Goal: Task Accomplishment & Management: Manage account settings

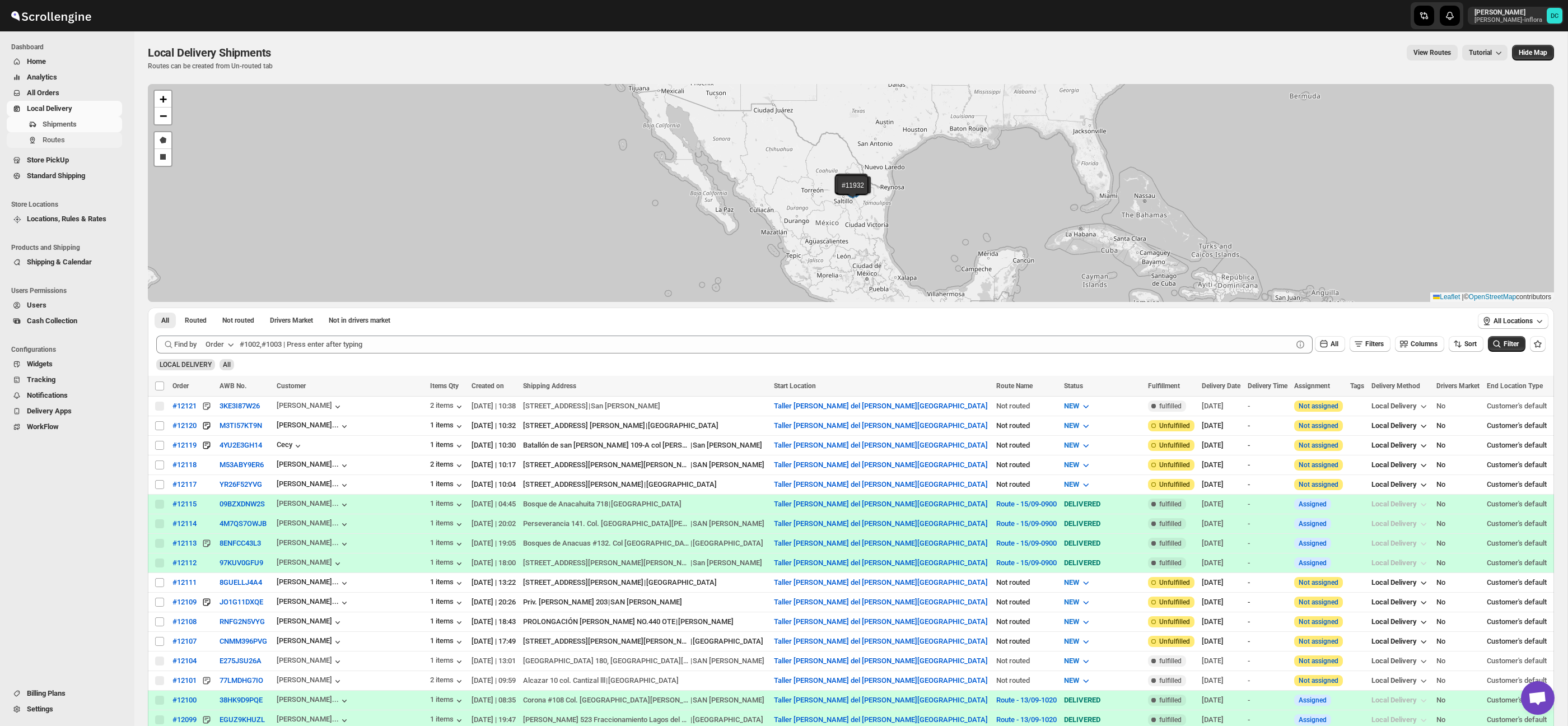
click at [87, 139] on span "Routes" at bounding box center [81, 140] width 77 height 11
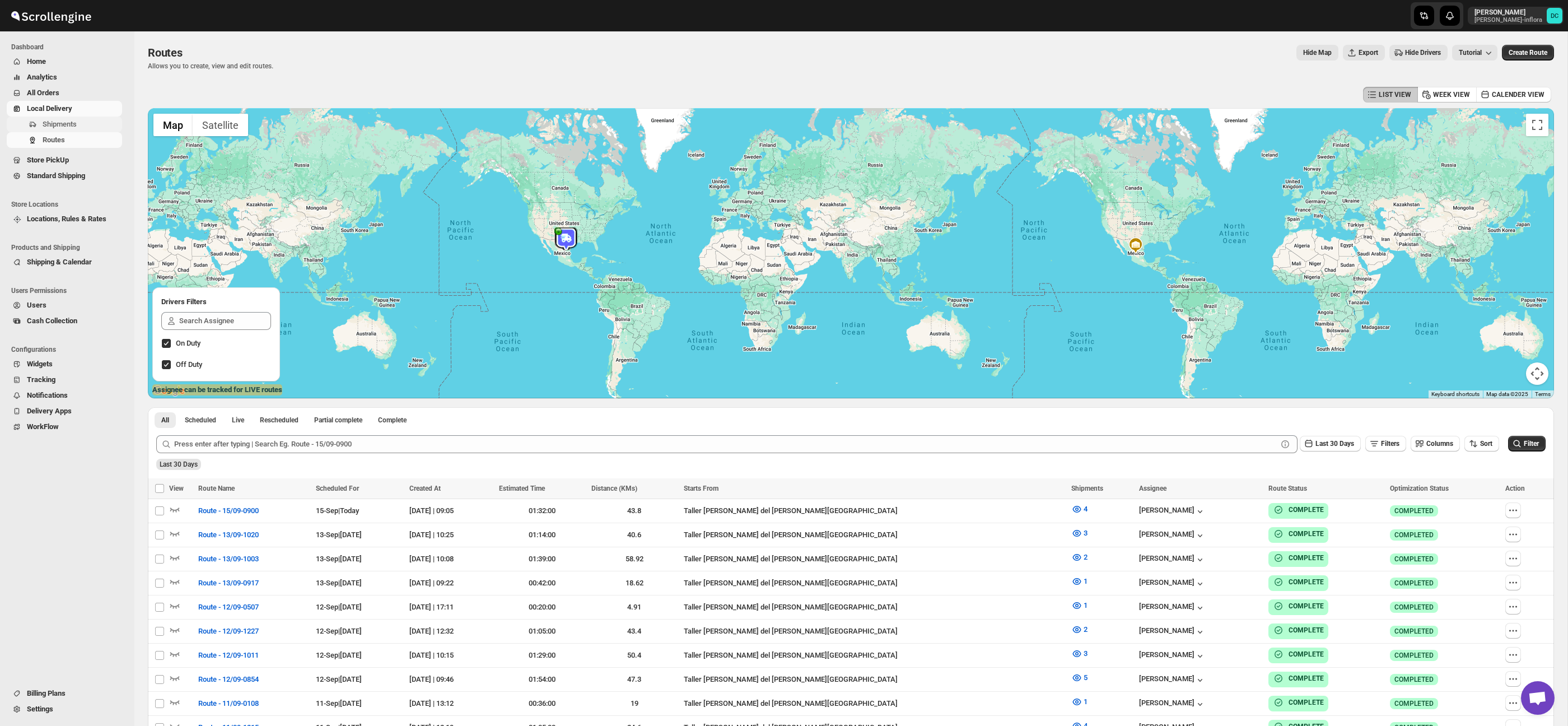
click at [69, 126] on span "Shipments" at bounding box center [59, 124] width 34 height 8
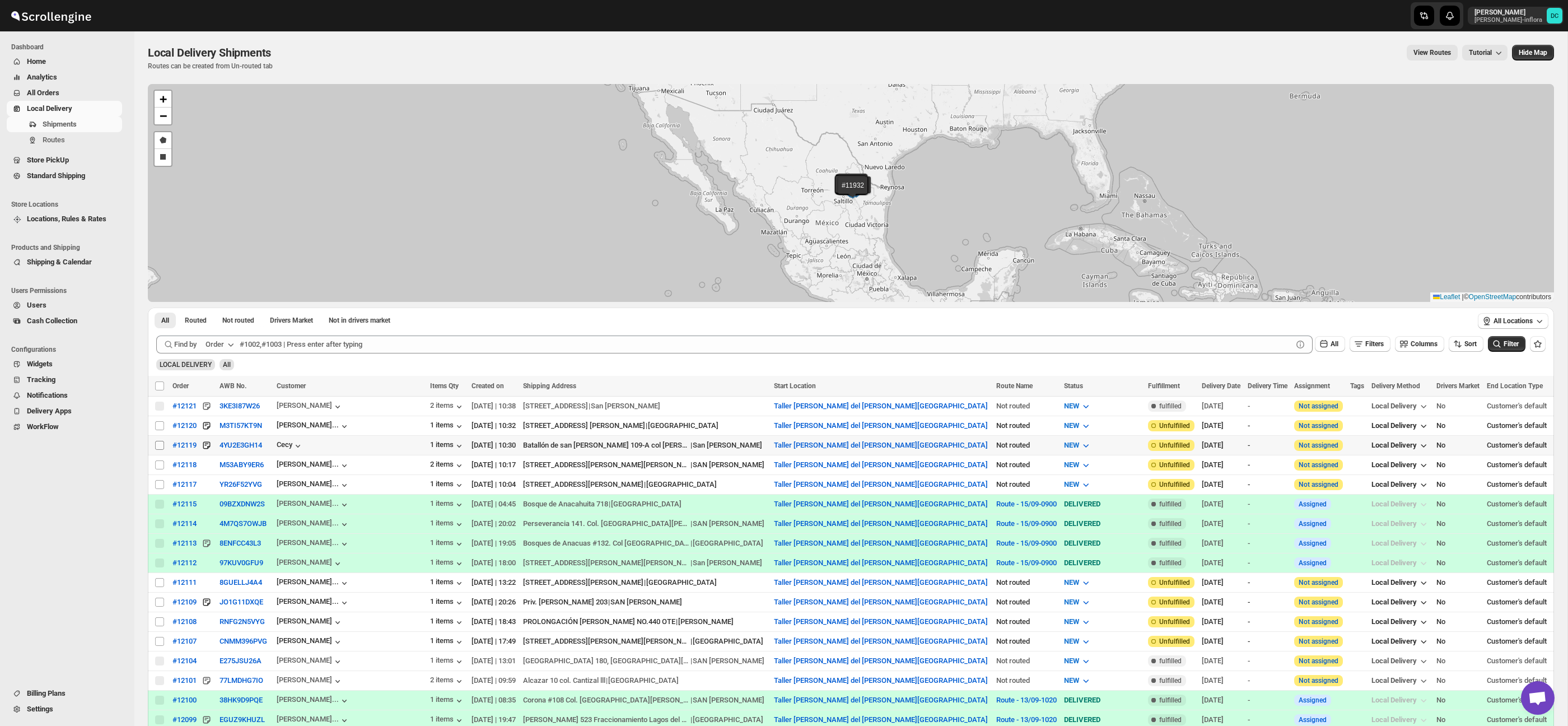
click at [162, 444] on input "Select shipment" at bounding box center [159, 445] width 9 height 9
checkbox input "true"
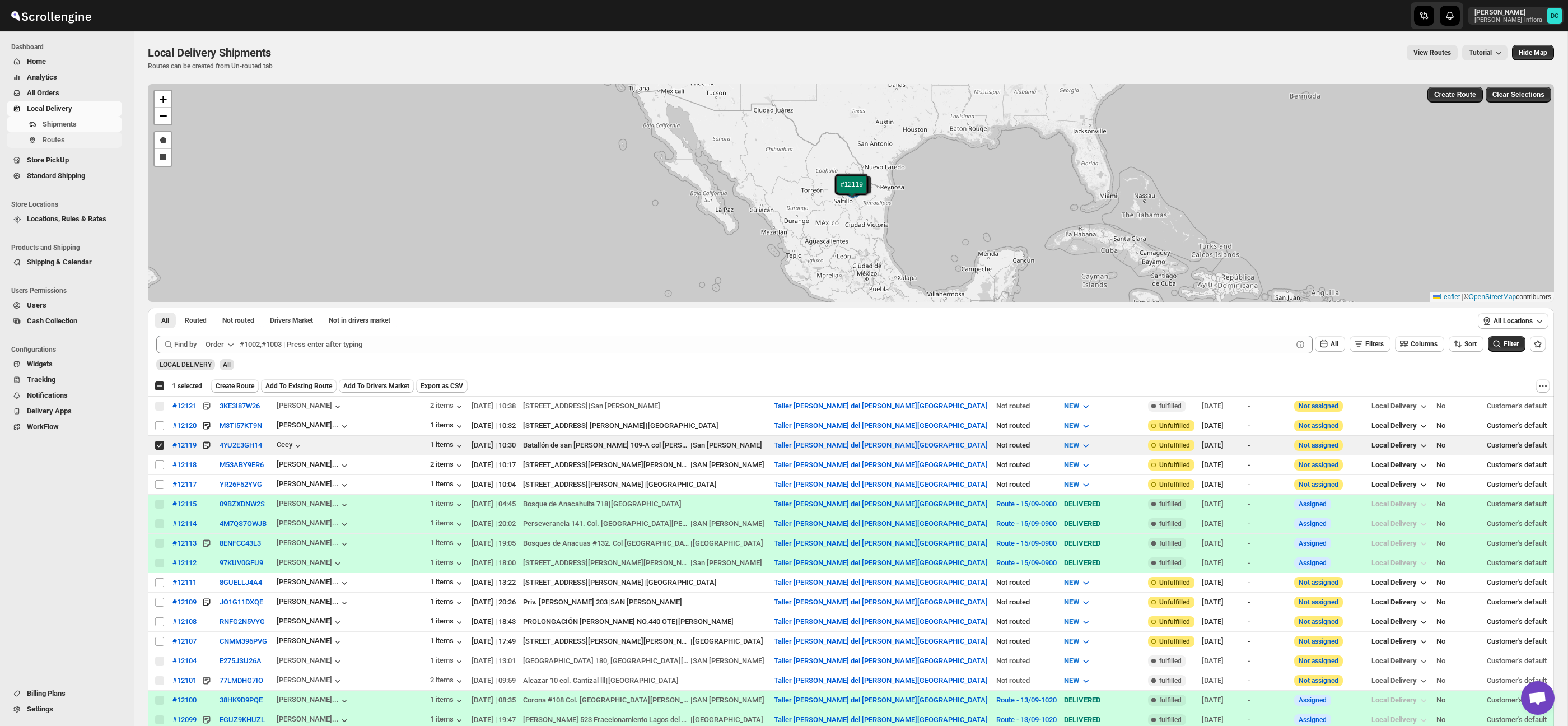
click at [67, 146] on button "Routes" at bounding box center [64, 140] width 115 height 16
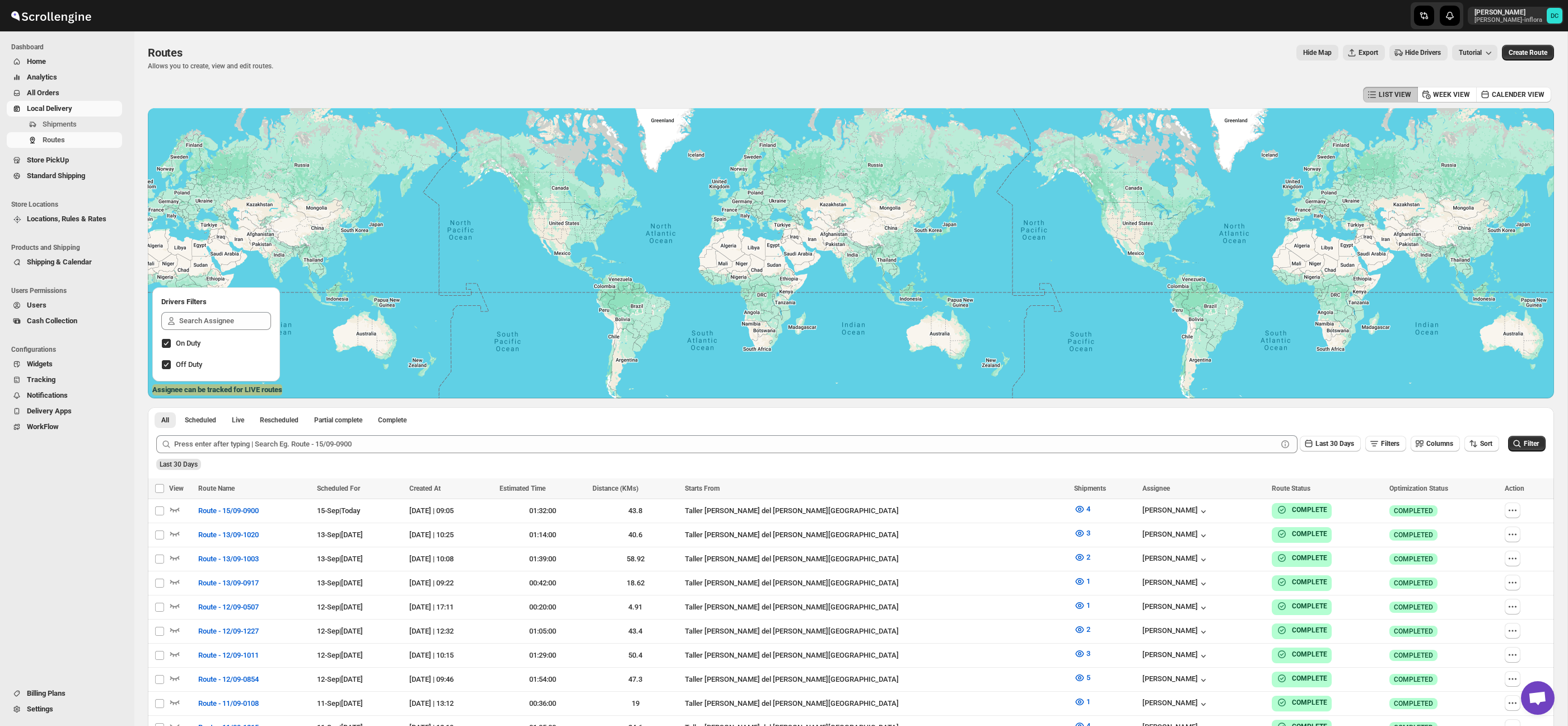
click at [75, 92] on span "All Orders" at bounding box center [73, 93] width 93 height 11
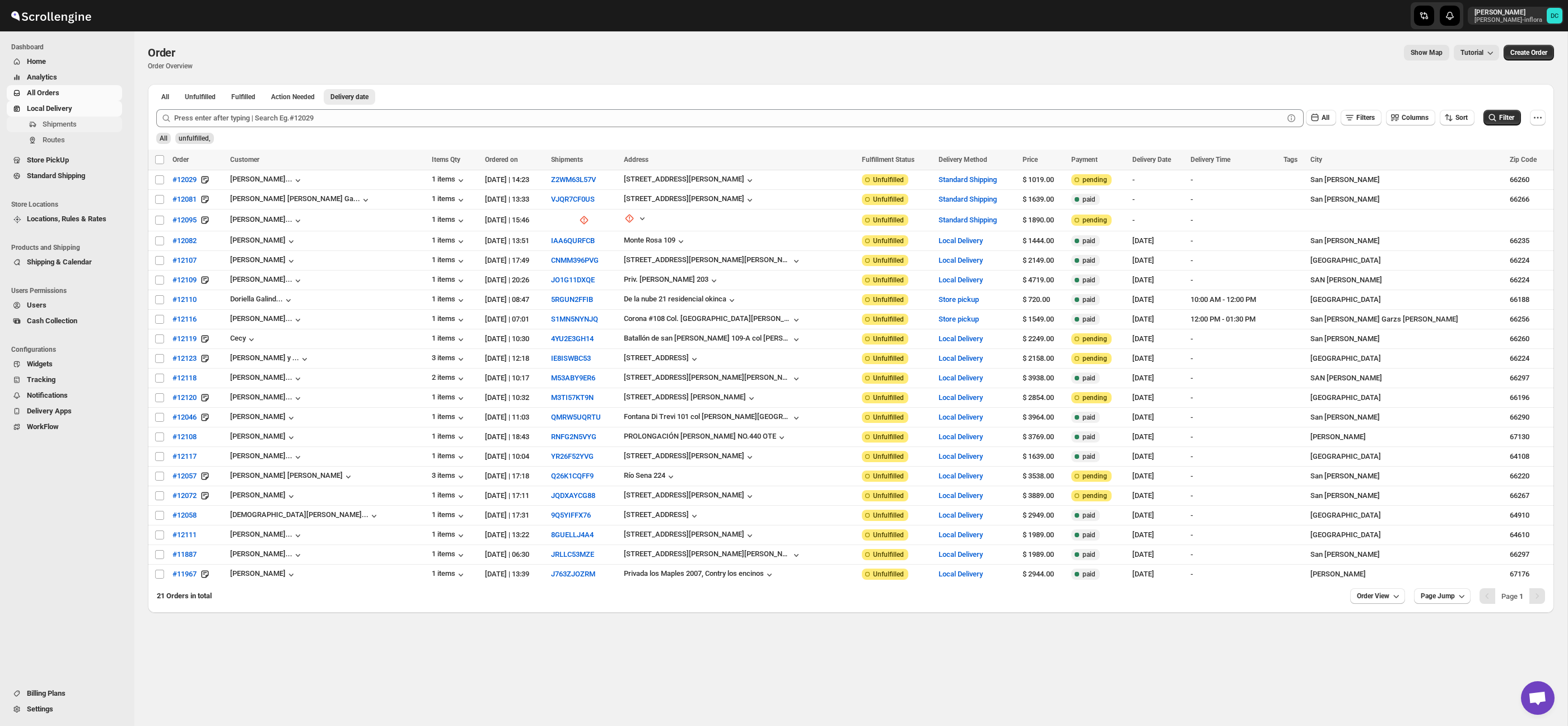
click at [80, 122] on span "Shipments" at bounding box center [81, 124] width 77 height 11
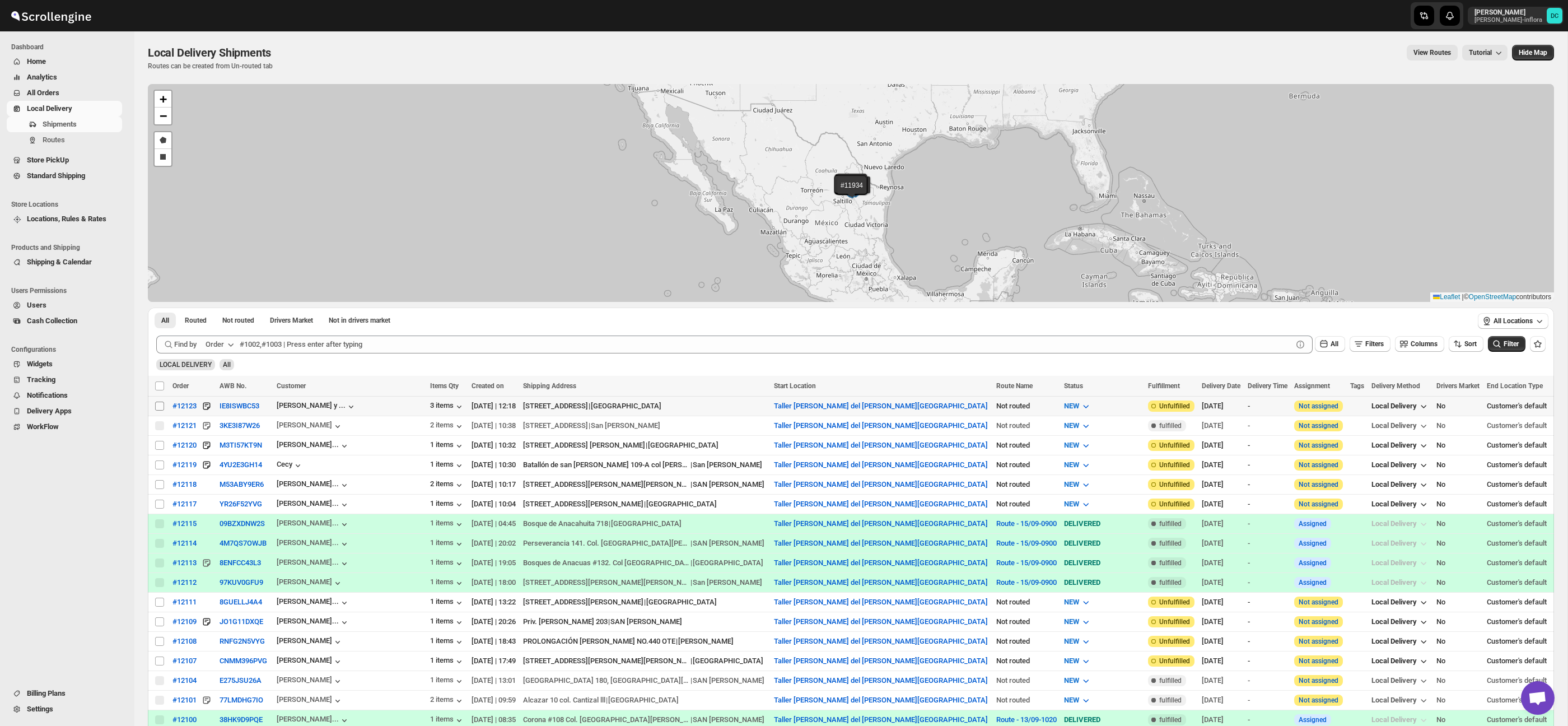
click at [162, 406] on input "Select shipment" at bounding box center [159, 406] width 9 height 9
checkbox input "true"
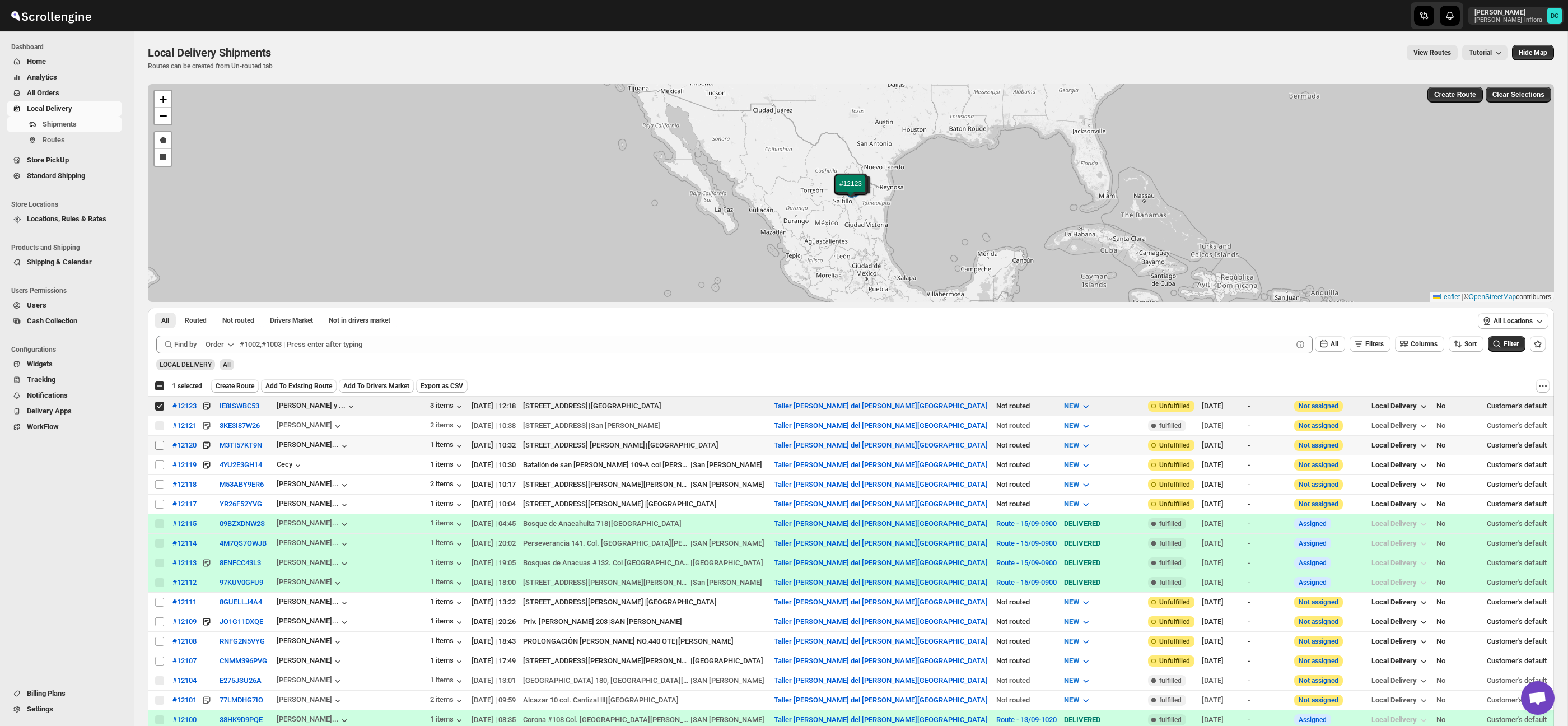
click at [159, 446] on input "Select shipment" at bounding box center [159, 445] width 9 height 9
checkbox input "true"
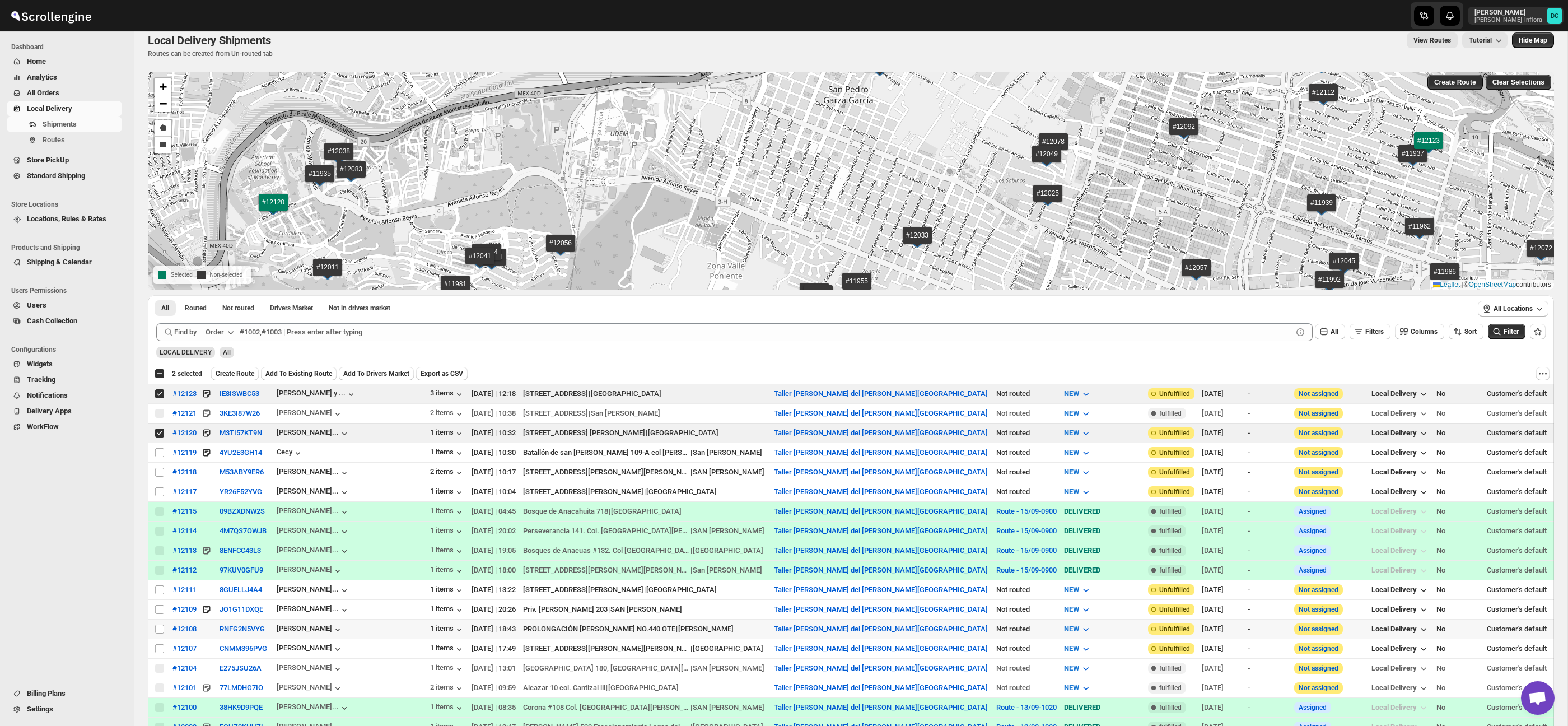
scroll to position [16, 0]
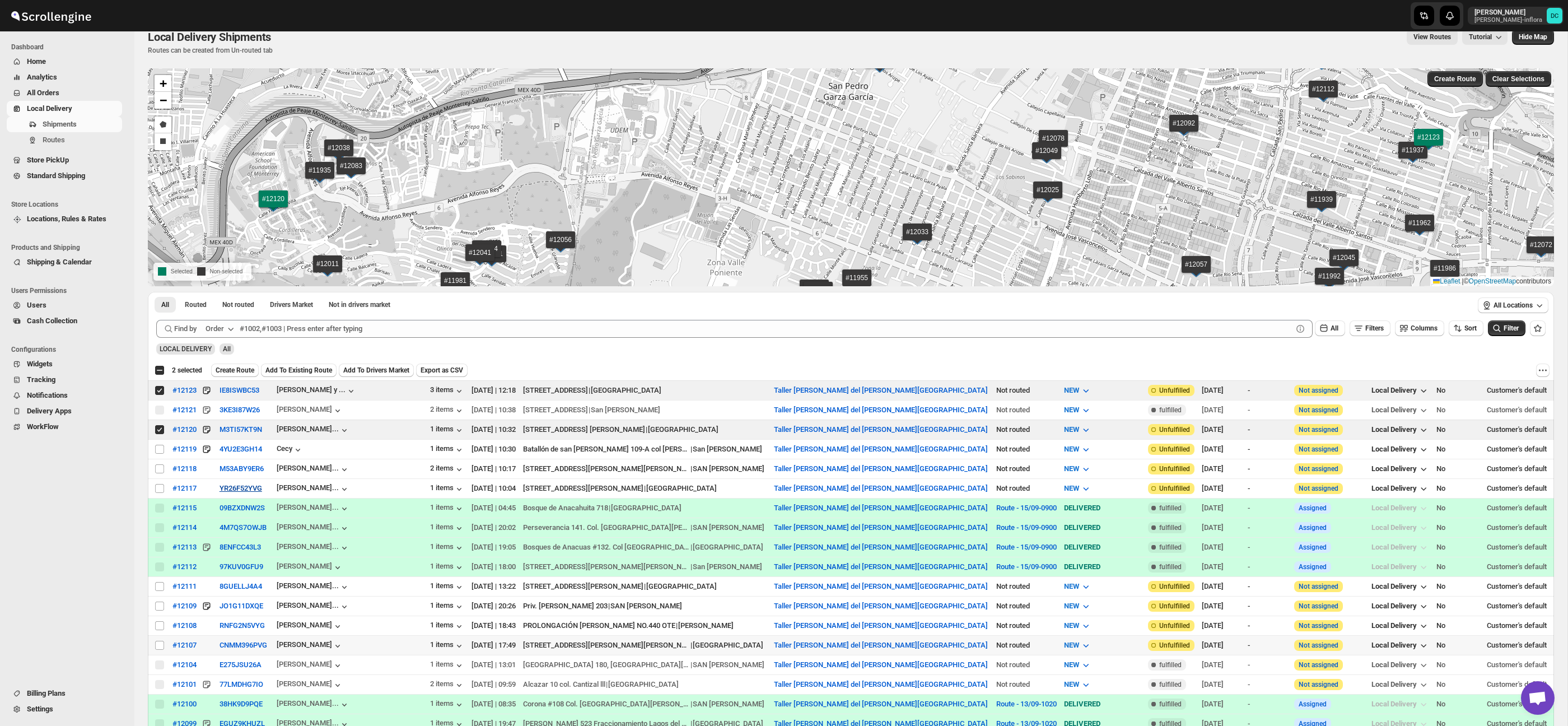
drag, startPoint x: 160, startPoint y: 643, endPoint x: 225, endPoint y: 489, distance: 167.2
click at [160, 643] on input "Select shipment" at bounding box center [159, 646] width 9 height 9
checkbox input "true"
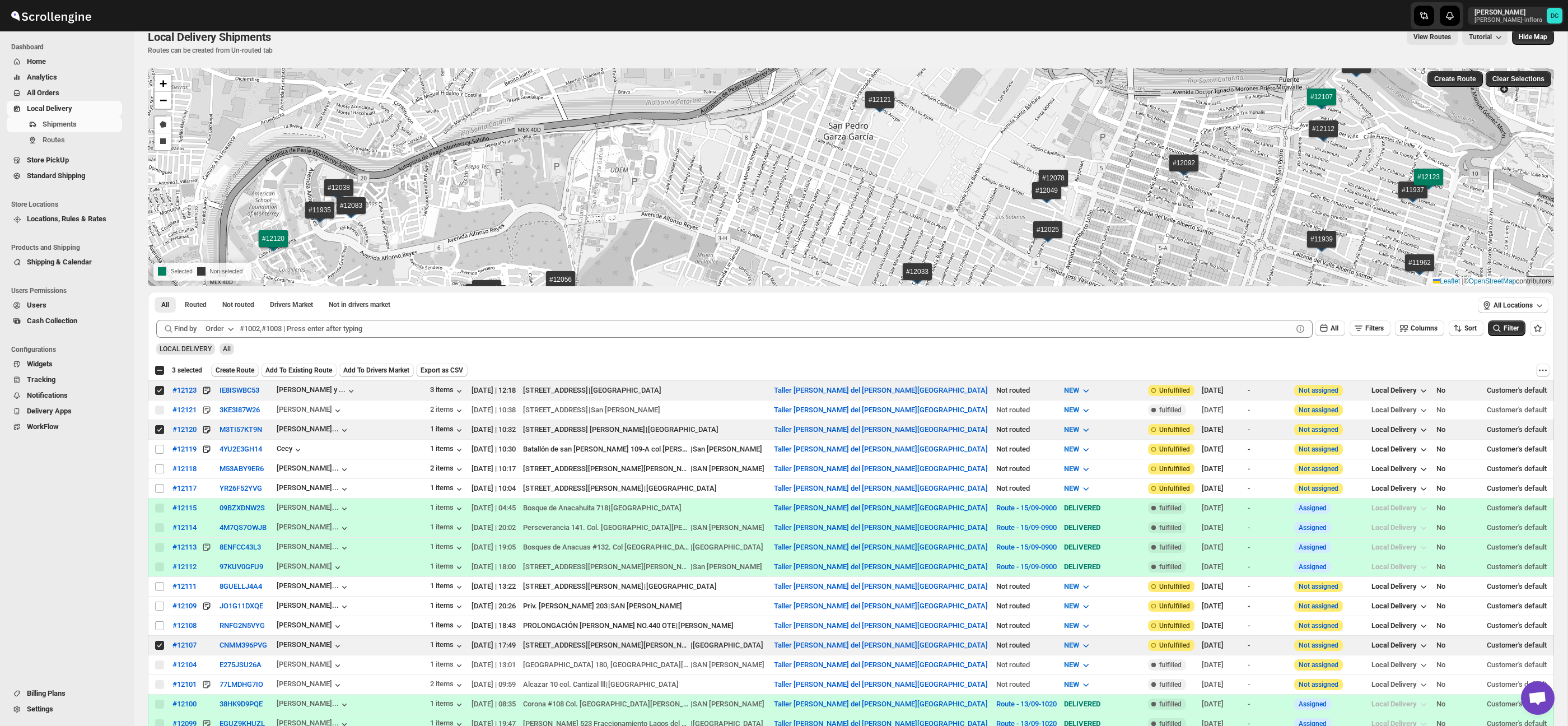
click at [247, 366] on span "Create Route" at bounding box center [234, 370] width 39 height 9
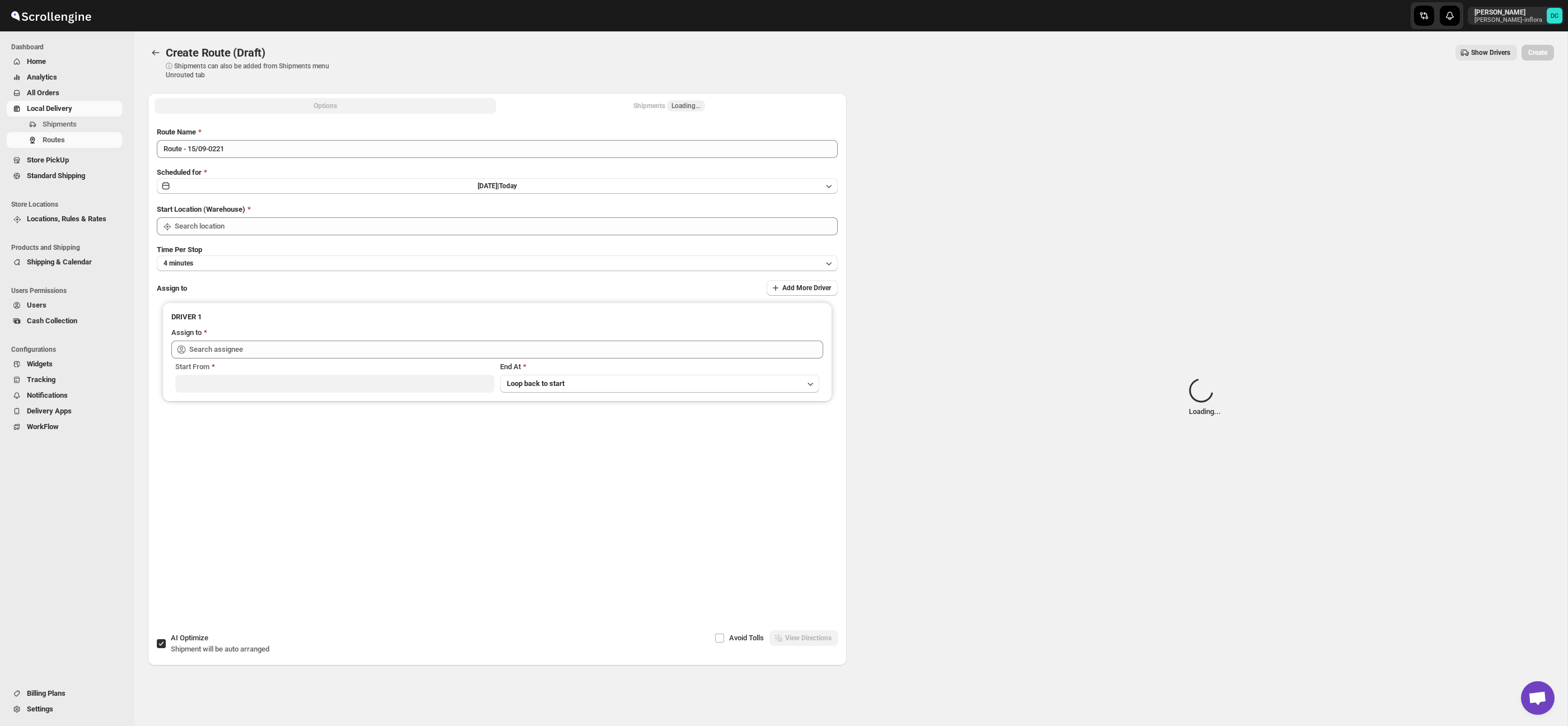
type input "Taller [PERSON_NAME] del [PERSON_NAME][GEOGRAPHIC_DATA]"
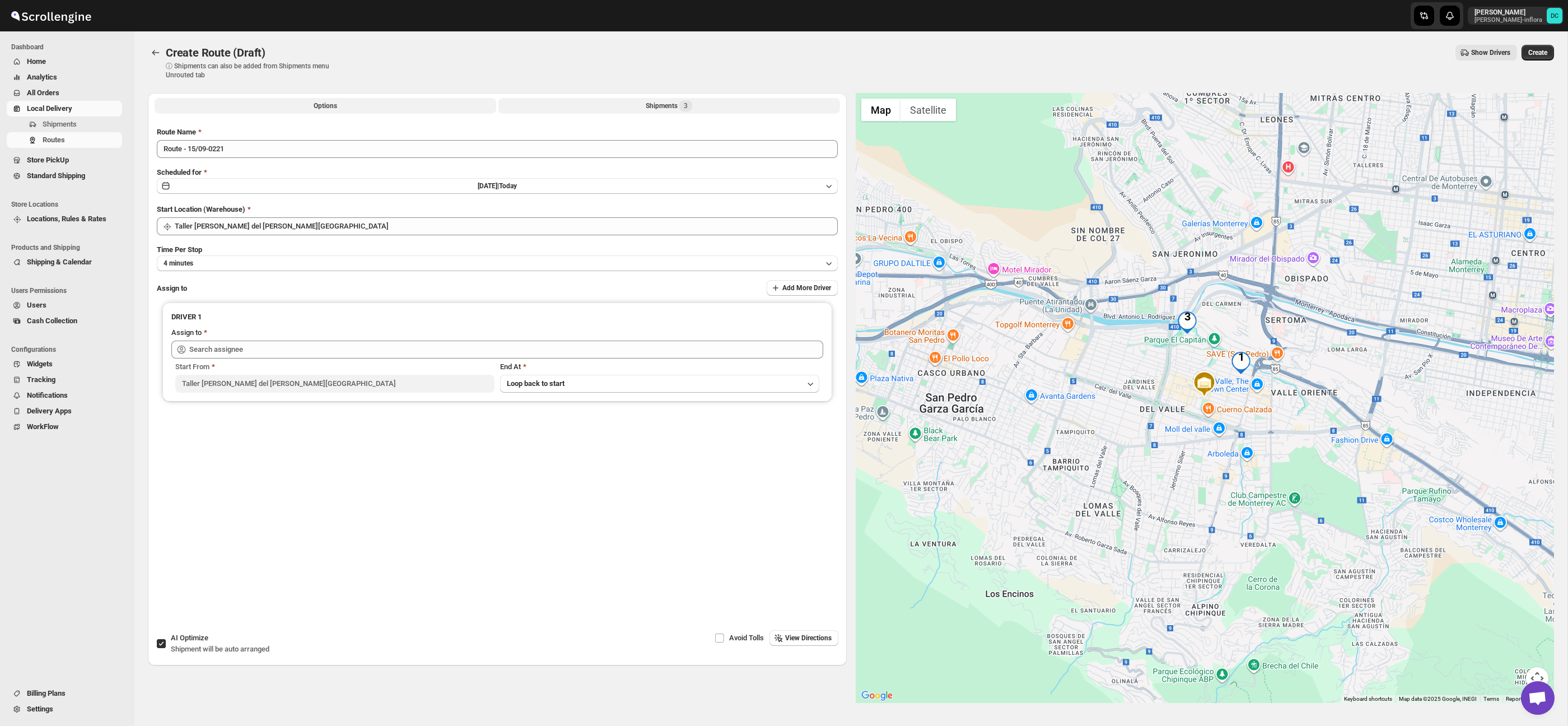
click at [624, 106] on button "Shipments 3" at bounding box center [669, 105] width 341 height 16
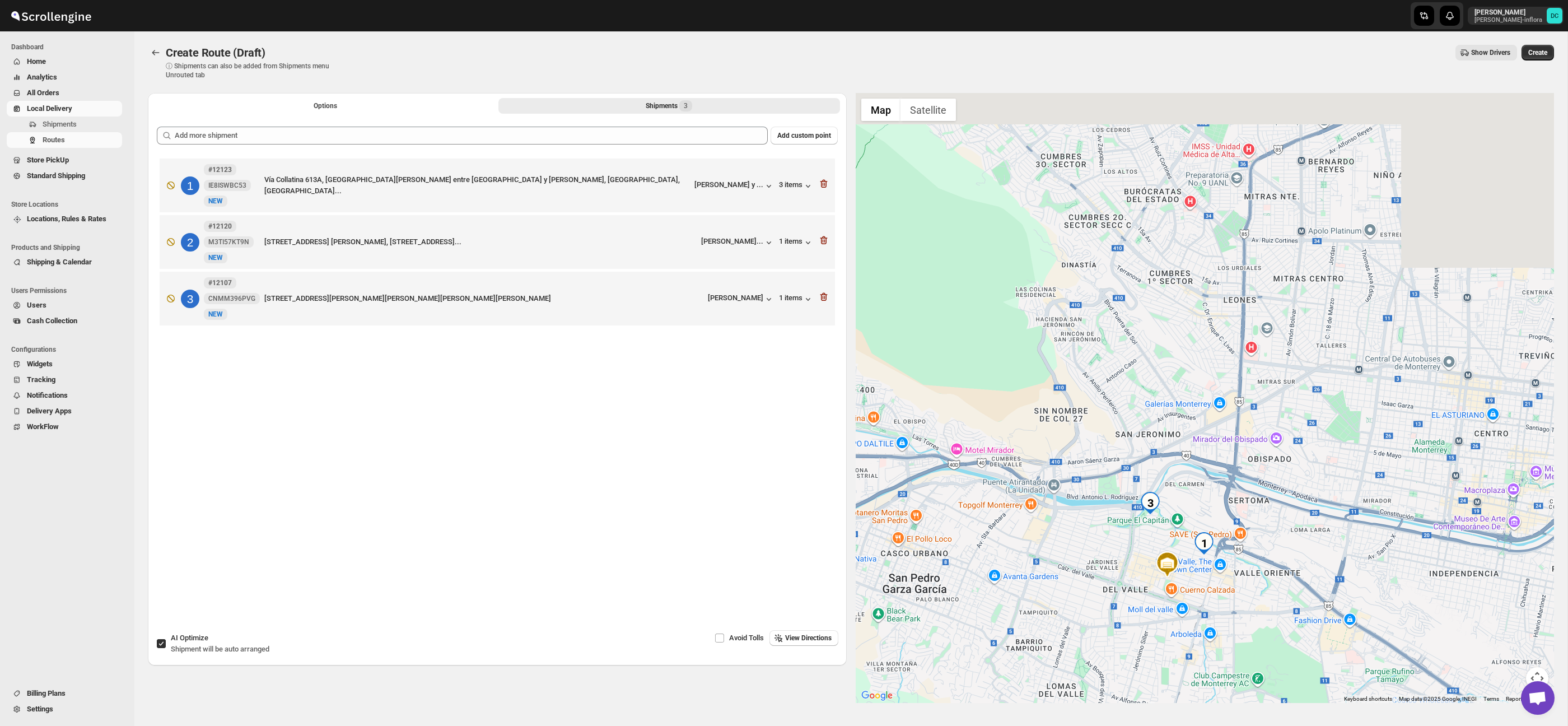
drag, startPoint x: 1292, startPoint y: 453, endPoint x: 1268, endPoint y: 566, distance: 115.5
click at [1266, 567] on div at bounding box center [1205, 398] width 699 height 610
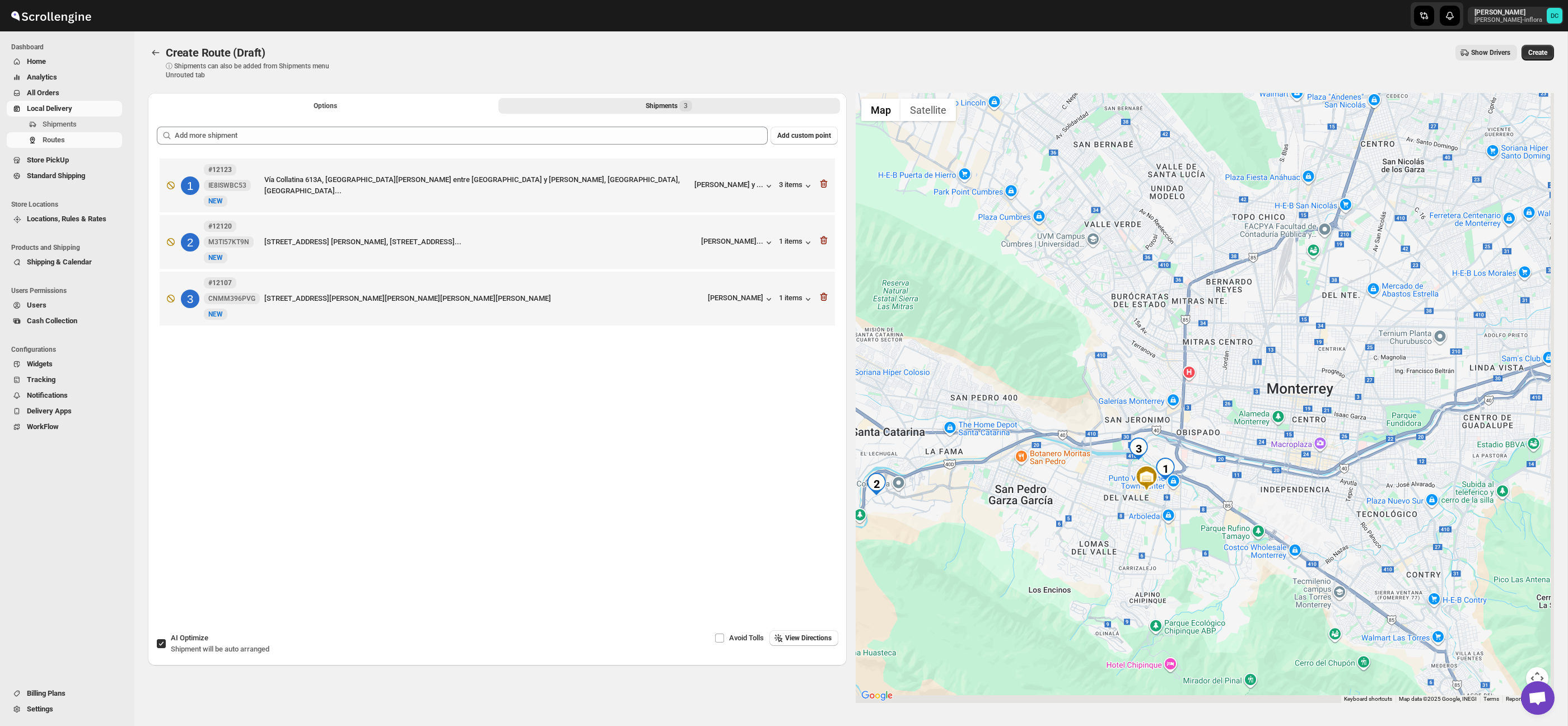
drag, startPoint x: 1329, startPoint y: 542, endPoint x: 1287, endPoint y: 470, distance: 83.4
click at [1285, 470] on div at bounding box center [1205, 398] width 699 height 610
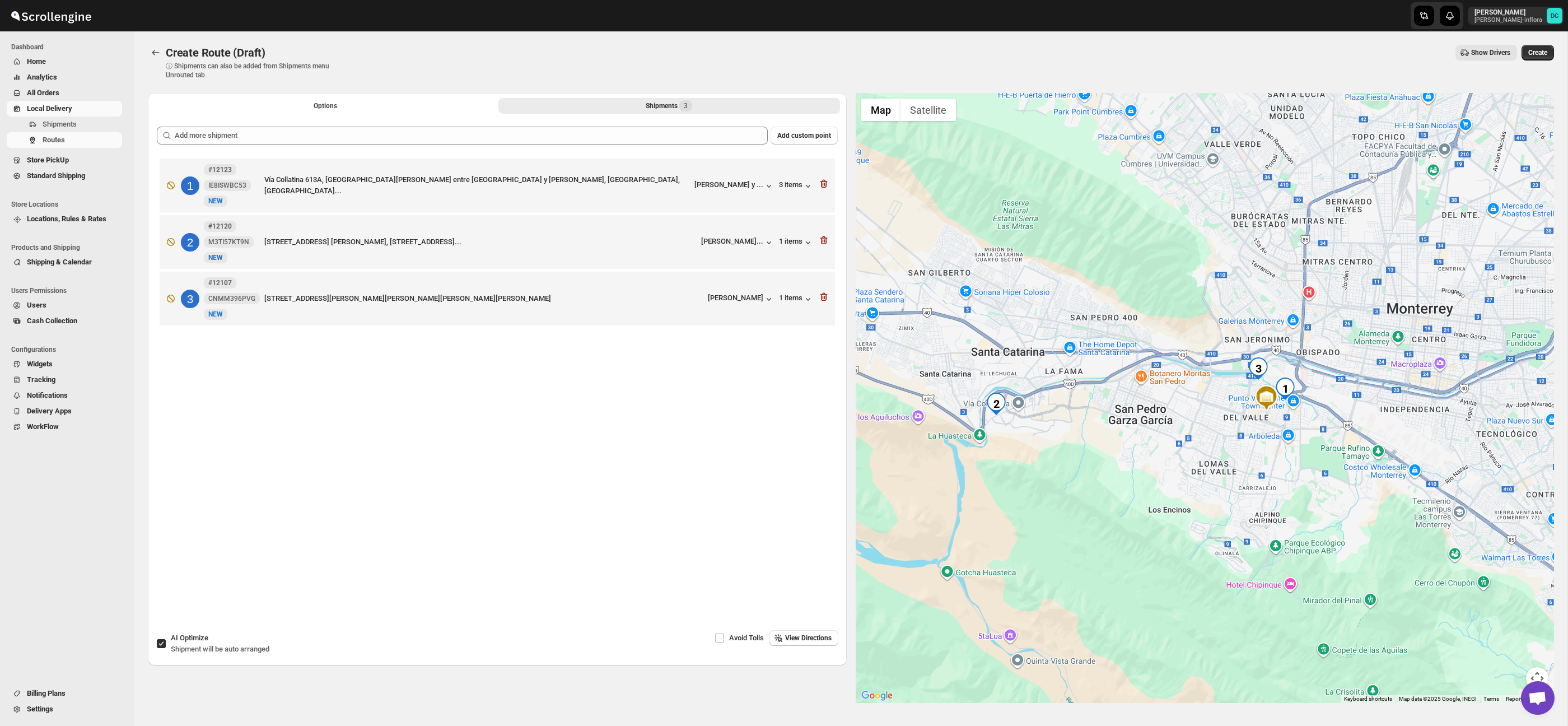
drag, startPoint x: 1133, startPoint y: 457, endPoint x: 1237, endPoint y: 449, distance: 104.3
click at [1237, 449] on div at bounding box center [1205, 398] width 699 height 610
click at [159, 645] on input "AI Optimize Shipment will be auto arranged" at bounding box center [162, 643] width 9 height 9
checkbox input "false"
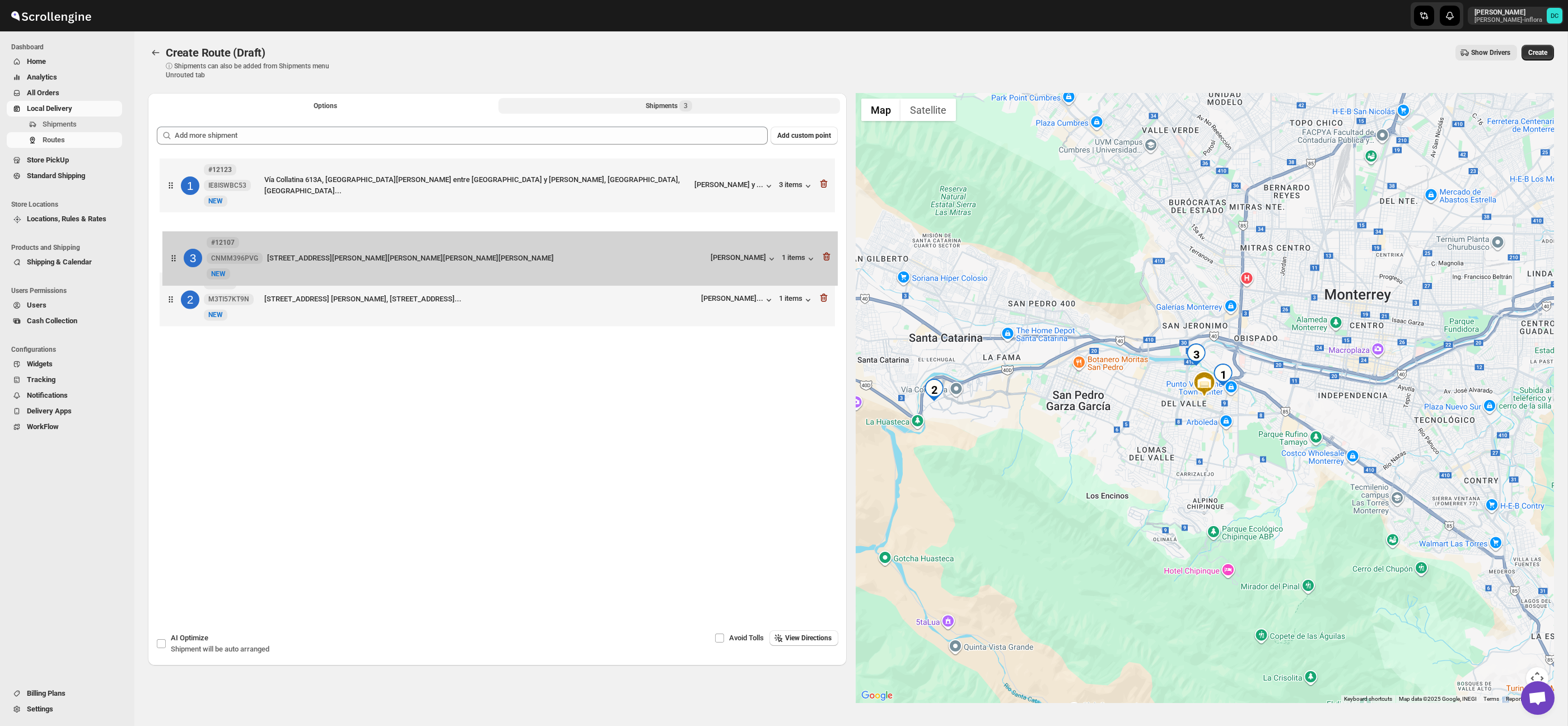
drag, startPoint x: 172, startPoint y: 311, endPoint x: 177, endPoint y: 250, distance: 61.2
click at [177, 250] on div "1 #12123 IE8ISWBC53 New NEW Vía Collatina 613A, Palo blanco entre Puebla y Emil…" at bounding box center [498, 244] width 681 height 176
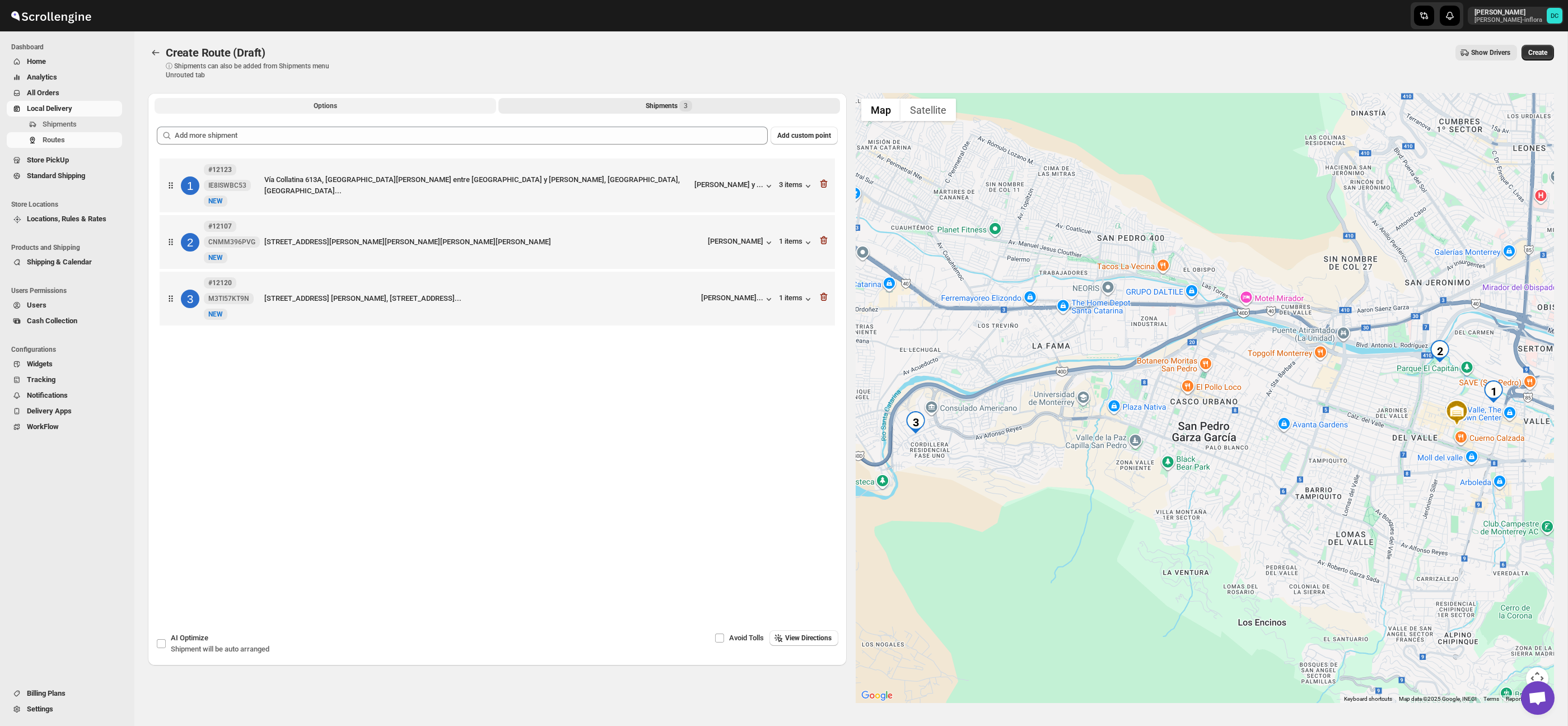
click at [328, 110] on button "Options" at bounding box center [325, 105] width 341 height 16
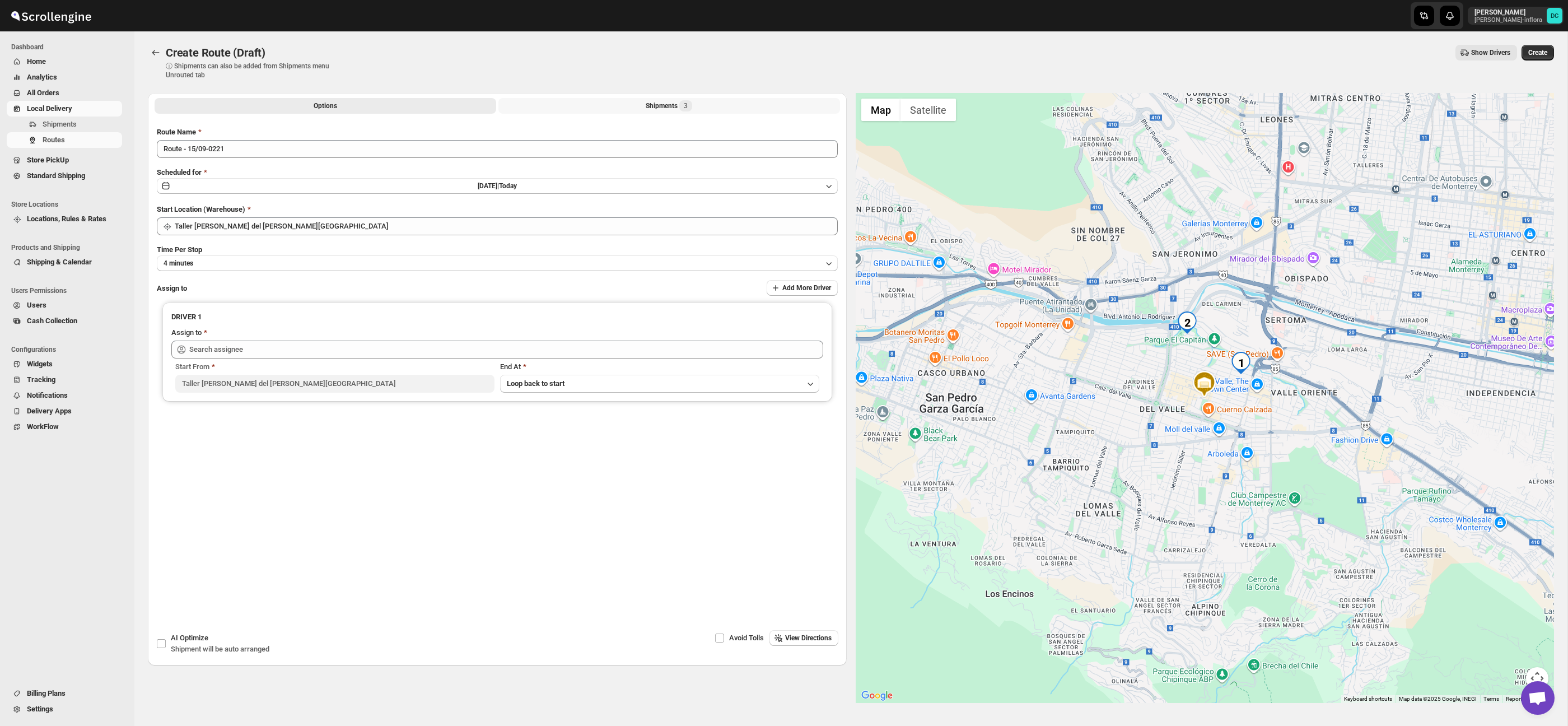
drag, startPoint x: 541, startPoint y: 106, endPoint x: 547, endPoint y: 106, distance: 6.0
click at [541, 106] on button "Shipments 3" at bounding box center [669, 105] width 341 height 16
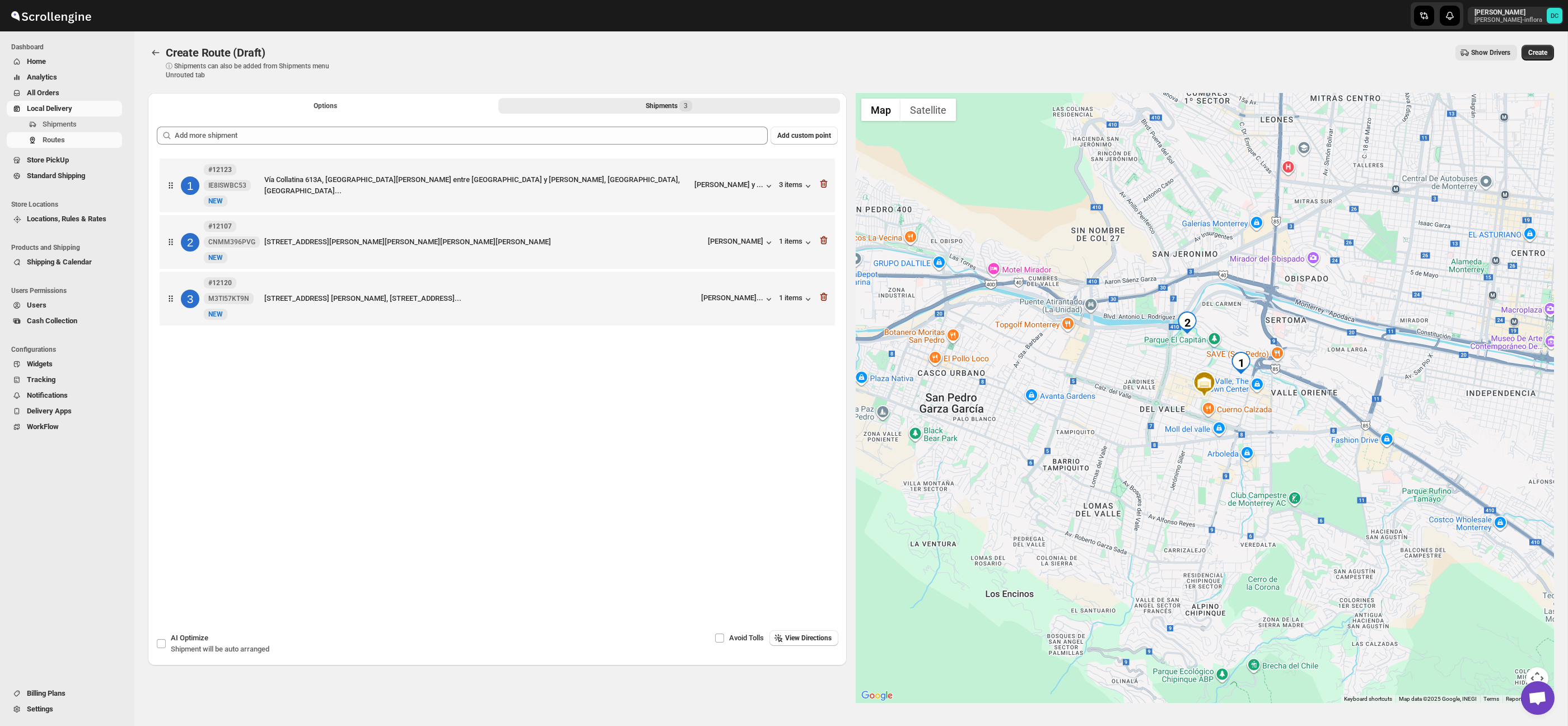
drag, startPoint x: 826, startPoint y: 298, endPoint x: 792, endPoint y: 258, distance: 52.5
click at [825, 298] on icon "button" at bounding box center [824, 297] width 8 height 8
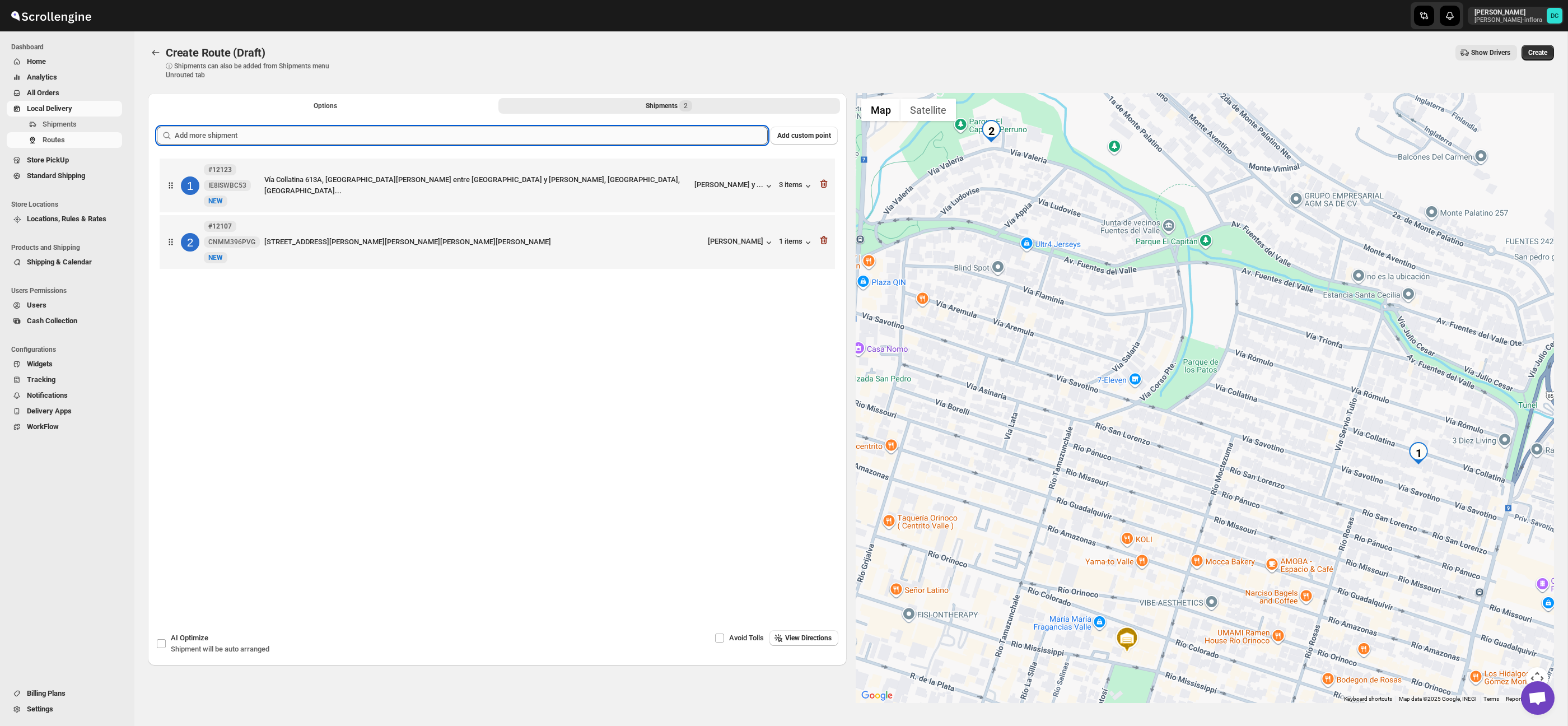
click at [511, 134] on input "text" at bounding box center [471, 136] width 593 height 18
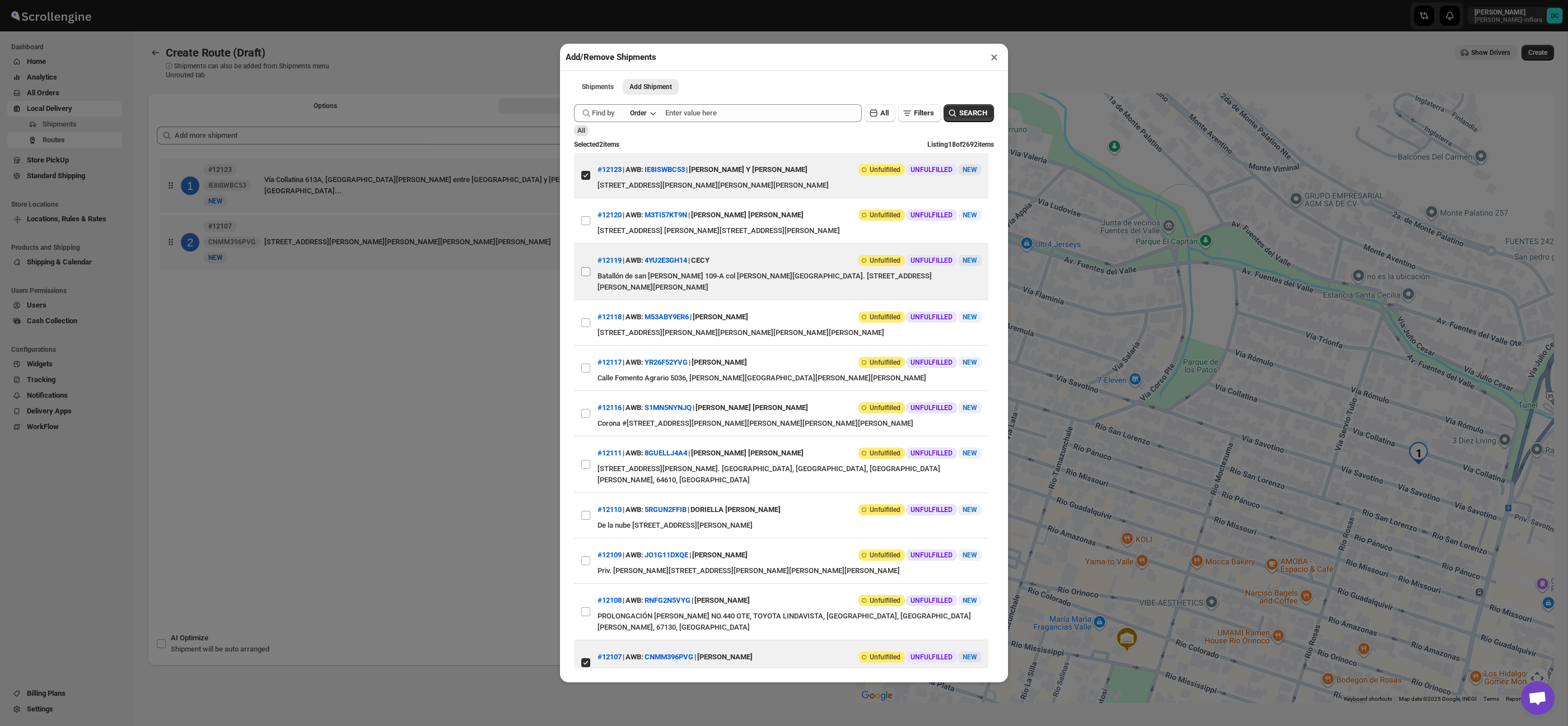
click at [585, 270] on input "View details for 68c83f4c8f29d9ce0bedc187" at bounding box center [586, 272] width 9 height 9
checkbox input "true"
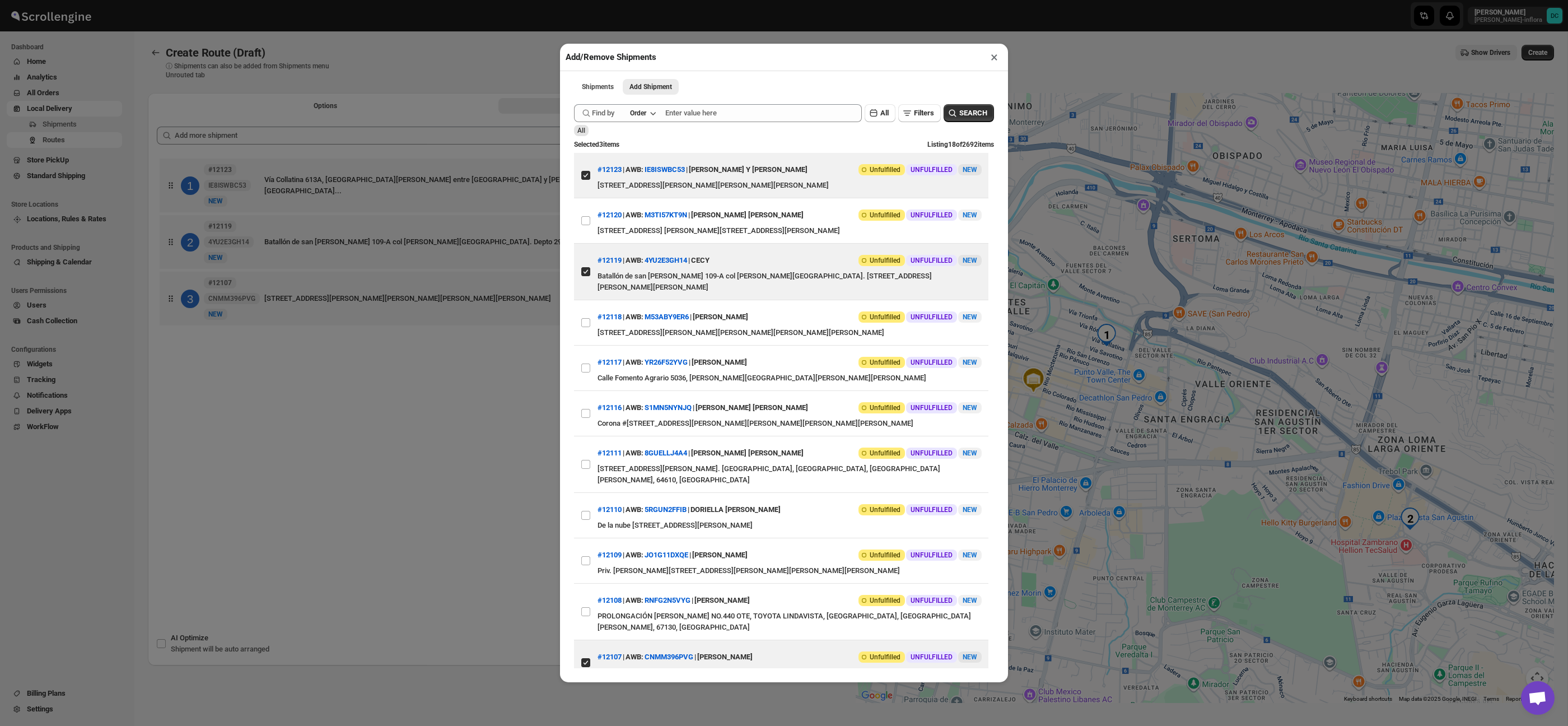
click at [428, 372] on div "Add/Remove Shipments × Shipments Add Shipment More views Shipments Add Shipment…" at bounding box center [784, 363] width 1568 height 726
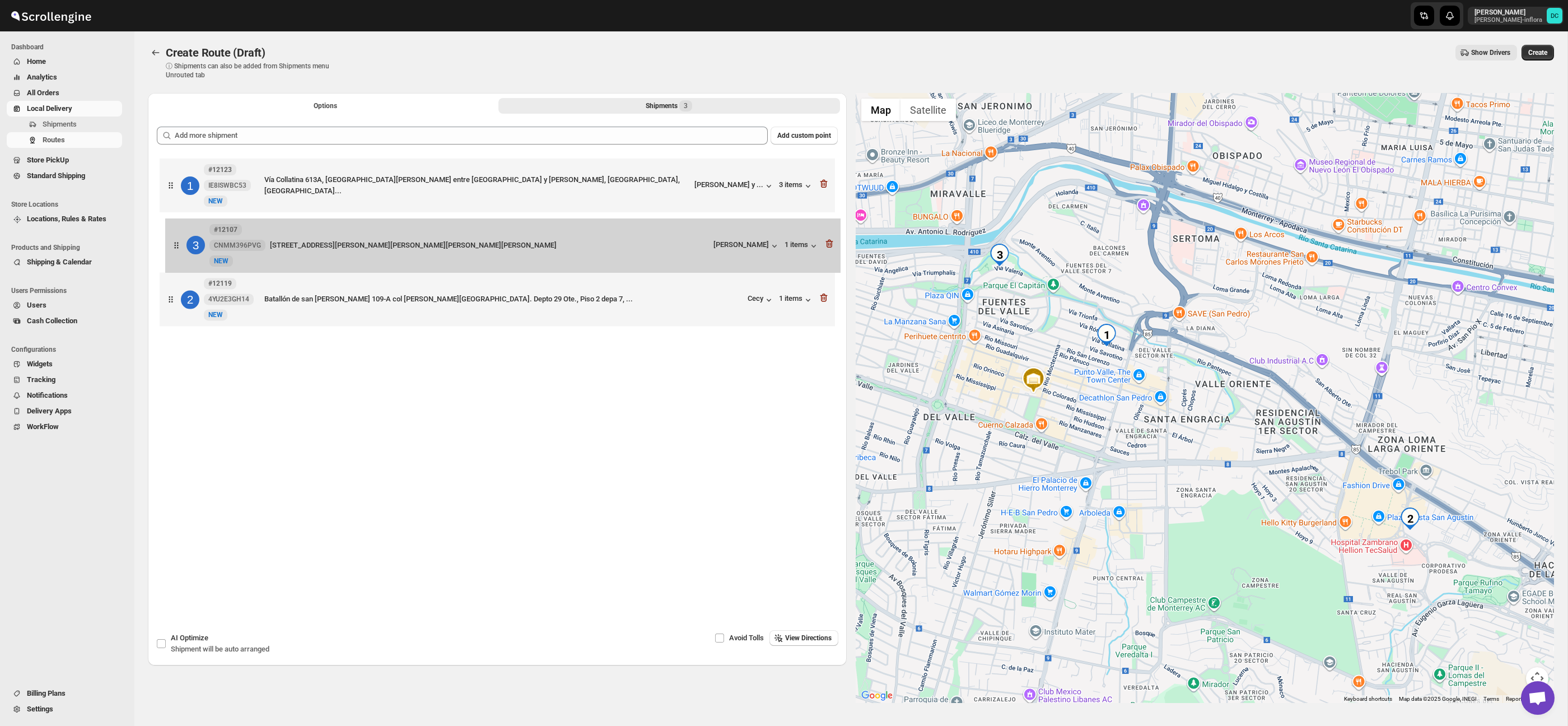
drag, startPoint x: 168, startPoint y: 310, endPoint x: 174, endPoint y: 244, distance: 66.3
click at [174, 244] on div "1 #12123 IE8ISWBC53 New NEW Vía Collatina 613A, Palo blanco entre Puebla y Emil…" at bounding box center [498, 244] width 681 height 176
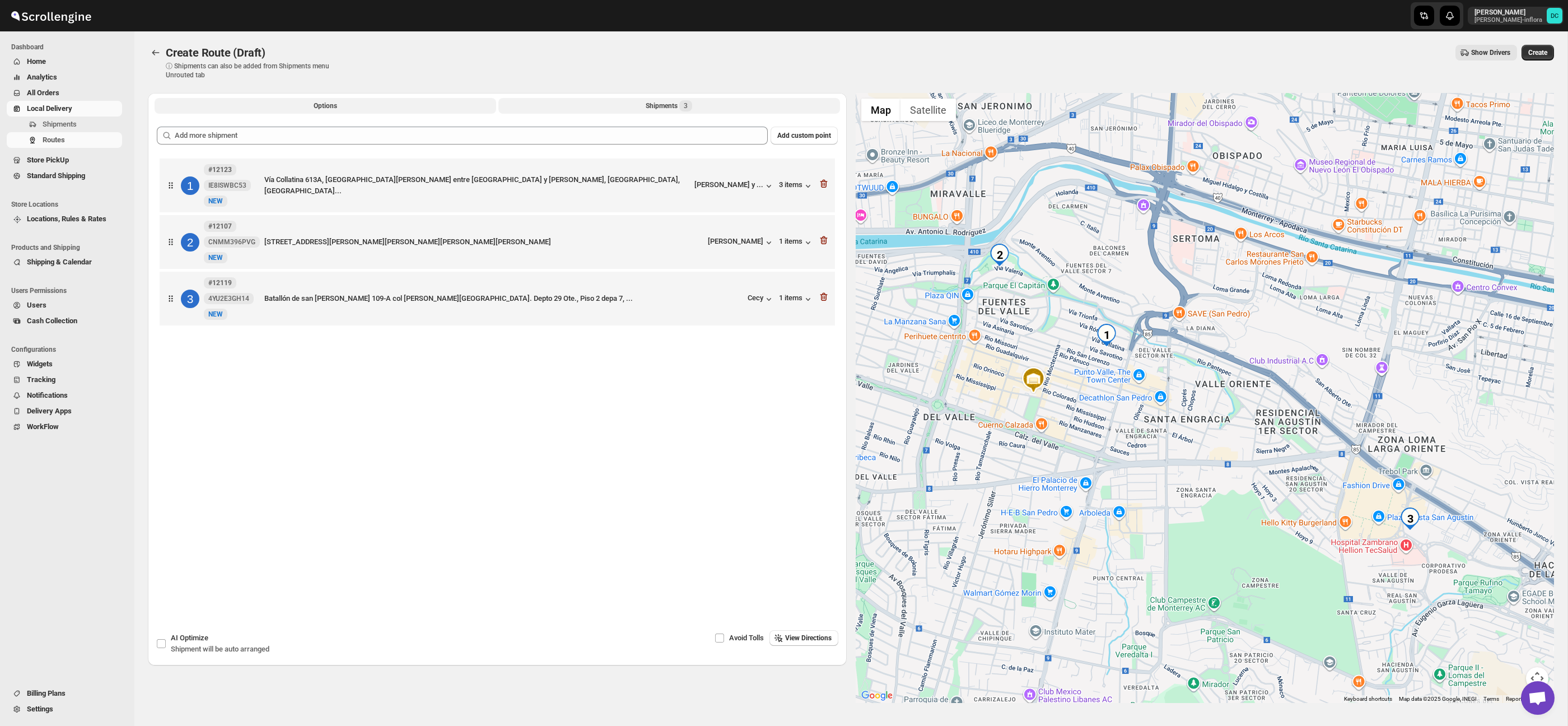
click at [342, 102] on button "Options" at bounding box center [325, 105] width 341 height 16
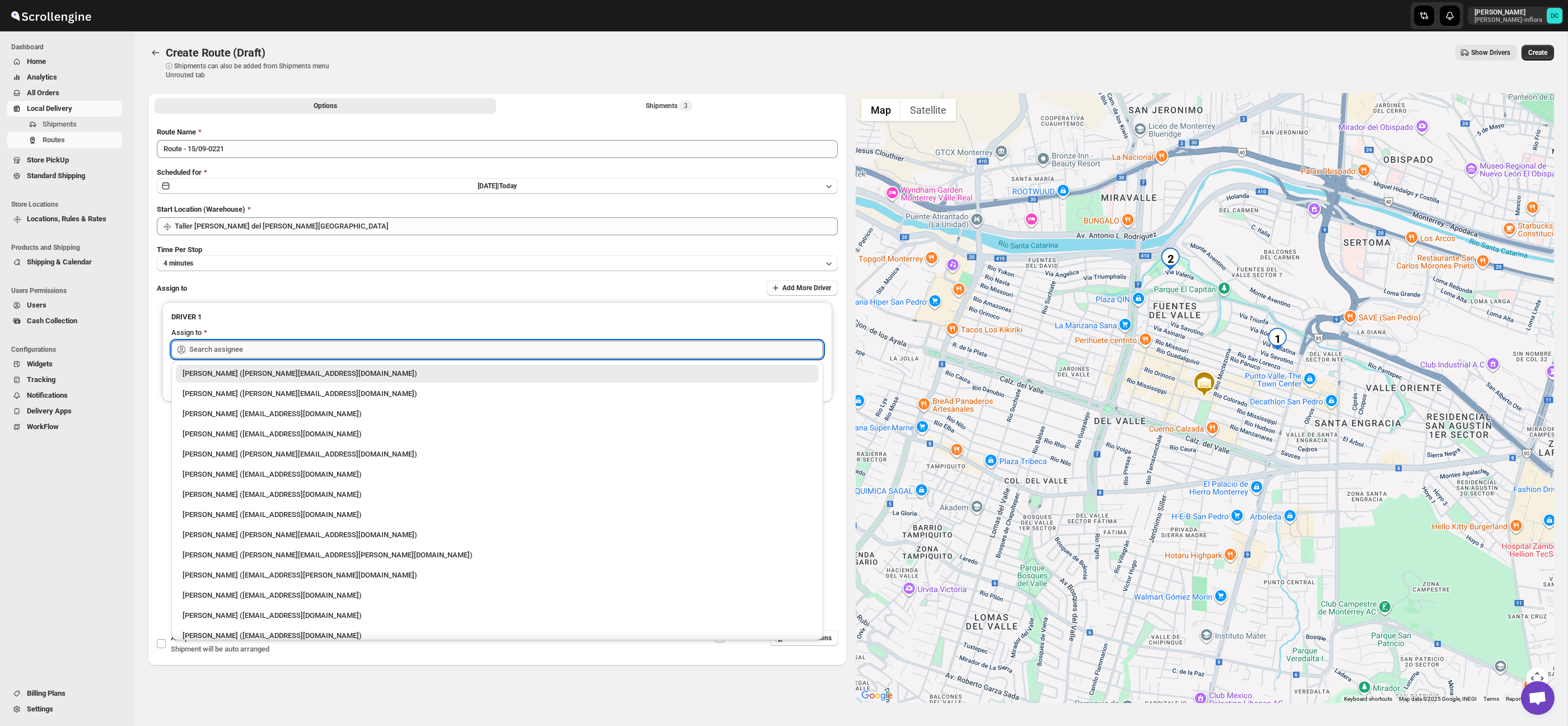
click at [429, 343] on input "text" at bounding box center [507, 350] width 634 height 18
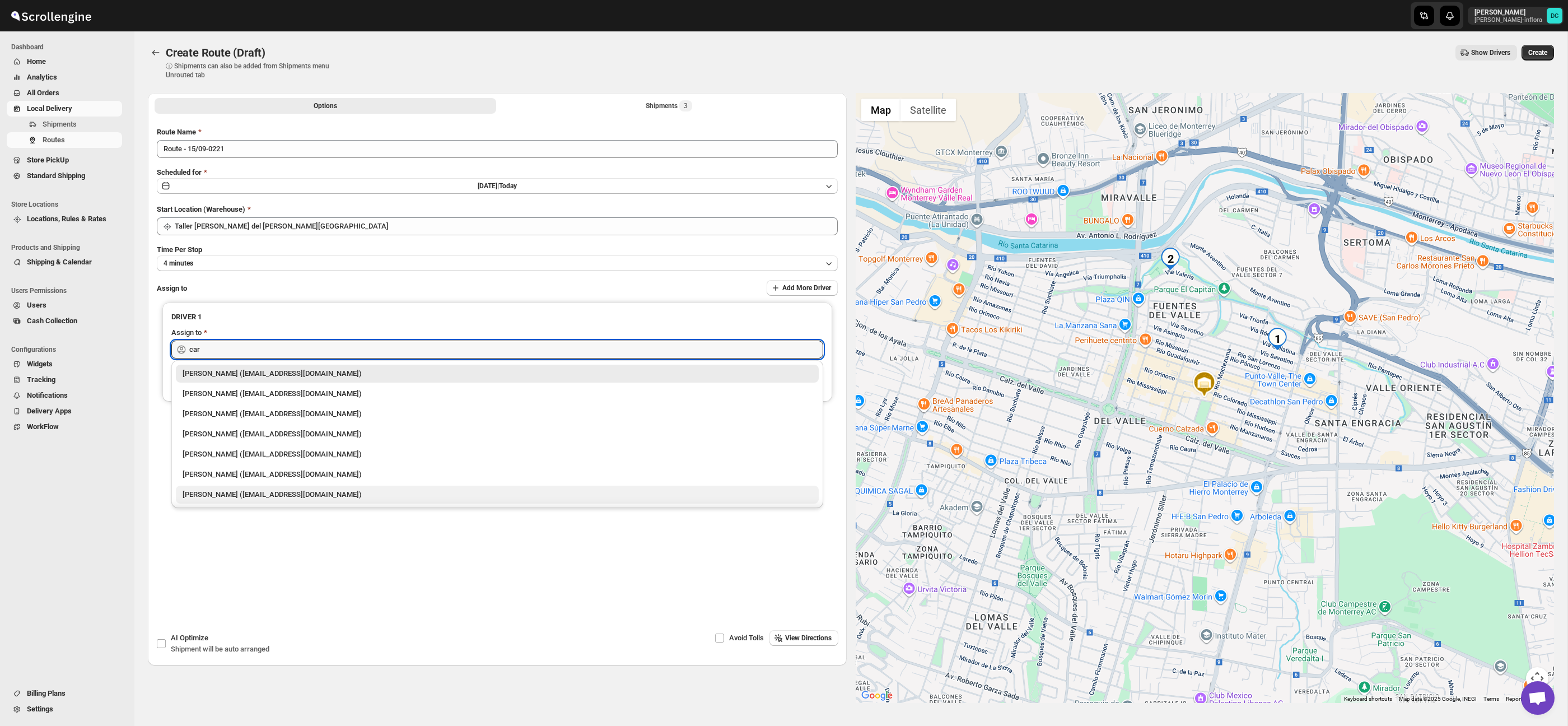
click at [309, 488] on div "[PERSON_NAME] ([EMAIL_ADDRESS][DOMAIN_NAME])" at bounding box center [498, 495] width 643 height 18
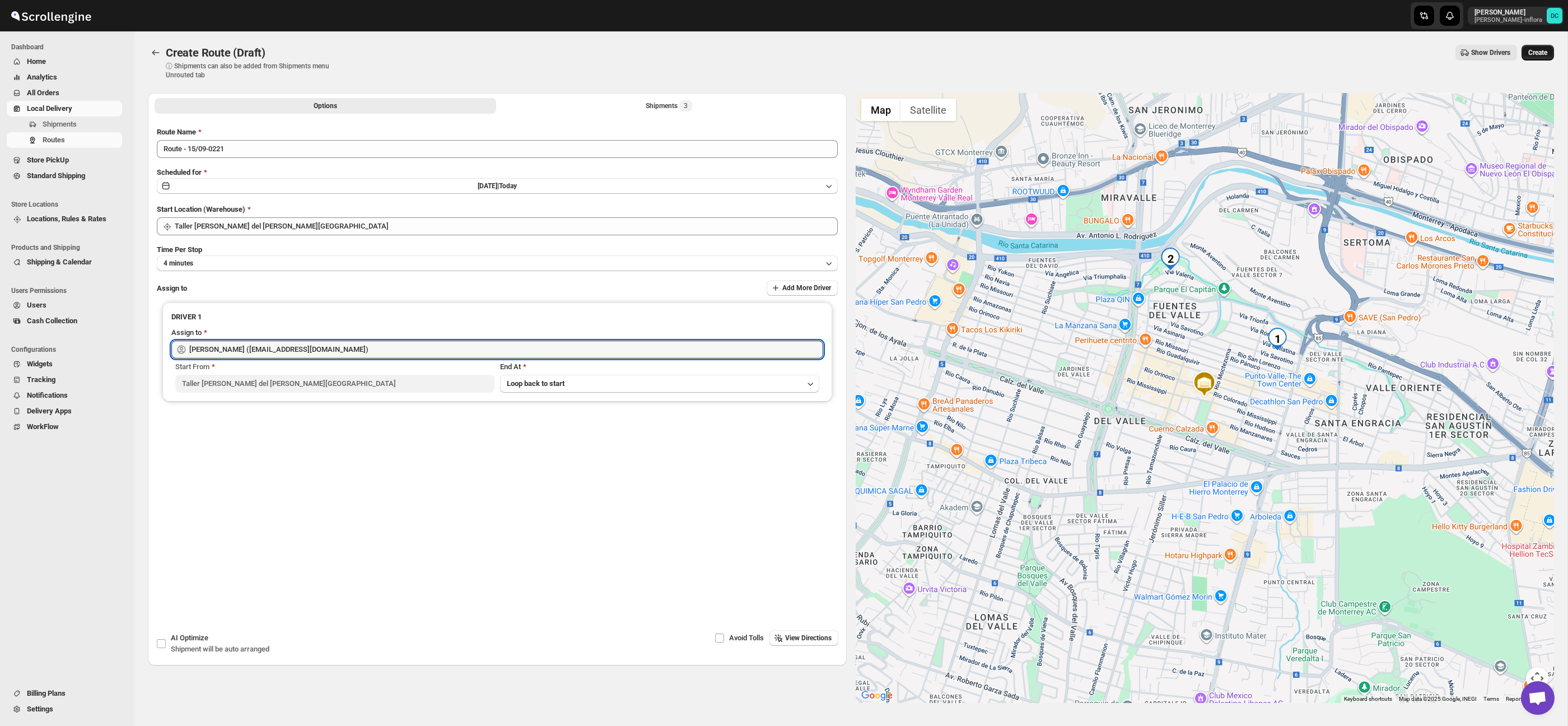
type input "[PERSON_NAME] ([EMAIL_ADDRESS][DOMAIN_NAME])"
drag, startPoint x: 1536, startPoint y: 55, endPoint x: 1533, endPoint y: 61, distance: 6.7
click at [1536, 55] on span "Create" at bounding box center [1538, 52] width 19 height 9
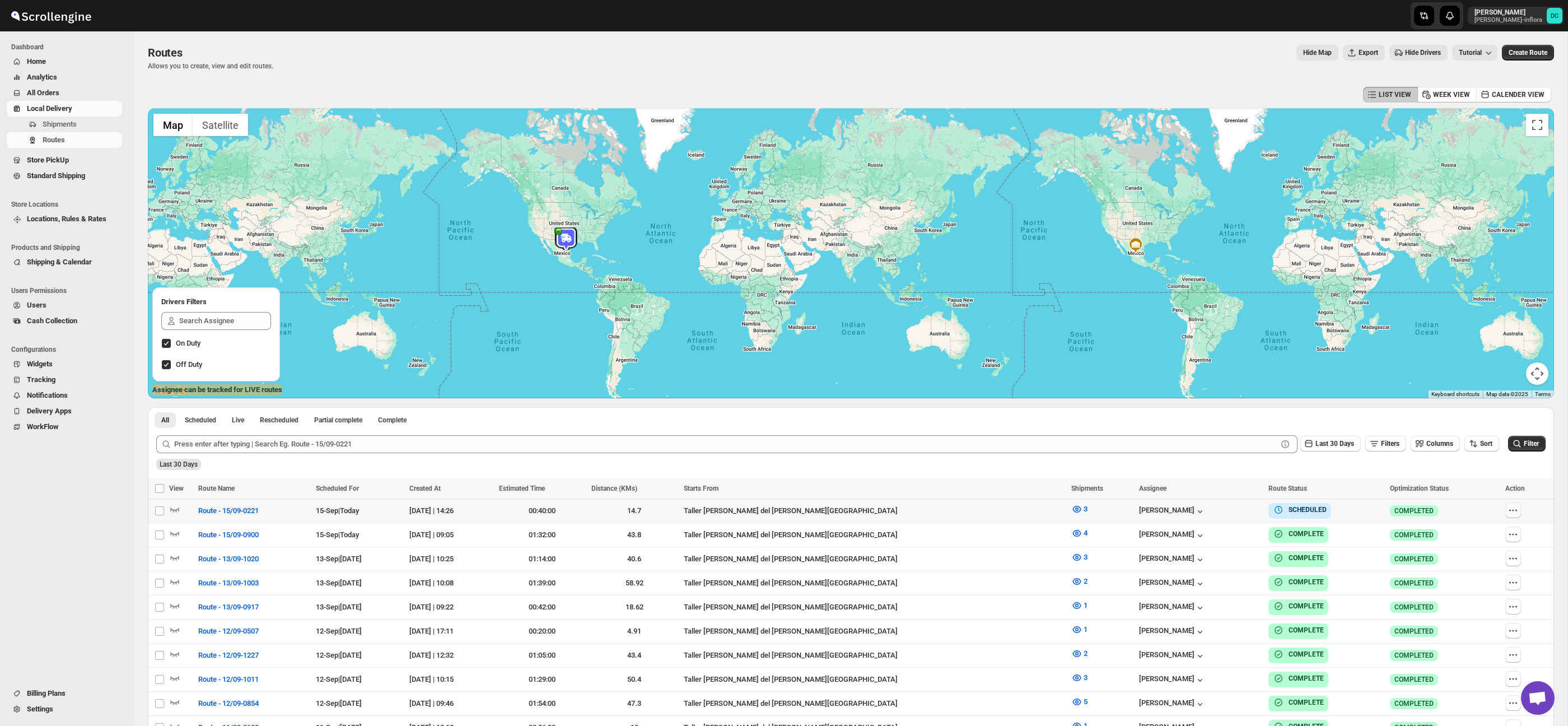
click at [1510, 514] on icon "button" at bounding box center [1513, 510] width 11 height 11
click at [1475, 590] on span "Edit" at bounding box center [1486, 590] width 52 height 11
checkbox input "false"
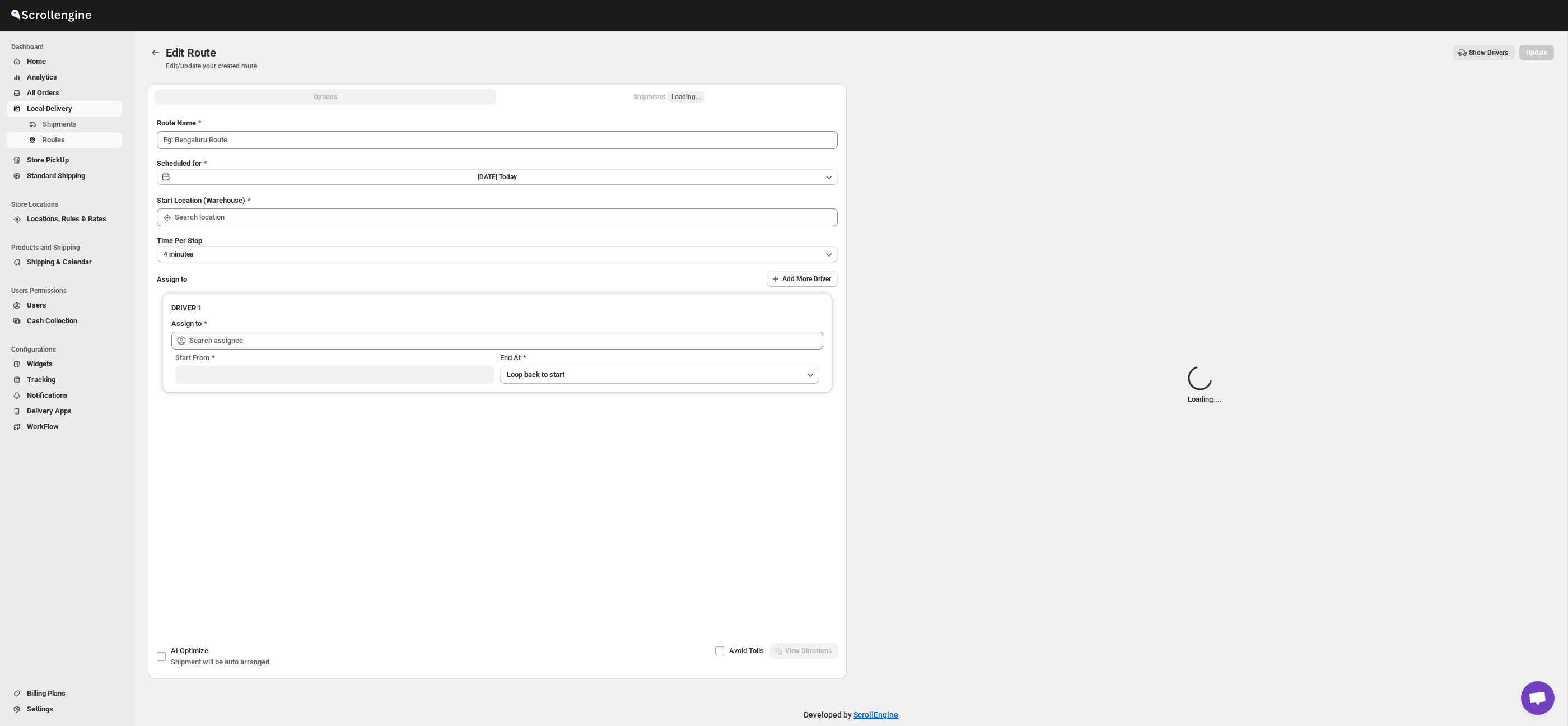
type input "Route - 15/09-0221"
click at [646, 100] on div "Shipments Loading..." at bounding box center [669, 96] width 71 height 11
type input "Taller [PERSON_NAME] del [PERSON_NAME][GEOGRAPHIC_DATA]"
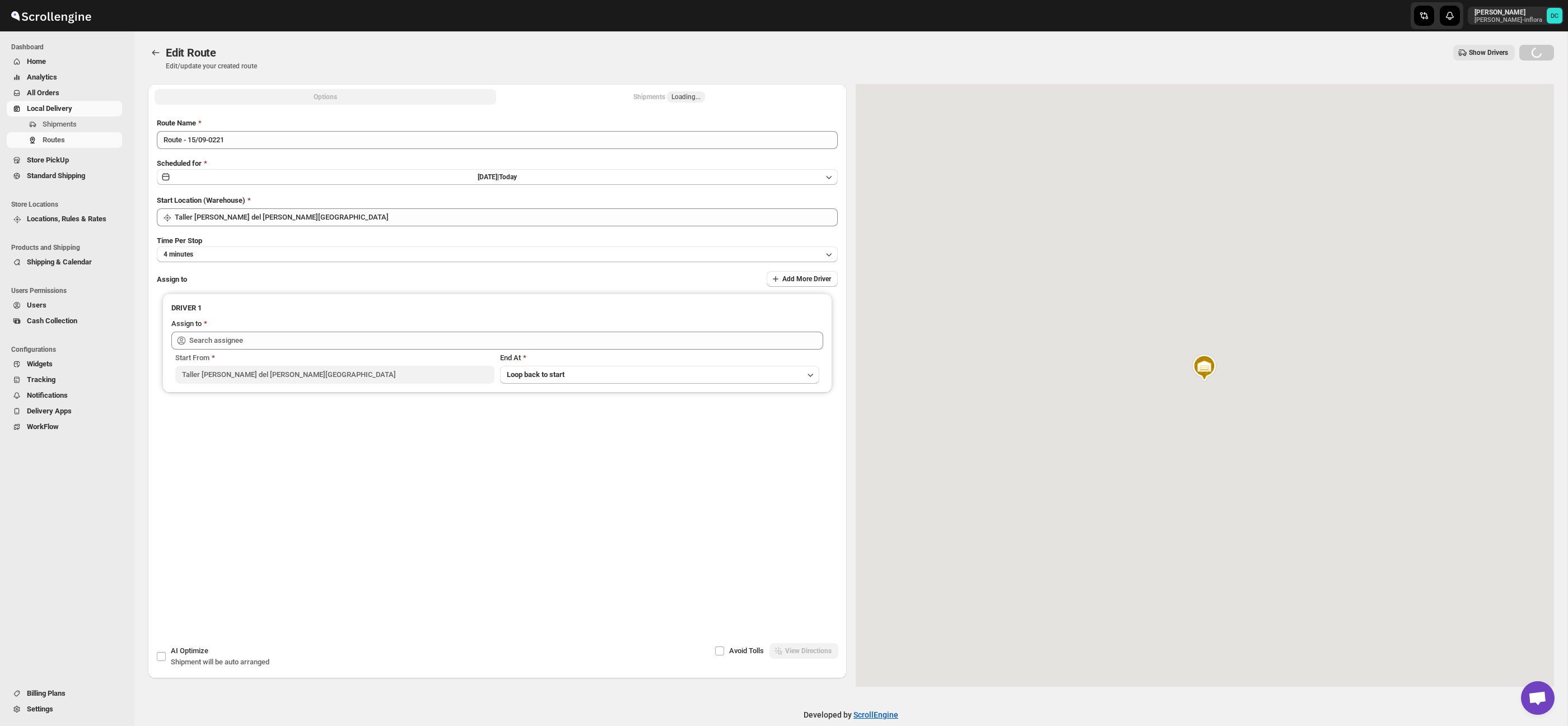
drag, startPoint x: 621, startPoint y: 102, endPoint x: 630, endPoint y: 97, distance: 10.3
click at [623, 101] on button "Shipments Loading..." at bounding box center [669, 96] width 341 height 16
type input "[PERSON_NAME] ([EMAIL_ADDRESS][DOMAIN_NAME])"
click at [668, 91] on div "Shipments 3" at bounding box center [668, 96] width 46 height 11
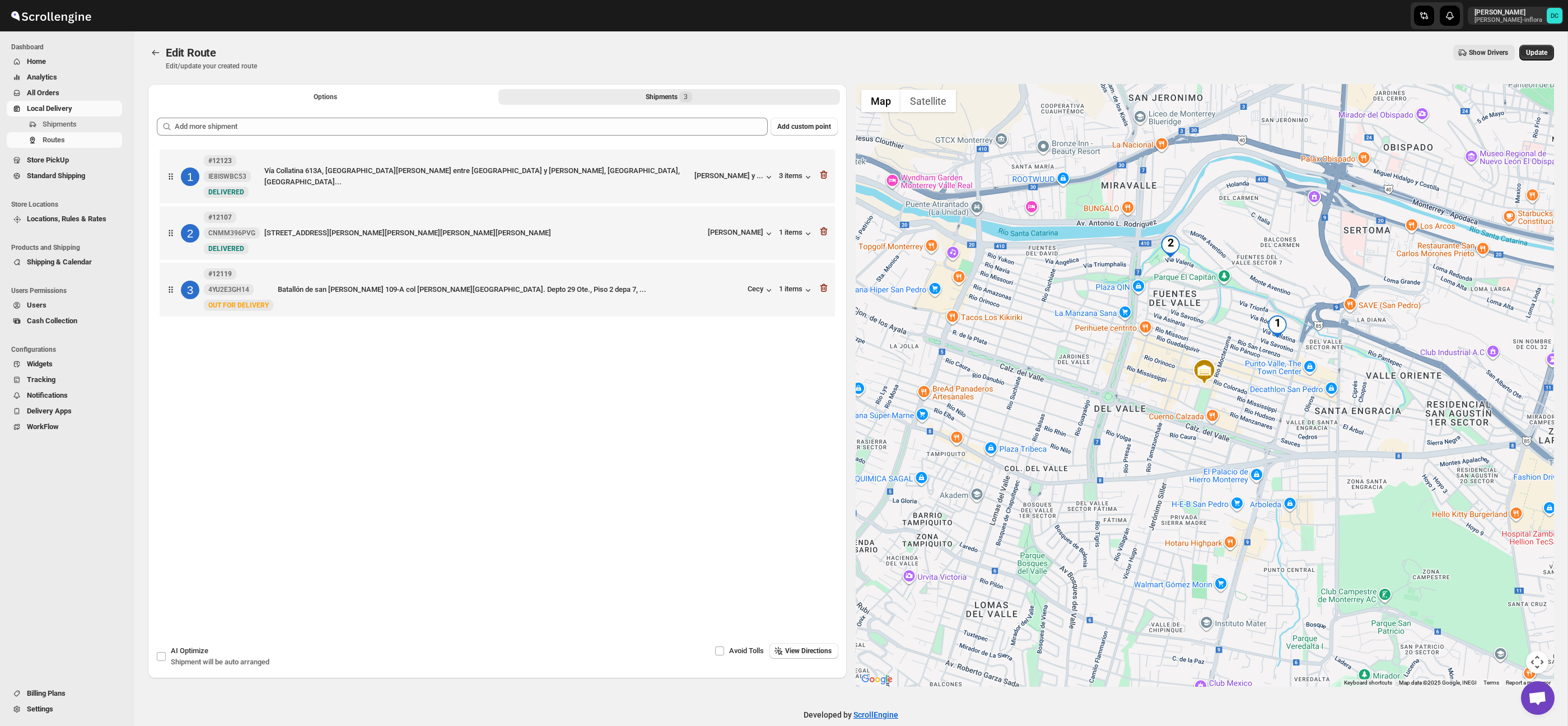
click at [49, 91] on span "All Orders" at bounding box center [42, 93] width 33 height 8
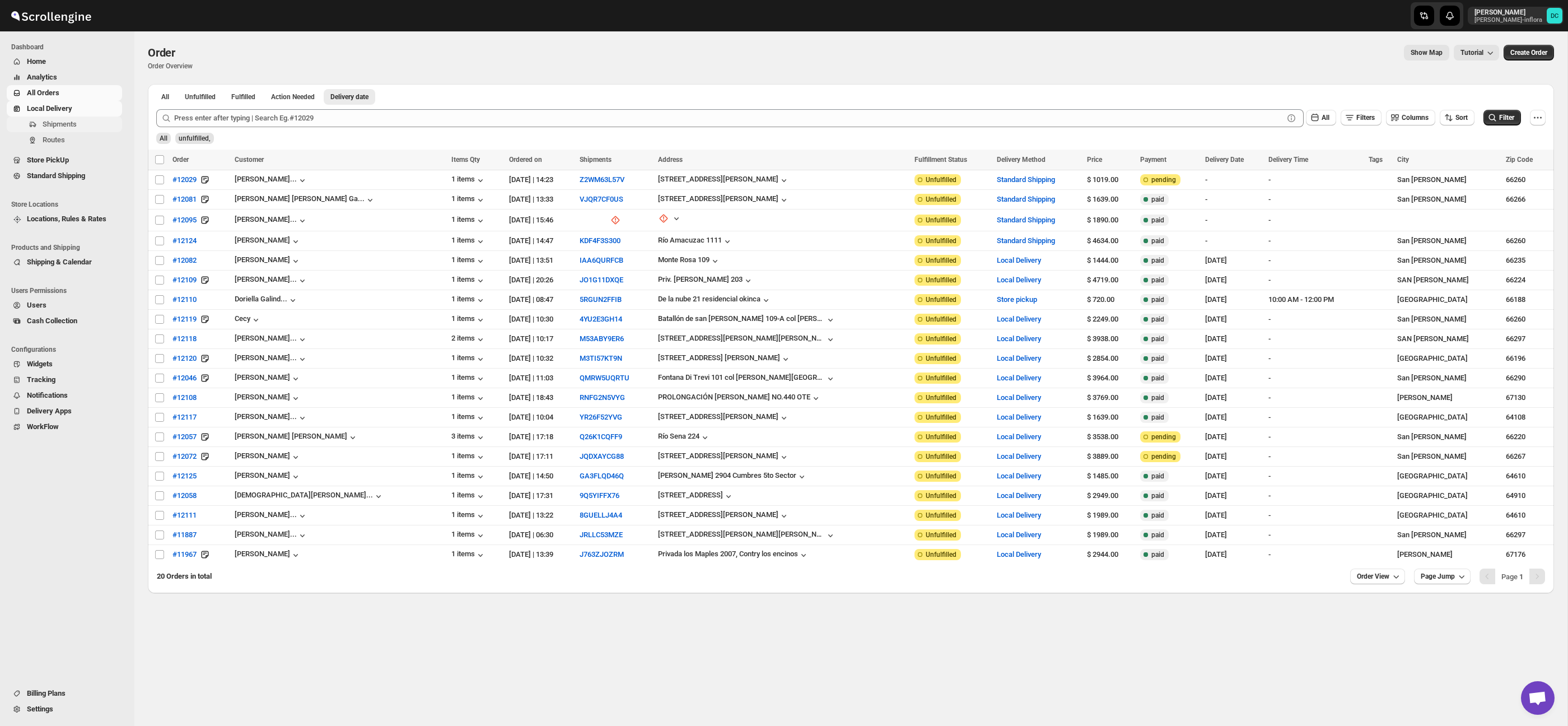
click at [89, 128] on span "Shipments" at bounding box center [81, 124] width 77 height 11
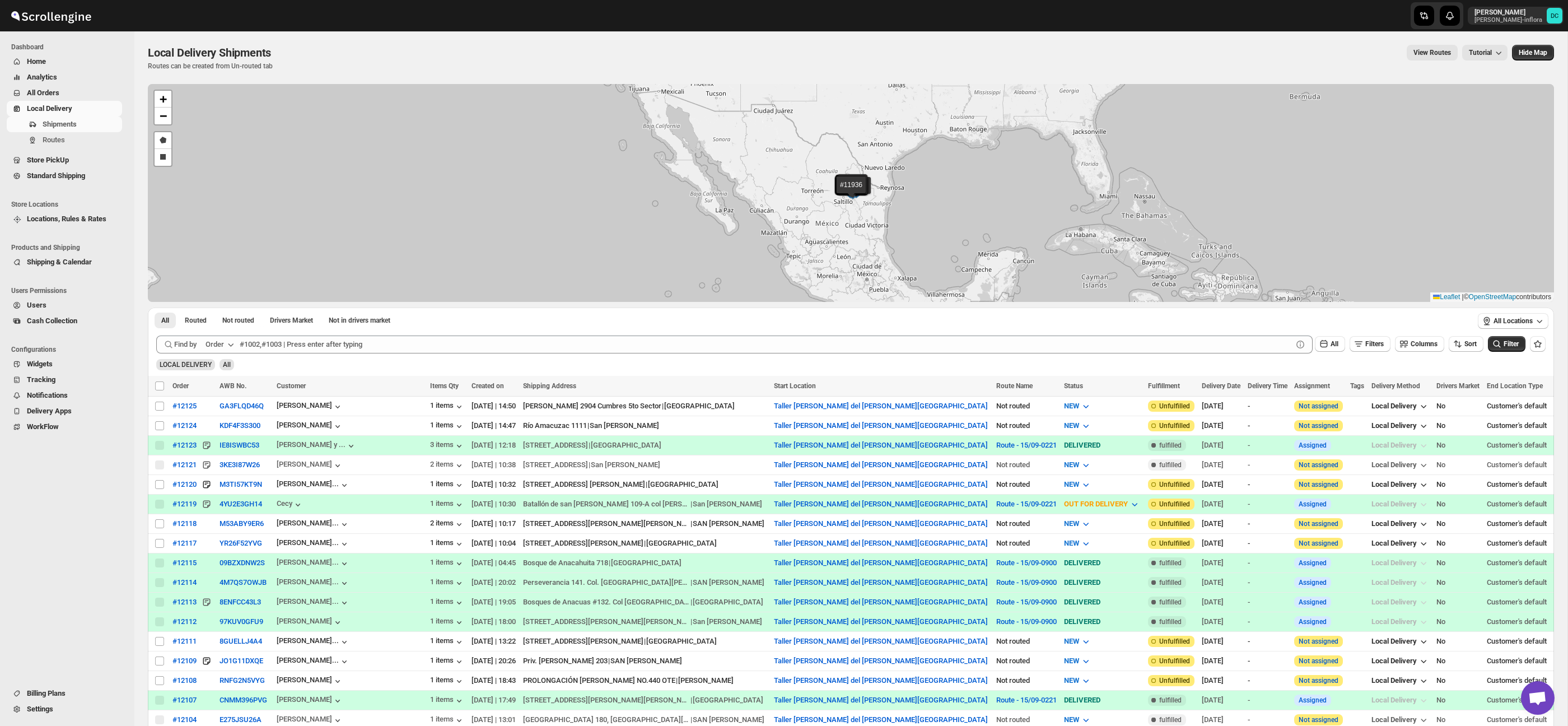
click at [68, 90] on span "All Orders" at bounding box center [73, 93] width 93 height 11
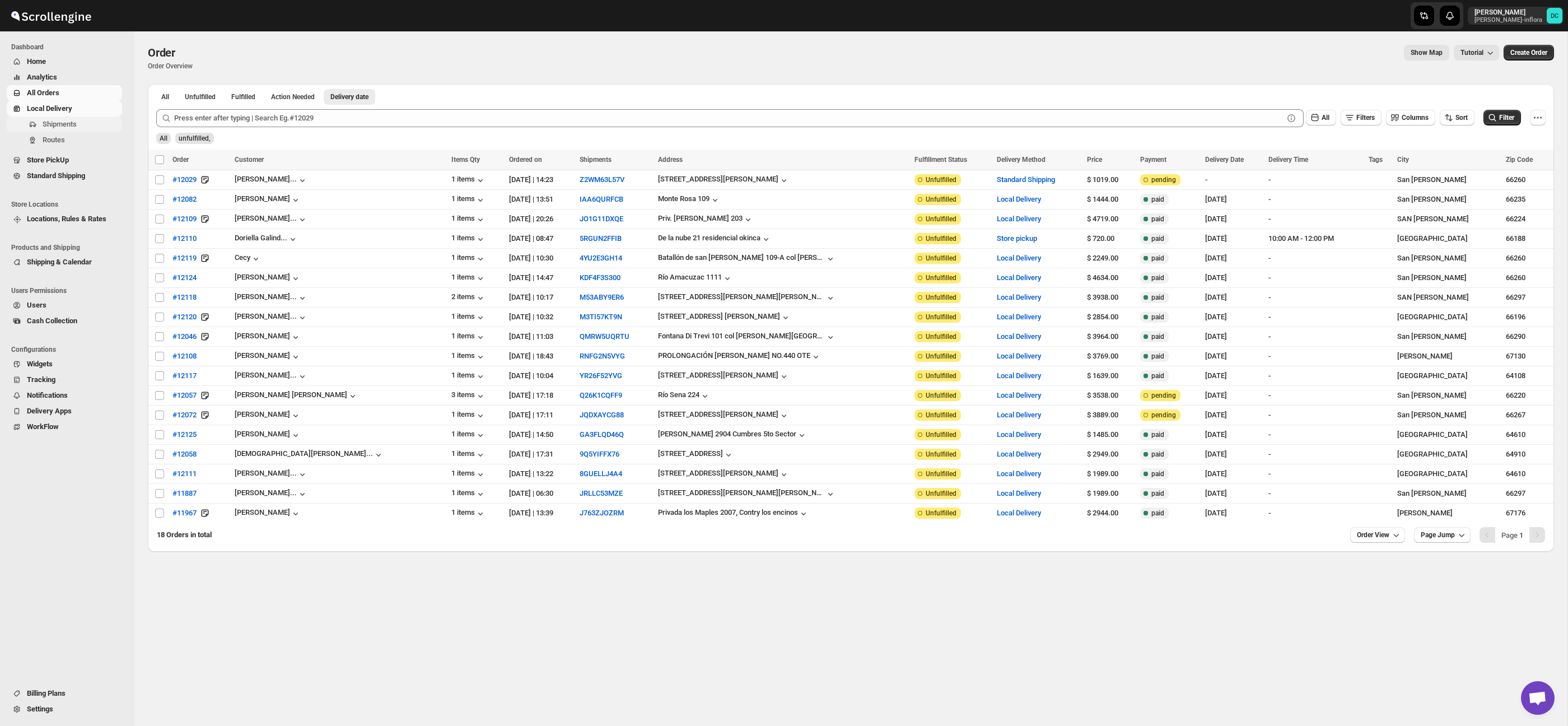
click at [92, 124] on span "Shipments" at bounding box center [81, 124] width 77 height 11
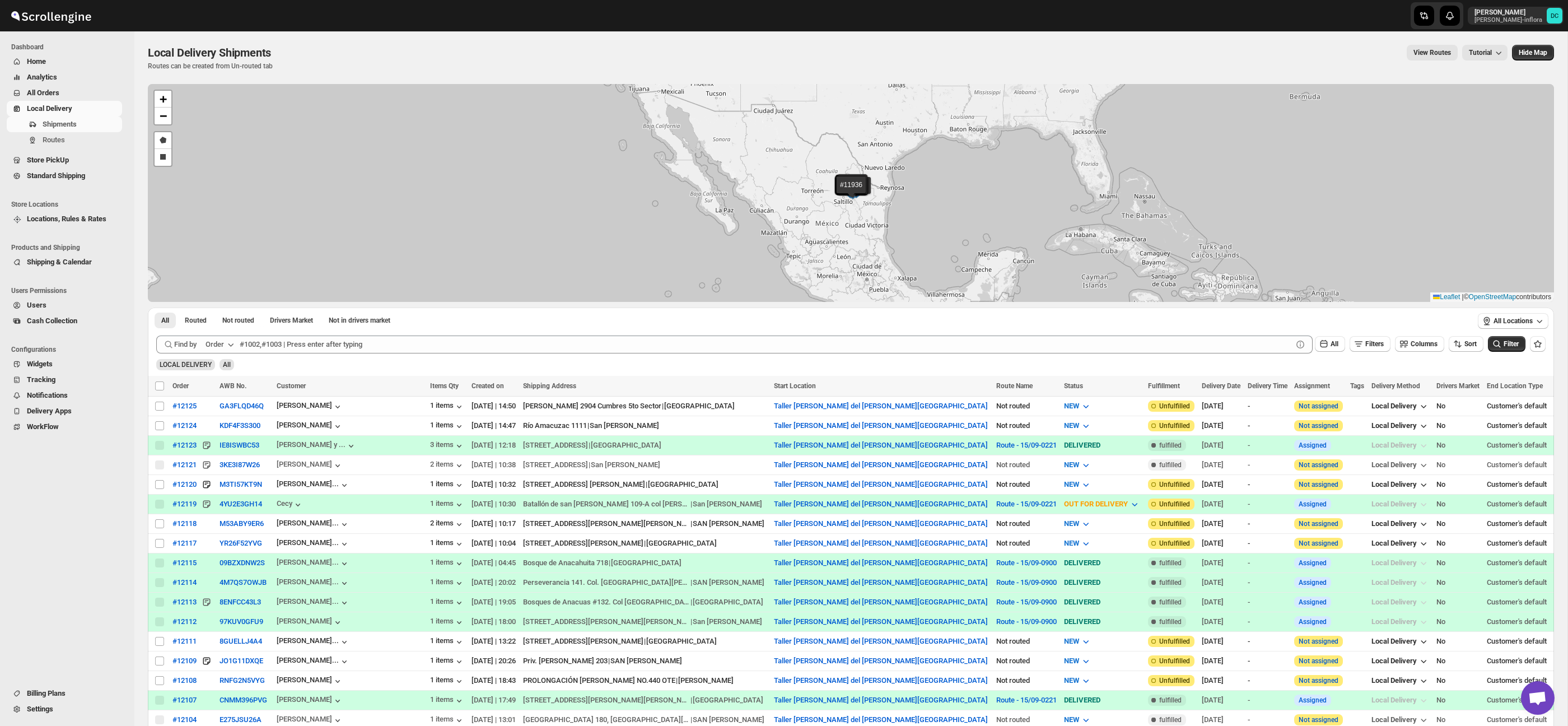
click at [44, 93] on span "All Orders" at bounding box center [42, 93] width 33 height 8
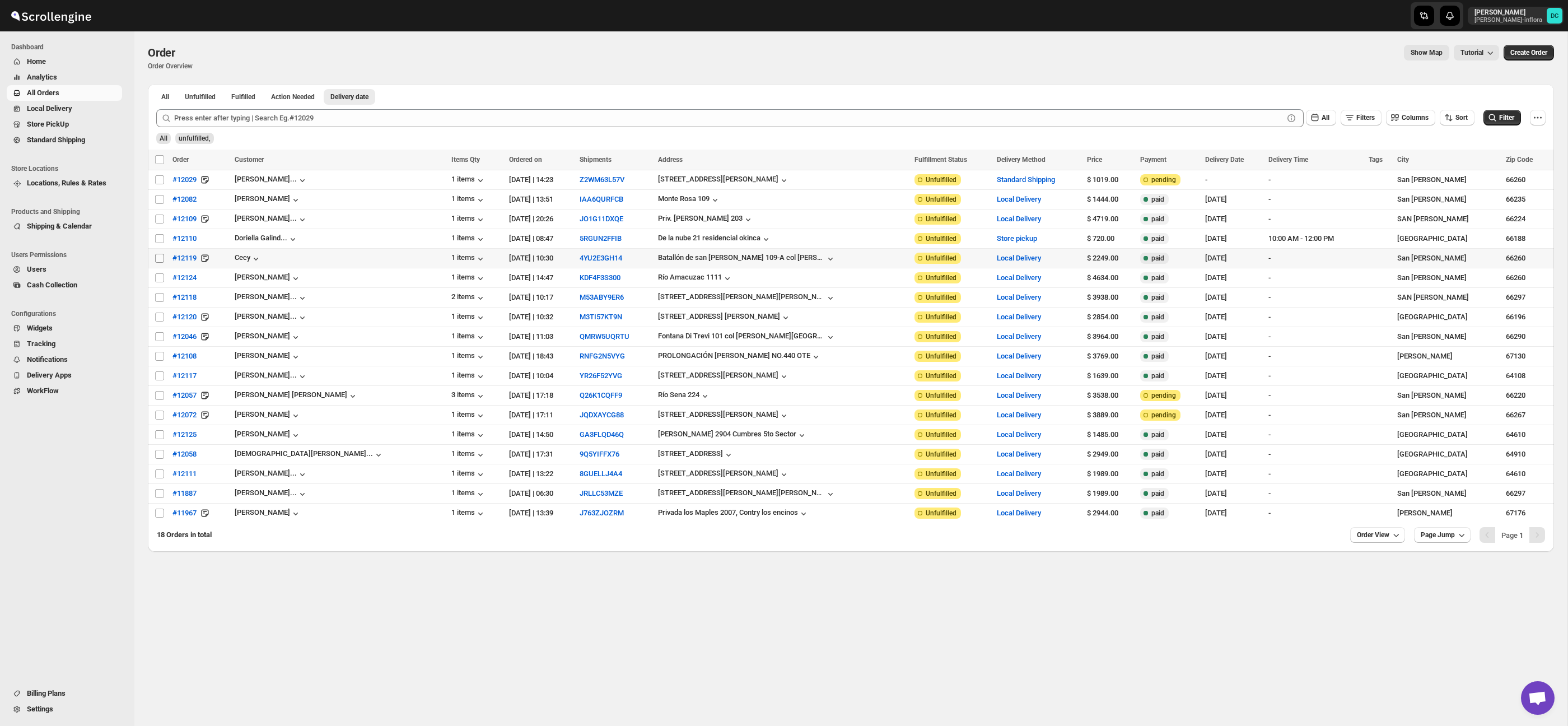
click at [157, 258] on input "Select order" at bounding box center [159, 258] width 9 height 9
checkbox input "true"
click at [161, 279] on input "Select order" at bounding box center [159, 278] width 9 height 9
checkbox input "true"
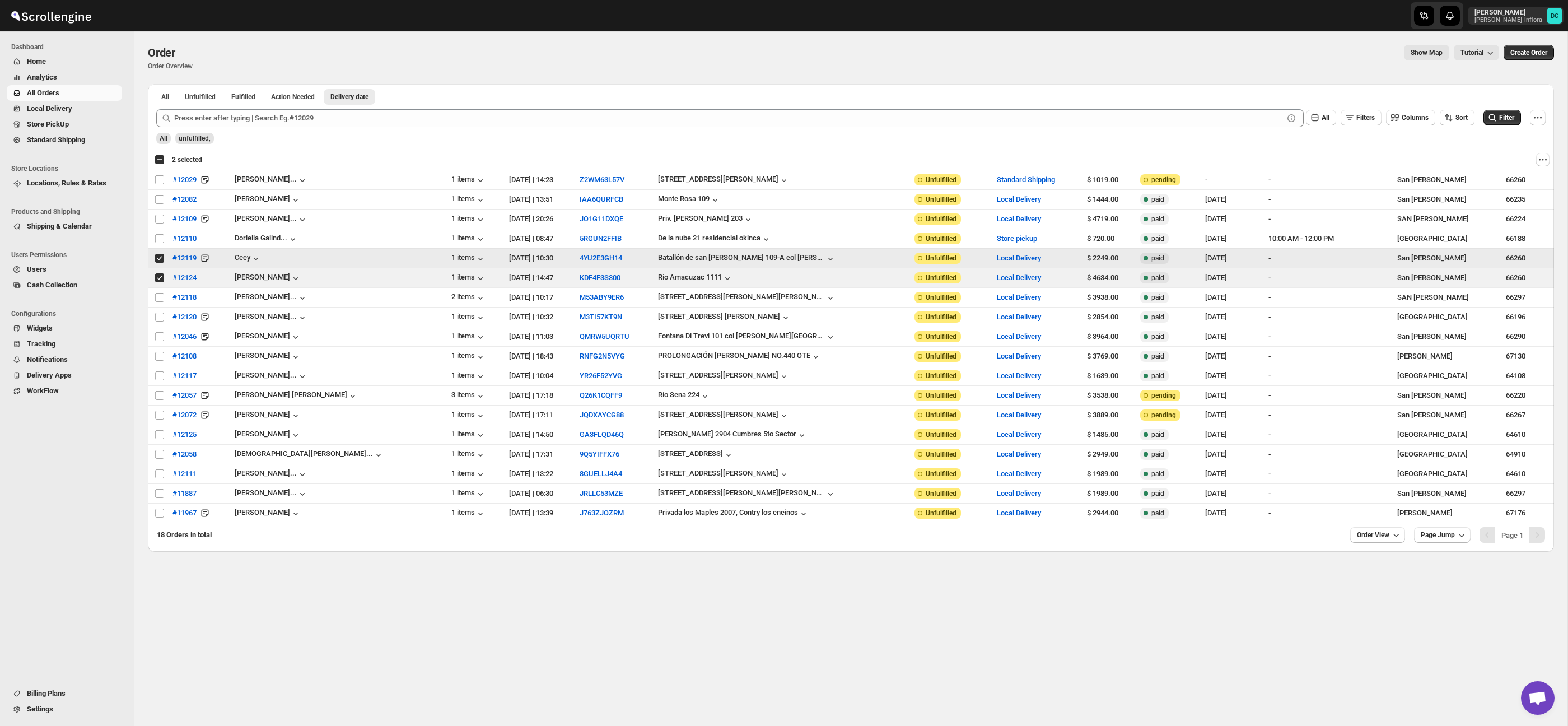
click at [160, 260] on input "Select order" at bounding box center [159, 258] width 9 height 9
checkbox input "false"
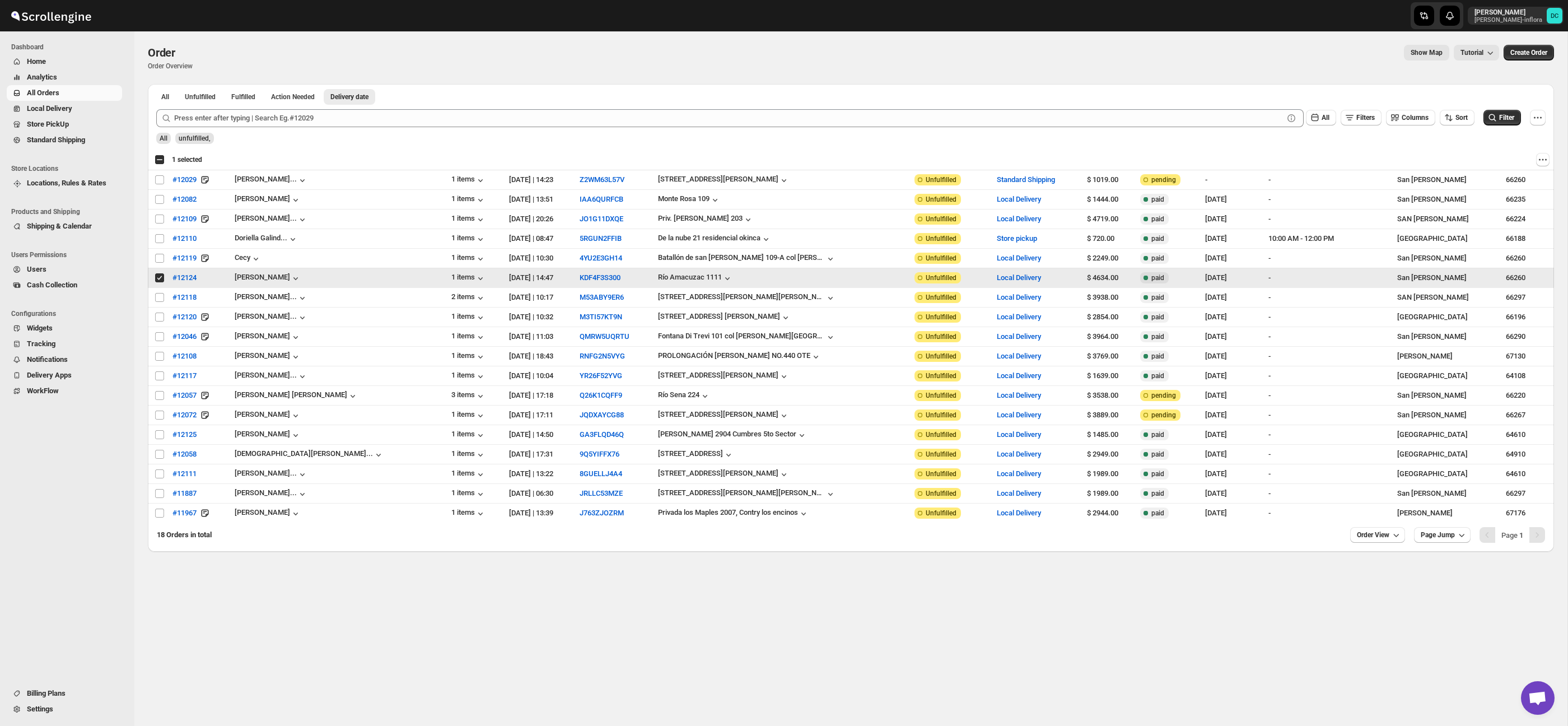
click at [160, 277] on input "Select order" at bounding box center [159, 278] width 9 height 9
checkbox input "false"
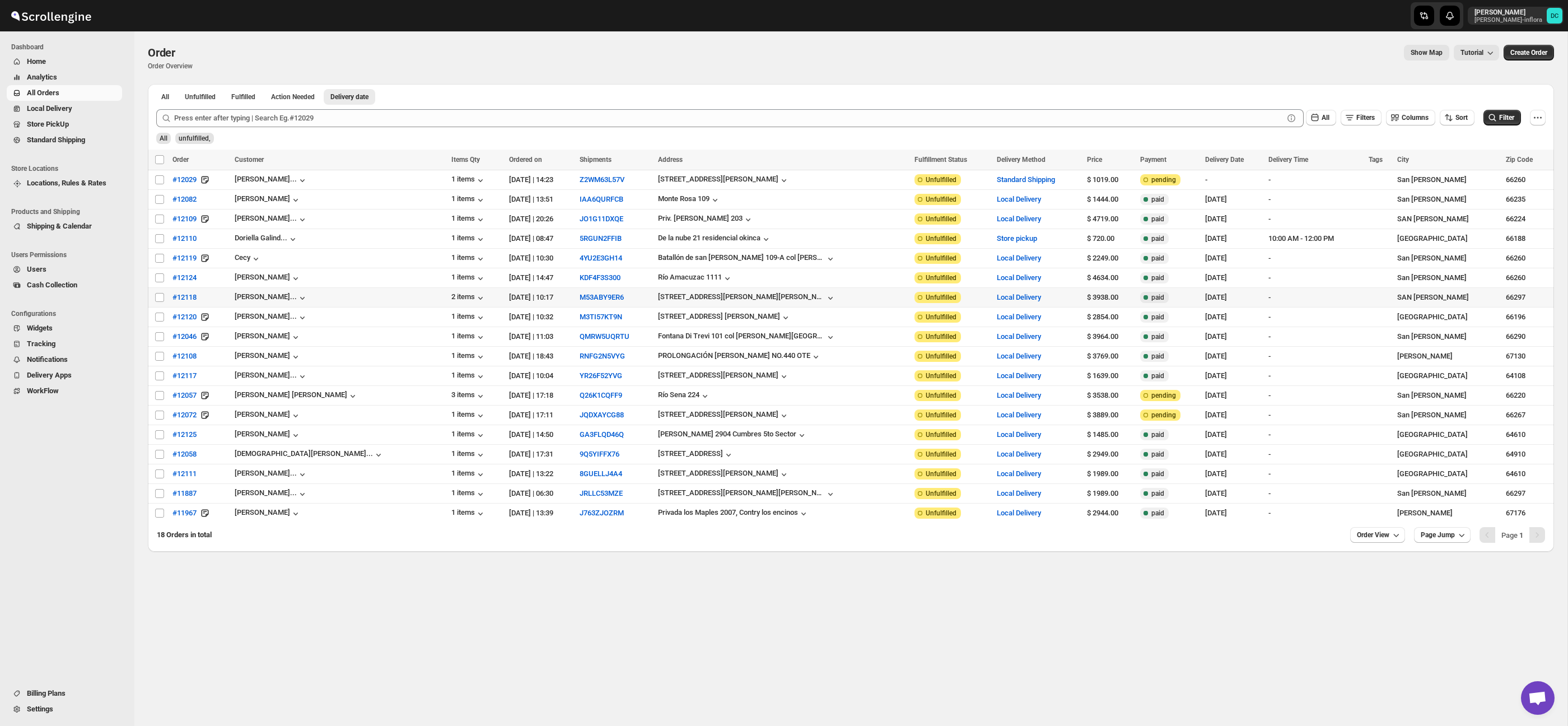
click at [161, 304] on td "Select order" at bounding box center [159, 297] width 21 height 20
checkbox input "true"
click at [159, 318] on input "Select order" at bounding box center [159, 317] width 9 height 9
checkbox input "true"
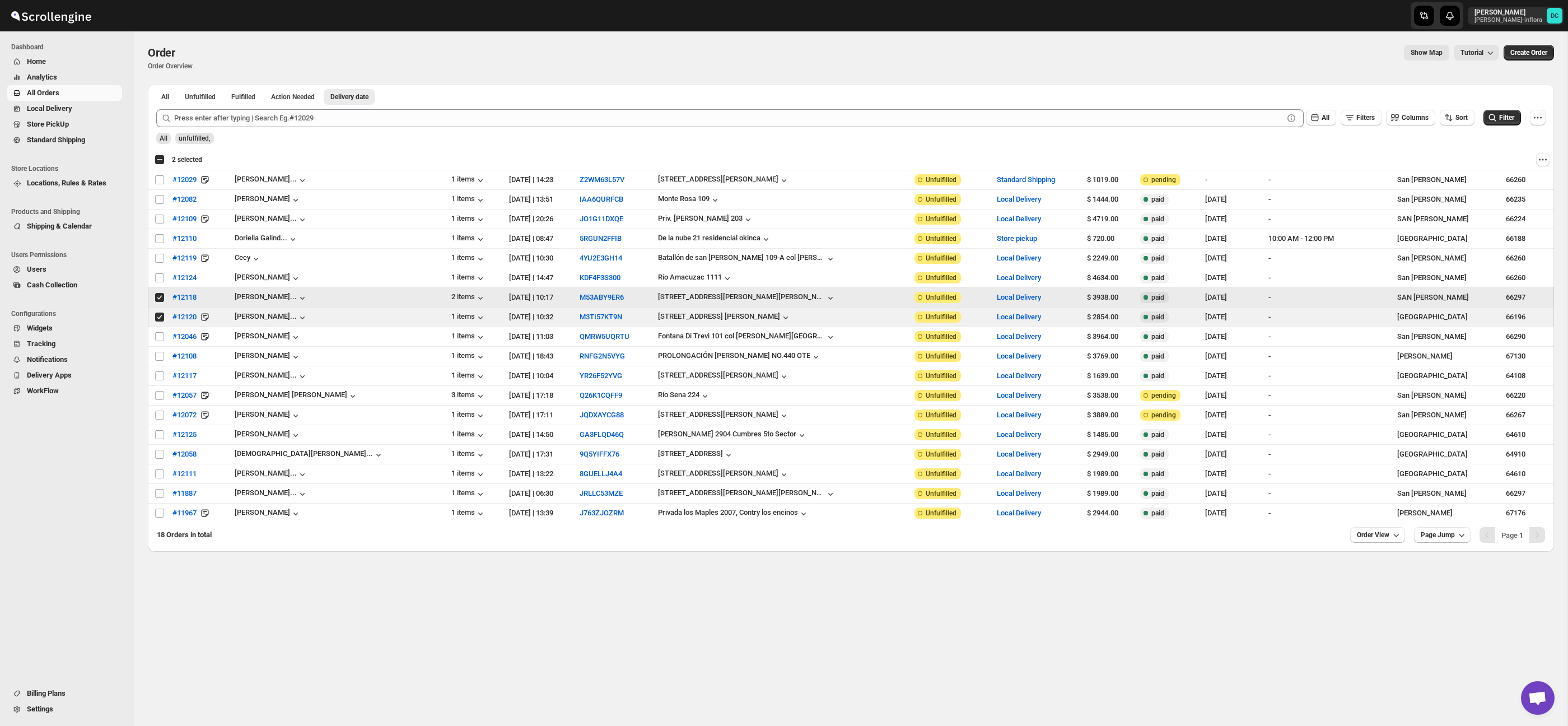
drag, startPoint x: 157, startPoint y: 297, endPoint x: 157, endPoint y: 313, distance: 16.0
click at [157, 297] on input "Select order" at bounding box center [159, 297] width 9 height 9
checkbox input "false"
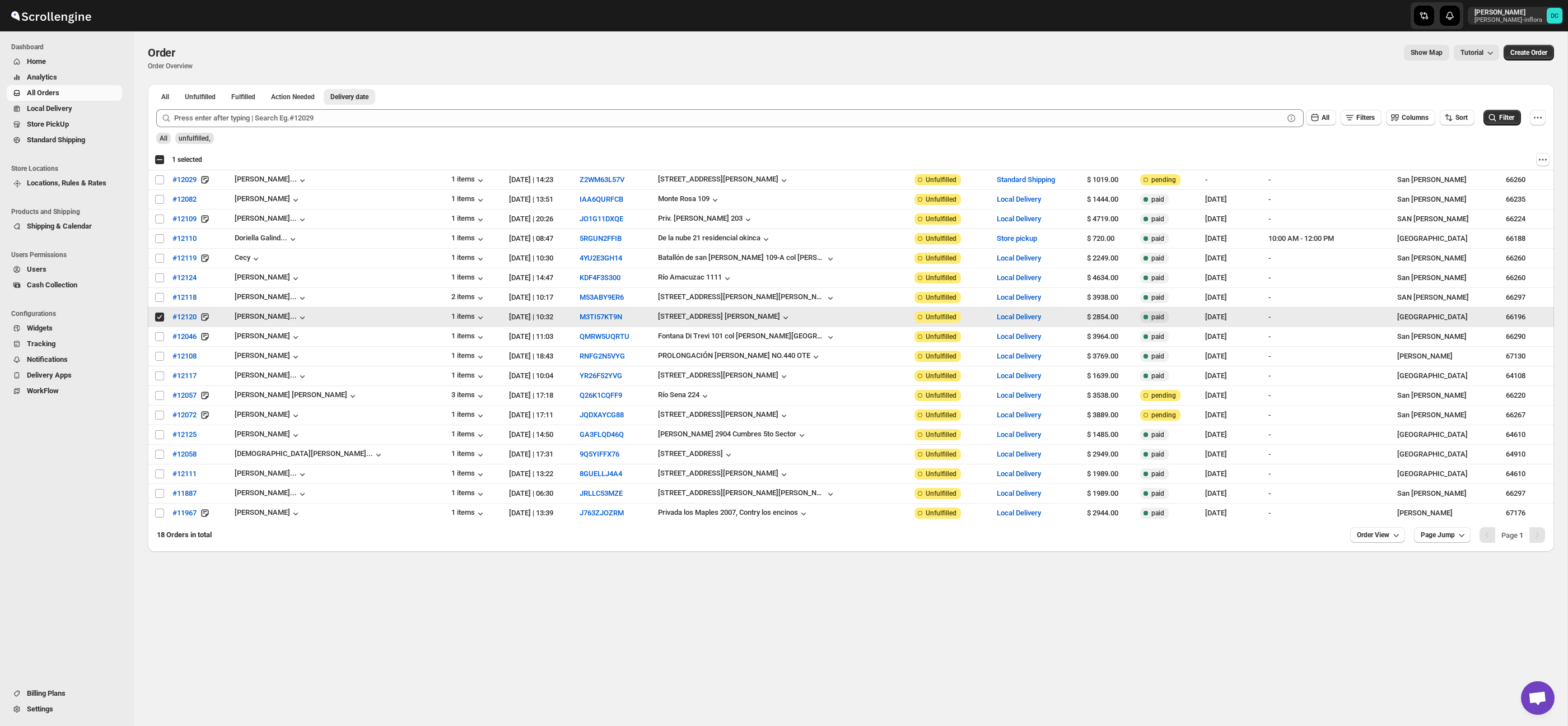
click at [159, 320] on input "Select order" at bounding box center [159, 317] width 9 height 9
checkbox input "false"
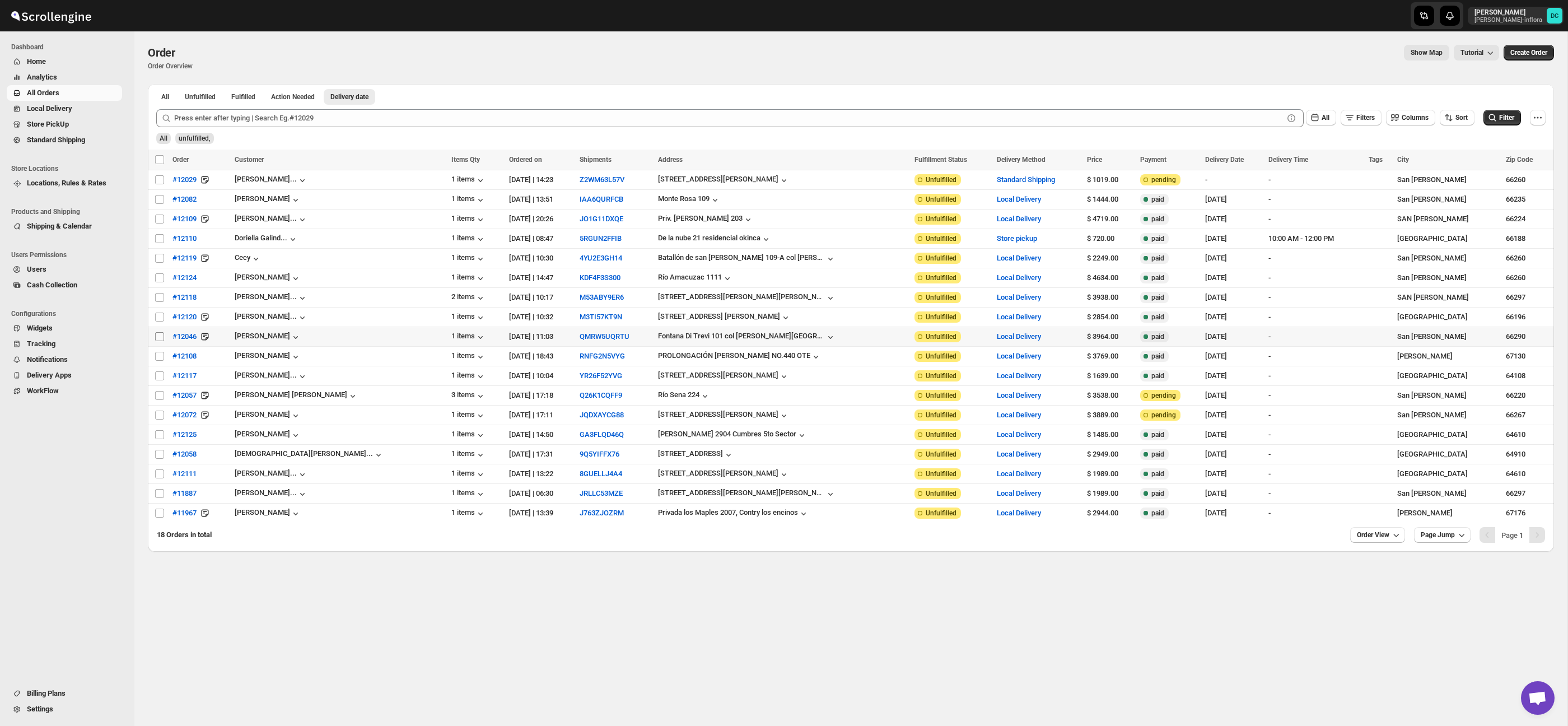
click at [159, 338] on input "Select order" at bounding box center [159, 337] width 9 height 9
checkbox input "true"
drag, startPoint x: 159, startPoint y: 357, endPoint x: 159, endPoint y: 379, distance: 22.0
click at [159, 357] on input "Select order" at bounding box center [159, 357] width 9 height 9
checkbox input "true"
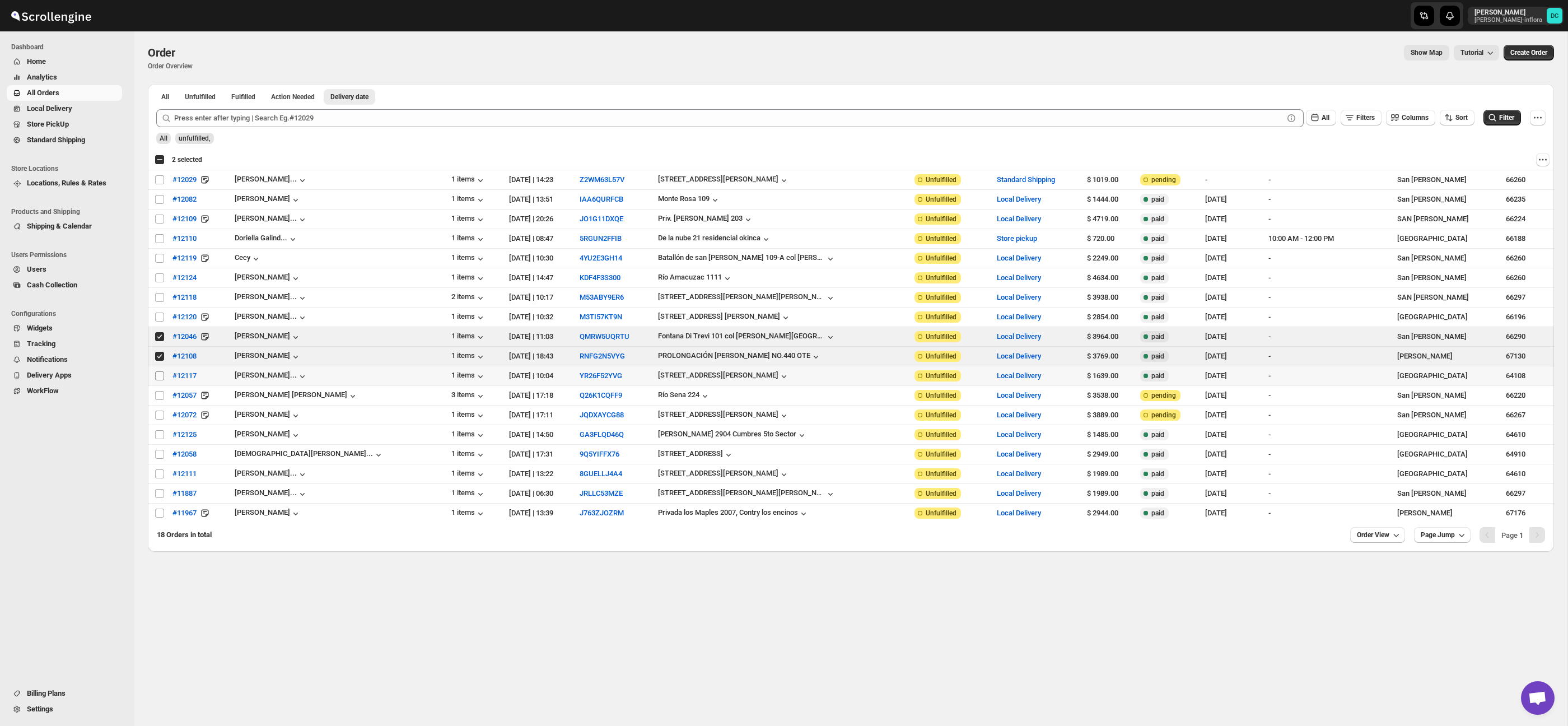
click at [159, 377] on input "Select order" at bounding box center [159, 376] width 9 height 9
checkbox input "true"
drag, startPoint x: 158, startPoint y: 337, endPoint x: 160, endPoint y: 351, distance: 14.1
click at [159, 339] on input "Select order" at bounding box center [159, 337] width 9 height 9
checkbox input "false"
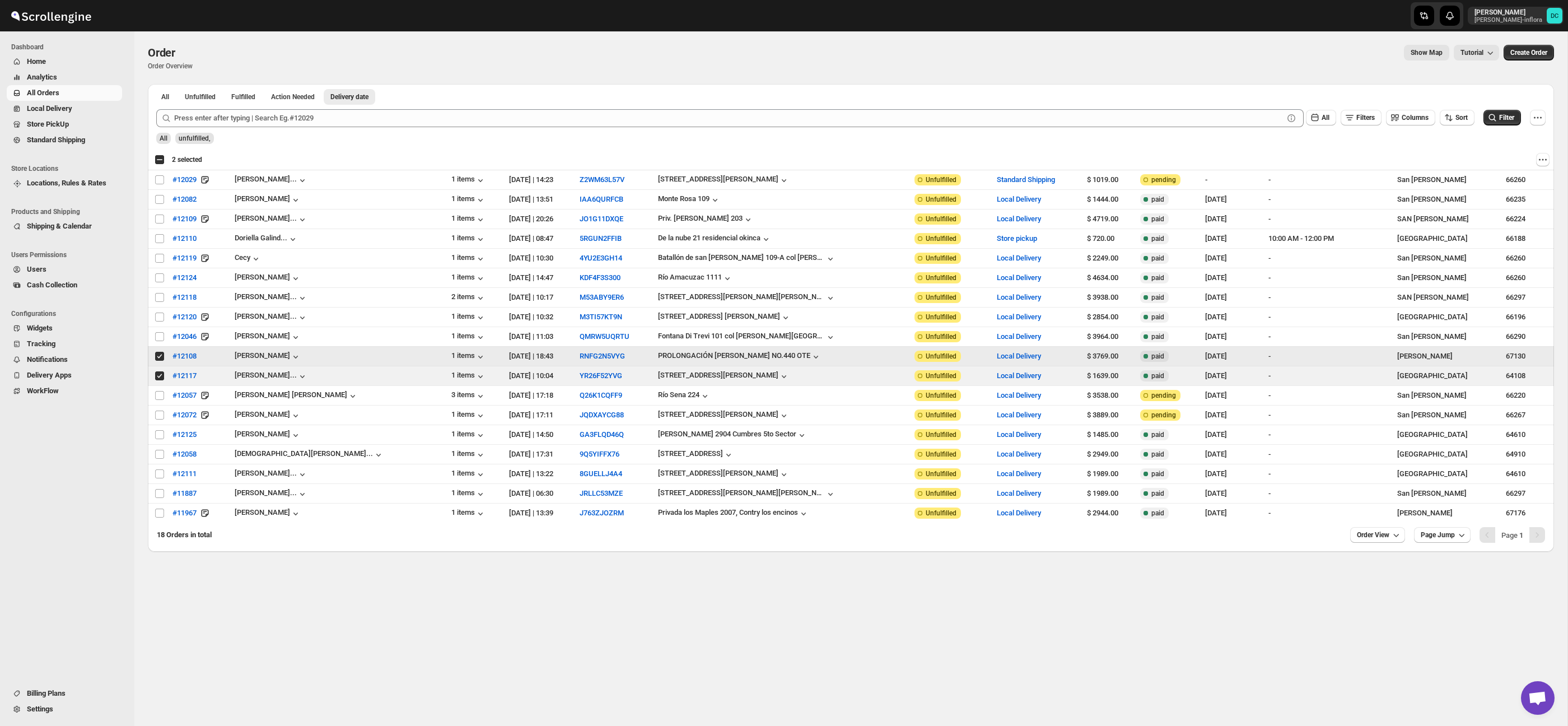
click at [159, 358] on input "Select order" at bounding box center [159, 357] width 9 height 9
checkbox input "false"
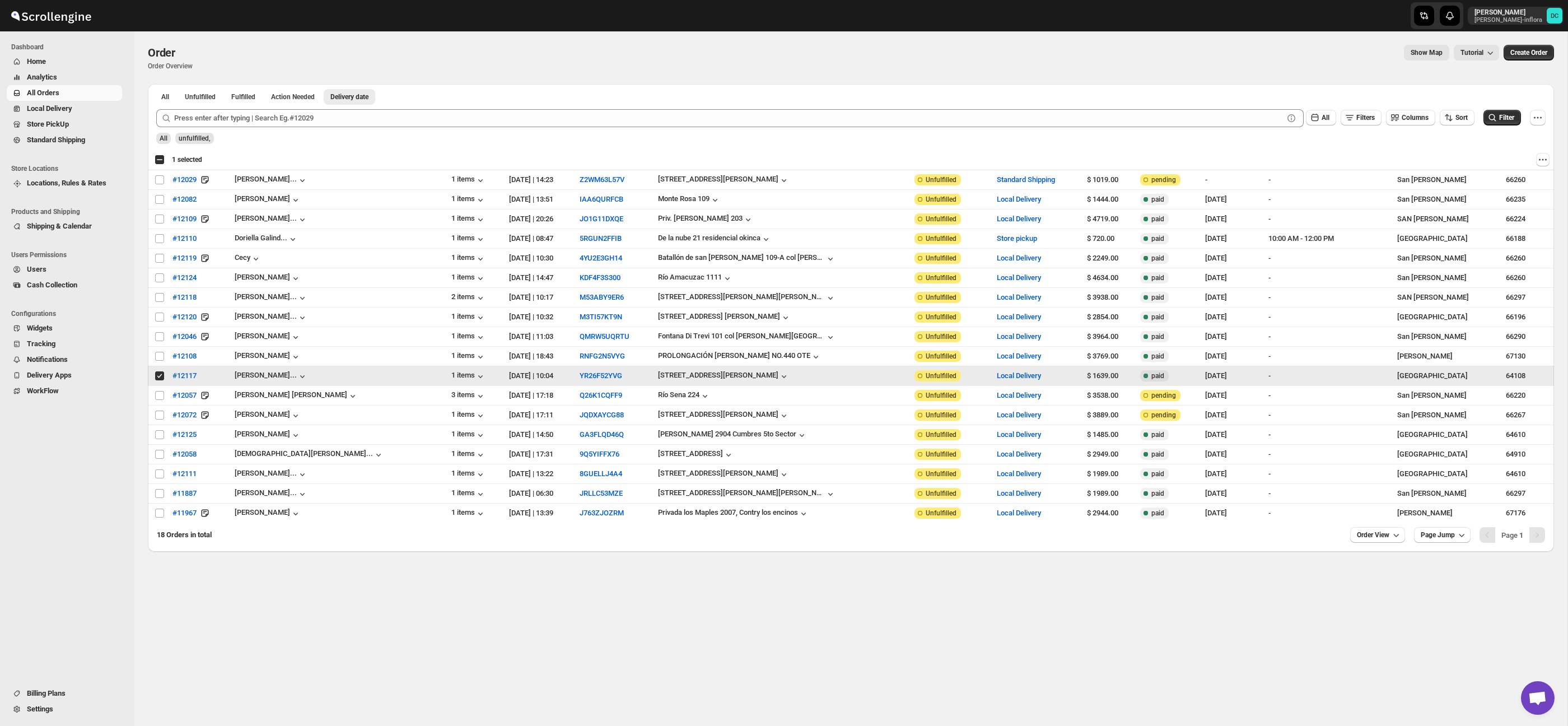
click at [161, 376] on input "Select order" at bounding box center [159, 376] width 9 height 9
checkbox input "false"
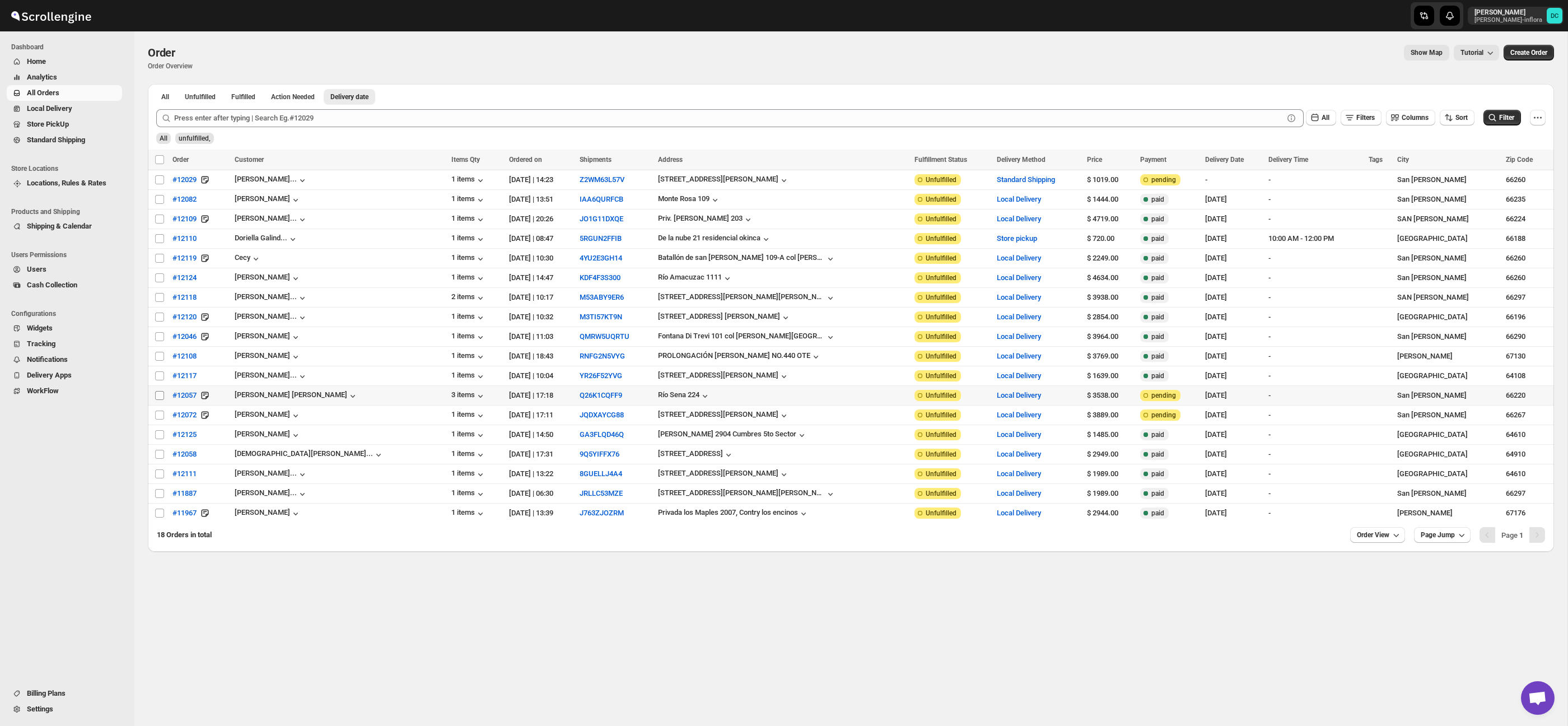
click at [159, 391] on span at bounding box center [159, 395] width 10 height 10
click at [159, 391] on input "Select order" at bounding box center [159, 395] width 9 height 9
checkbox input "false"
click at [160, 416] on input "Select order" at bounding box center [159, 415] width 9 height 9
checkbox input "true"
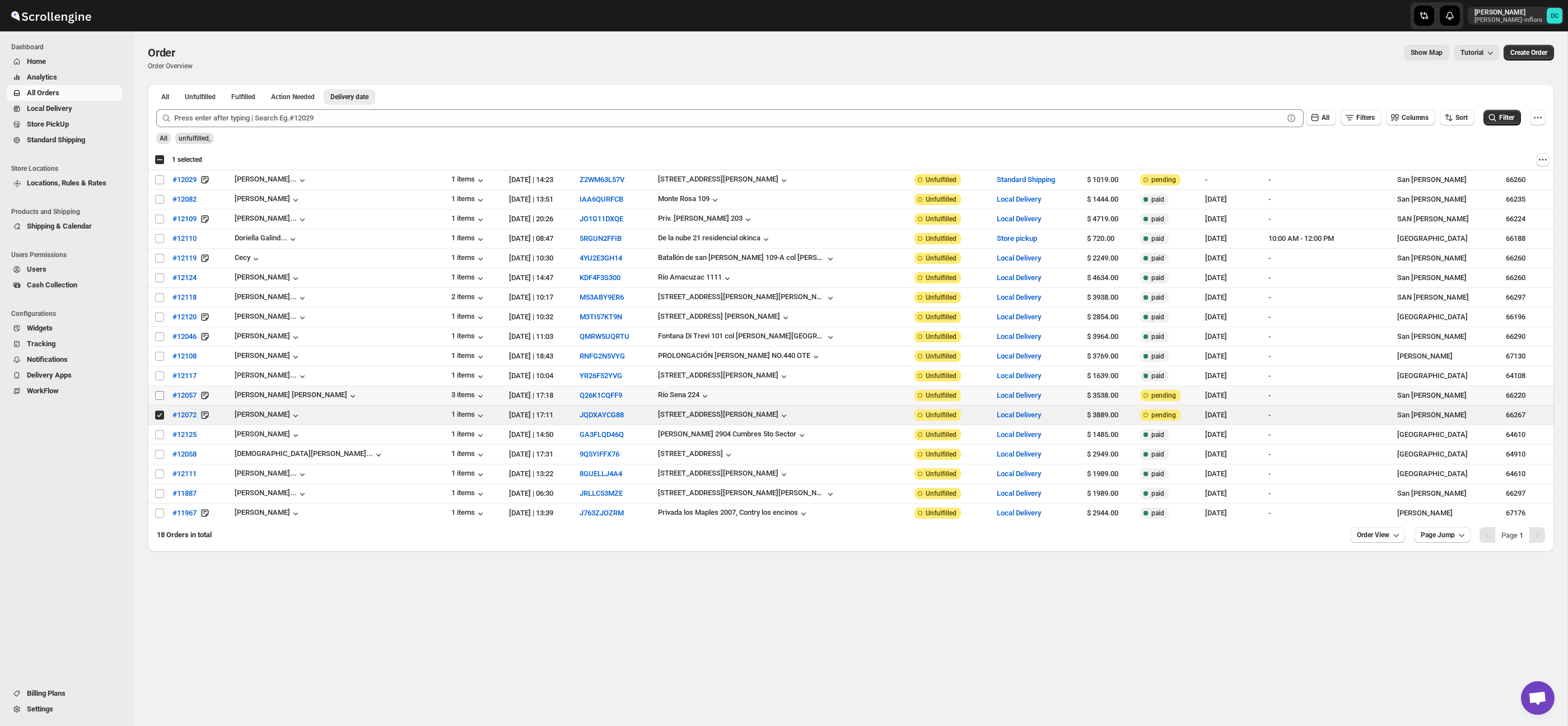
click at [159, 397] on input "Select order" at bounding box center [159, 395] width 9 height 9
checkbox input "true"
click at [162, 437] on input "Select order" at bounding box center [159, 435] width 9 height 9
checkbox input "true"
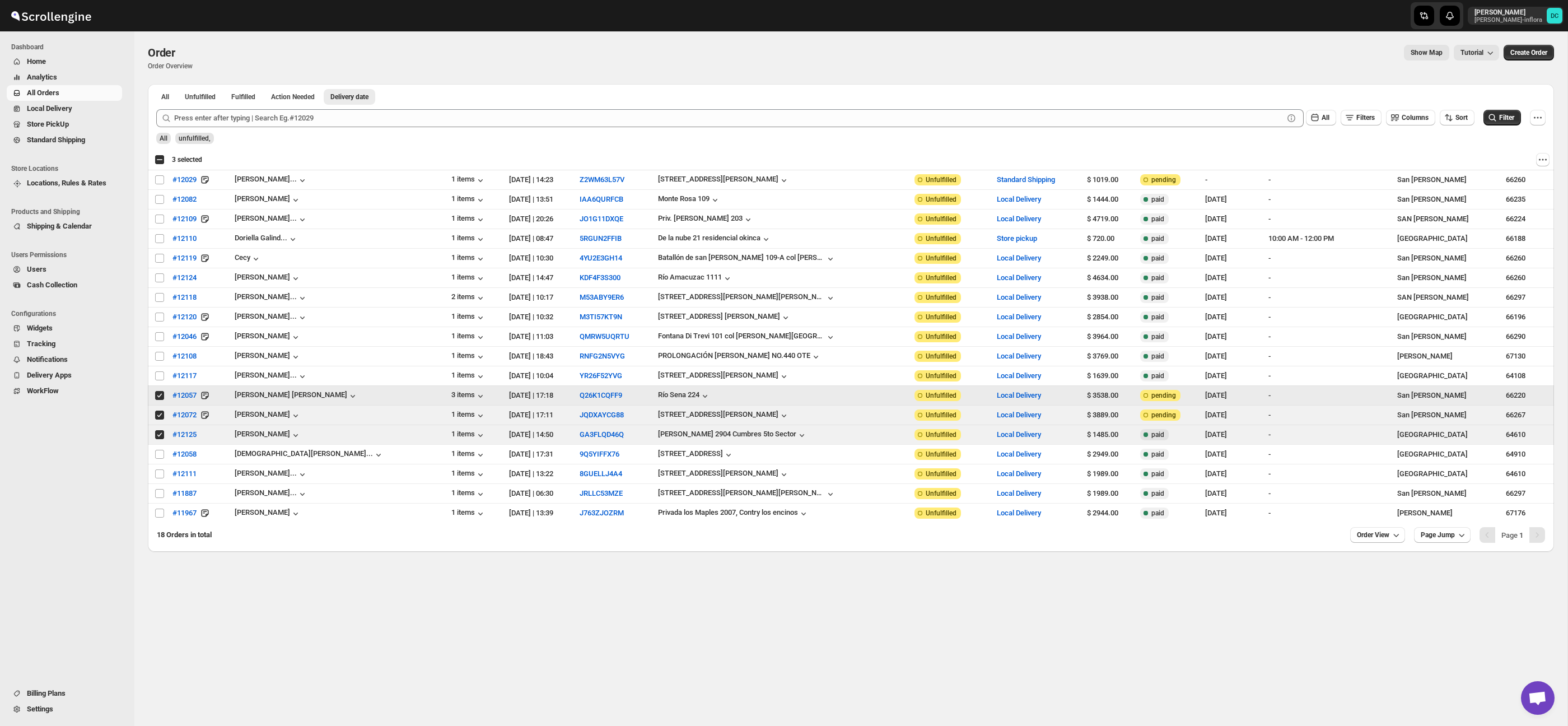
drag, startPoint x: 160, startPoint y: 396, endPoint x: 160, endPoint y: 406, distance: 10.0
click at [160, 397] on input "Select order" at bounding box center [159, 395] width 9 height 9
checkbox input "false"
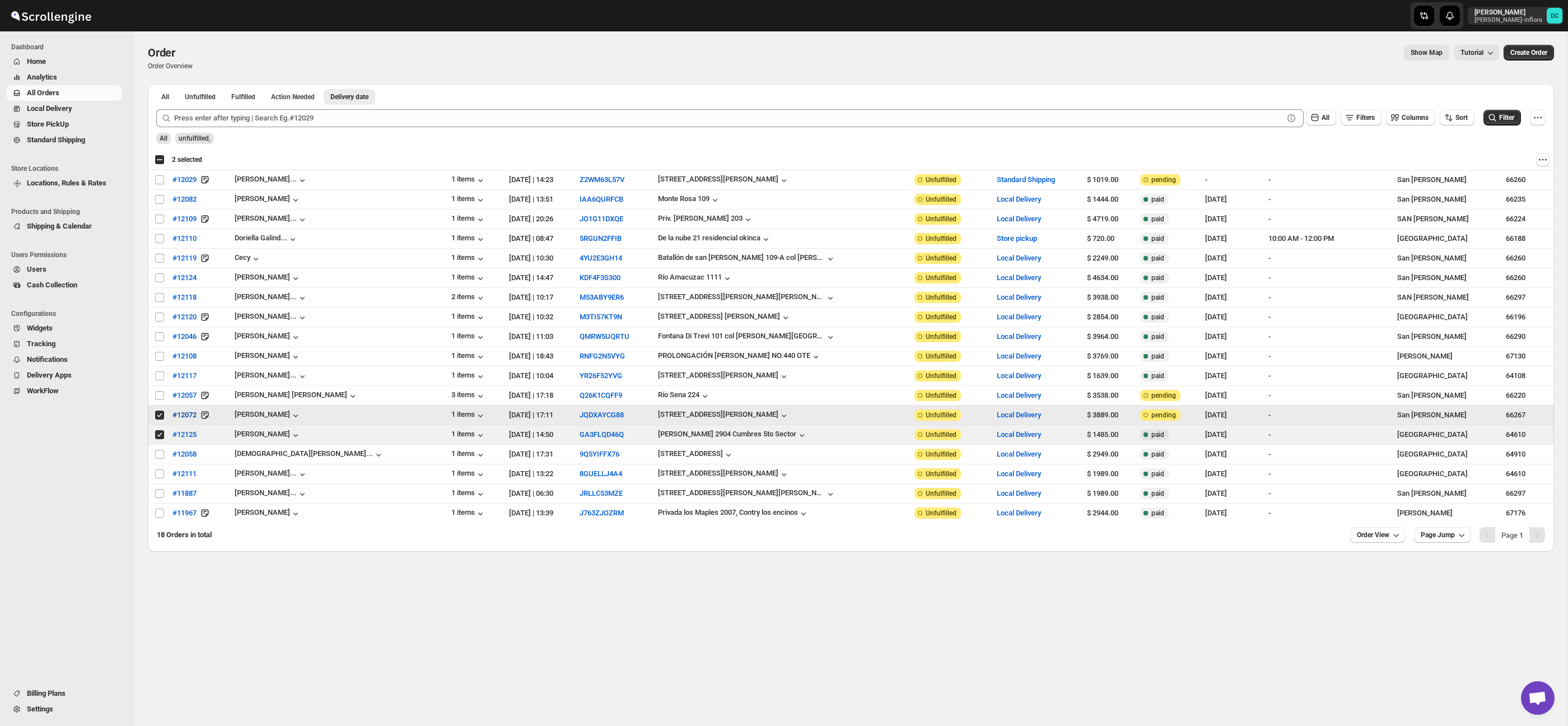
drag, startPoint x: 159, startPoint y: 414, endPoint x: 168, endPoint y: 413, distance: 9.1
click at [159, 414] on input "Select order" at bounding box center [159, 415] width 9 height 9
checkbox input "false"
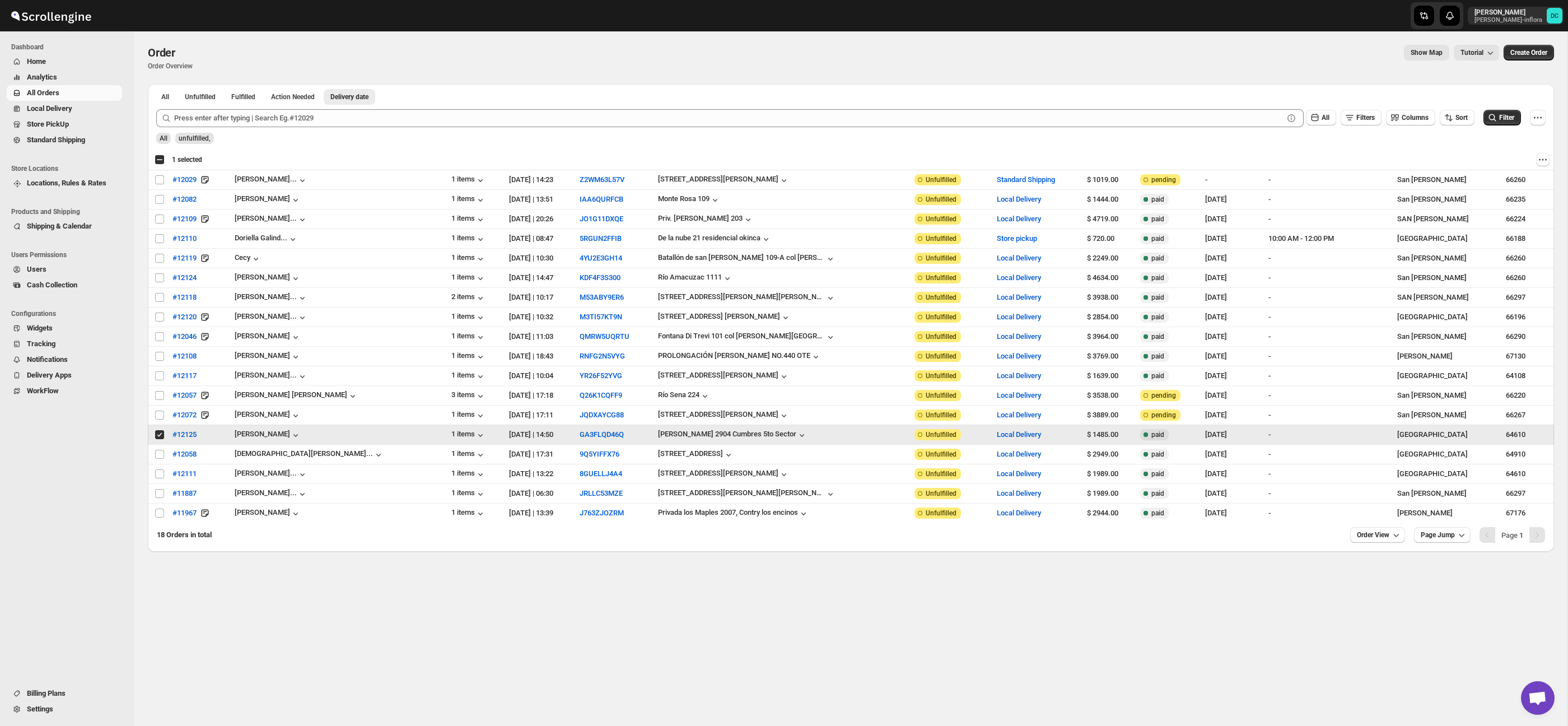
click at [156, 438] on input "Select order" at bounding box center [159, 435] width 9 height 9
checkbox input "false"
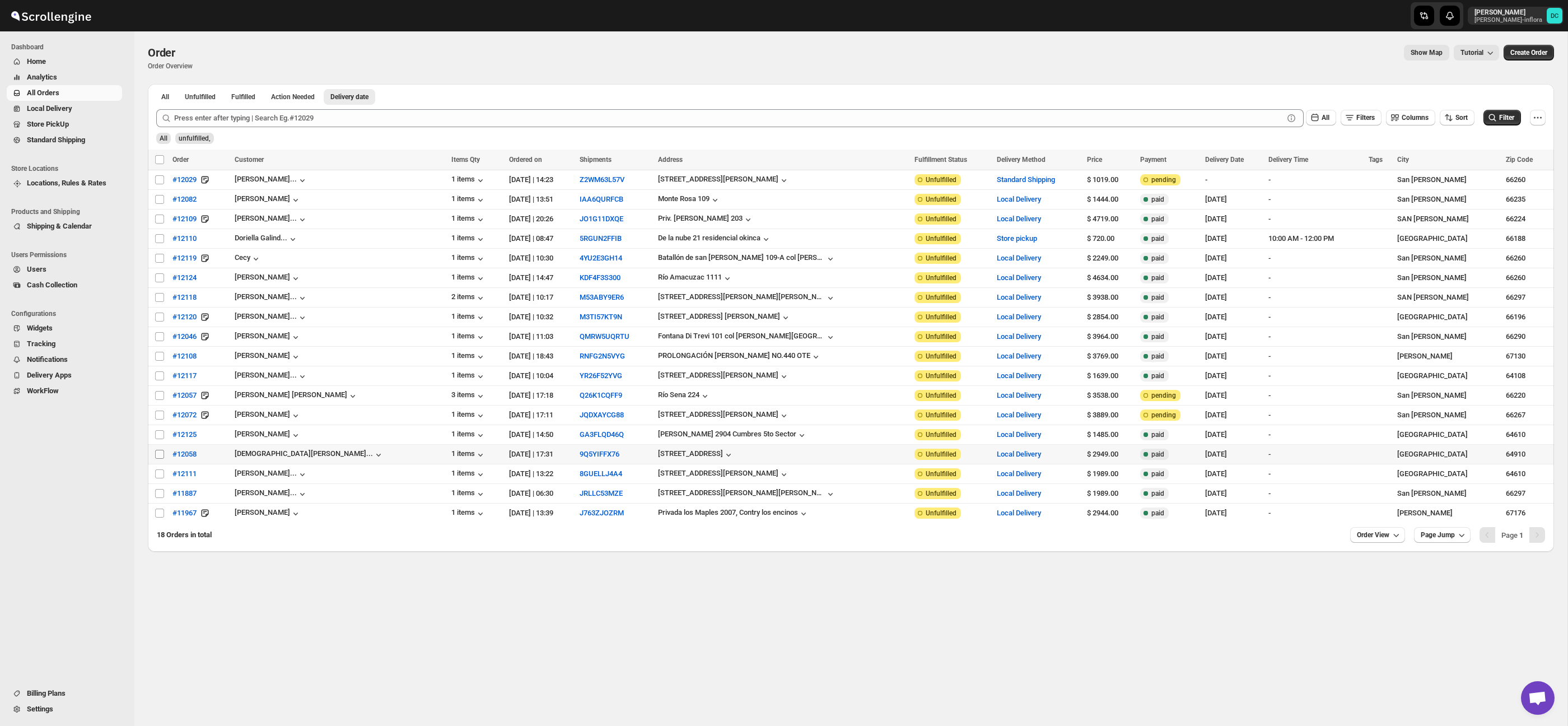
click at [161, 456] on input "Select order" at bounding box center [159, 454] width 9 height 9
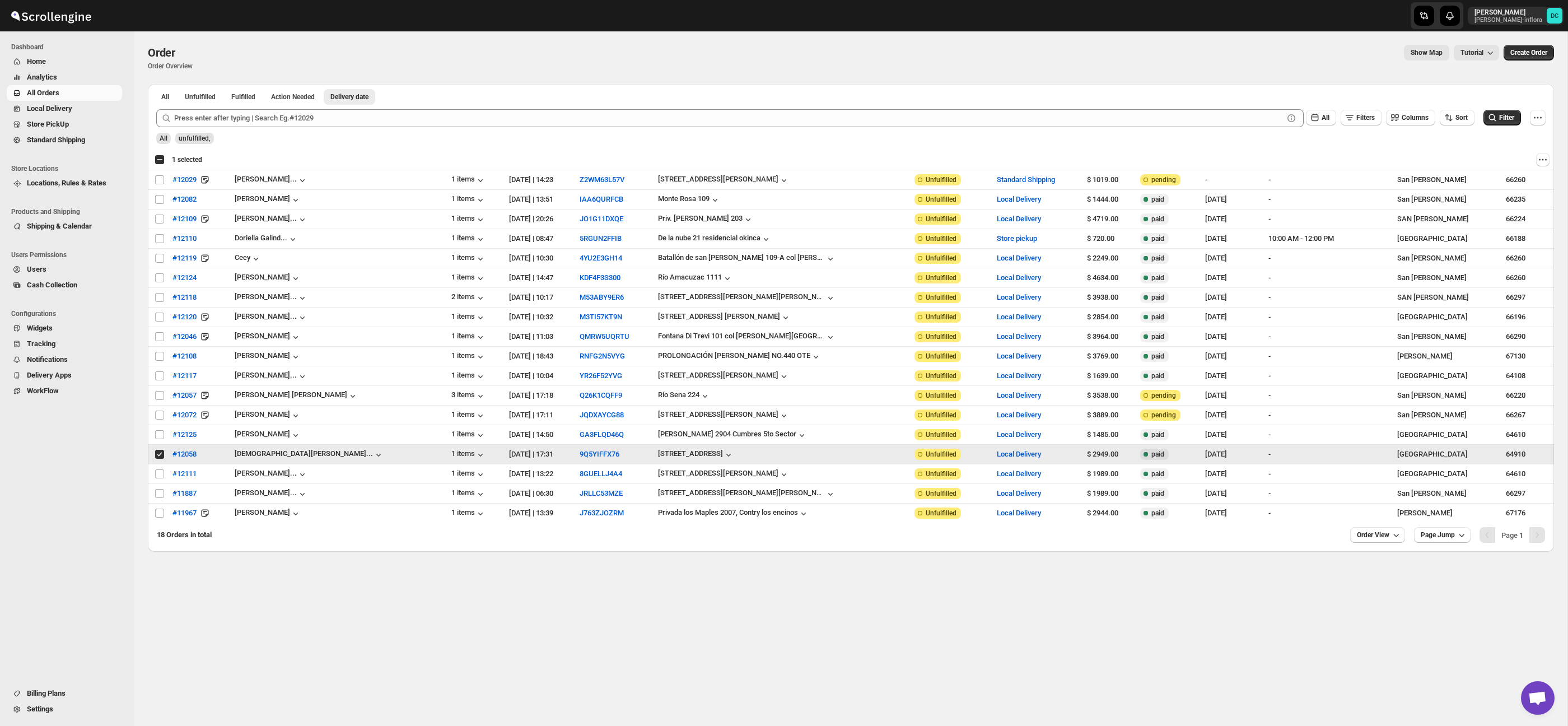
click at [159, 457] on input "Select order" at bounding box center [159, 454] width 9 height 9
checkbox input "false"
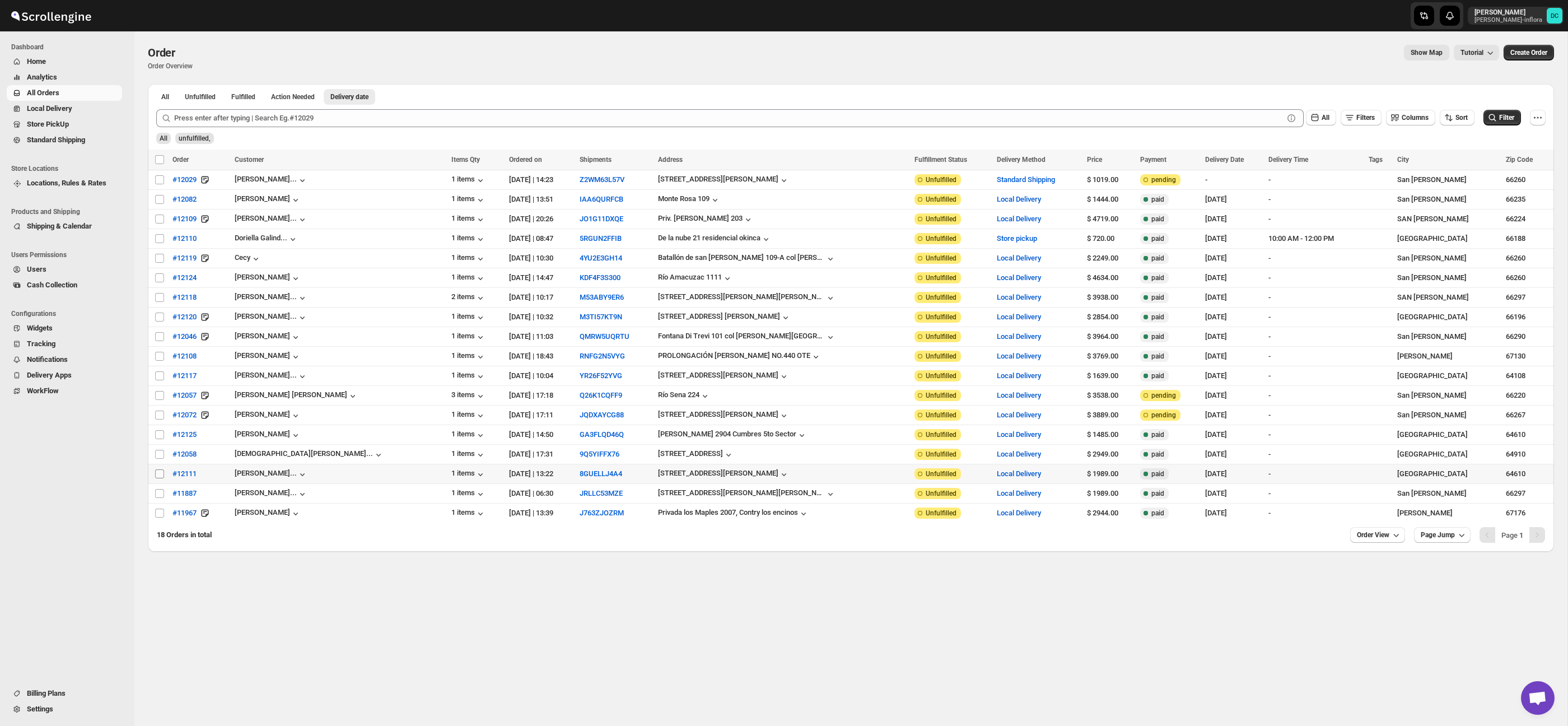
click at [158, 474] on input "Select order" at bounding box center [159, 474] width 9 height 9
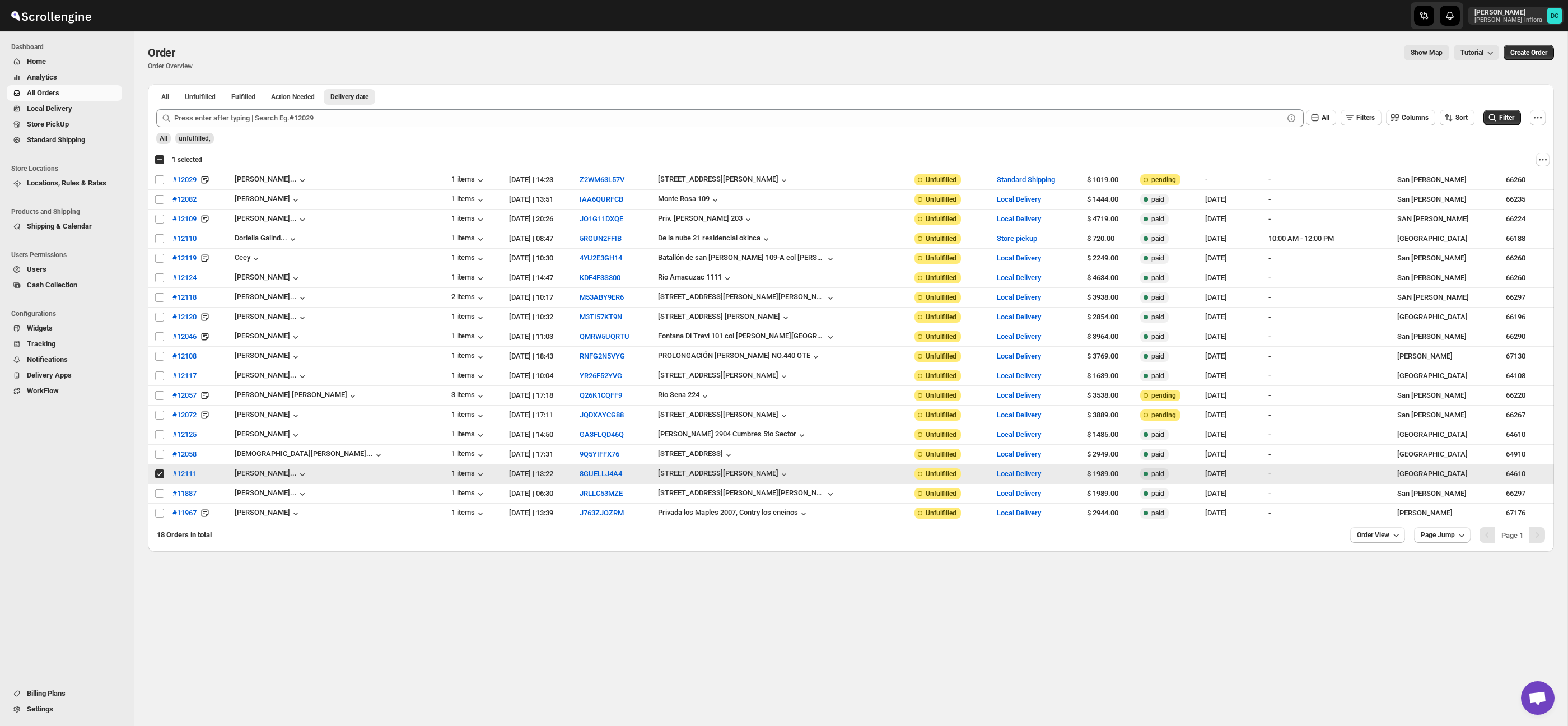
click at [159, 476] on input "Select order" at bounding box center [159, 474] width 9 height 9
checkbox input "false"
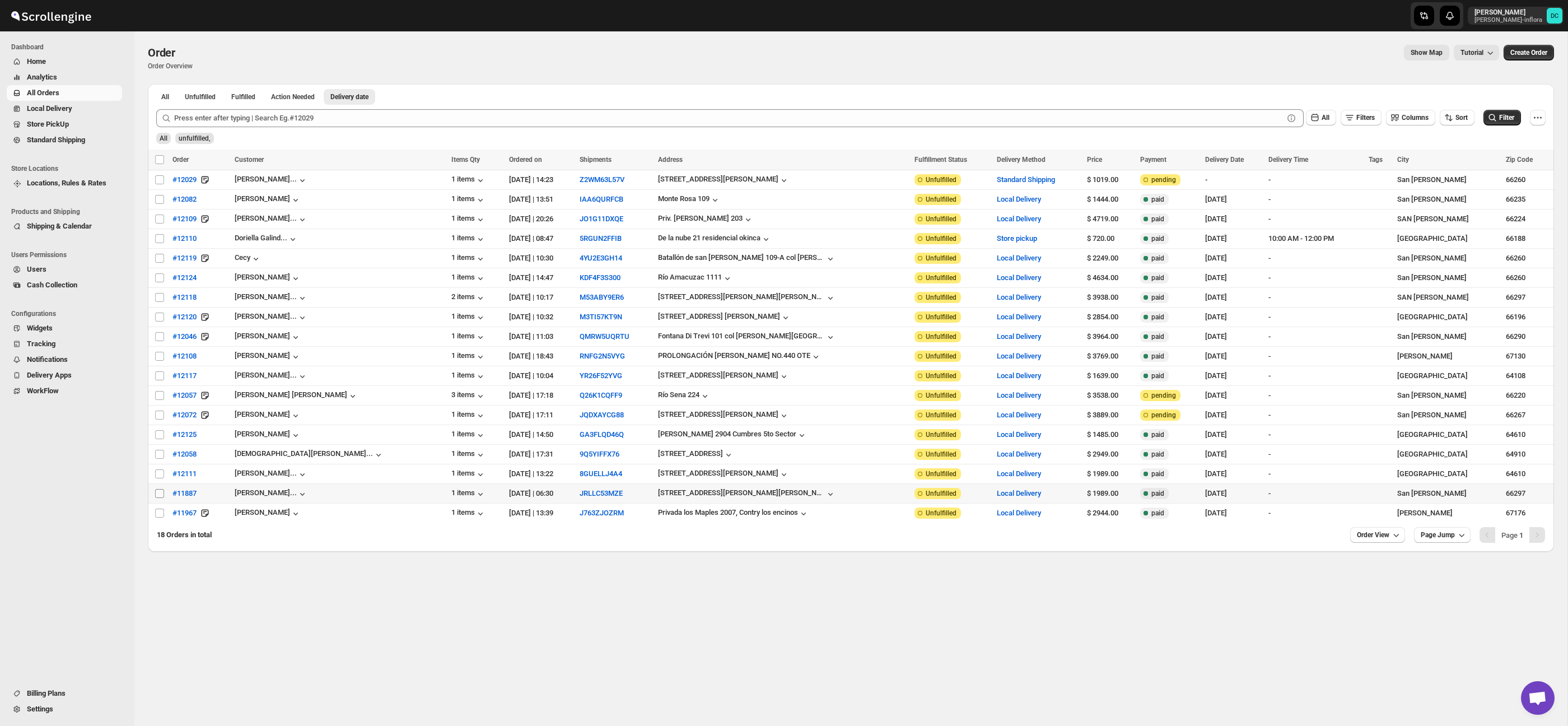
click at [159, 495] on input "Select order" at bounding box center [159, 494] width 9 height 9
checkbox input "true"
click at [156, 515] on input "Select order" at bounding box center [159, 513] width 9 height 9
checkbox input "true"
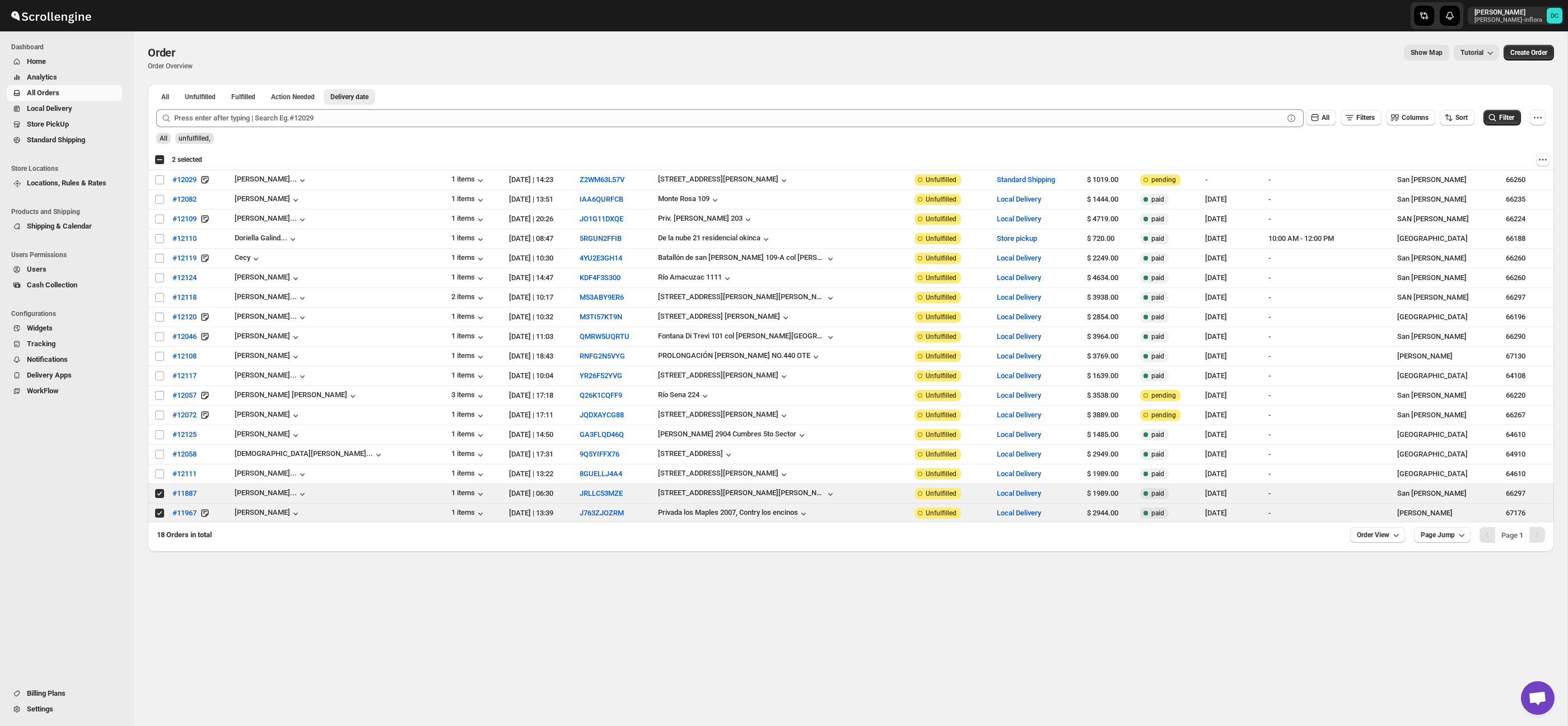
click at [71, 92] on span "All Orders" at bounding box center [73, 93] width 93 height 11
click at [158, 159] on div "Select all 18 orders 2 selected" at bounding box center [178, 159] width 48 height 10
checkbox input "true"
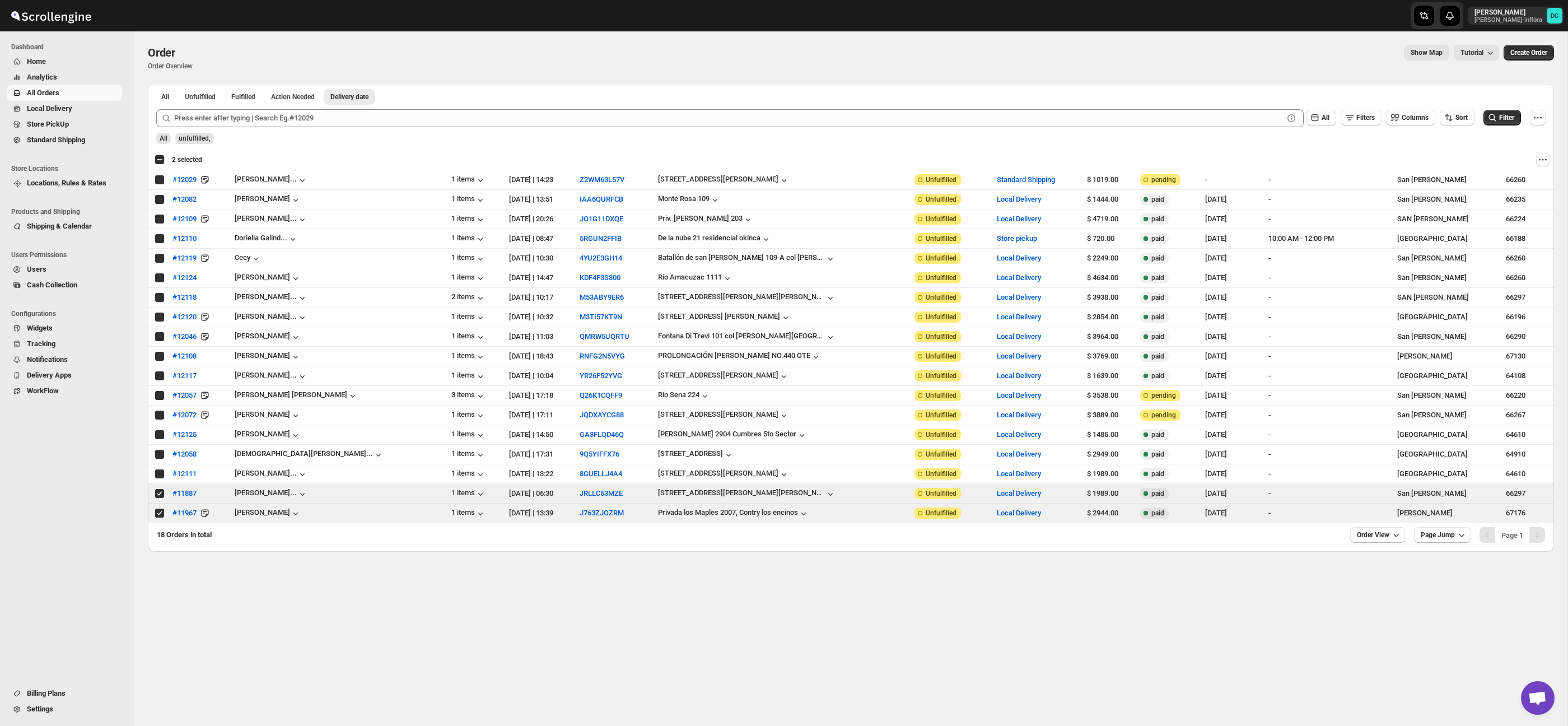
checkbox input "true"
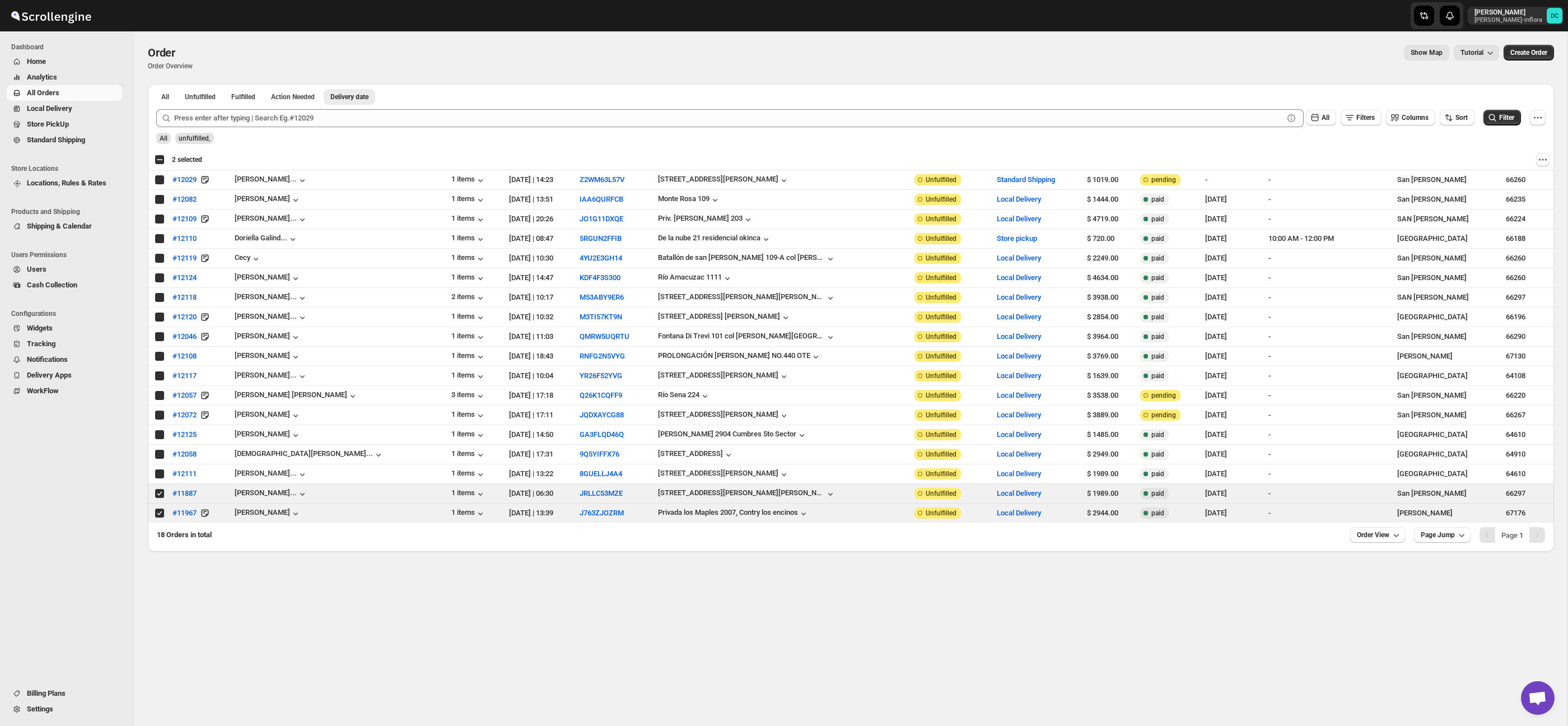
checkbox input "true"
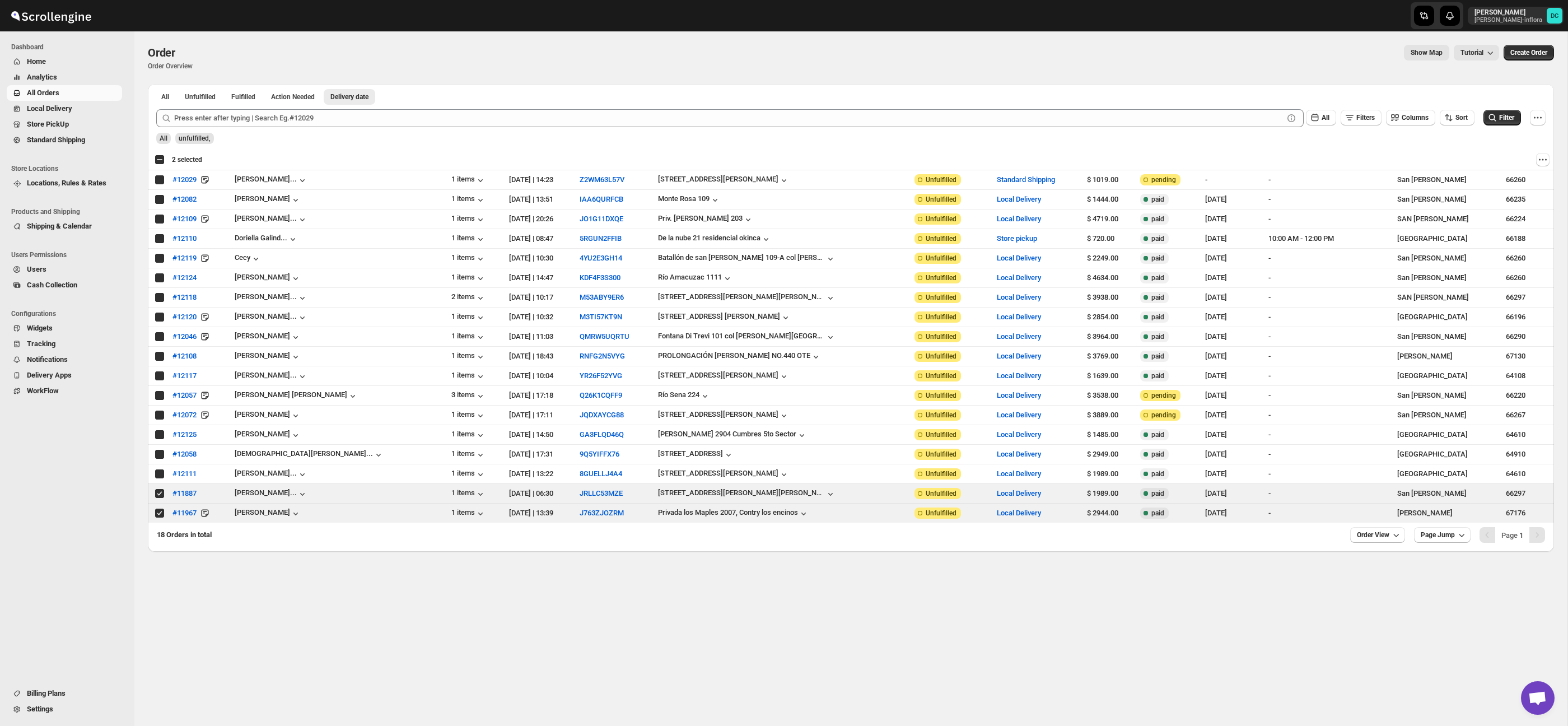
checkbox input "true"
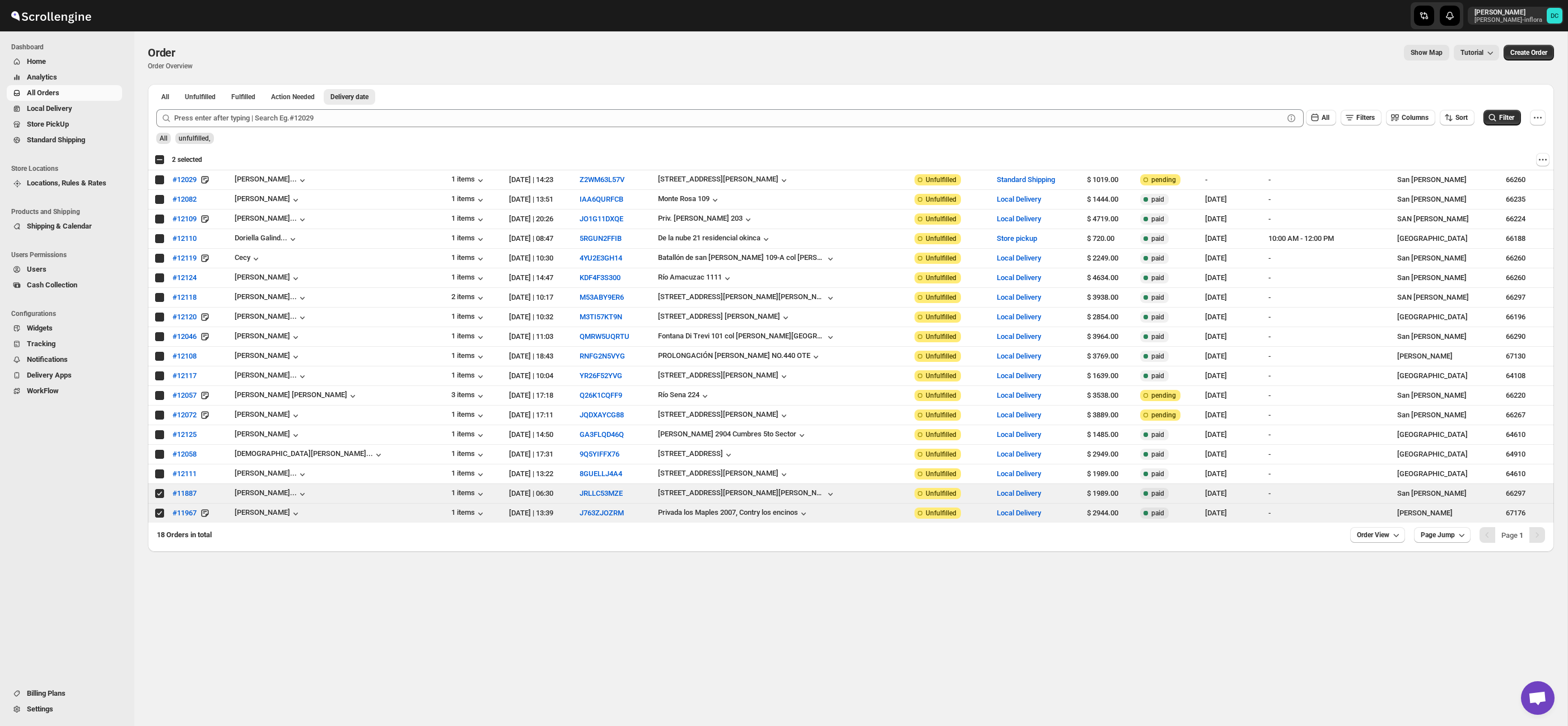
checkbox input "true"
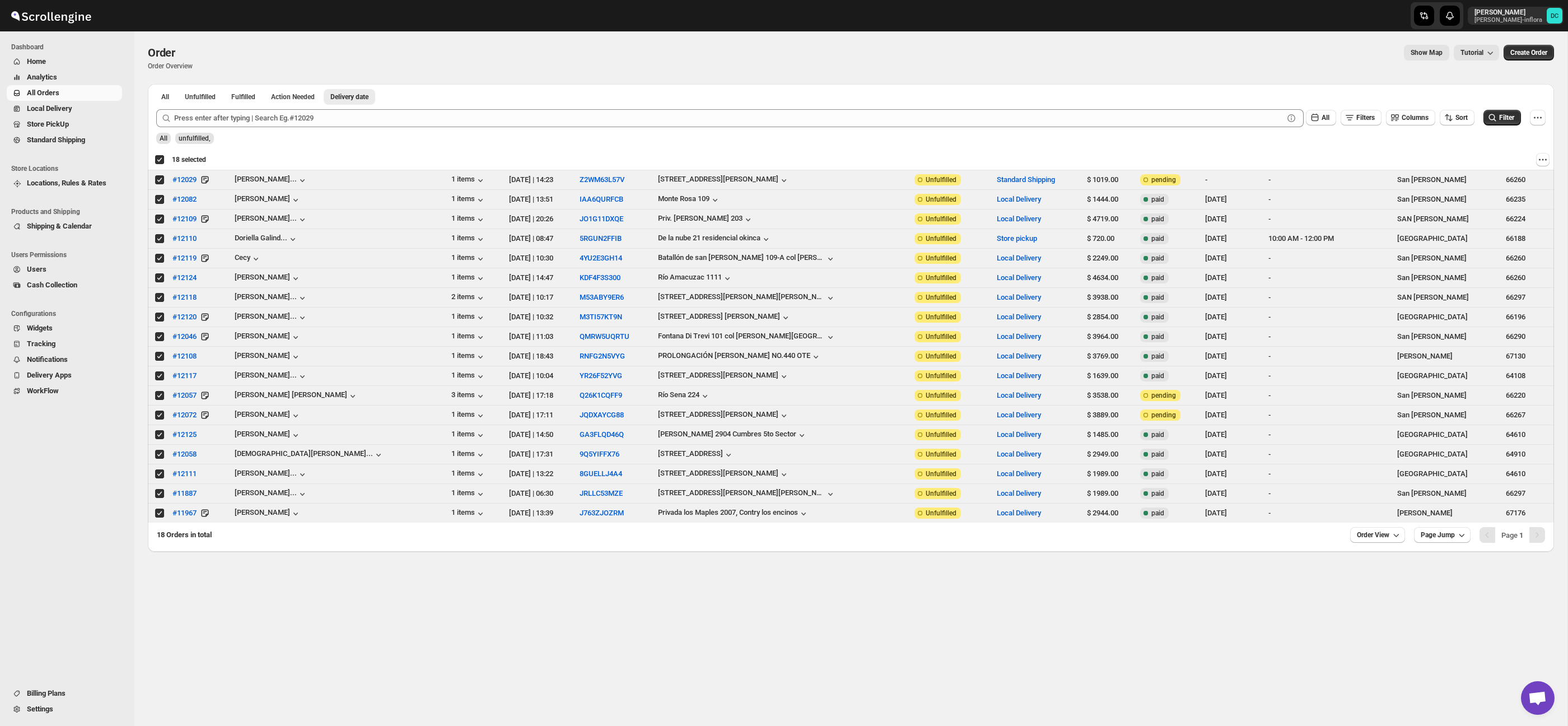
click at [158, 159] on div "Deselect all 18 orders 18 selected" at bounding box center [181, 159] width 52 height 10
checkbox input "false"
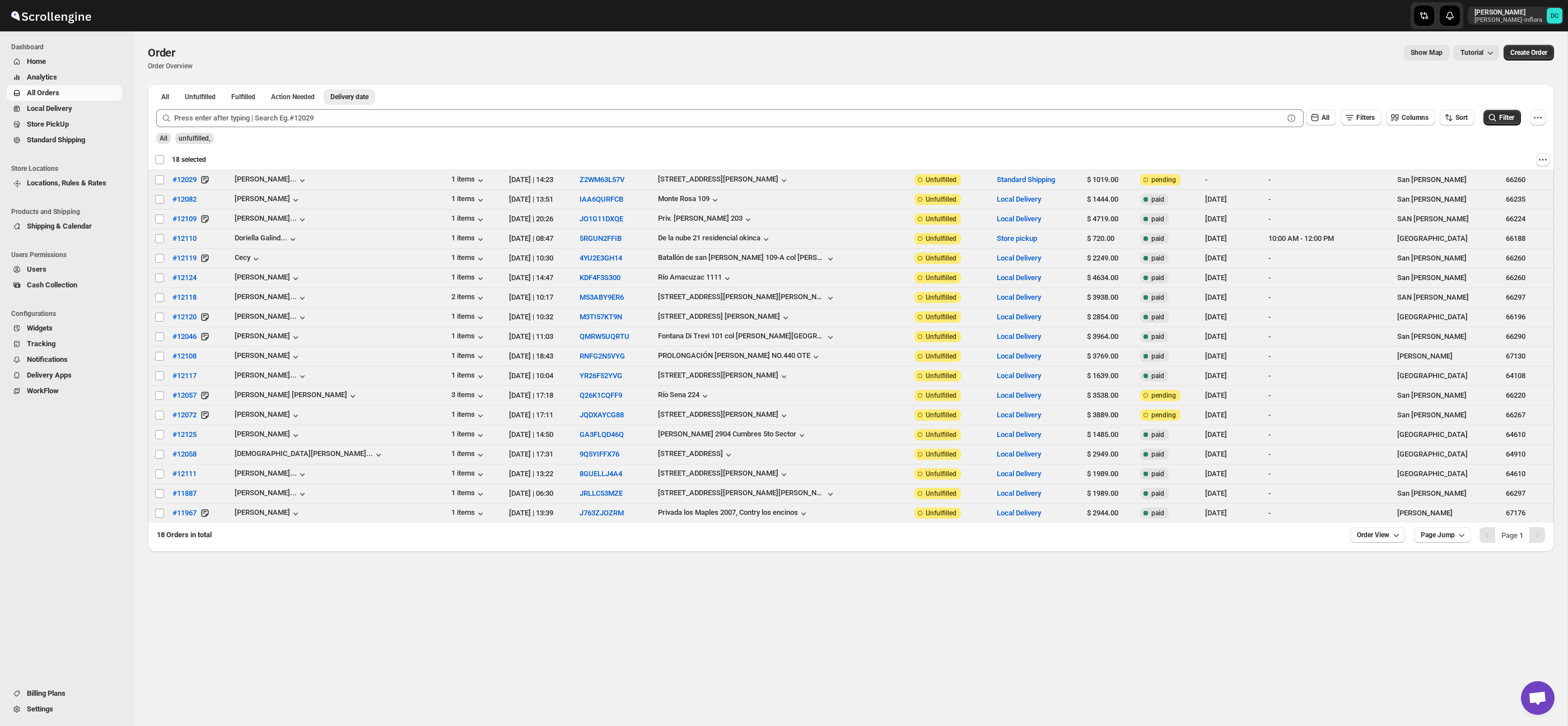
checkbox input "false"
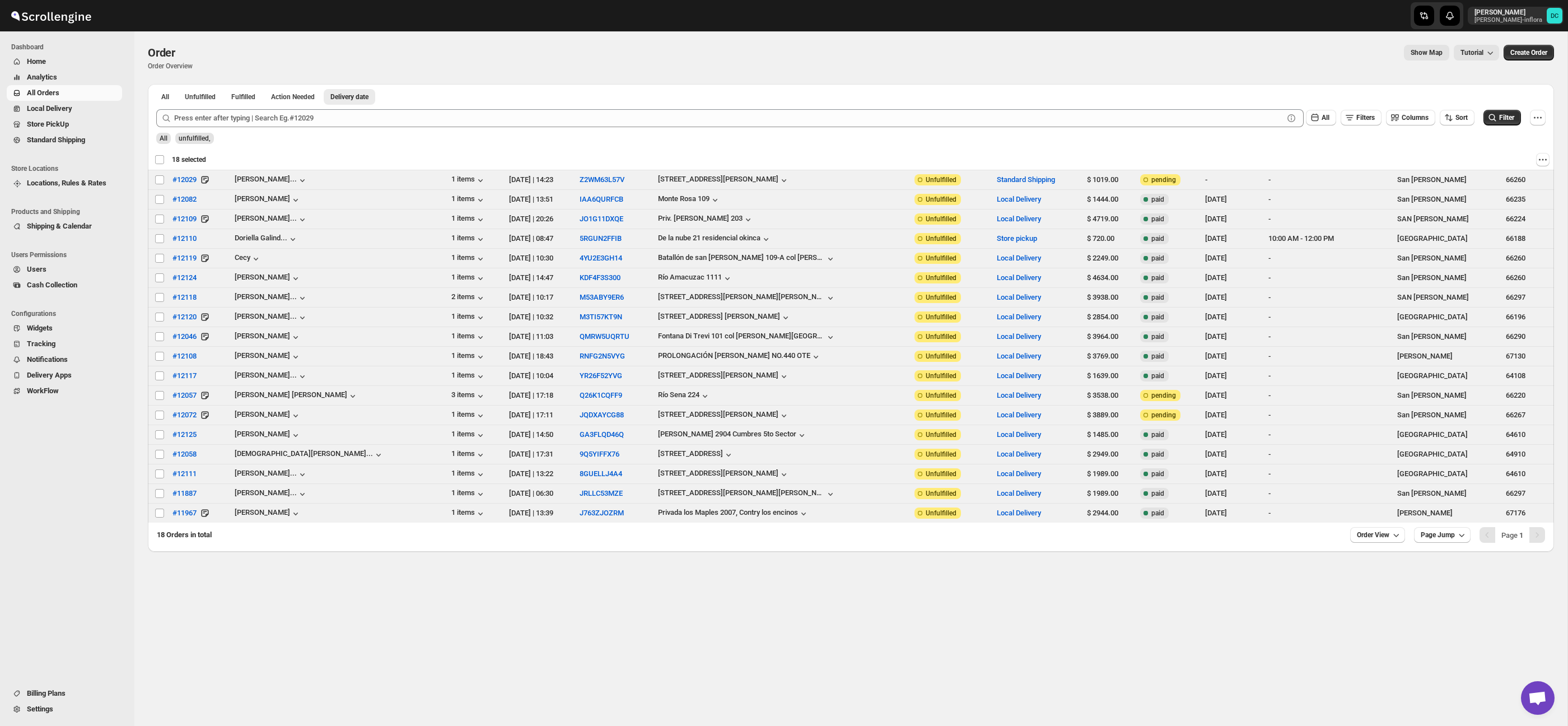
checkbox input "false"
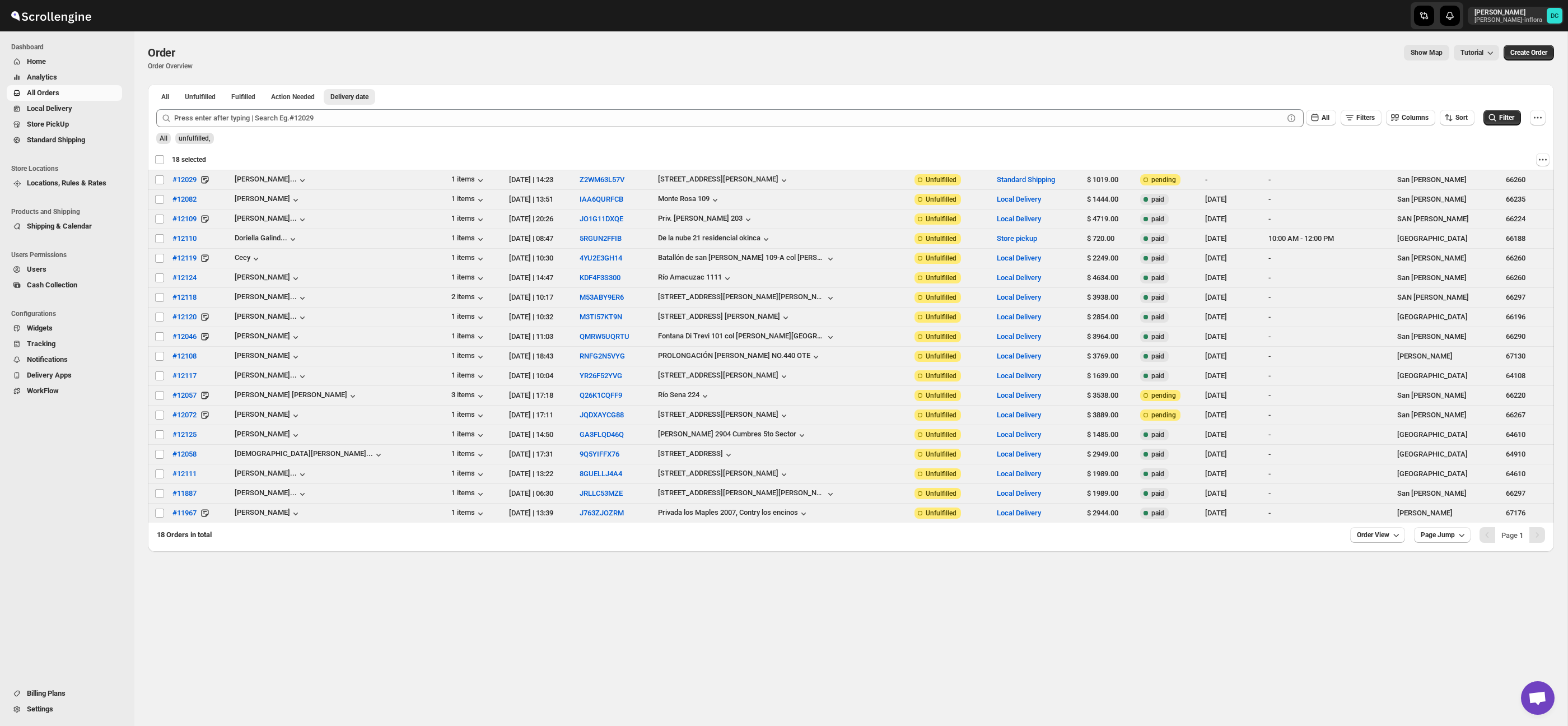
checkbox input "false"
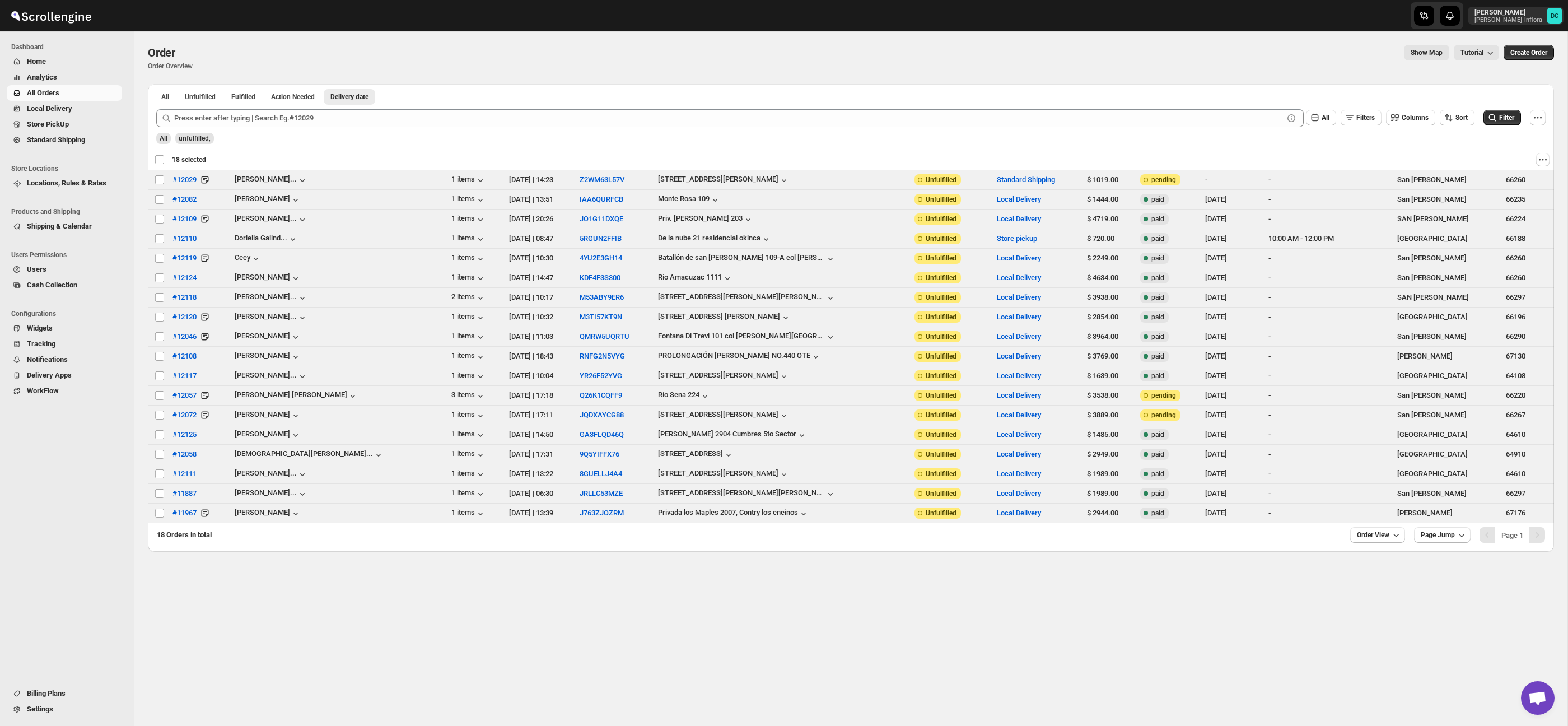
checkbox input "false"
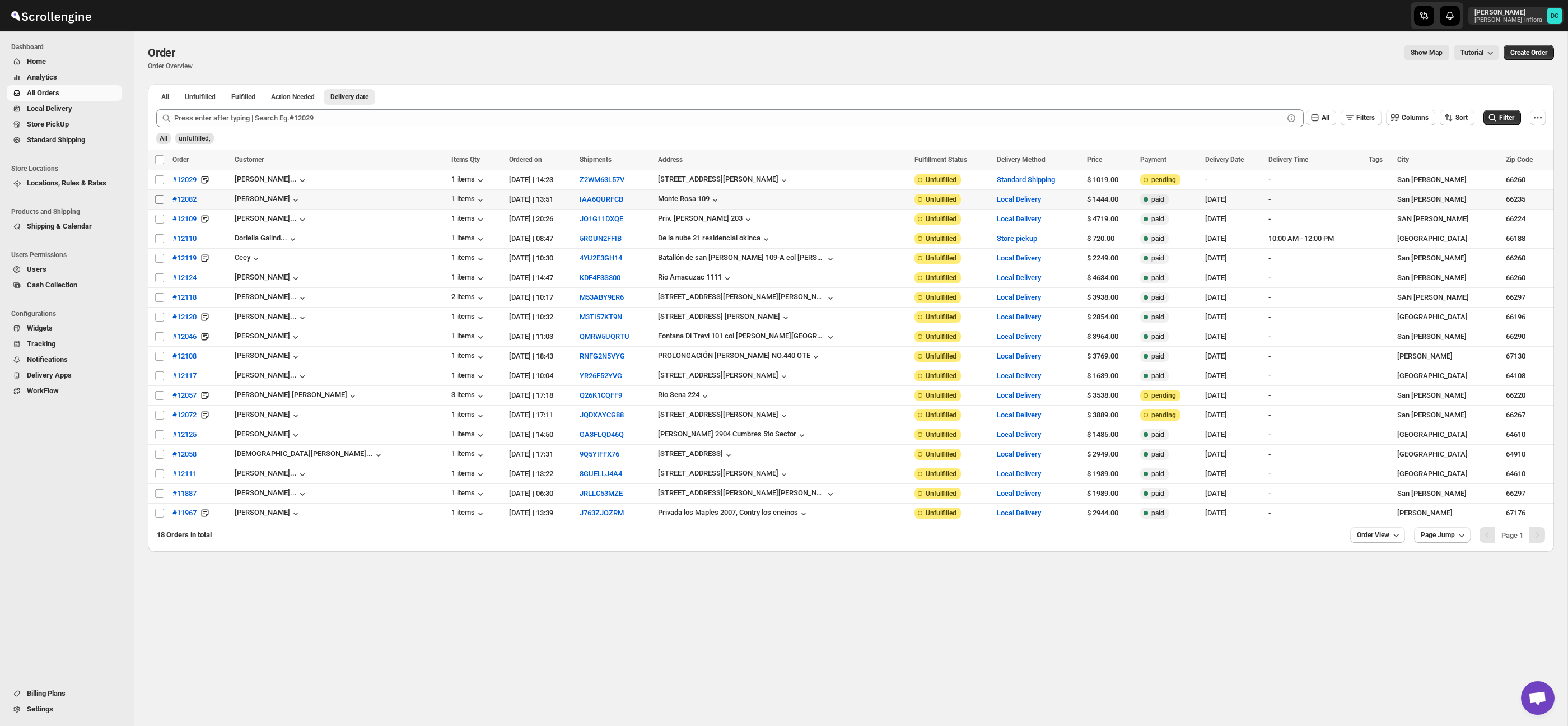
click at [162, 201] on input "Select order" at bounding box center [159, 200] width 9 height 9
checkbox input "true"
click at [159, 217] on input "Select order" at bounding box center [159, 219] width 9 height 9
checkbox input "true"
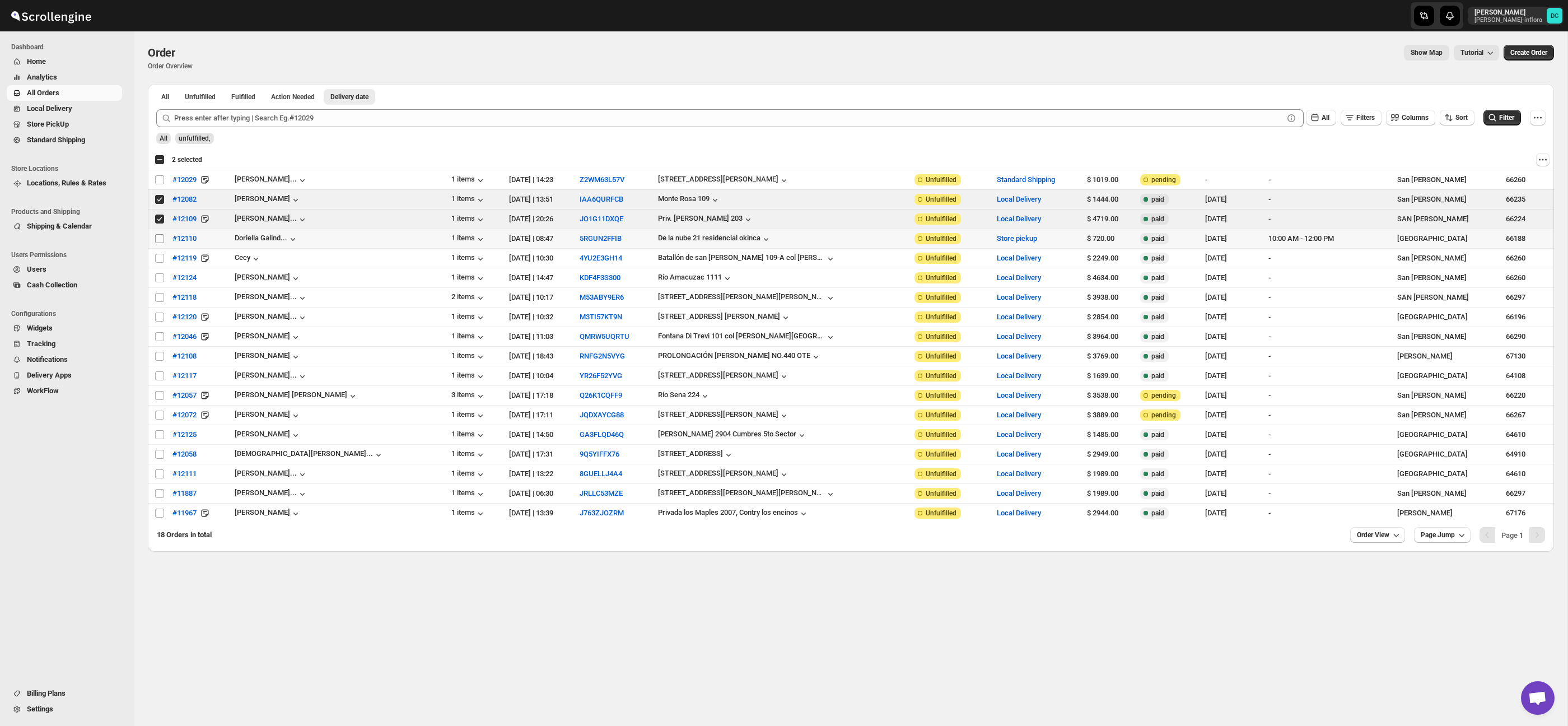
click at [156, 239] on input "Select order" at bounding box center [159, 239] width 9 height 9
checkbox input "true"
click at [74, 127] on span "Shipments" at bounding box center [59, 124] width 34 height 8
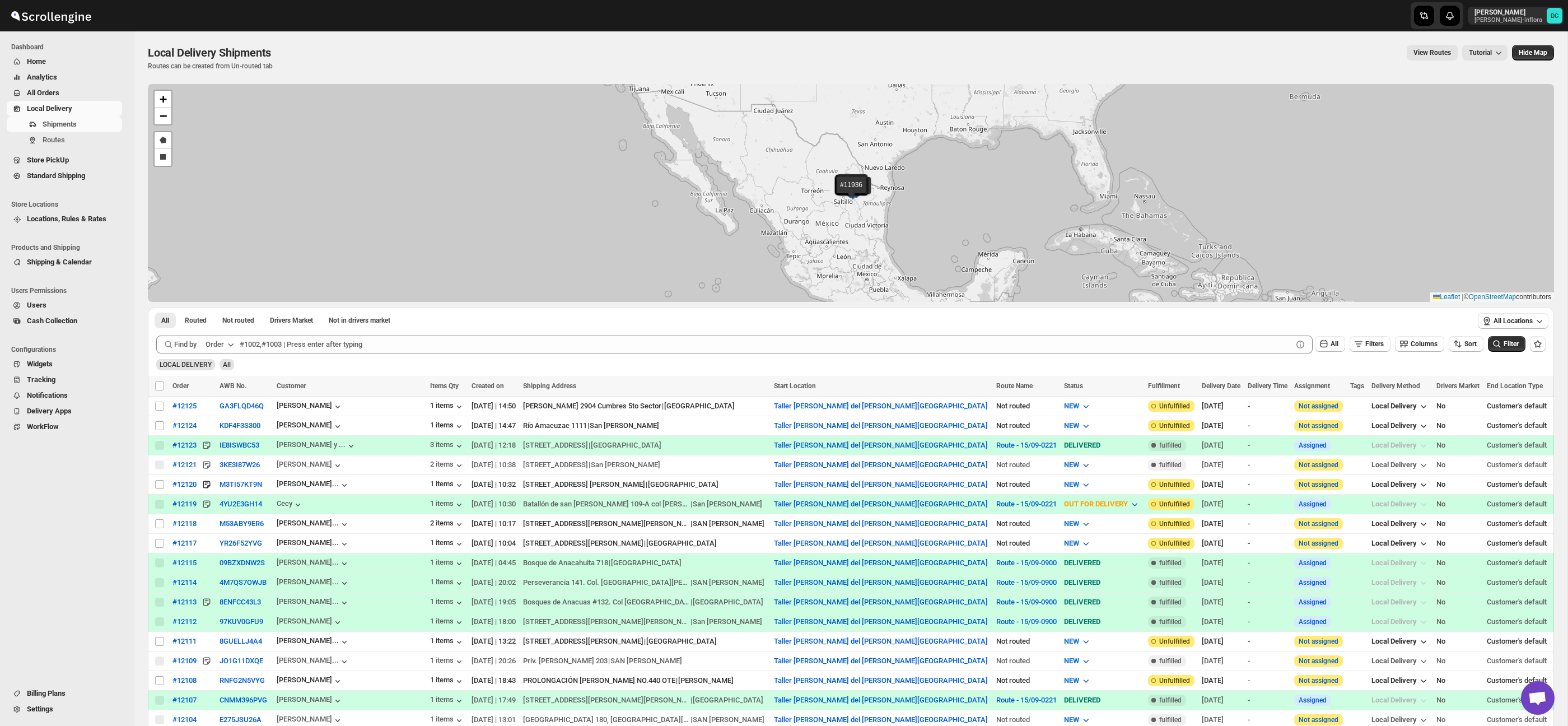
click at [58, 94] on span "All Orders" at bounding box center [42, 93] width 33 height 8
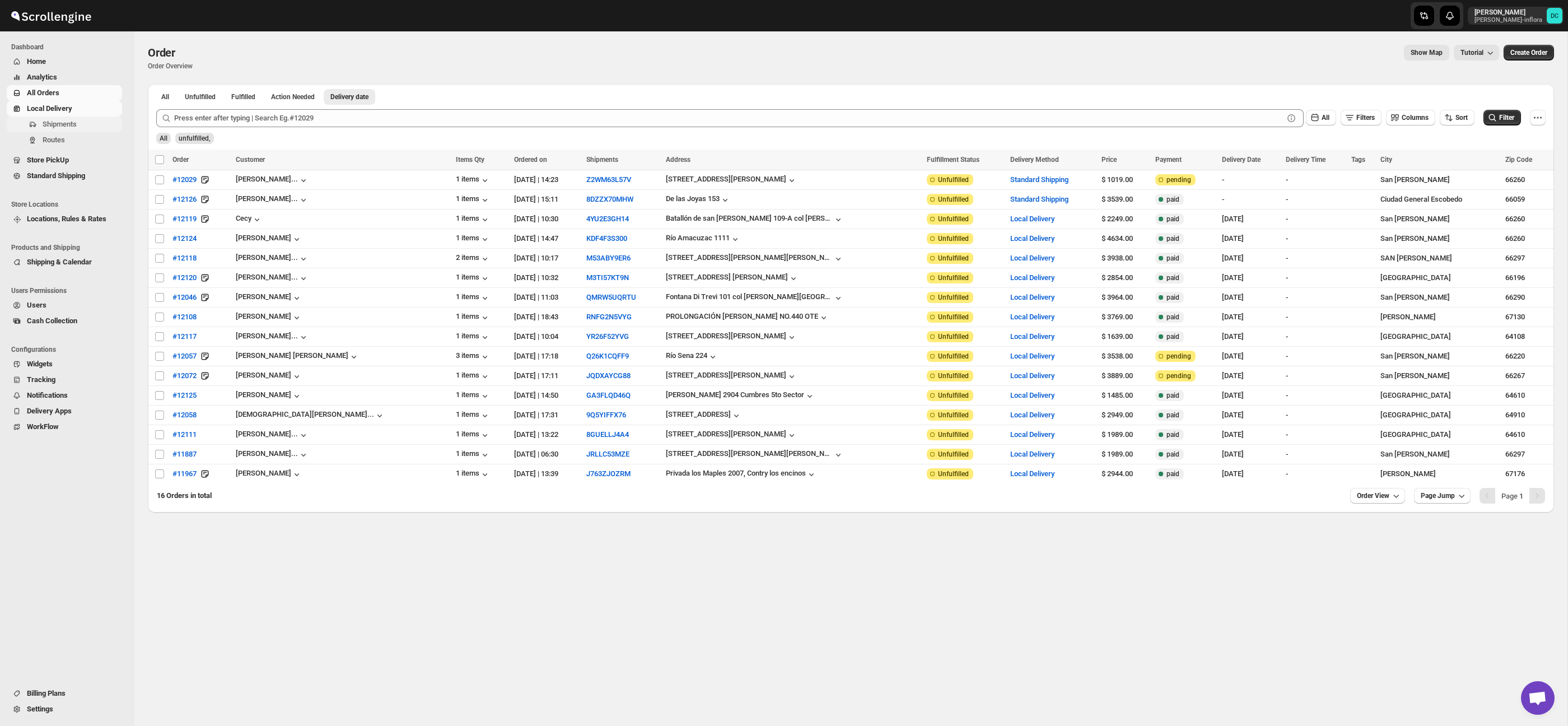
click at [77, 126] on span "Shipments" at bounding box center [59, 124] width 34 height 8
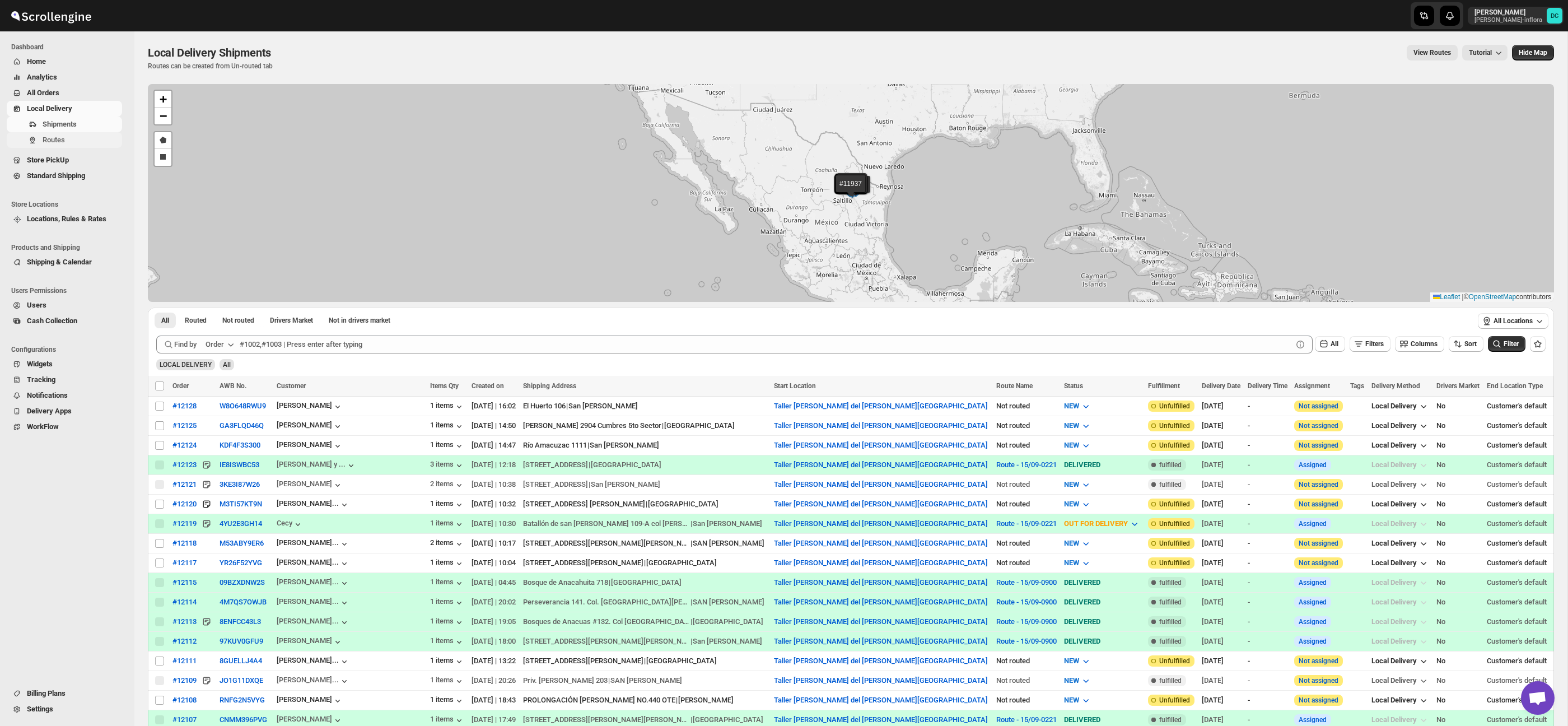
click at [110, 146] on button "Routes" at bounding box center [64, 140] width 115 height 16
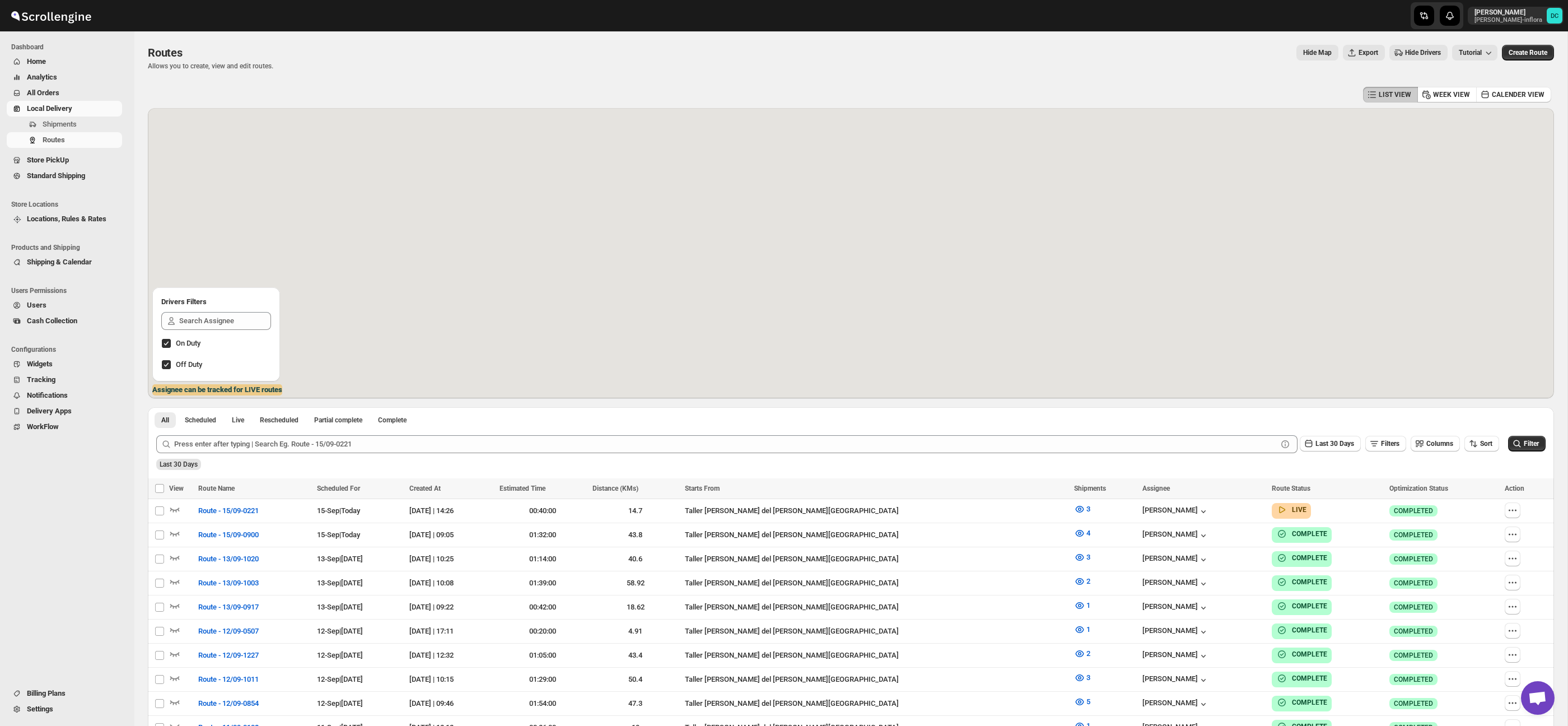
click at [85, 91] on span "All Orders" at bounding box center [73, 93] width 93 height 11
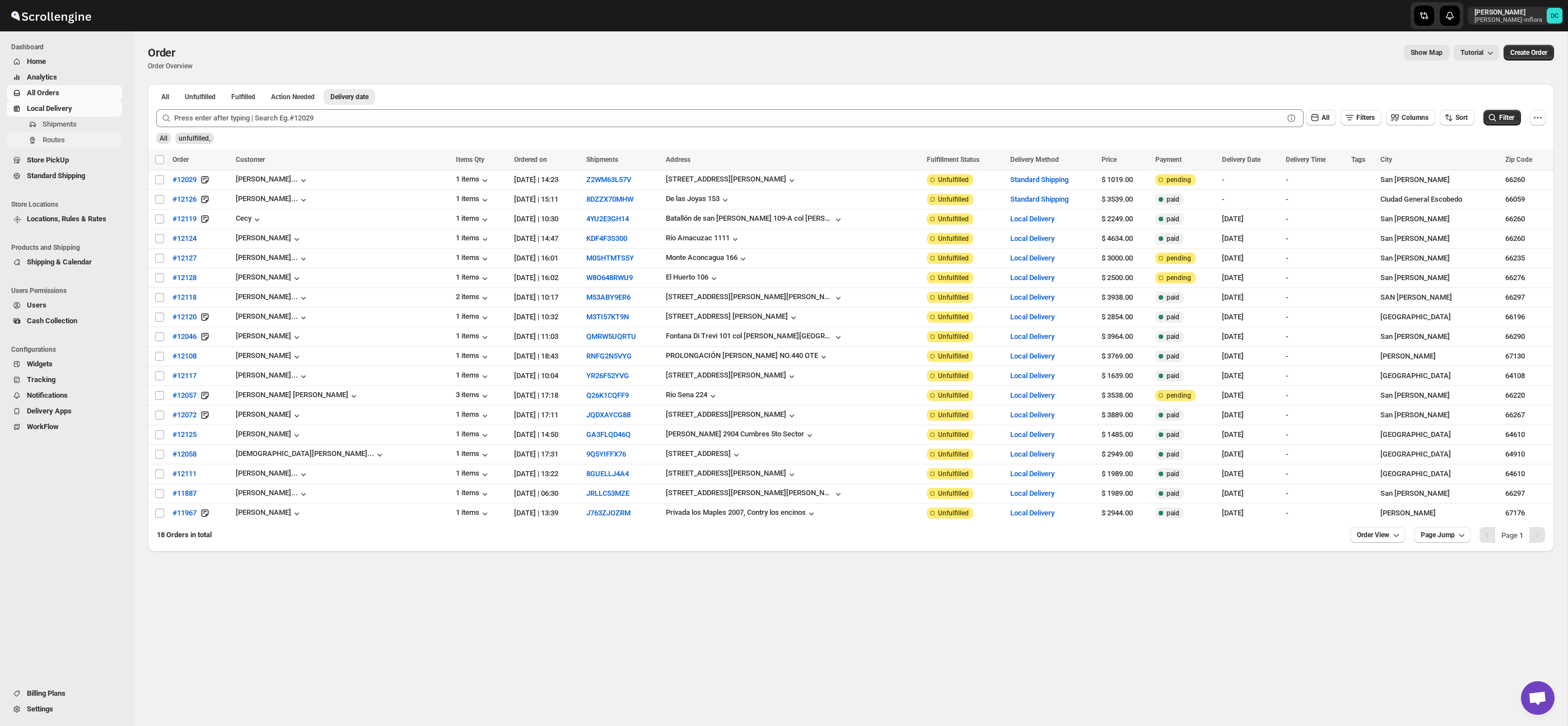
click at [71, 133] on button "Routes" at bounding box center [64, 140] width 115 height 16
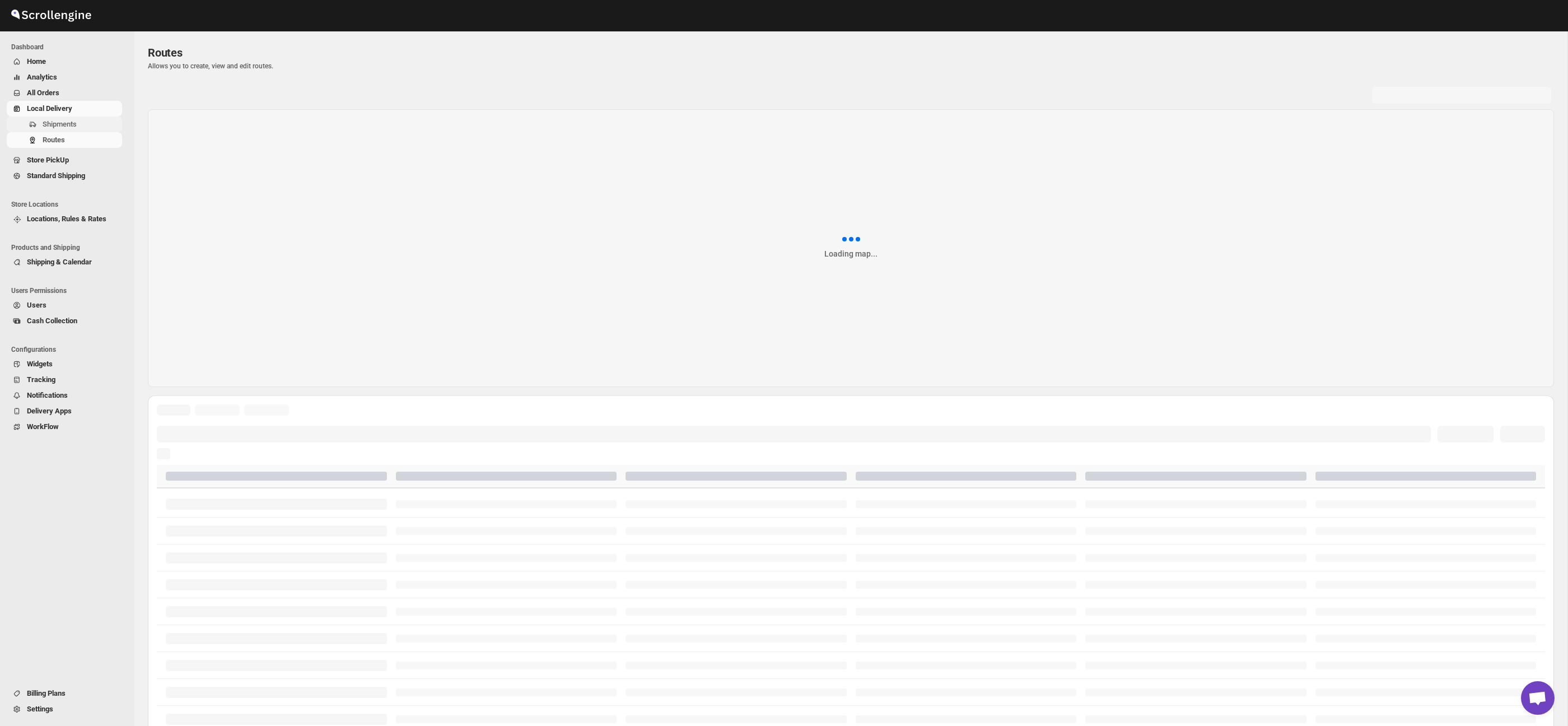
click at [74, 123] on span "Shipments" at bounding box center [59, 124] width 34 height 8
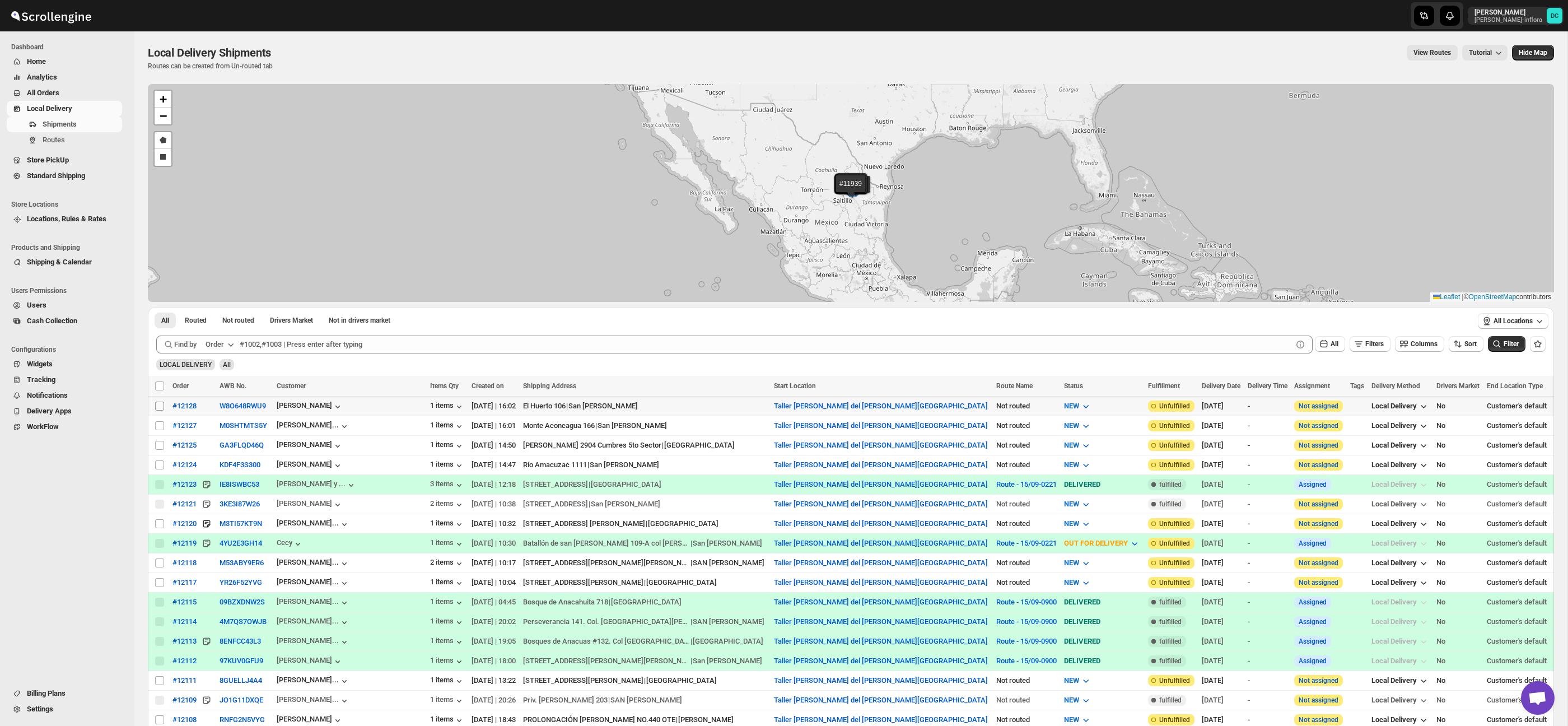
click at [158, 406] on input "Select shipment" at bounding box center [159, 406] width 9 height 9
checkbox input "true"
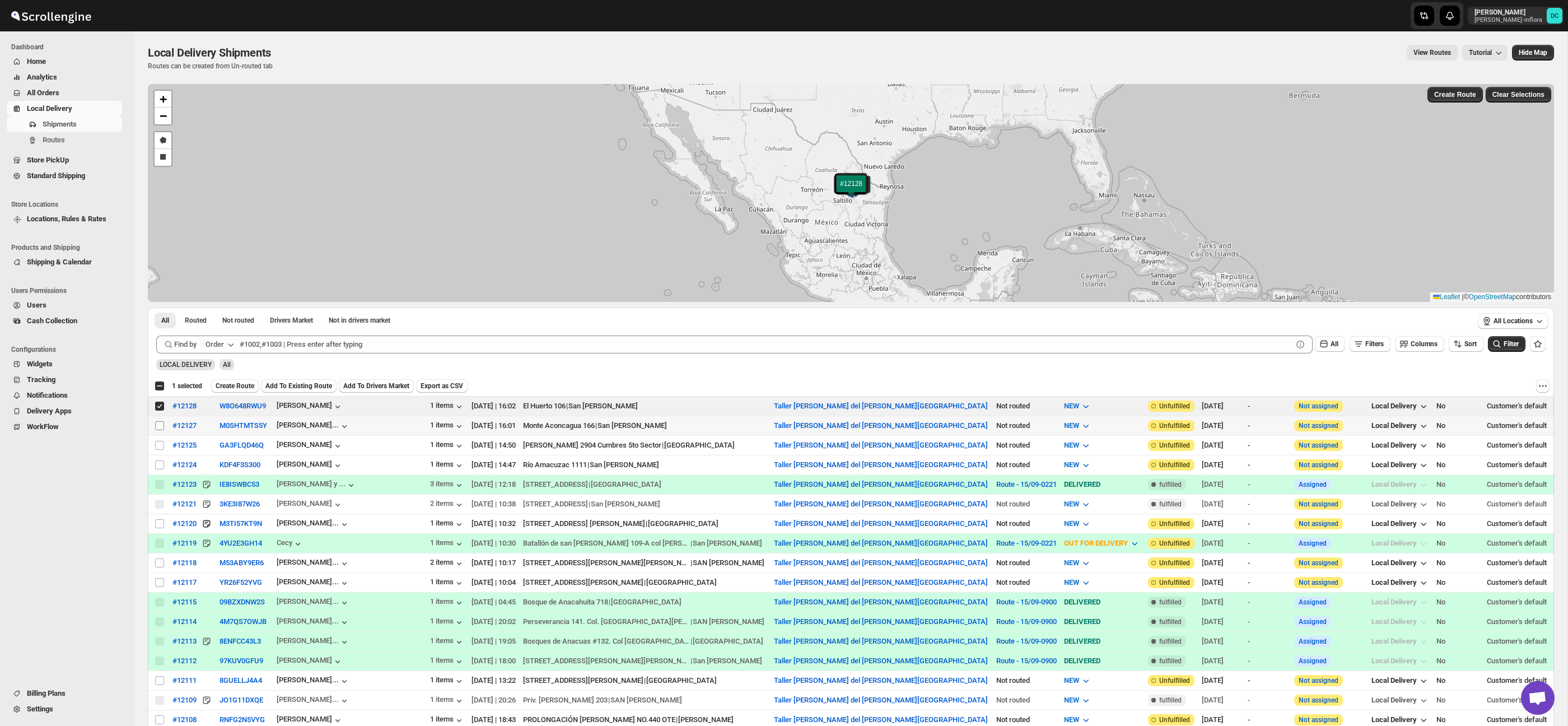
click at [157, 425] on input "Select shipment" at bounding box center [159, 426] width 9 height 9
checkbox input "true"
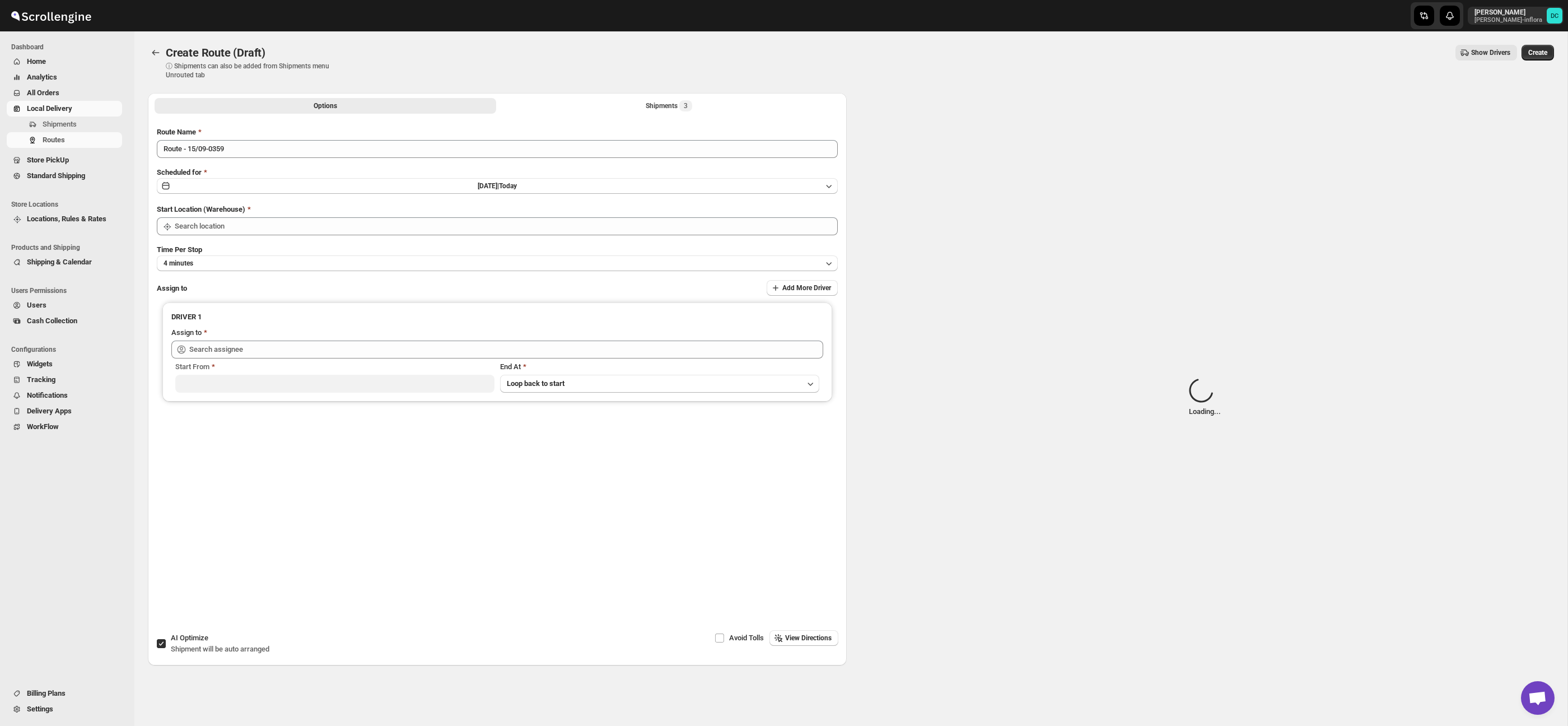
type input "Taller [PERSON_NAME] del [PERSON_NAME][GEOGRAPHIC_DATA]"
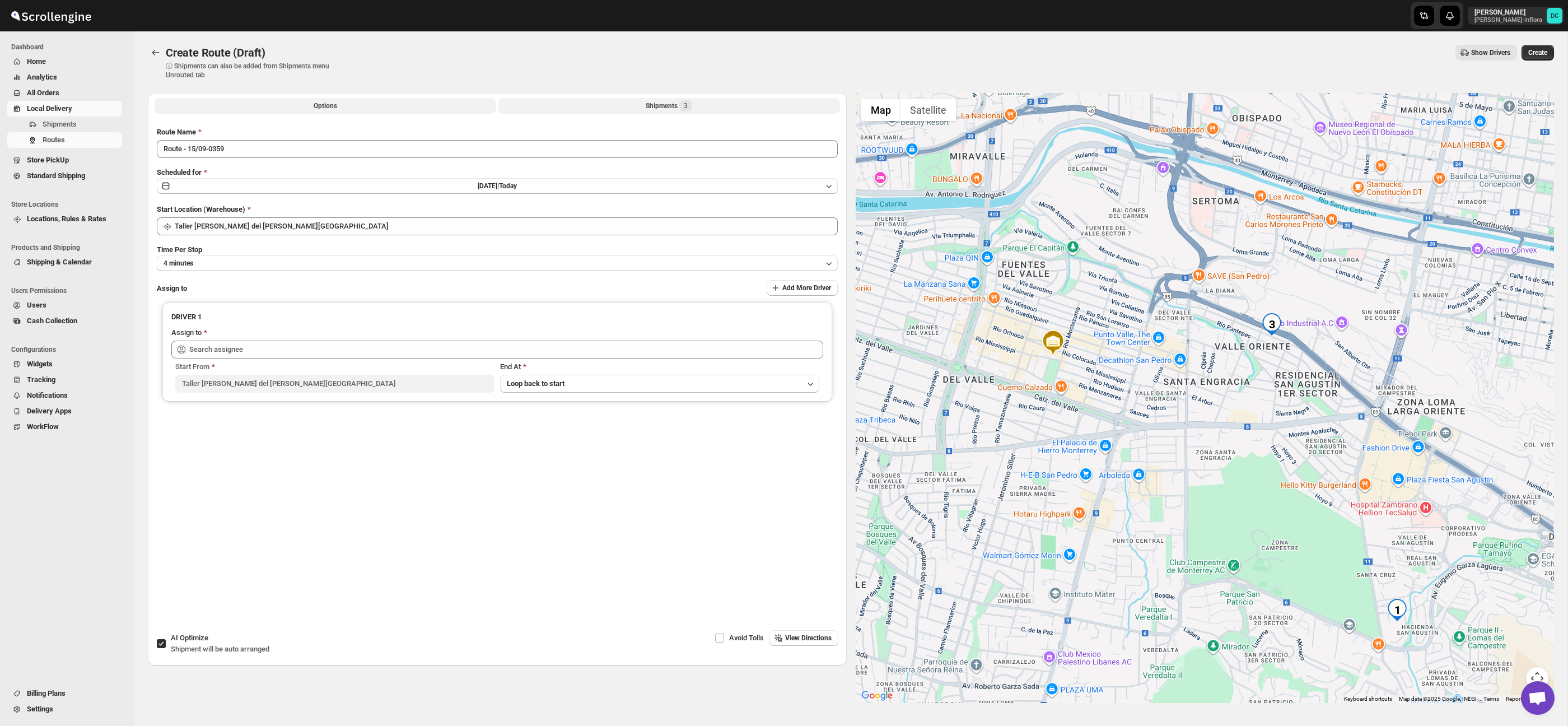
click at [651, 106] on div "Shipments 3" at bounding box center [668, 105] width 46 height 11
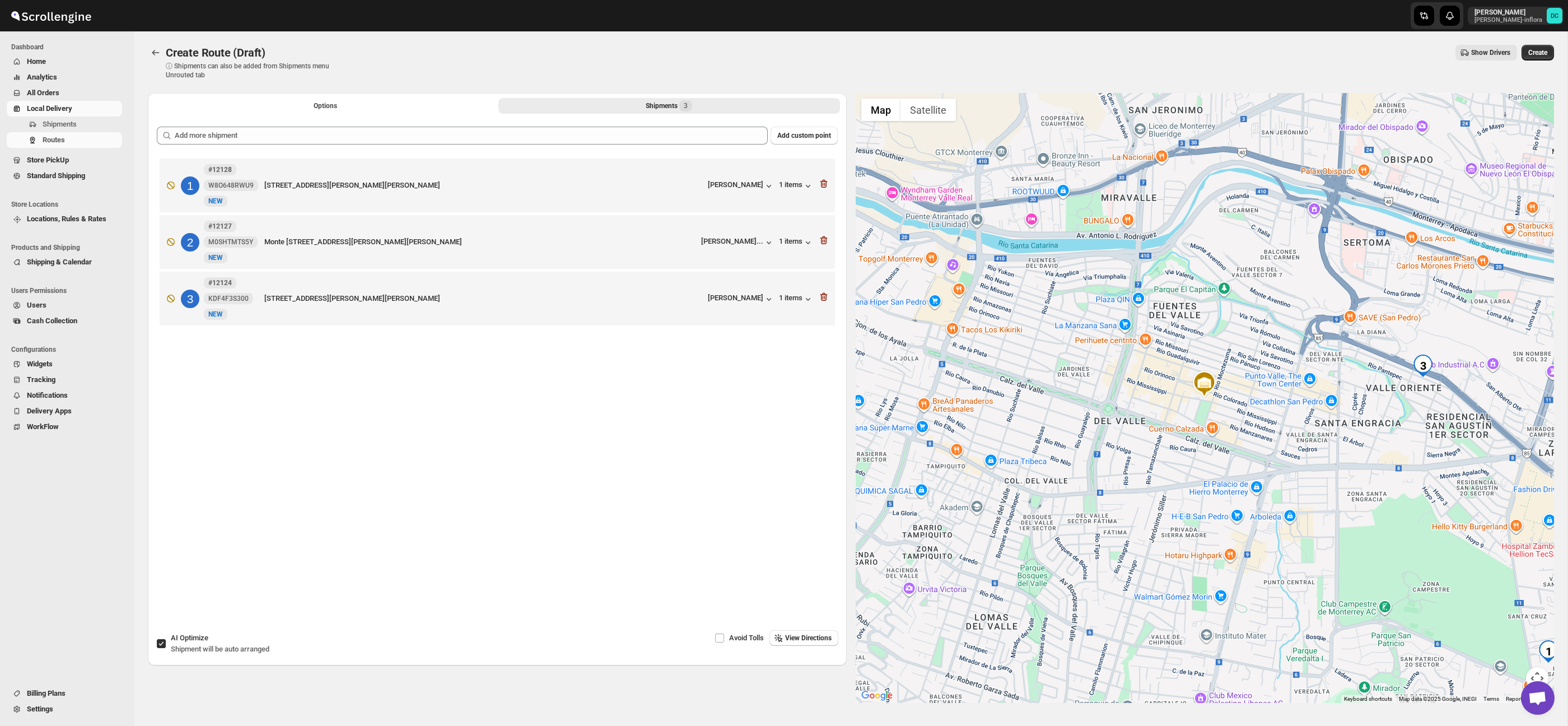
drag, startPoint x: 165, startPoint y: 643, endPoint x: 171, endPoint y: 612, distance: 31.6
click at [165, 643] on input "AI Optimize Shipment will be auto arranged" at bounding box center [162, 643] width 9 height 9
checkbox input "false"
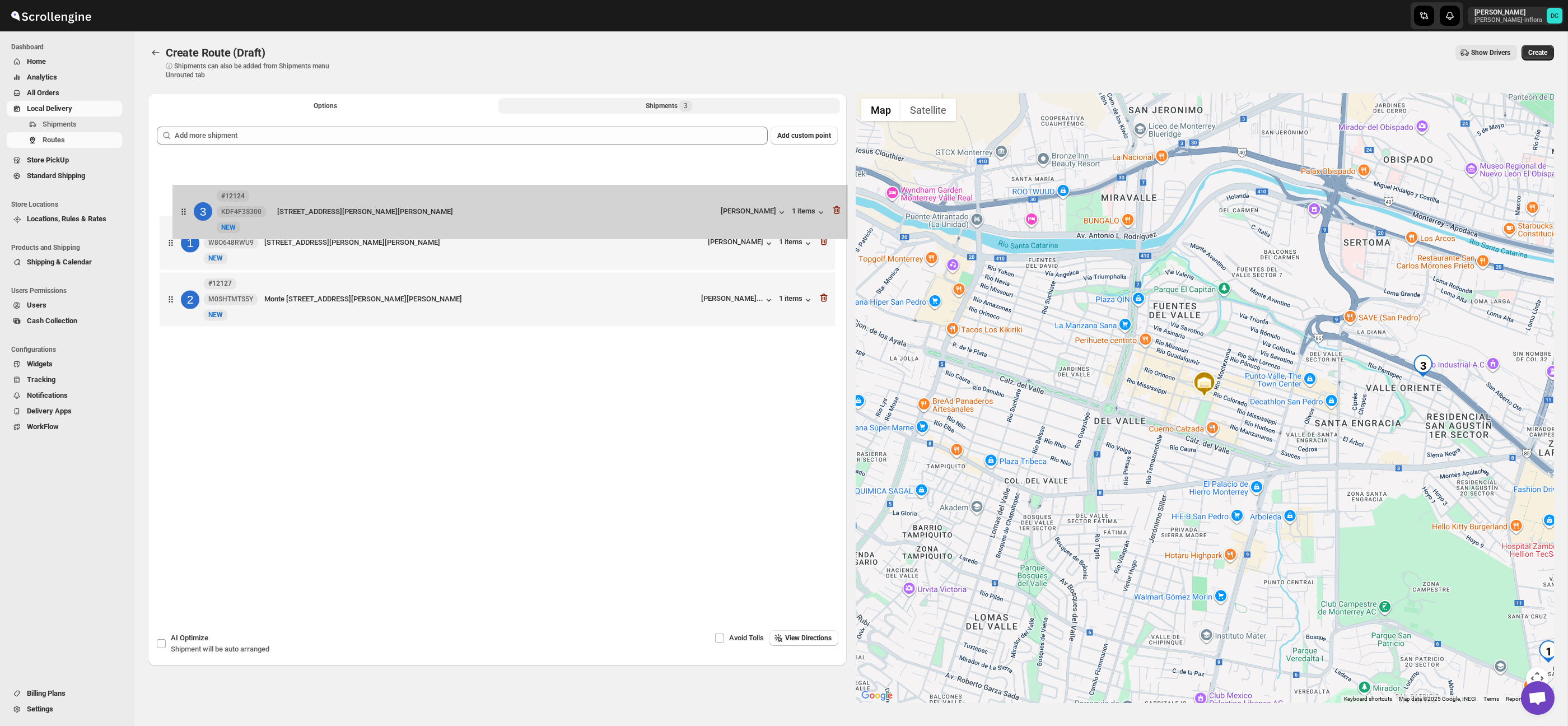
drag, startPoint x: 170, startPoint y: 311, endPoint x: 183, endPoint y: 205, distance: 106.8
click at [183, 205] on div "1 #12128 W8O648RWU9 New NEW [STREET_ADDRESS][PERSON_NAME][PERSON_NAME] [PERSON_…" at bounding box center [498, 244] width 681 height 176
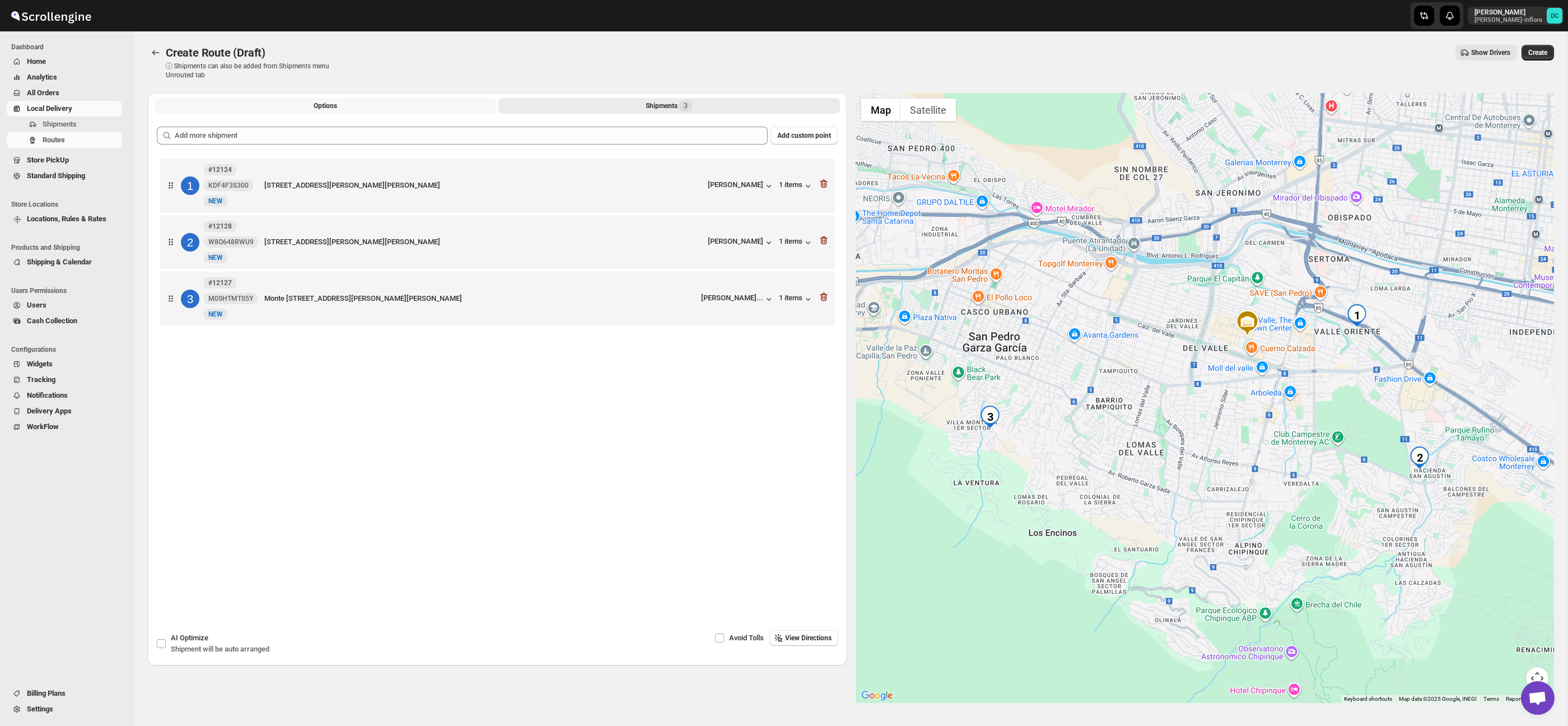
click at [329, 108] on span "Options" at bounding box center [325, 106] width 24 height 9
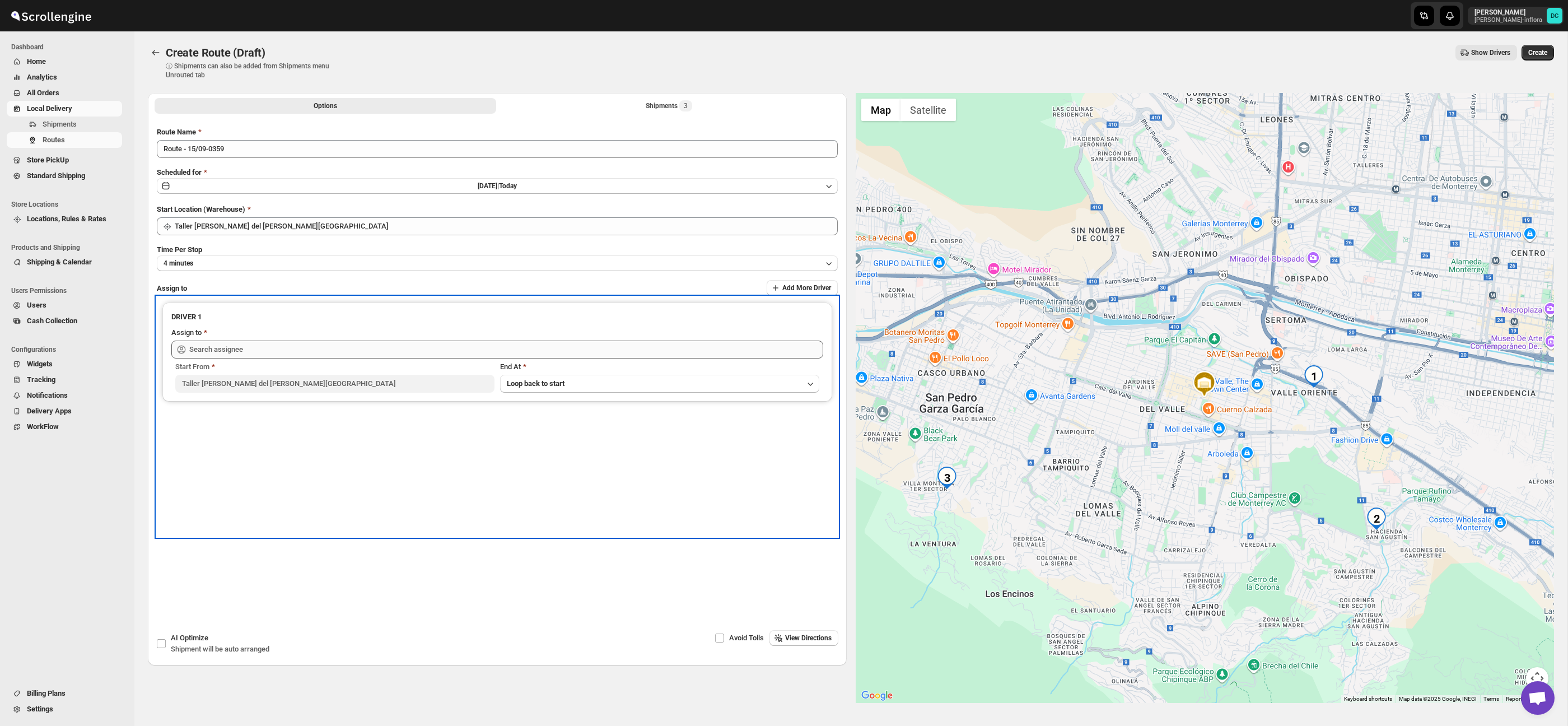
click at [354, 339] on div "Assign to" at bounding box center [497, 342] width 652 height 31
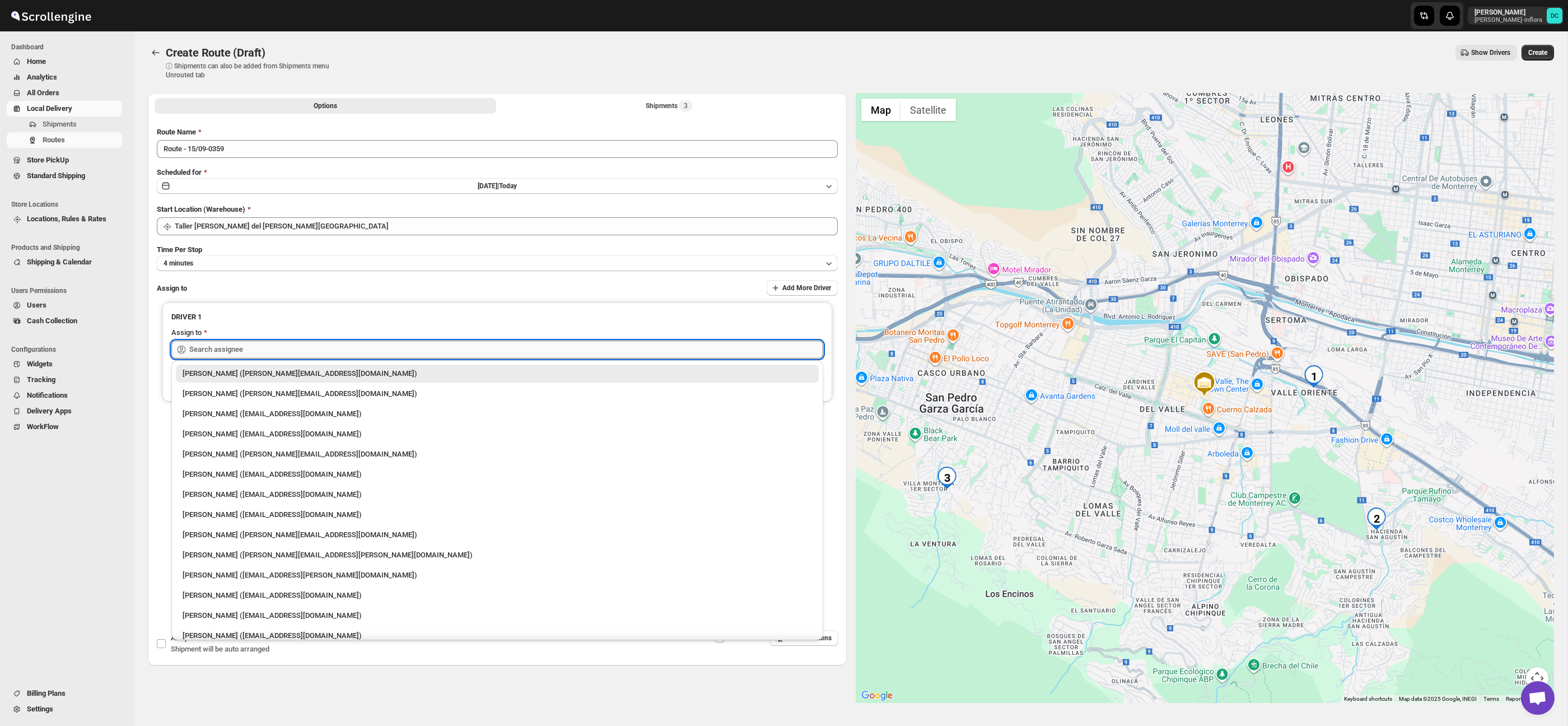
click at [354, 341] on input "text" at bounding box center [507, 350] width 634 height 18
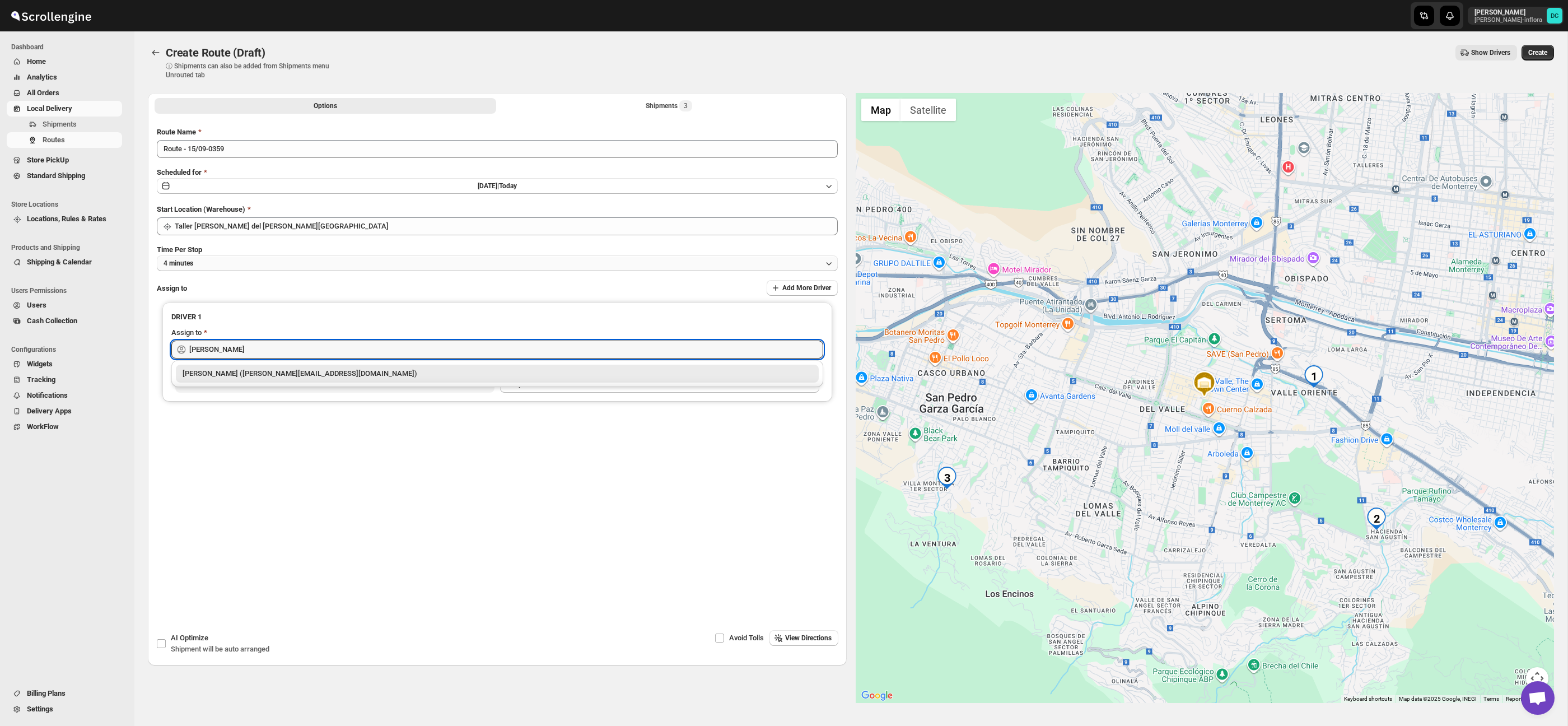
drag, startPoint x: 370, startPoint y: 378, endPoint x: 602, endPoint y: 266, distance: 257.6
click at [370, 378] on div "[PERSON_NAME] ([PERSON_NAME][EMAIL_ADDRESS][DOMAIN_NAME])" at bounding box center [498, 373] width 630 height 11
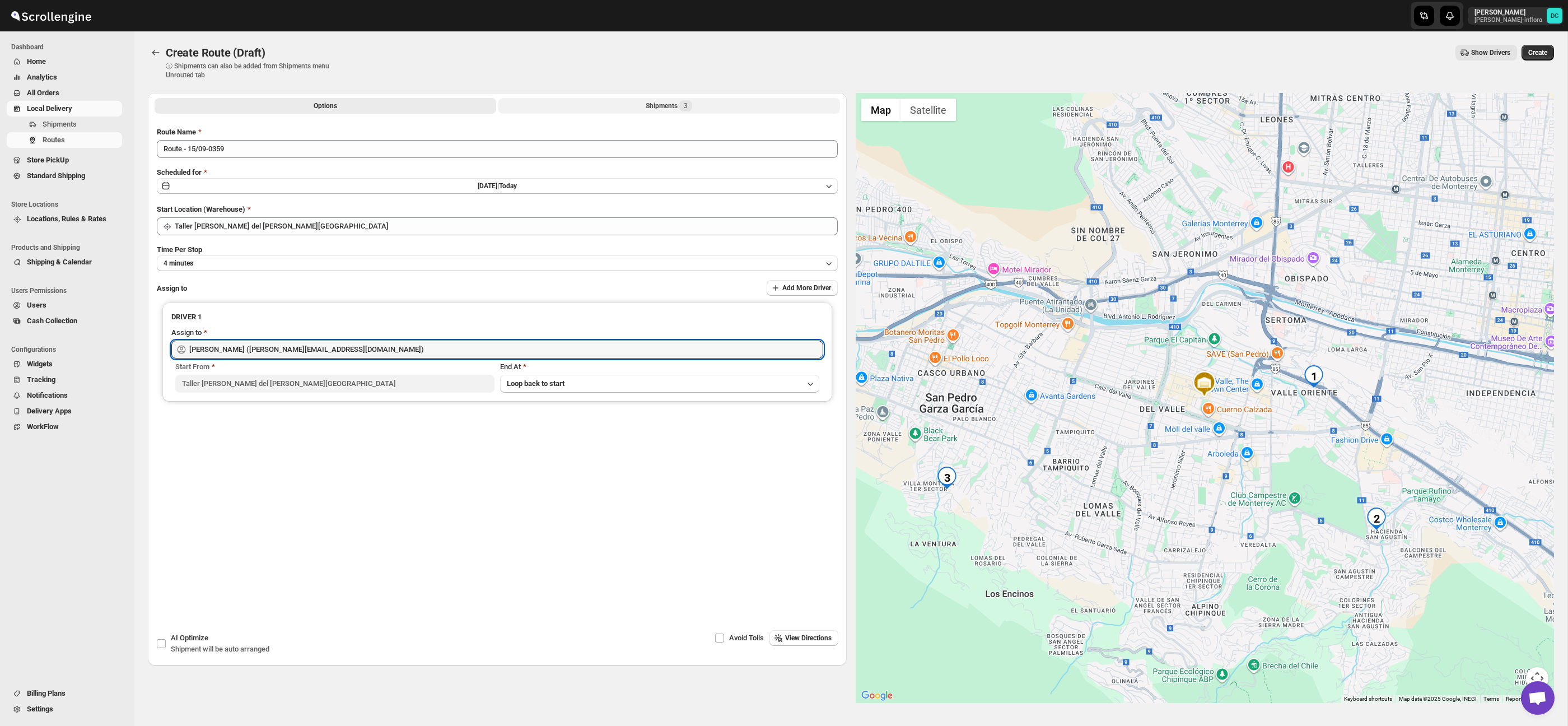
type input "[PERSON_NAME] ([PERSON_NAME][EMAIL_ADDRESS][DOMAIN_NAME])"
click at [660, 106] on div "Shipments 3" at bounding box center [668, 105] width 46 height 11
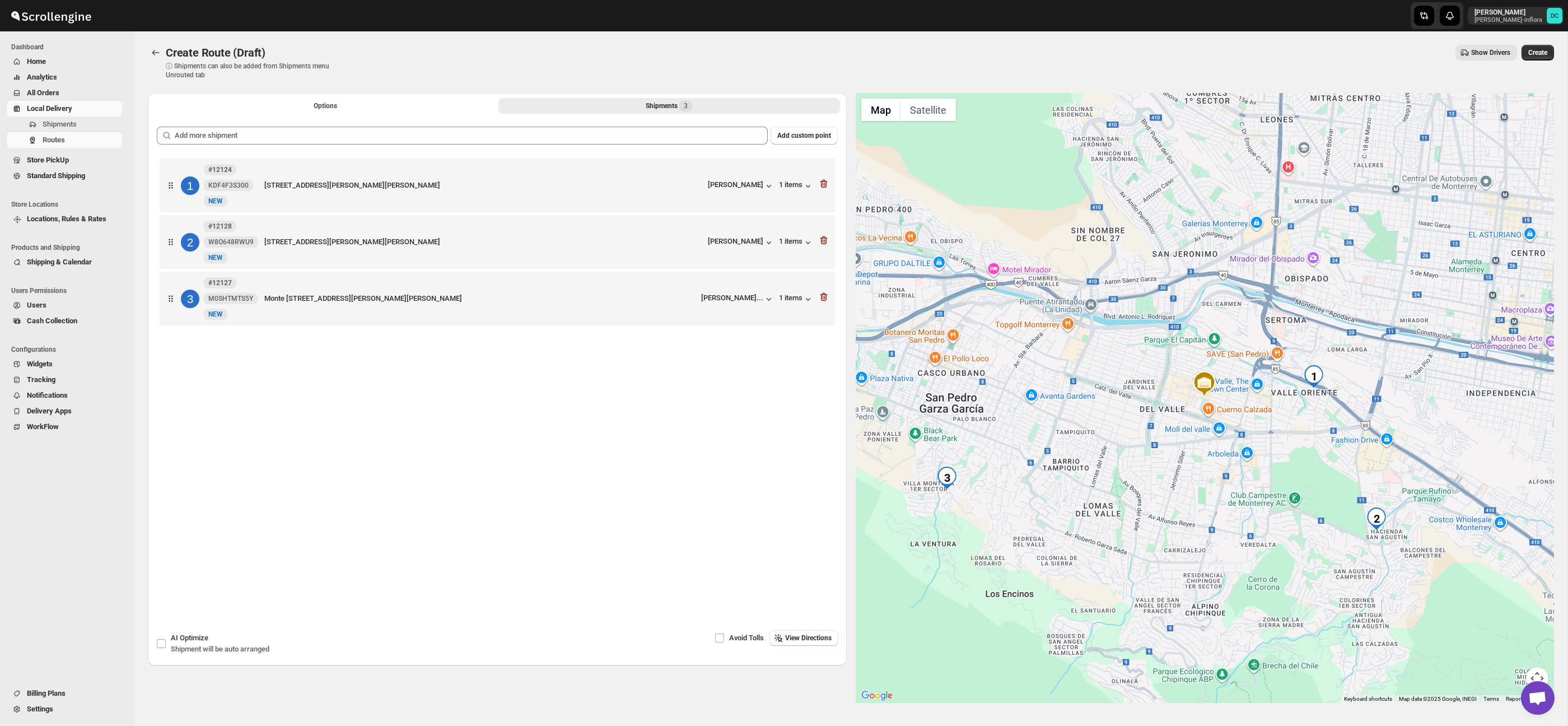
drag, startPoint x: 1519, startPoint y: 50, endPoint x: 1526, endPoint y: 52, distance: 7.3
click at [1522, 50] on button "Create" at bounding box center [1538, 52] width 33 height 16
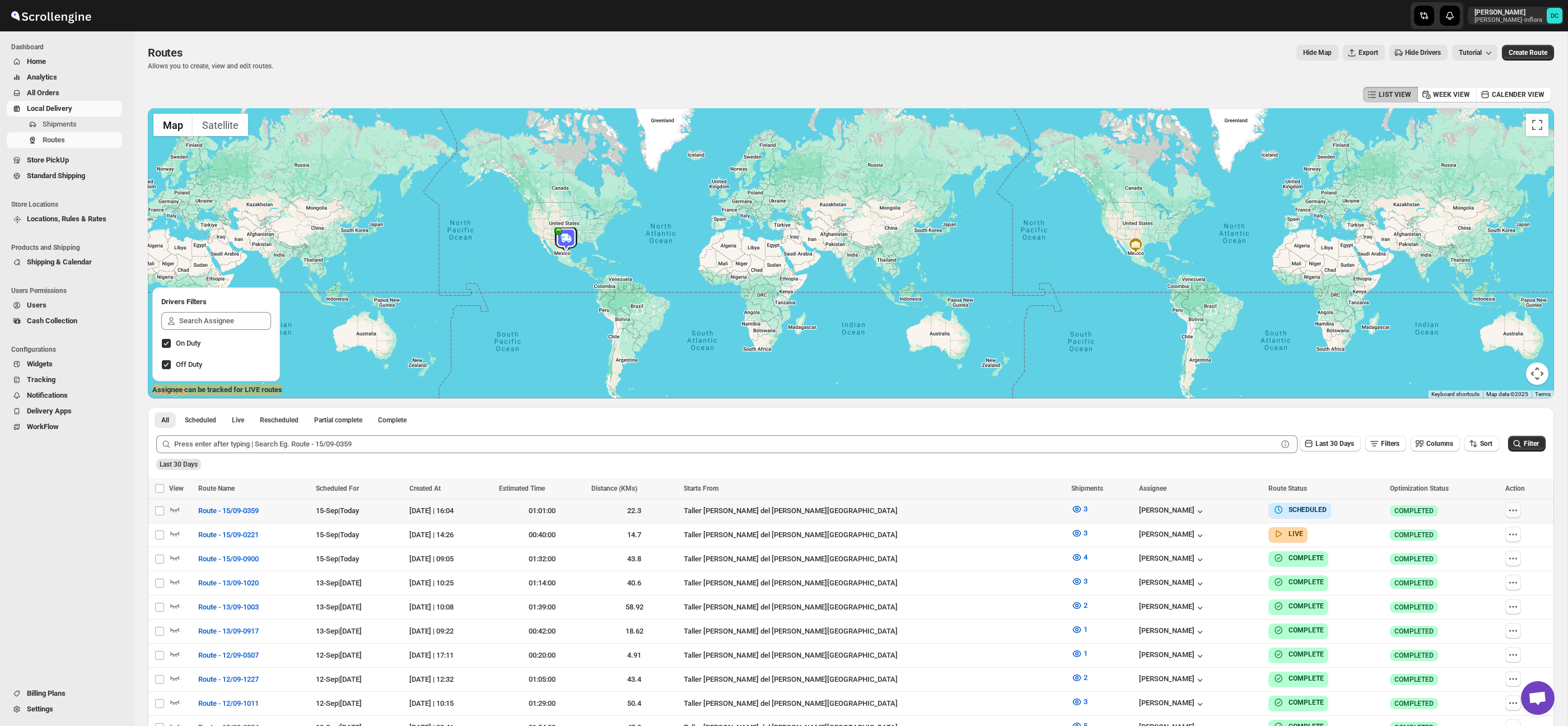
click at [1513, 506] on icon "button" at bounding box center [1513, 510] width 11 height 11
checkbox input "true"
click at [1504, 592] on span "Edit" at bounding box center [1486, 590] width 52 height 11
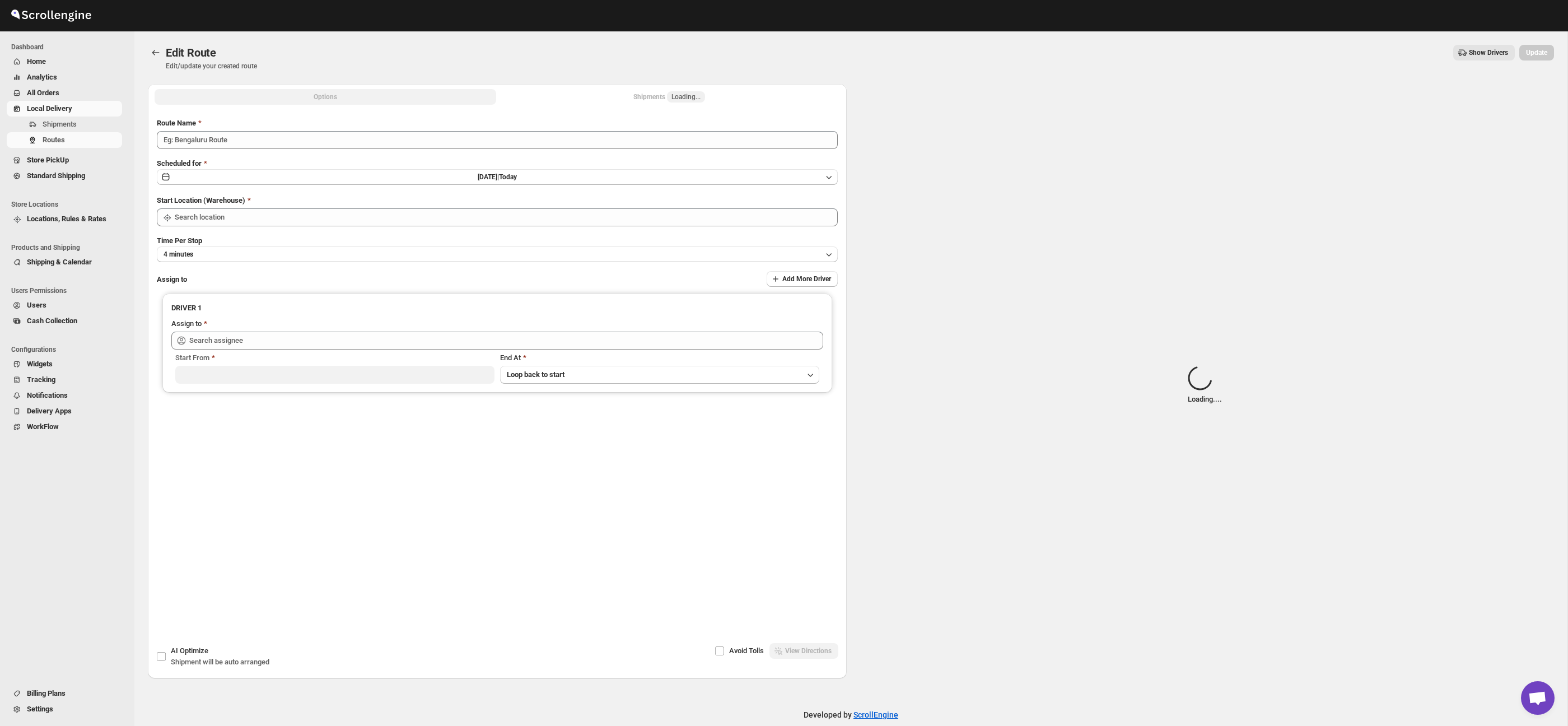
type input "Route - 15/09-0359"
type input "Taller [PERSON_NAME] del [PERSON_NAME][GEOGRAPHIC_DATA]"
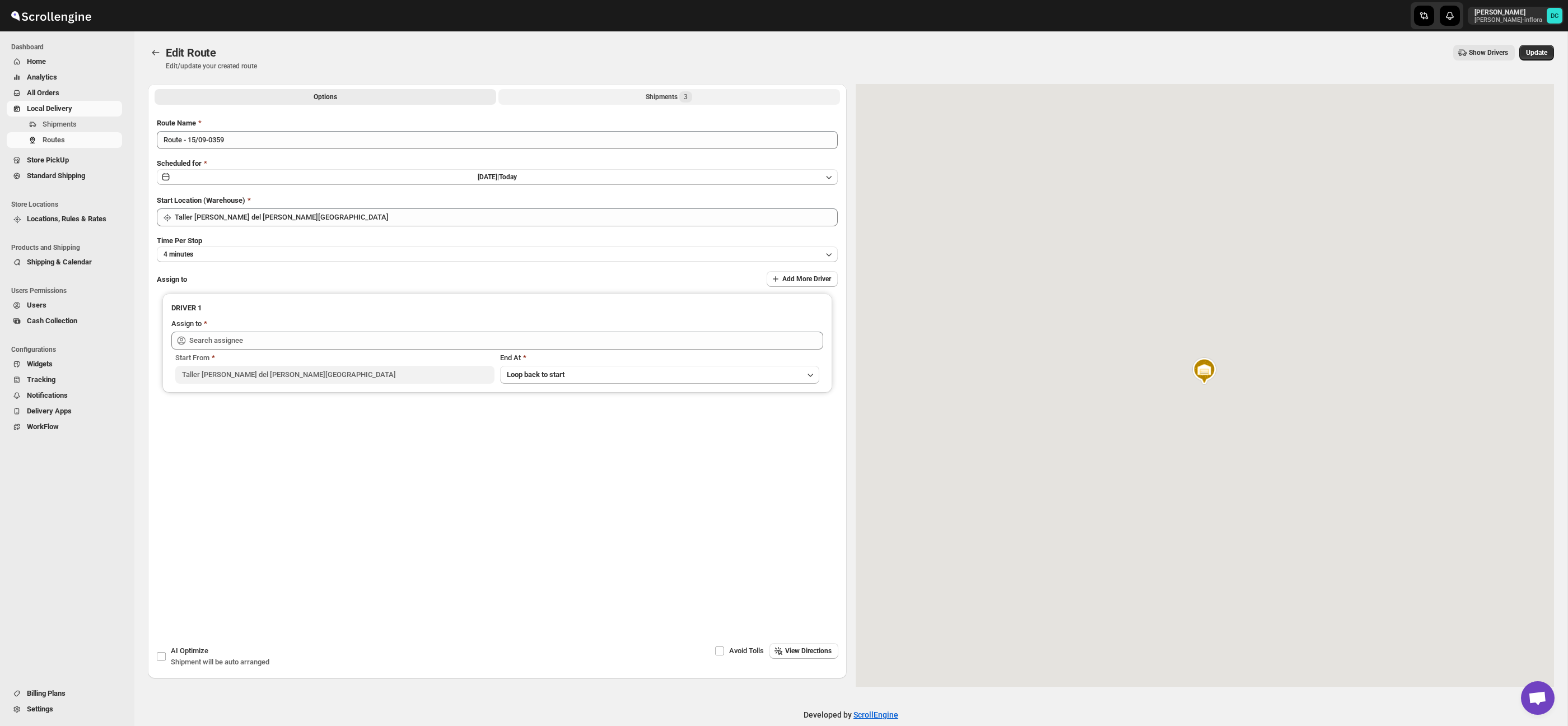
type input "[PERSON_NAME] ([PERSON_NAME][EMAIL_ADDRESS][DOMAIN_NAME])"
click at [725, 97] on button "Shipments 3" at bounding box center [669, 96] width 341 height 16
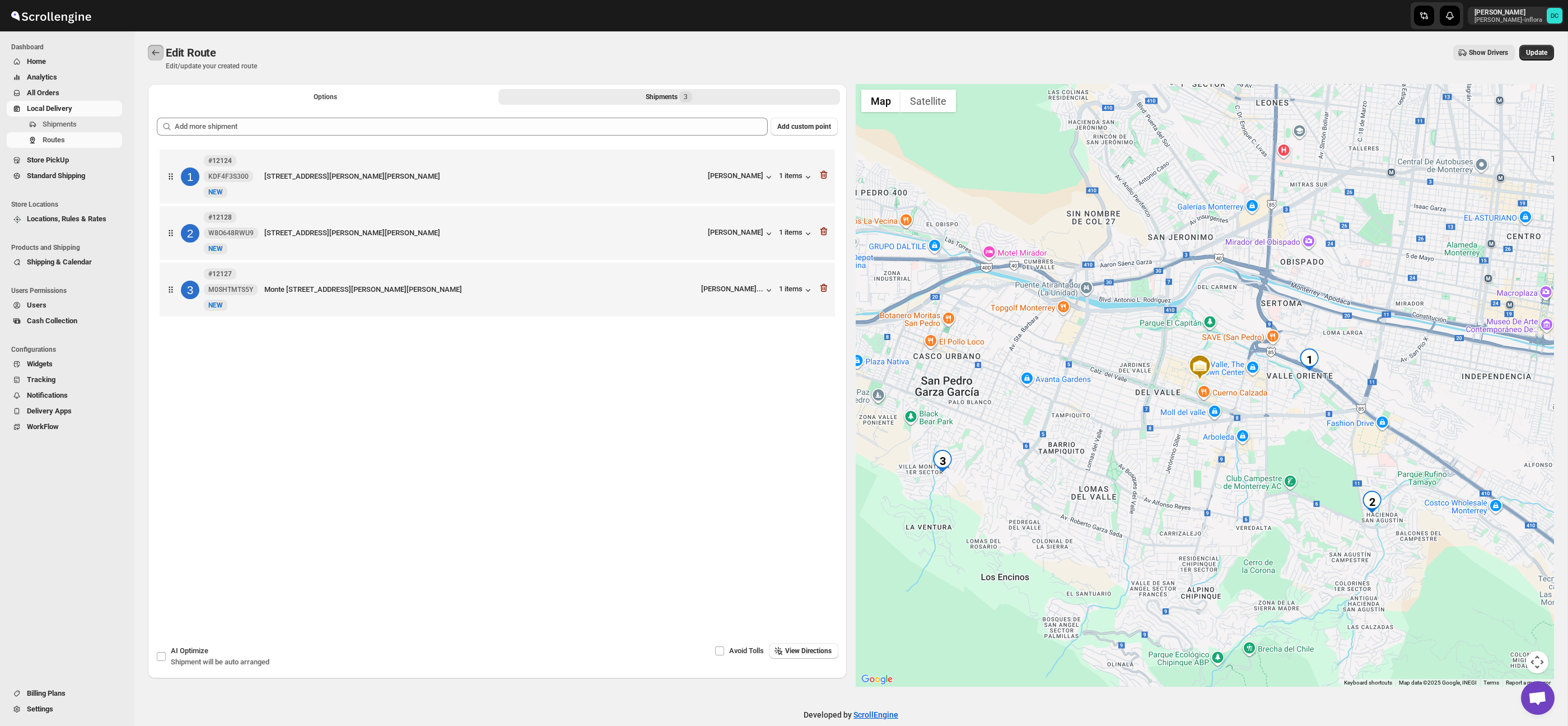
click at [155, 49] on icon "Routes" at bounding box center [156, 52] width 11 height 11
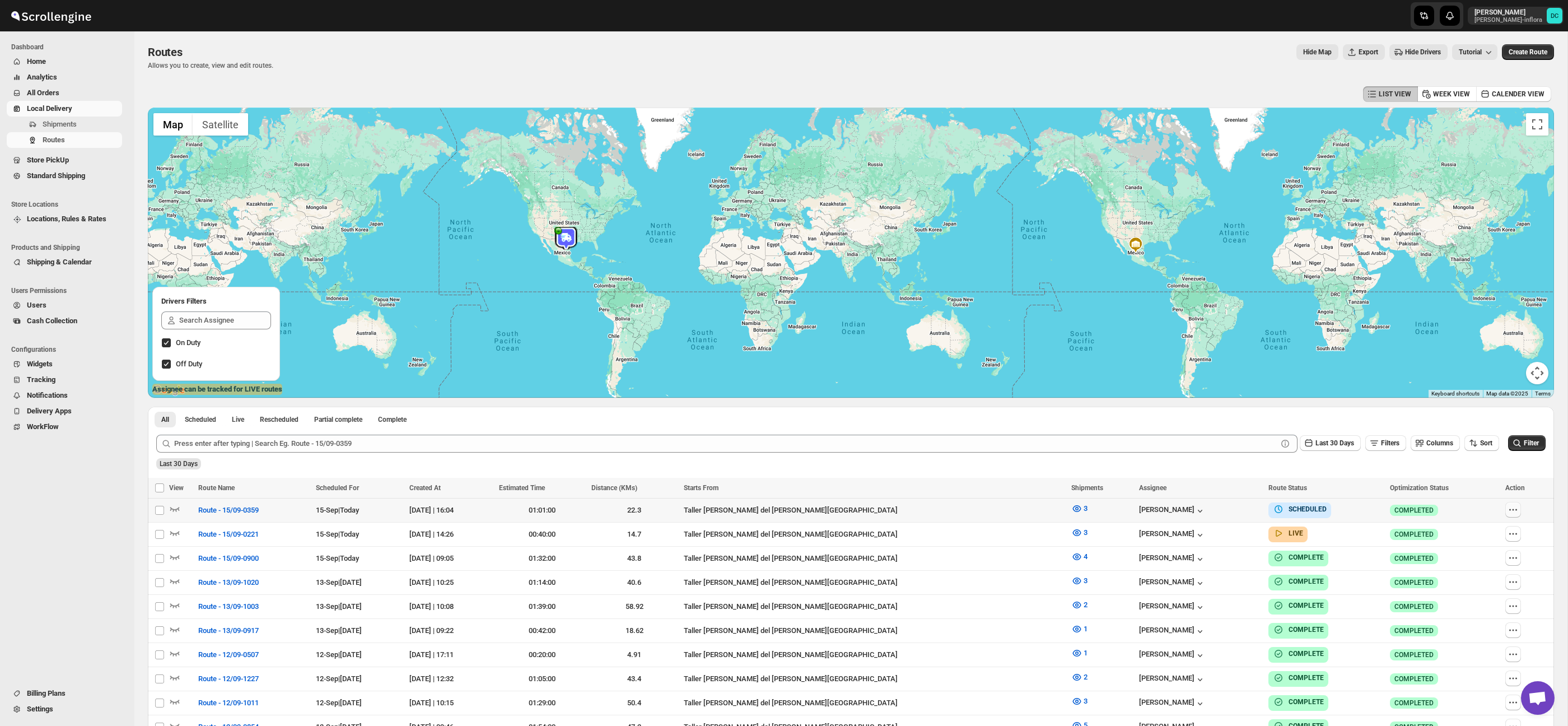
drag, startPoint x: 1504, startPoint y: 514, endPoint x: 1511, endPoint y: 512, distance: 7.3
click at [1506, 513] on button "button" at bounding box center [1513, 509] width 16 height 16
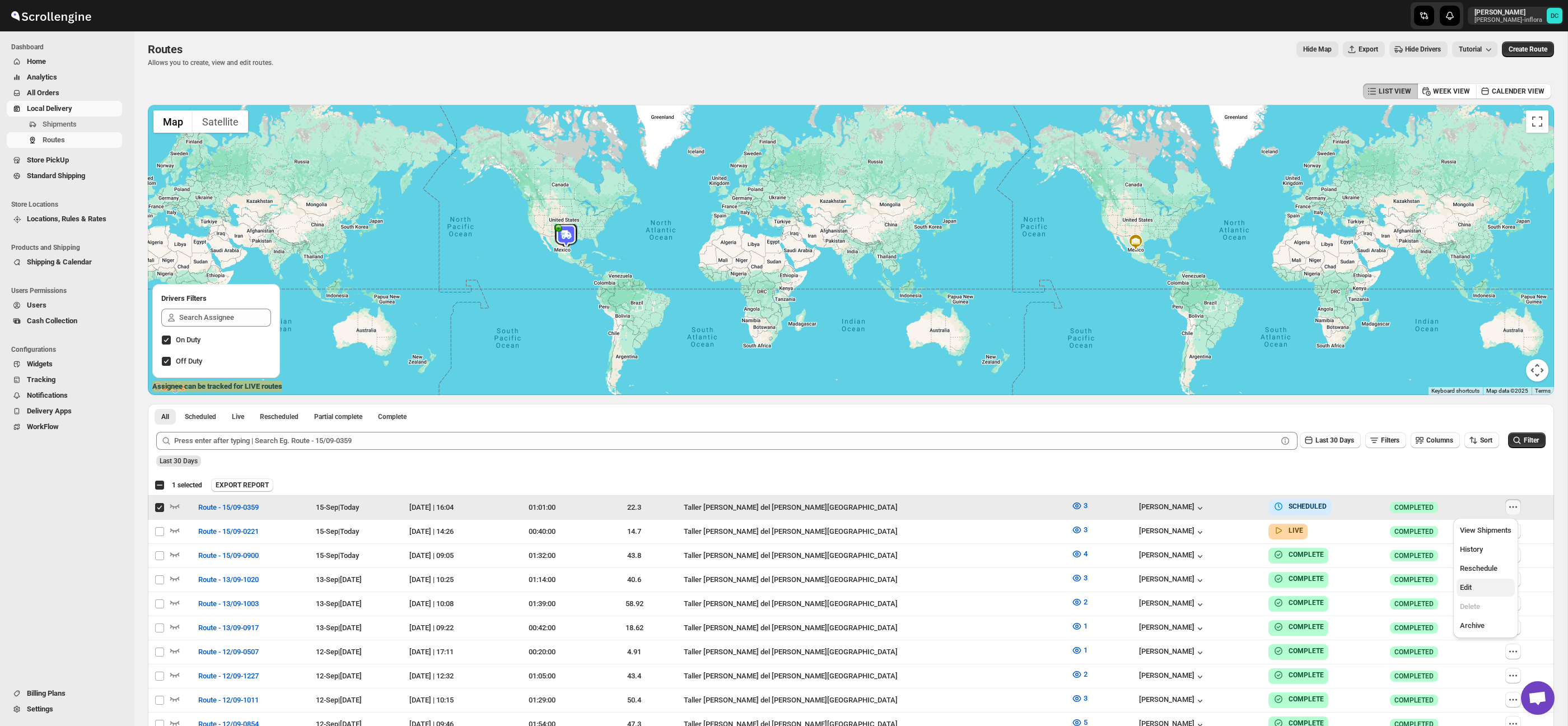
scroll to position [3, 0]
click at [1481, 584] on button "Edit" at bounding box center [1485, 587] width 58 height 18
checkbox input "false"
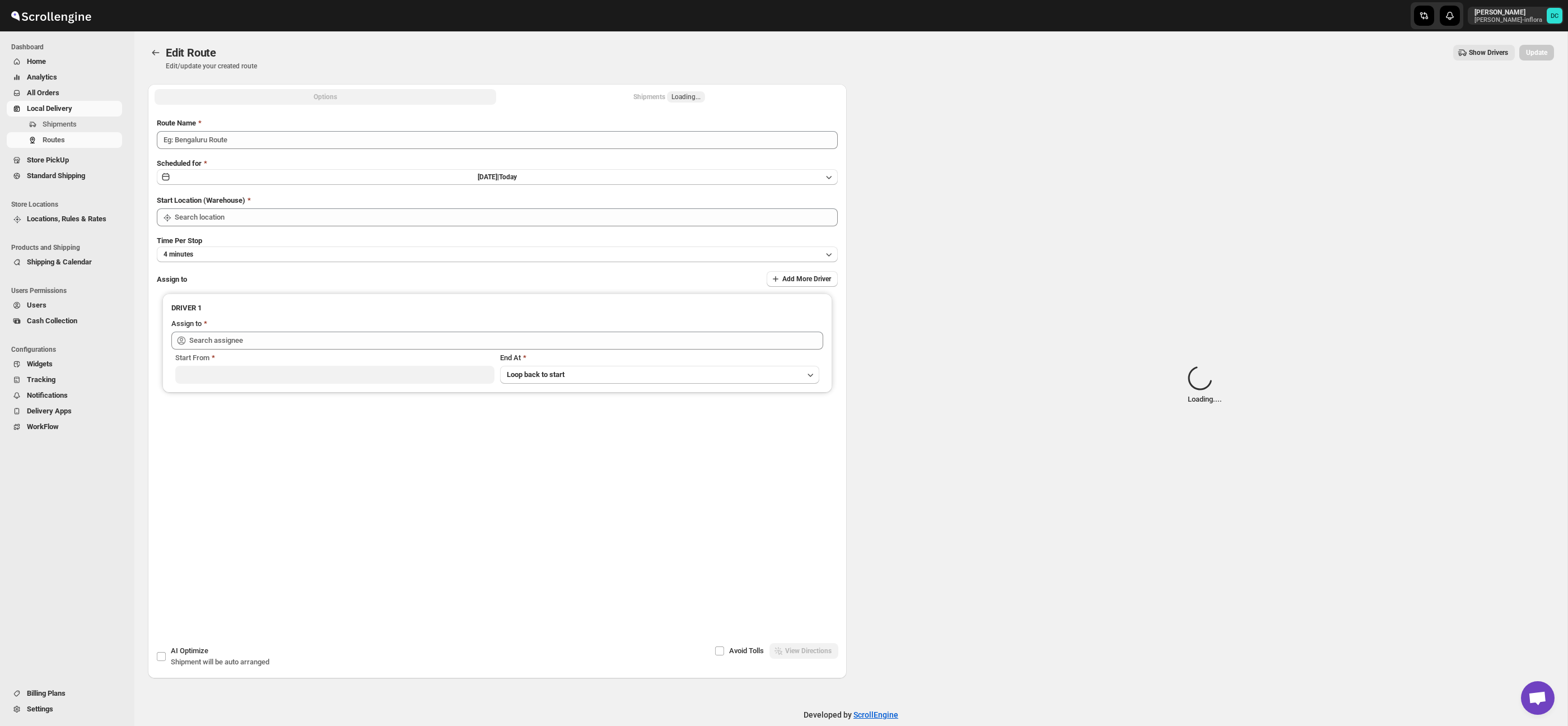
type input "Route - 15/09-0359"
type input "Taller [PERSON_NAME] del [PERSON_NAME][GEOGRAPHIC_DATA]"
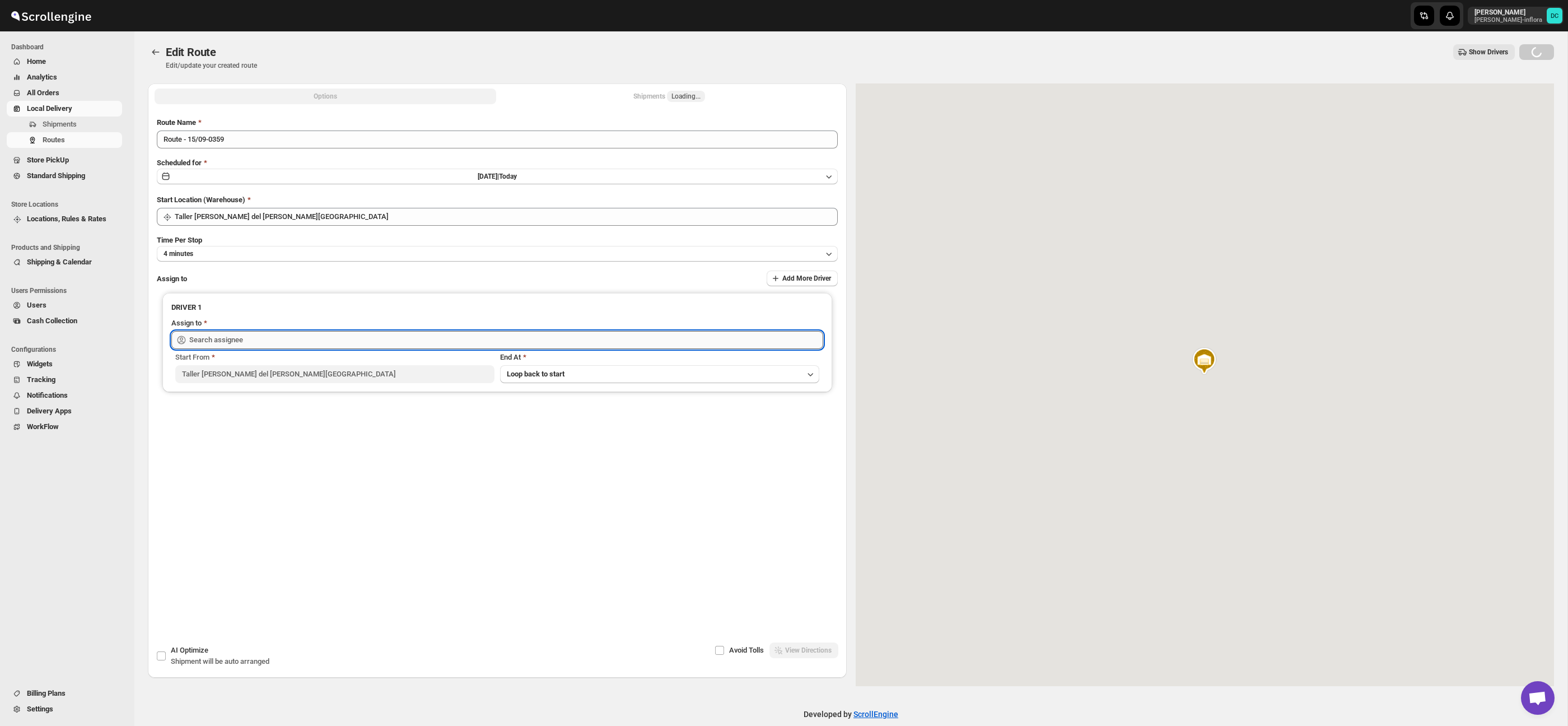
click at [295, 338] on input "text" at bounding box center [507, 340] width 634 height 18
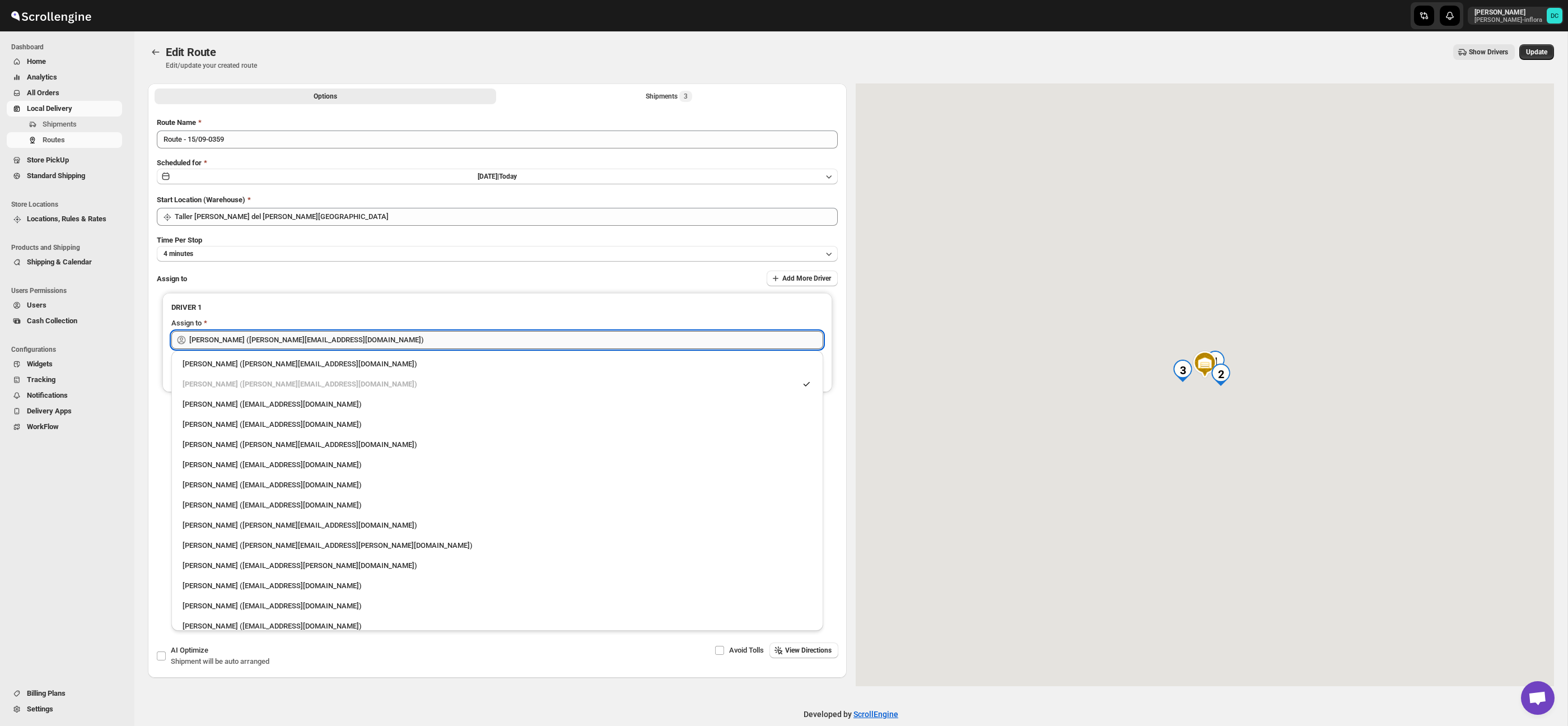
scroll to position [0, 0]
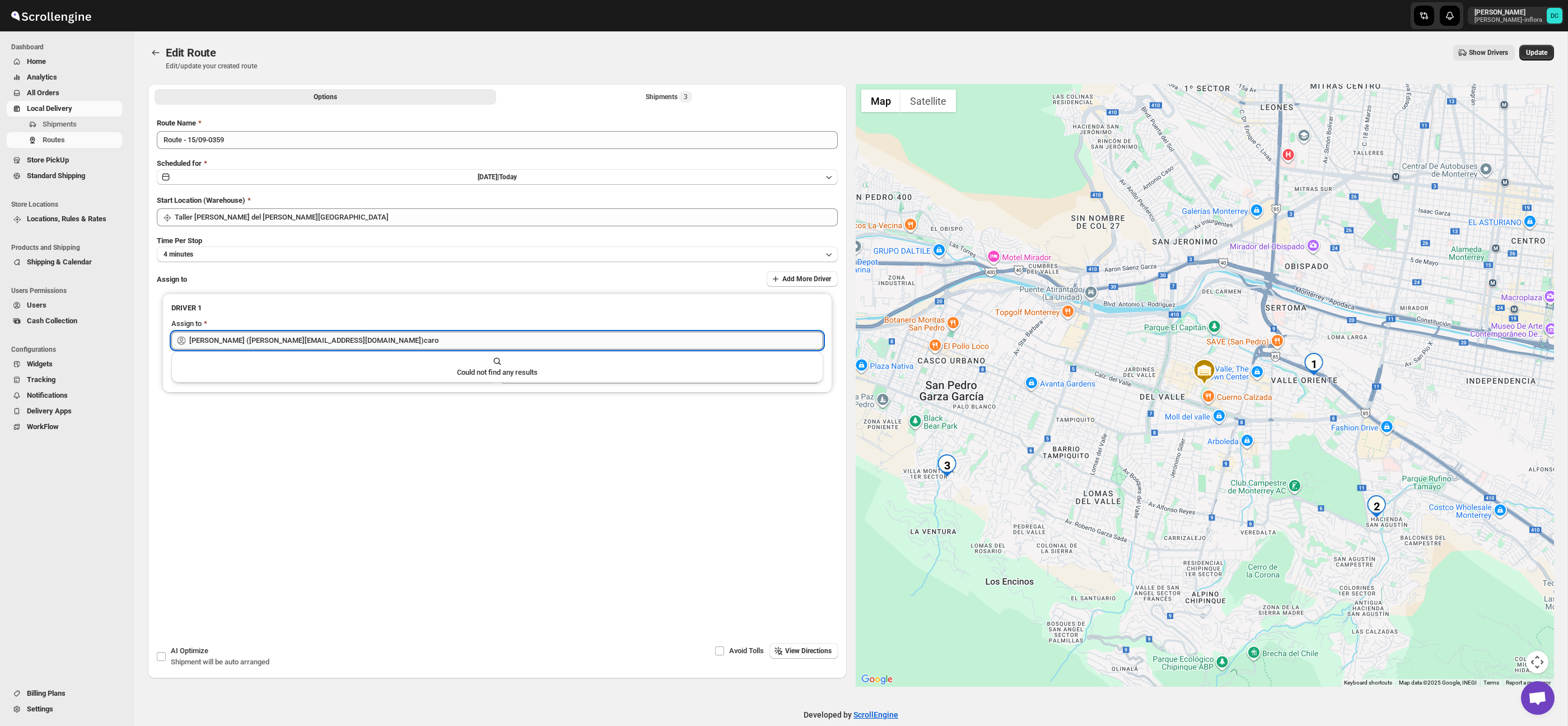
click at [297, 338] on input "[PERSON_NAME] ([PERSON_NAME][EMAIL_ADDRESS][DOMAIN_NAME])caro" at bounding box center [507, 341] width 634 height 18
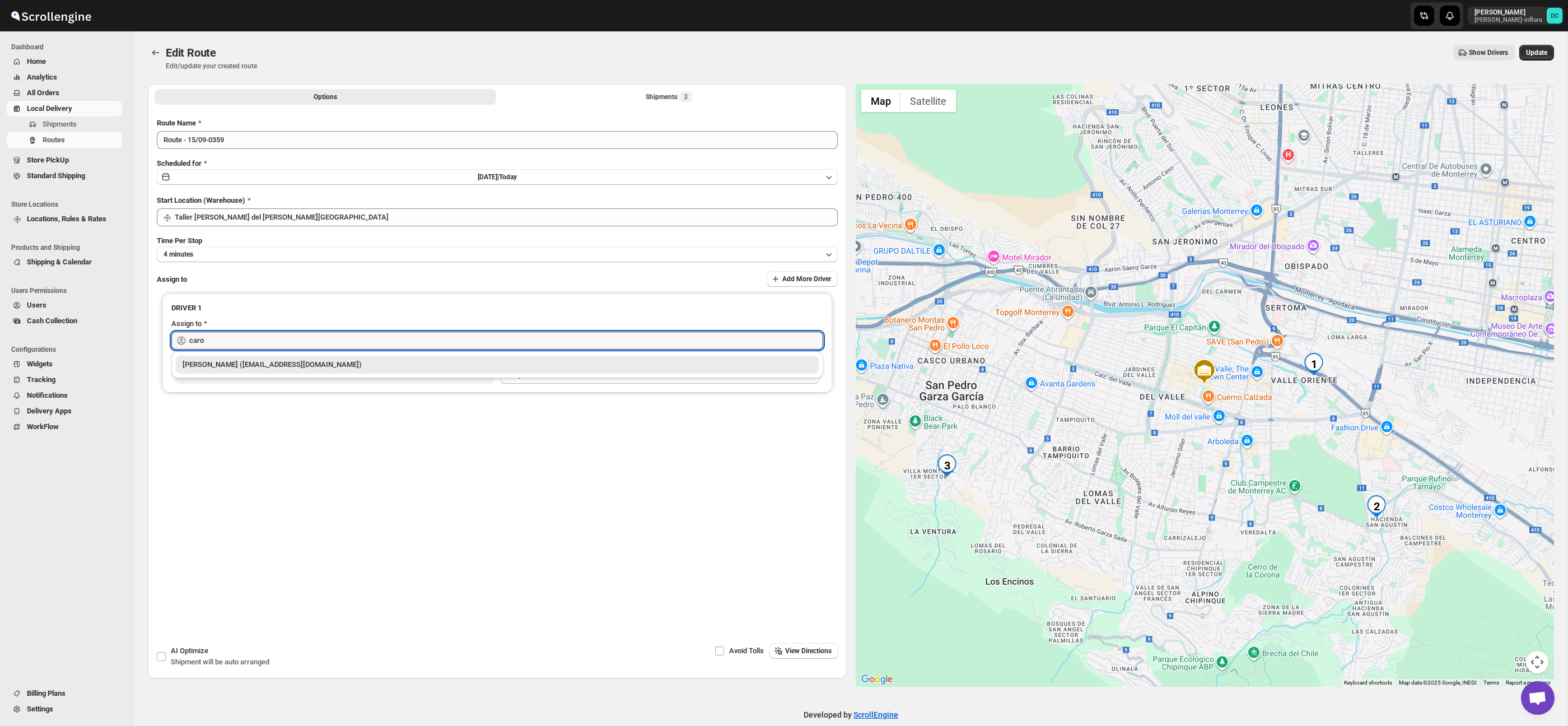
click at [294, 369] on div "[PERSON_NAME] ([EMAIL_ADDRESS][DOMAIN_NAME])" at bounding box center [498, 364] width 630 height 11
type input "[PERSON_NAME] ([EMAIL_ADDRESS][DOMAIN_NAME])"
click at [1541, 52] on span "Update" at bounding box center [1537, 52] width 21 height 9
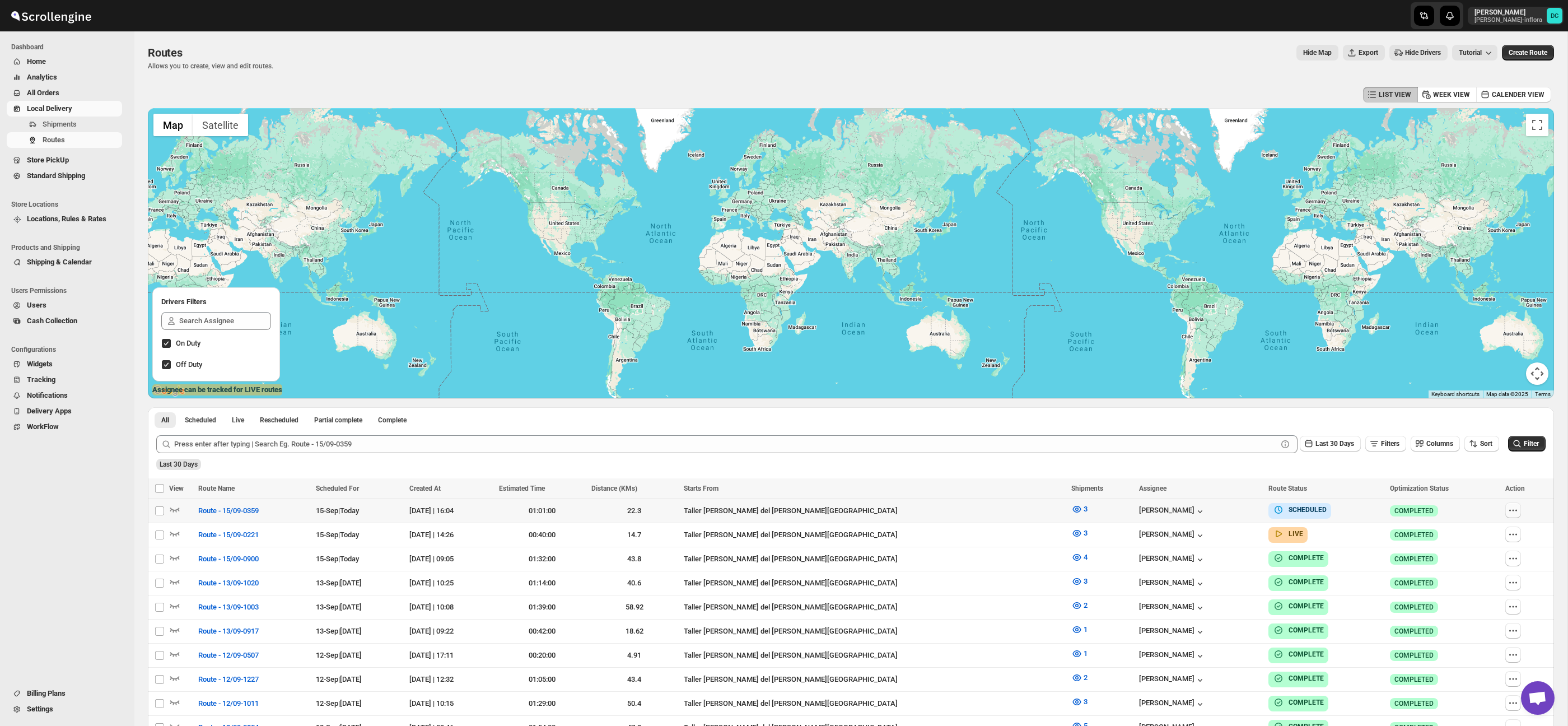
click at [1508, 515] on icon "button" at bounding box center [1513, 510] width 11 height 11
checkbox input "true"
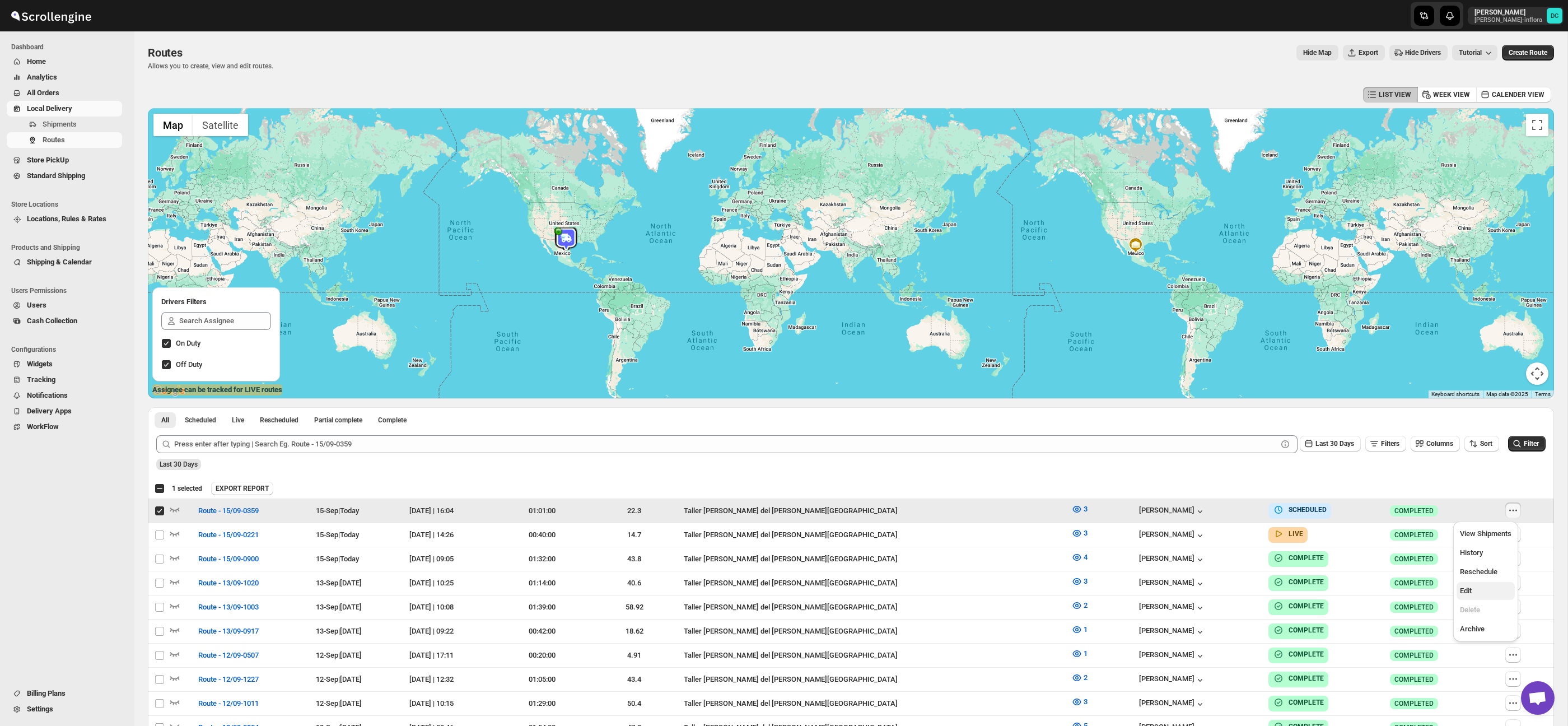
click at [1491, 589] on span "Edit" at bounding box center [1486, 590] width 52 height 11
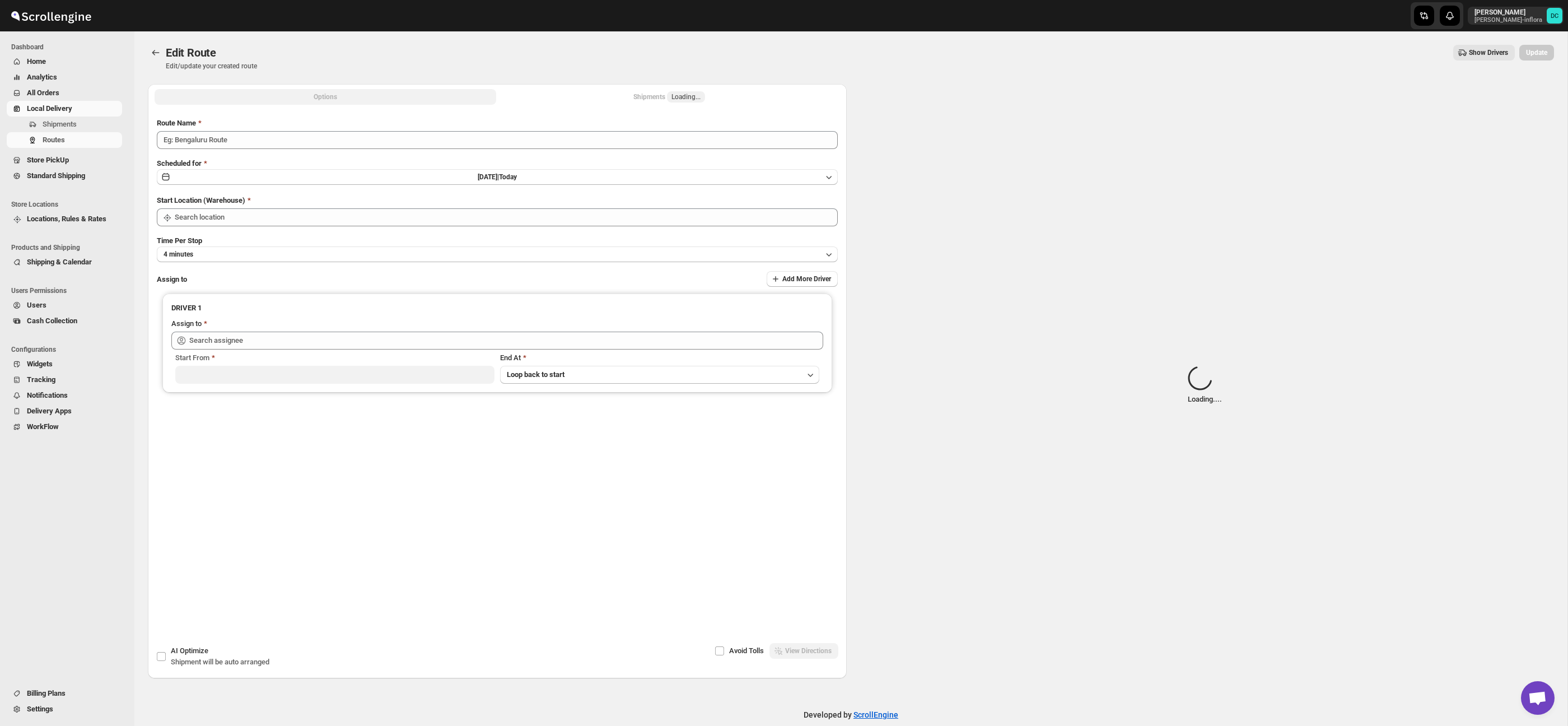
type input "Route - 15/09-0359"
type input "Taller [PERSON_NAME] del [PERSON_NAME][GEOGRAPHIC_DATA]"
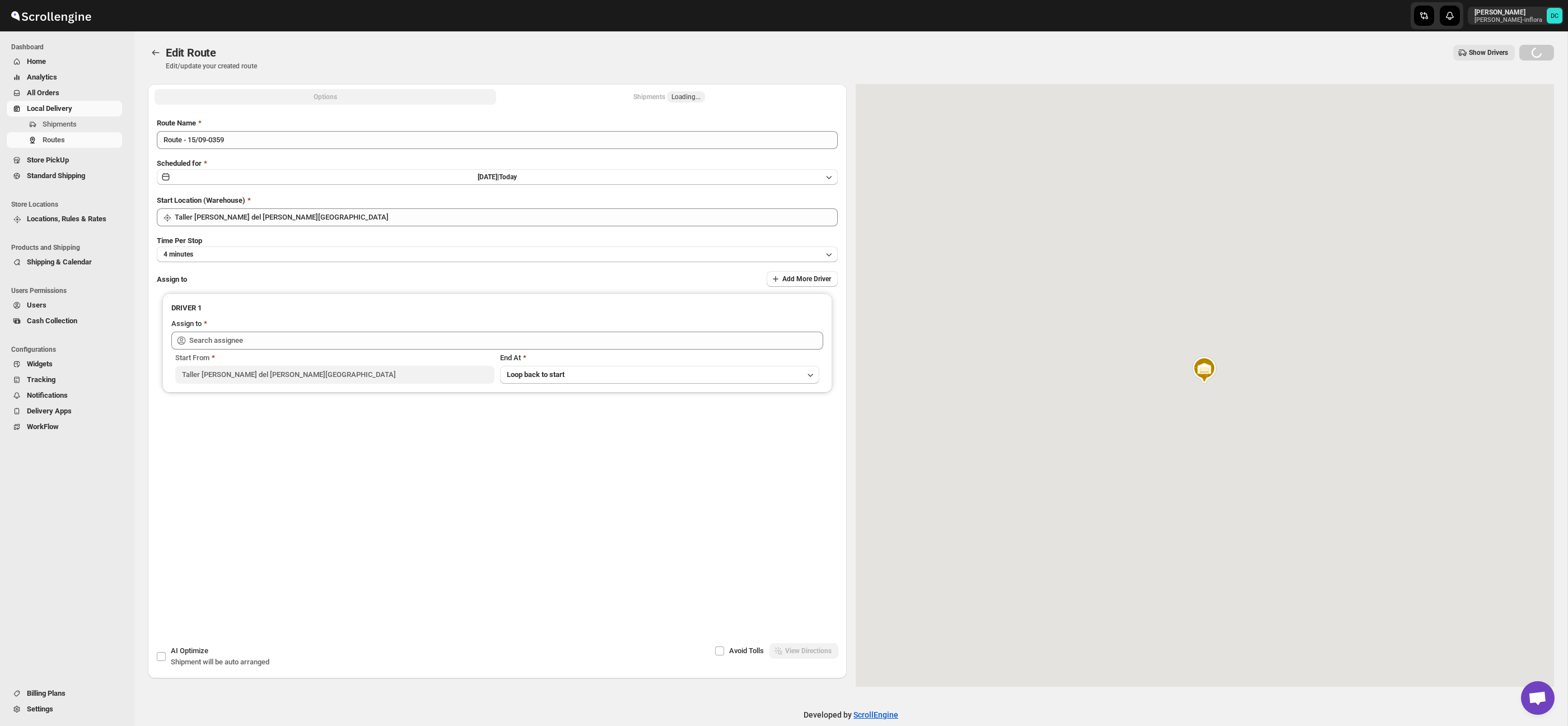
type input "[PERSON_NAME] ([EMAIL_ADDRESS][DOMAIN_NAME])"
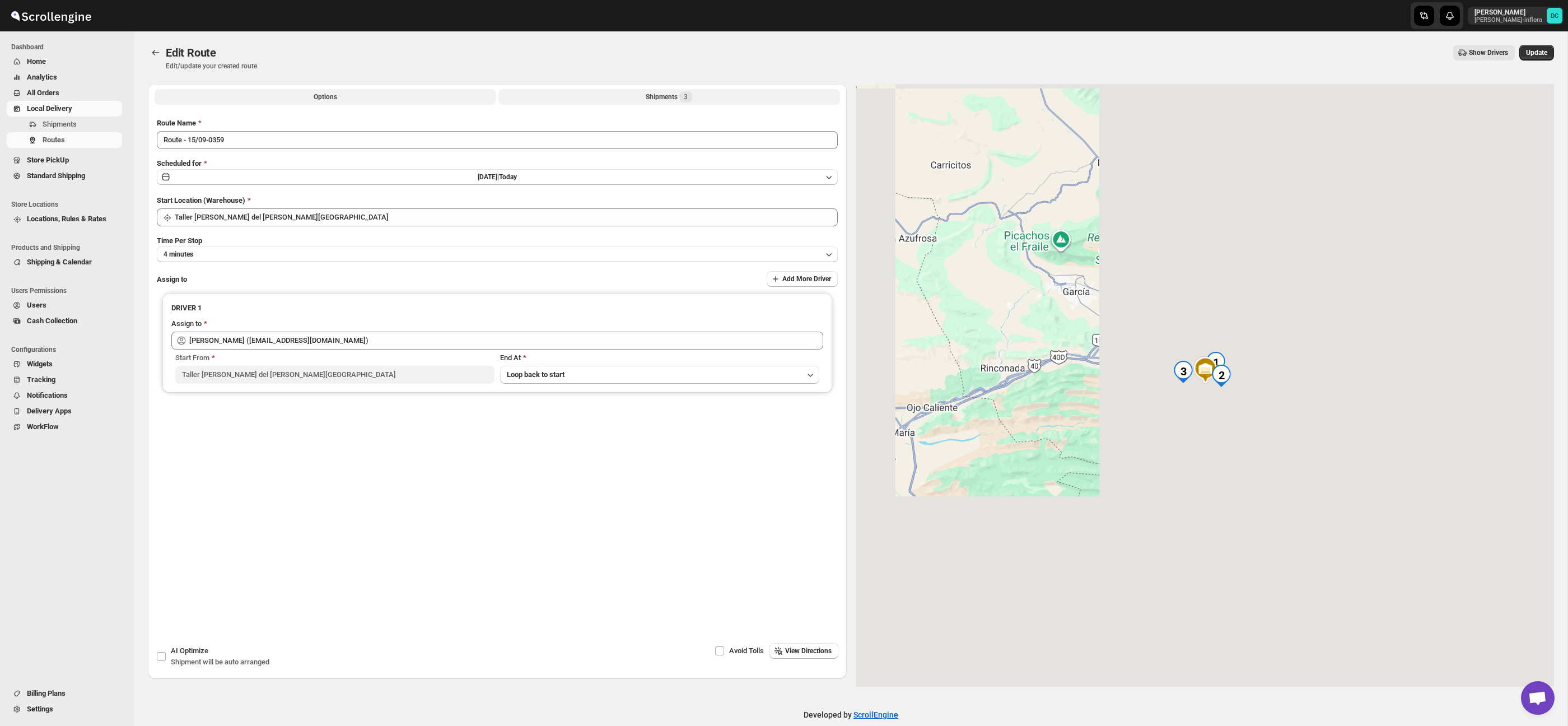
click at [712, 95] on button "Shipments 3" at bounding box center [669, 96] width 341 height 16
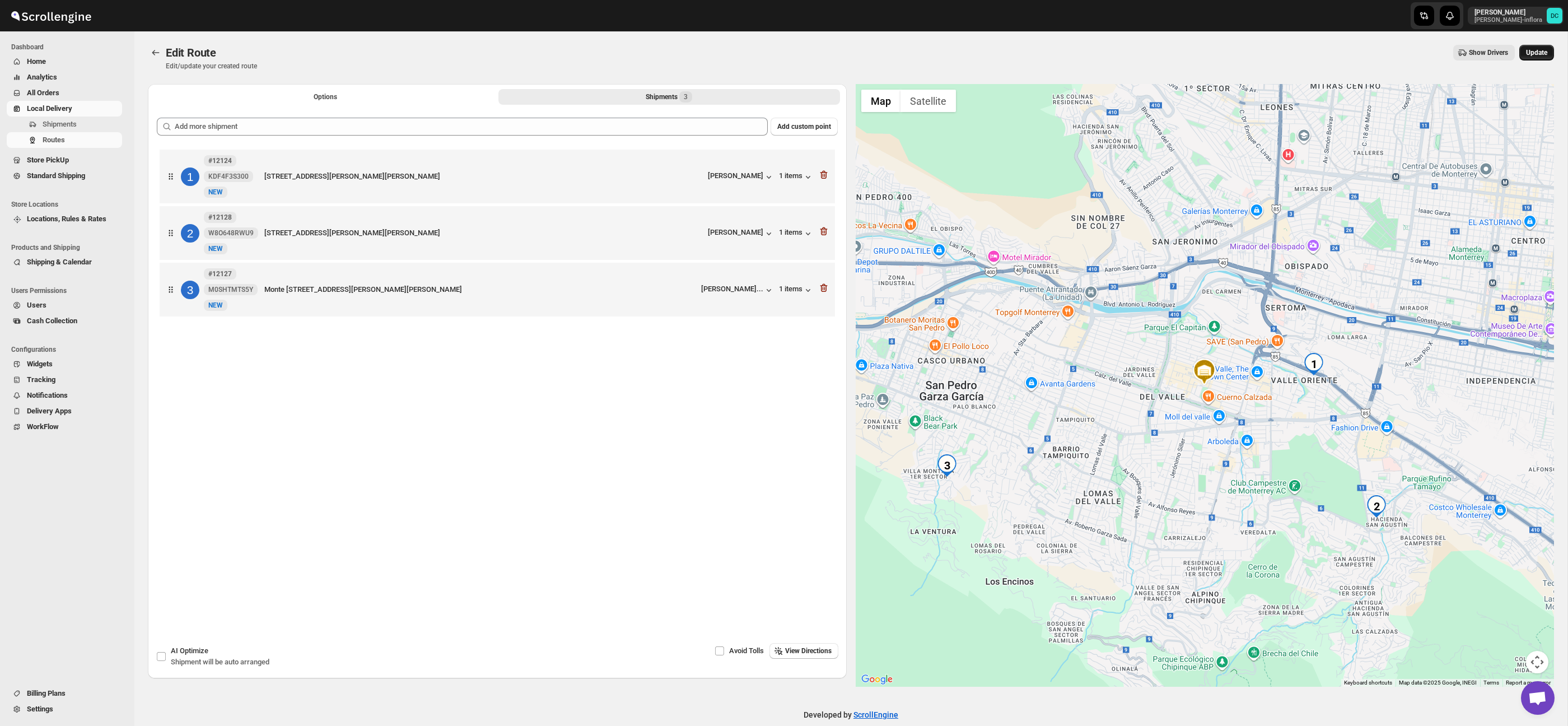
click at [1544, 52] on span "Update" at bounding box center [1537, 52] width 21 height 9
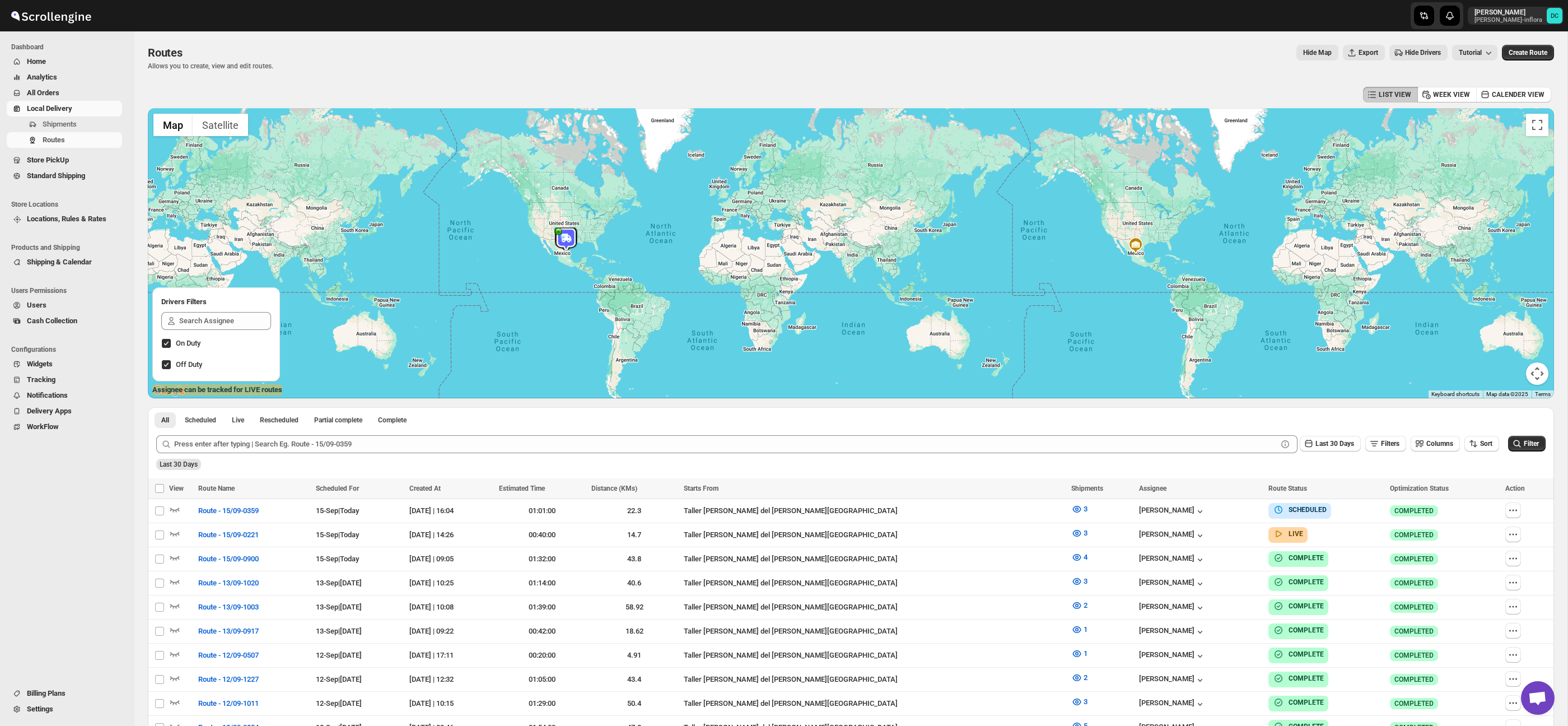
click at [76, 93] on span "All Orders" at bounding box center [73, 93] width 93 height 11
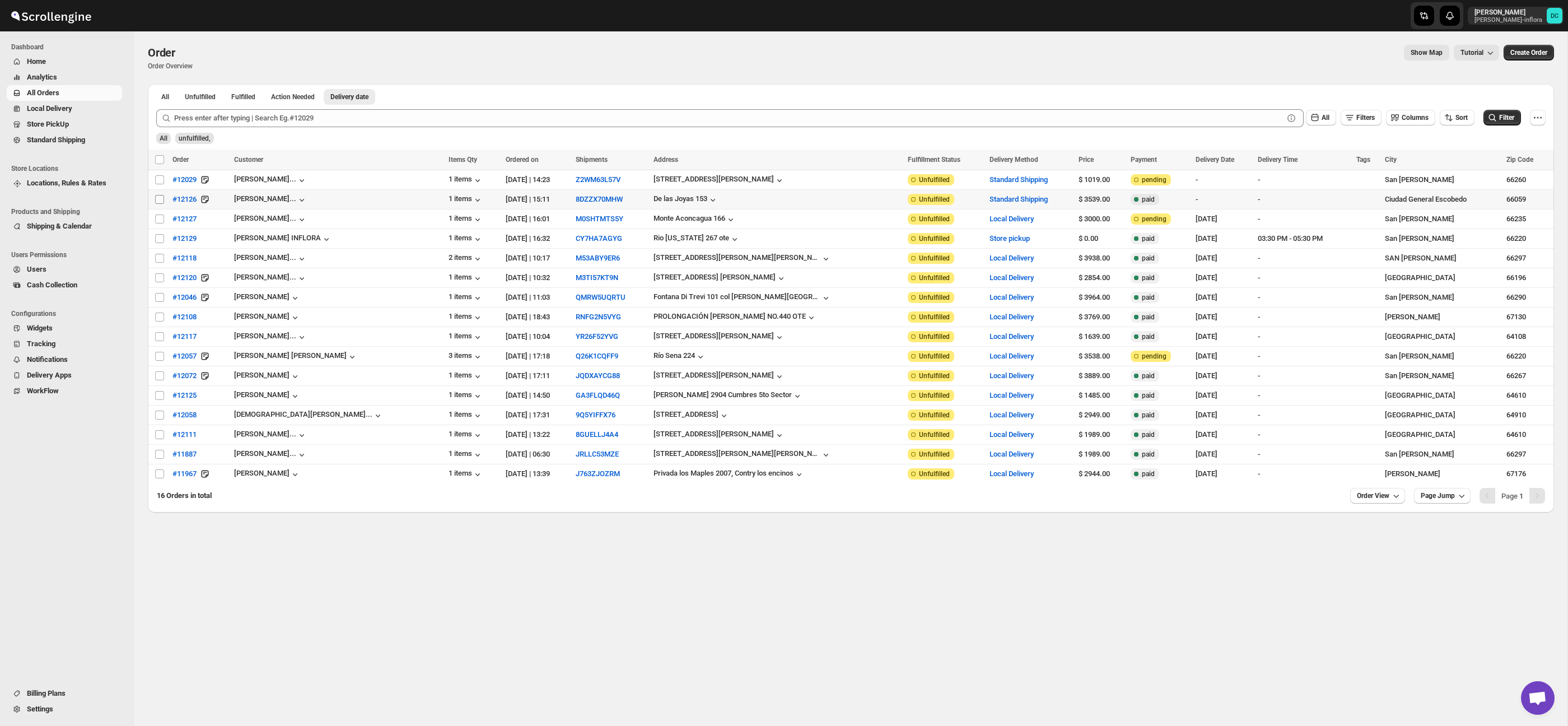
click at [159, 199] on input "Select order" at bounding box center [159, 200] width 9 height 9
checkbox input "true"
click at [163, 178] on input "Select order" at bounding box center [159, 180] width 9 height 9
checkbox input "true"
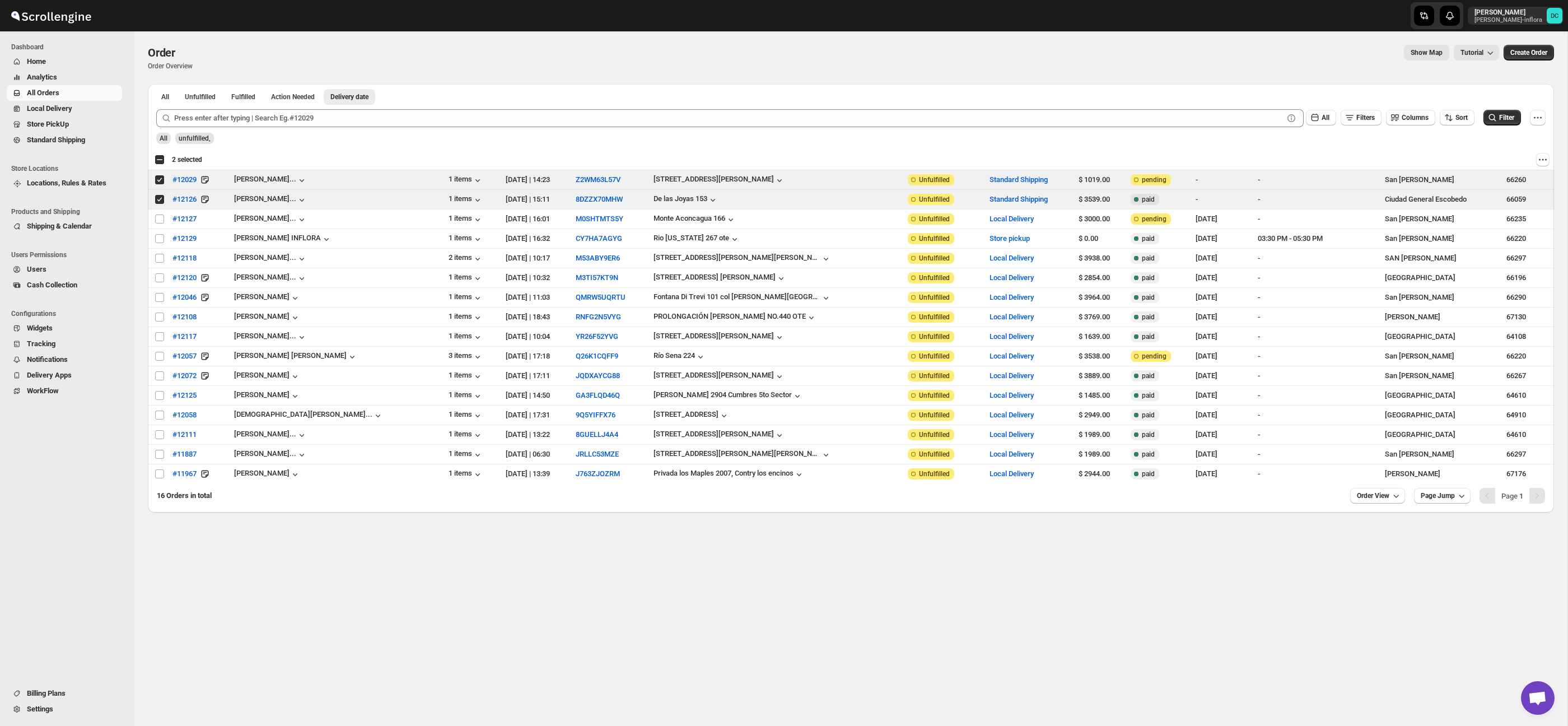
click at [159, 159] on div "Select all 16 orders 2 selected" at bounding box center [178, 159] width 48 height 10
checkbox input "true"
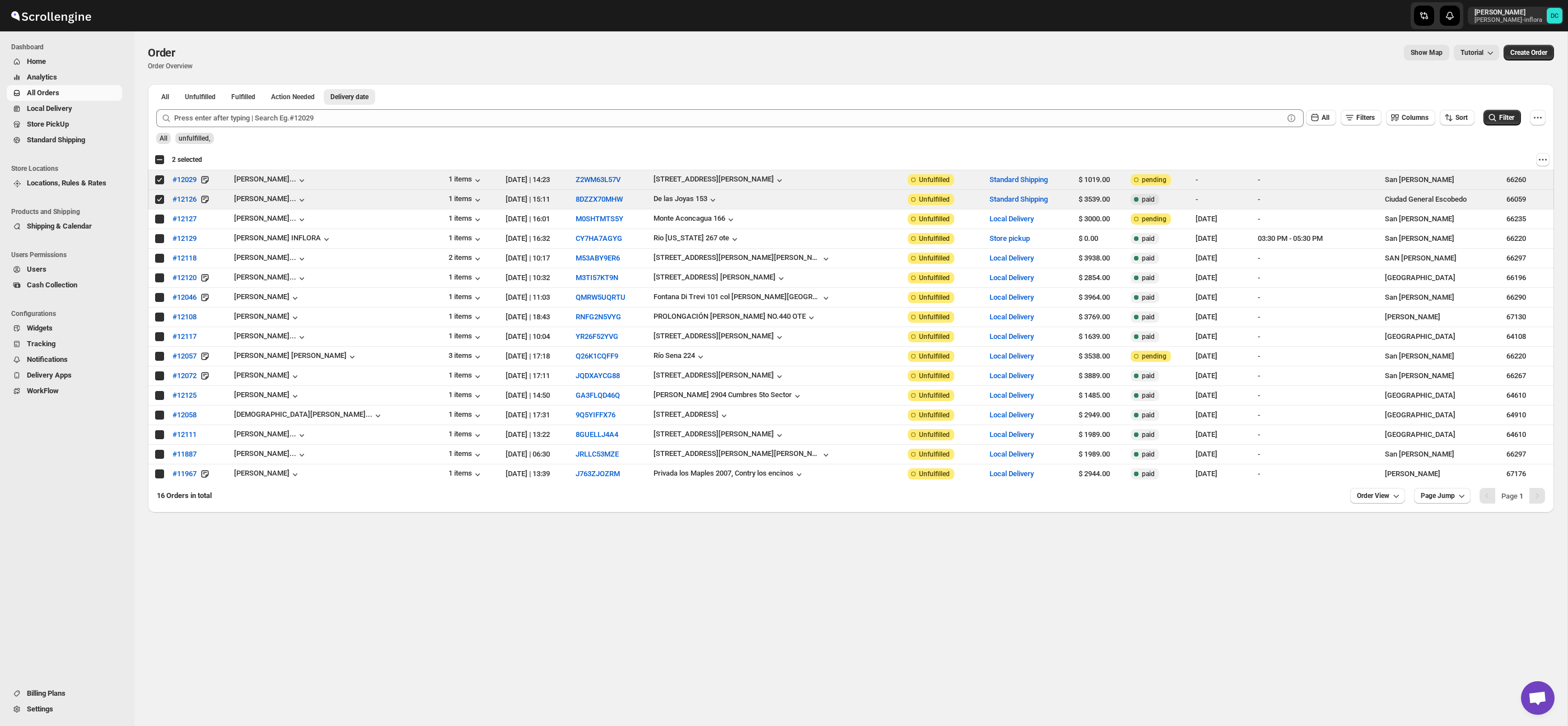
checkbox input "true"
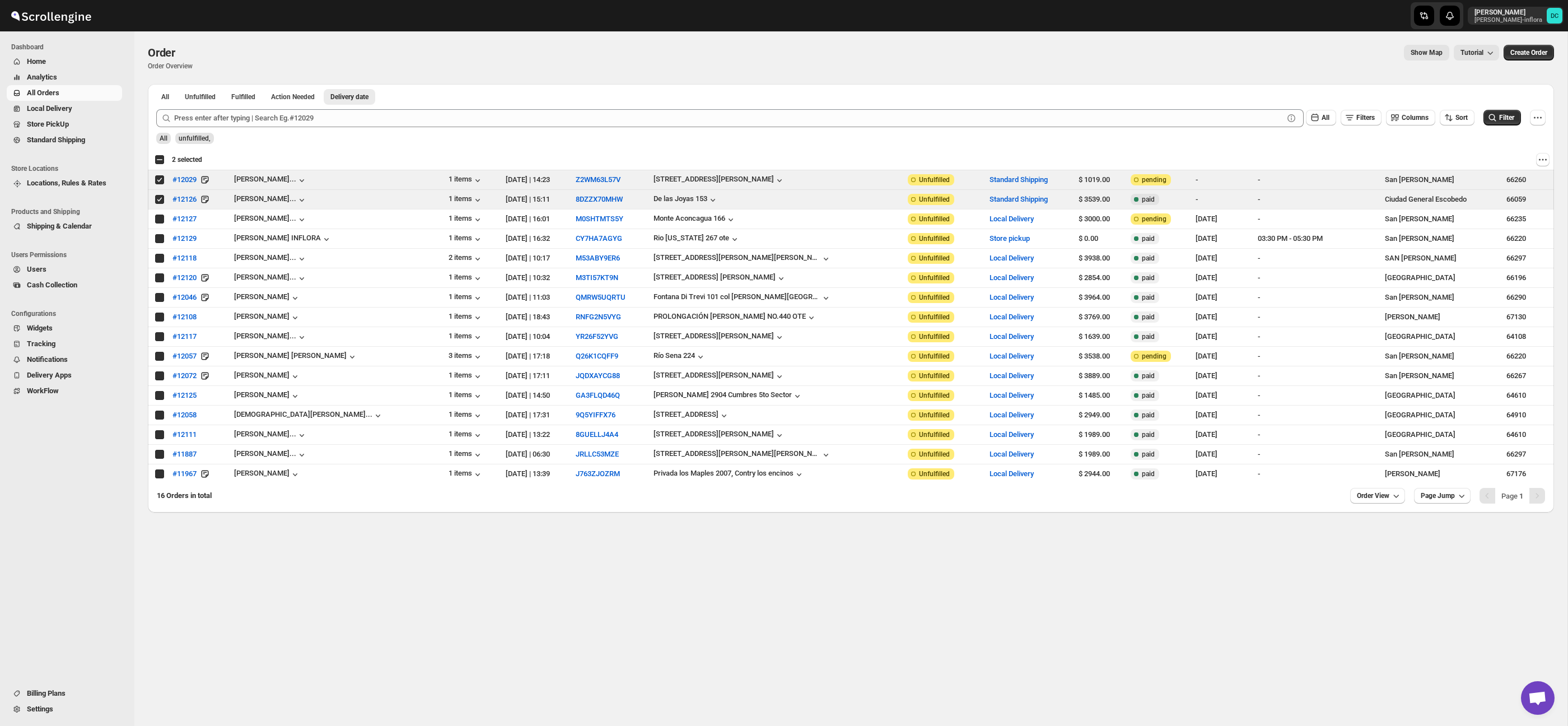
checkbox input "true"
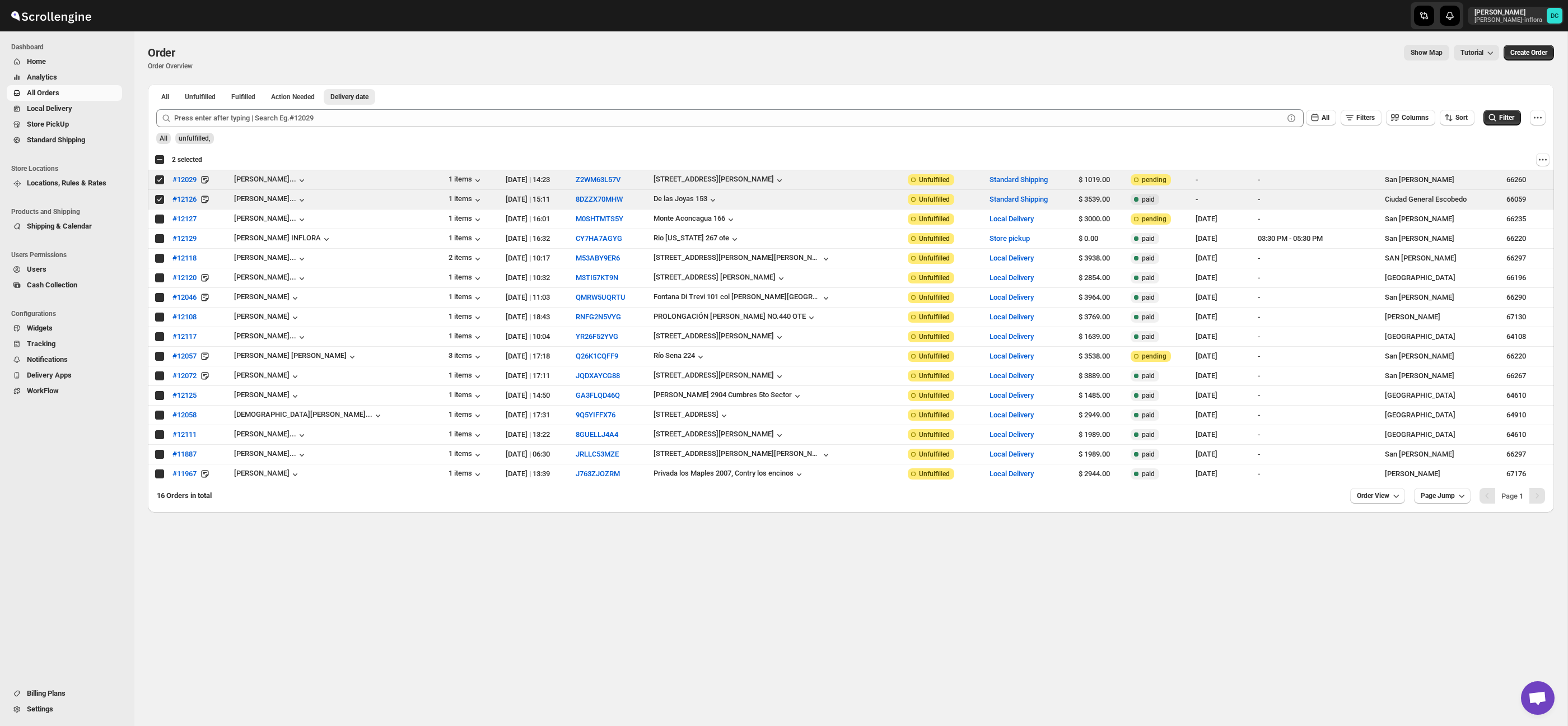
checkbox input "true"
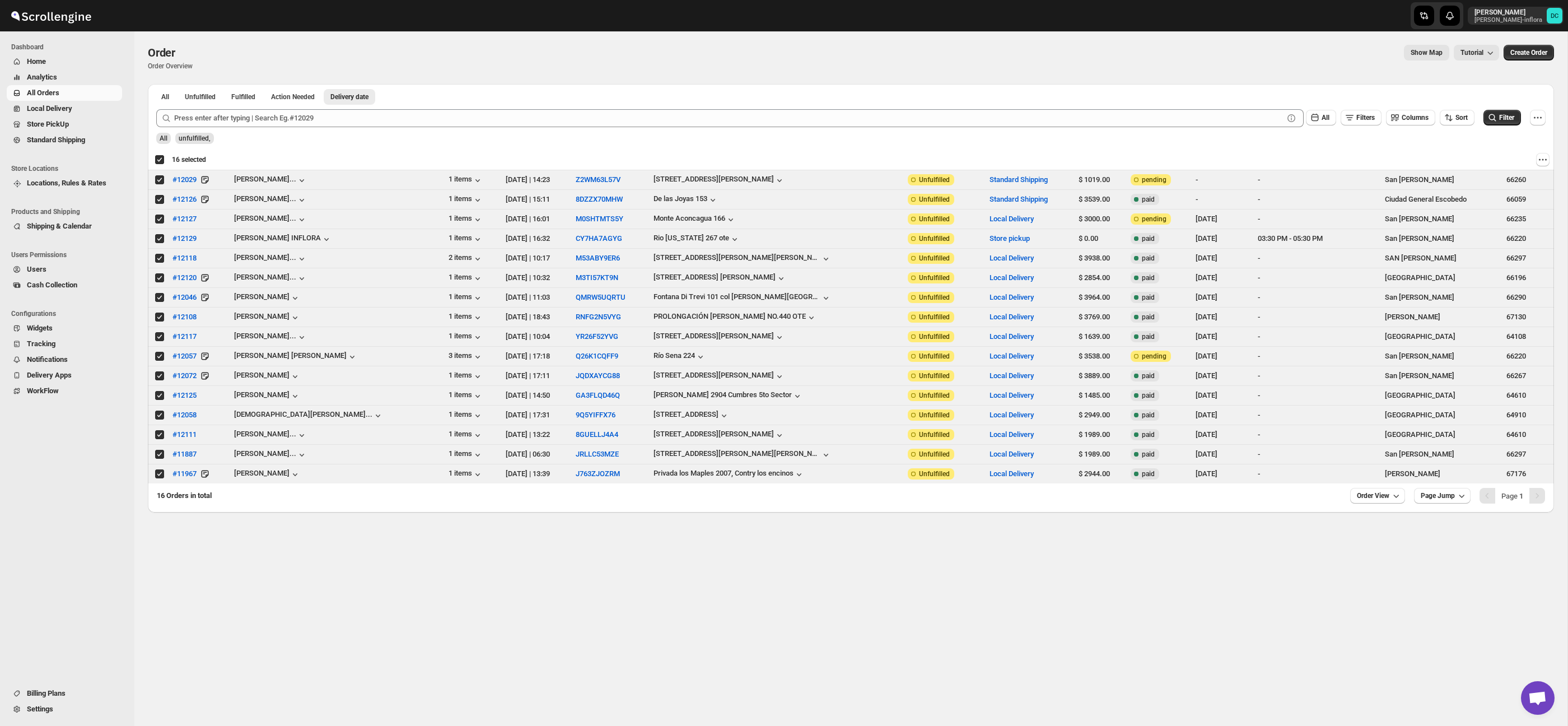
click at [159, 159] on div "Deselect all 16 orders 16 selected" at bounding box center [181, 159] width 52 height 10
checkbox input "false"
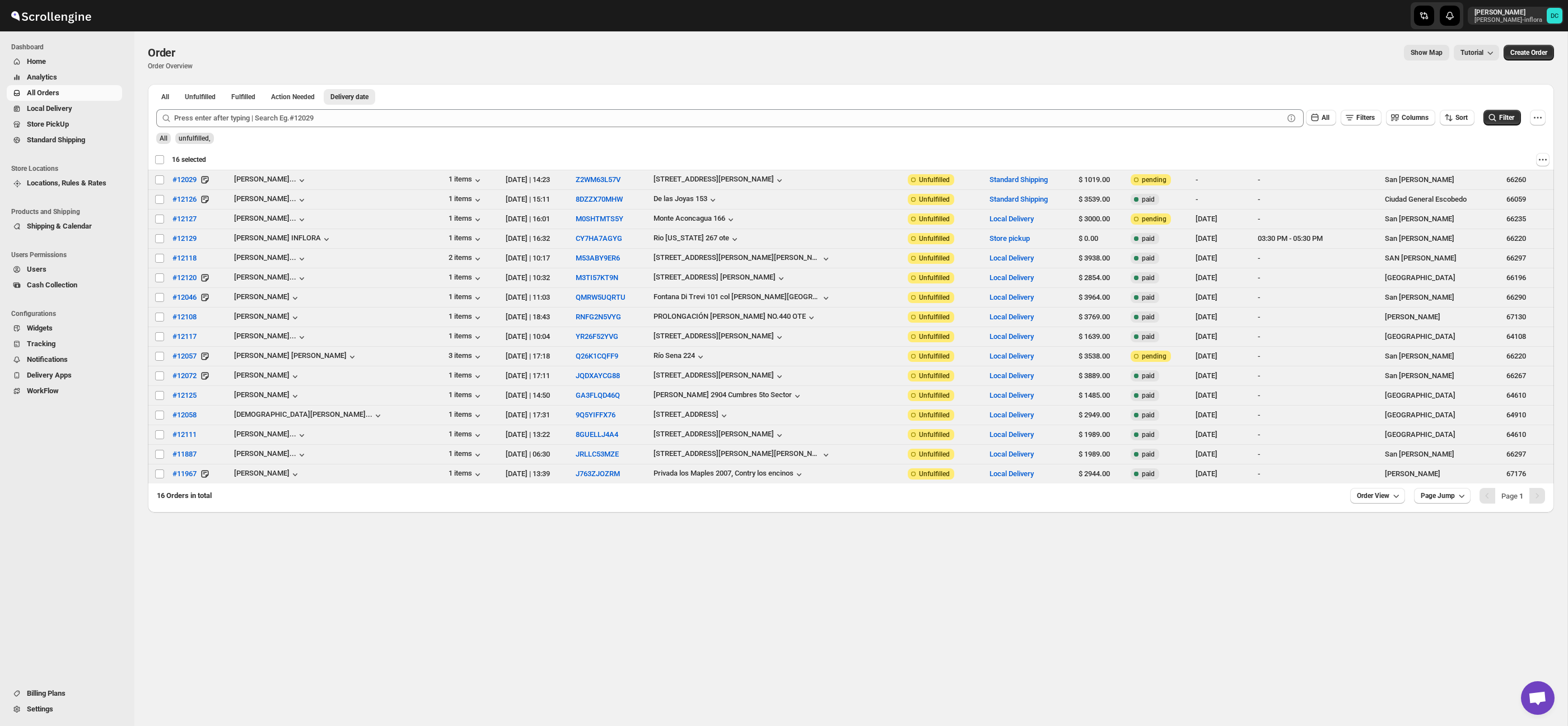
checkbox input "false"
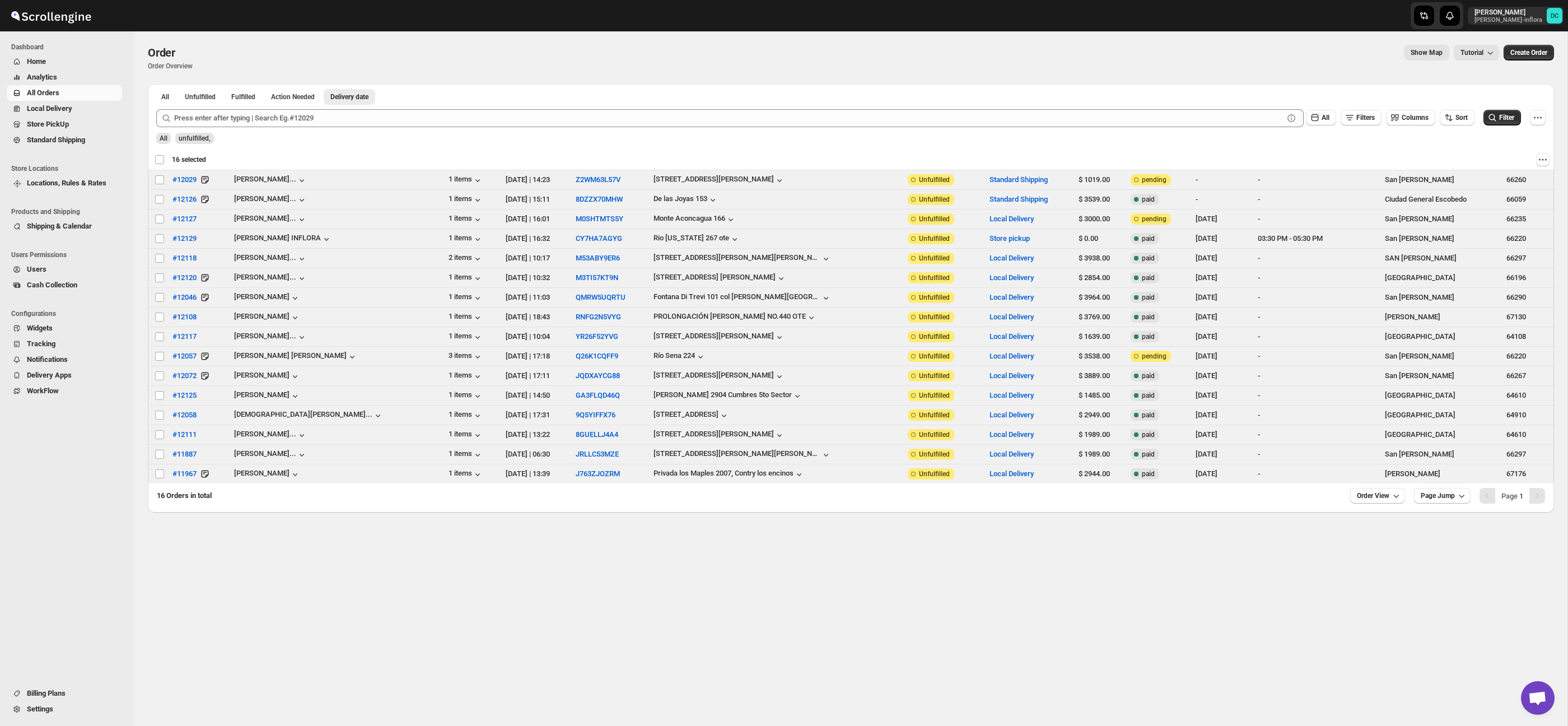
checkbox input "false"
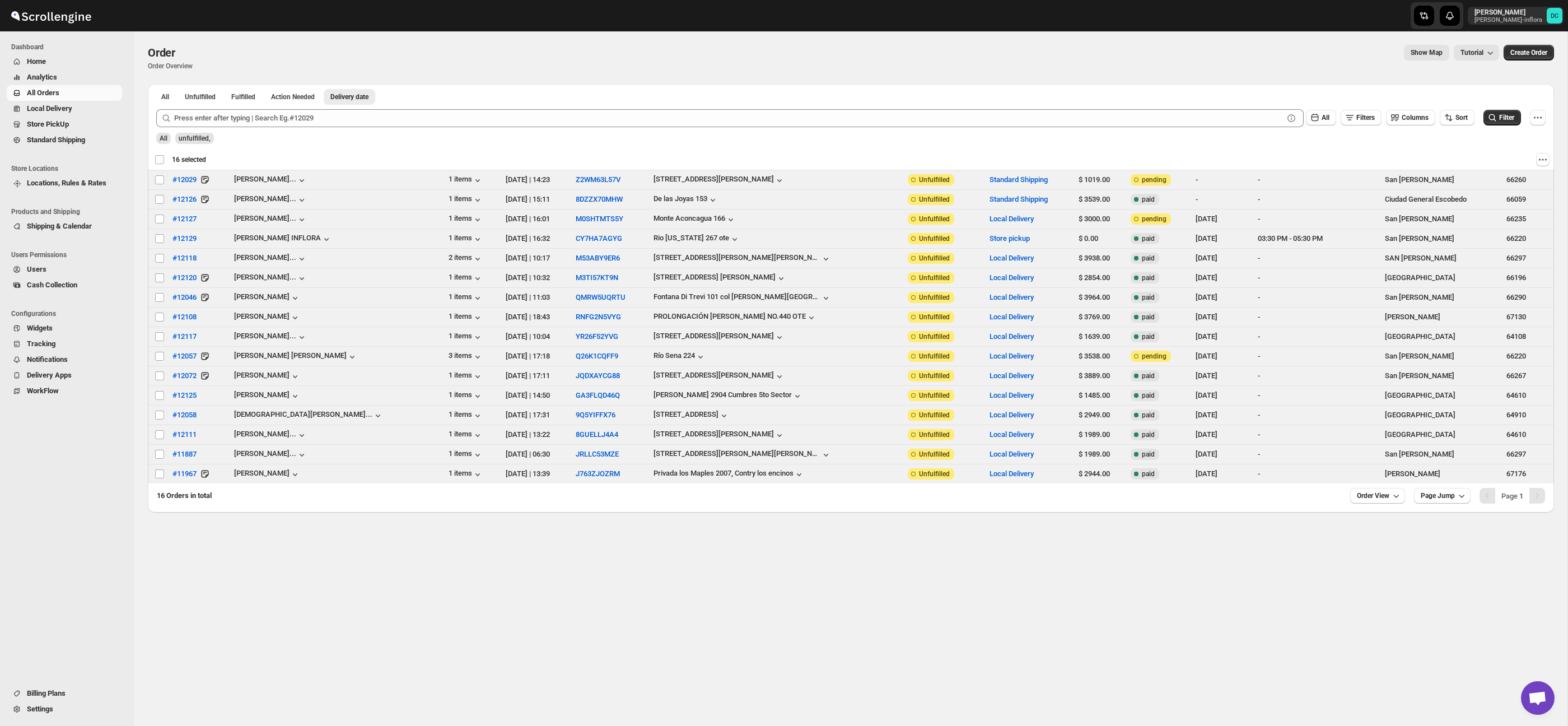
checkbox input "false"
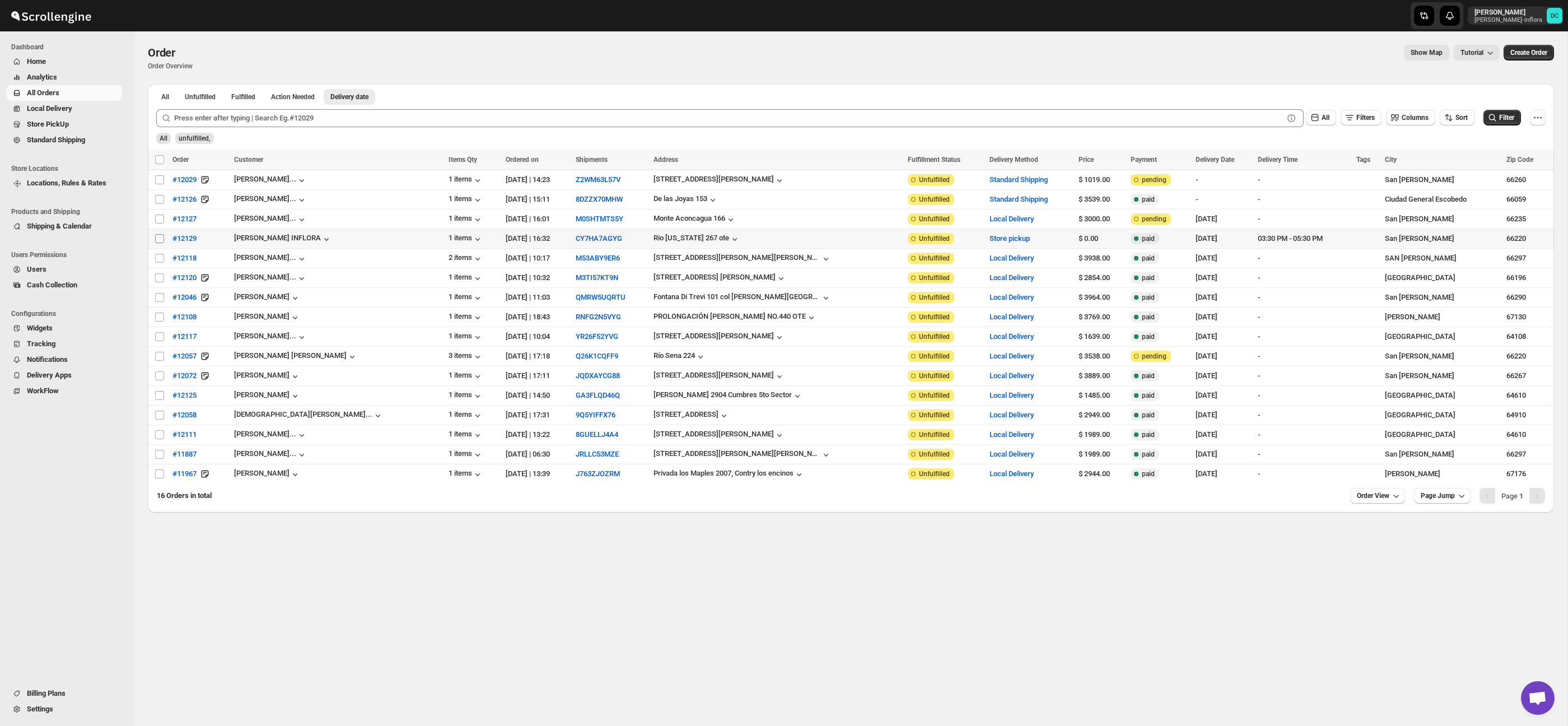
click at [157, 243] on input "Select order" at bounding box center [159, 239] width 9 height 9
checkbox input "true"
click at [1548, 162] on icon "Actions" at bounding box center [1543, 159] width 11 height 11
click at [1501, 188] on button "Archive Selected Order(s)" at bounding box center [1501, 182] width 91 height 18
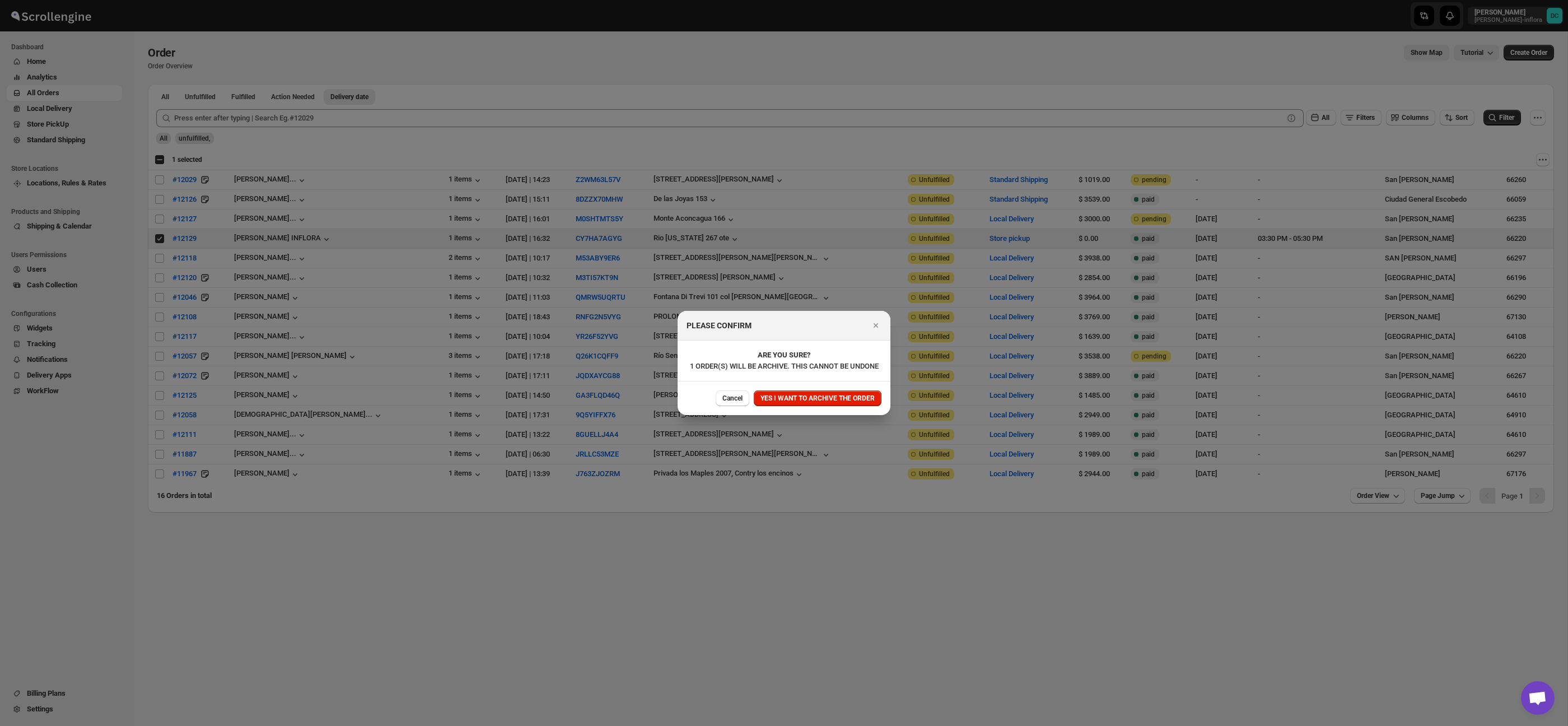
drag, startPoint x: 858, startPoint y: 406, endPoint x: 863, endPoint y: 407, distance: 5.1
click at [858, 403] on span "YES I WANT TO ARCHIVE THE ORDER" at bounding box center [818, 398] width 115 height 9
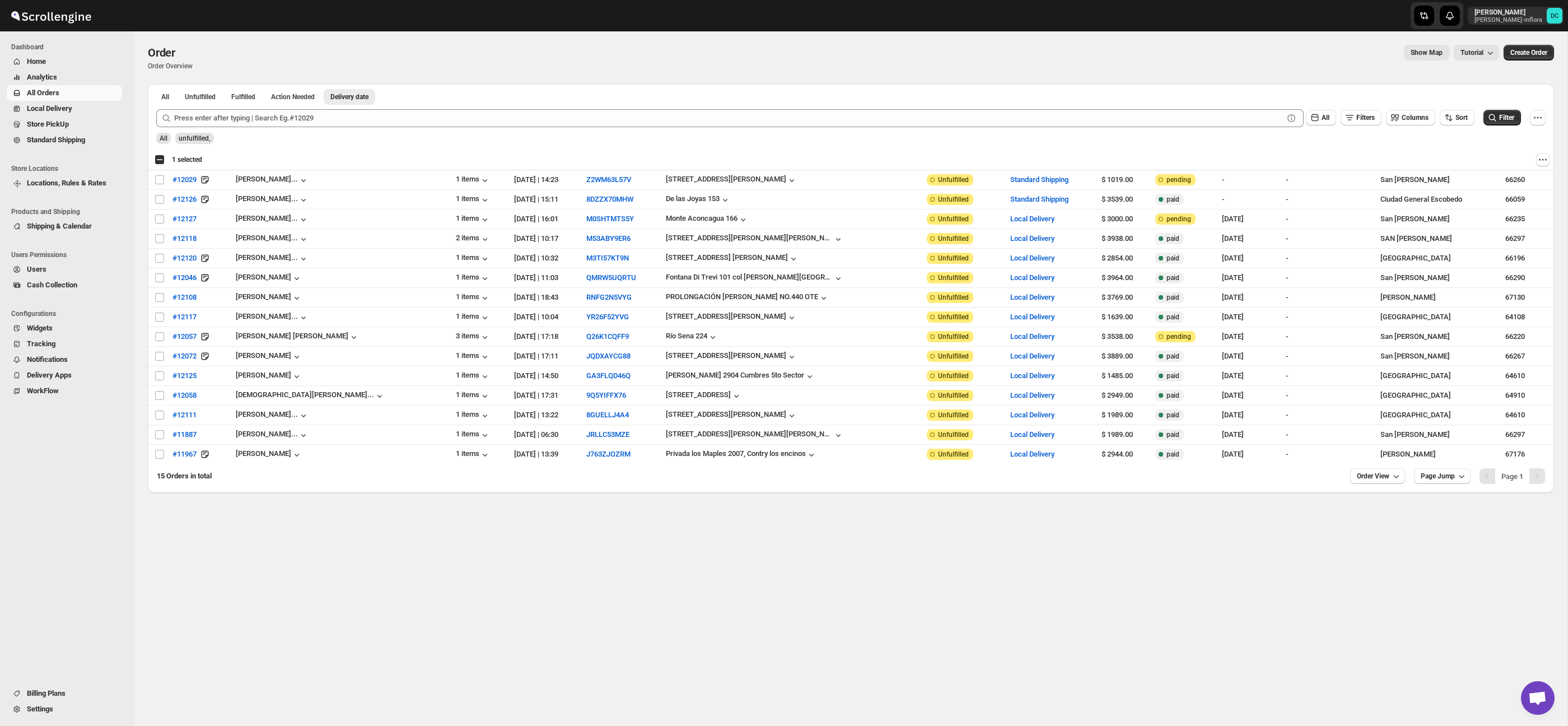
click at [160, 157] on div "Select all 15 orders 1 selected" at bounding box center [178, 159] width 48 height 10
checkbox input "true"
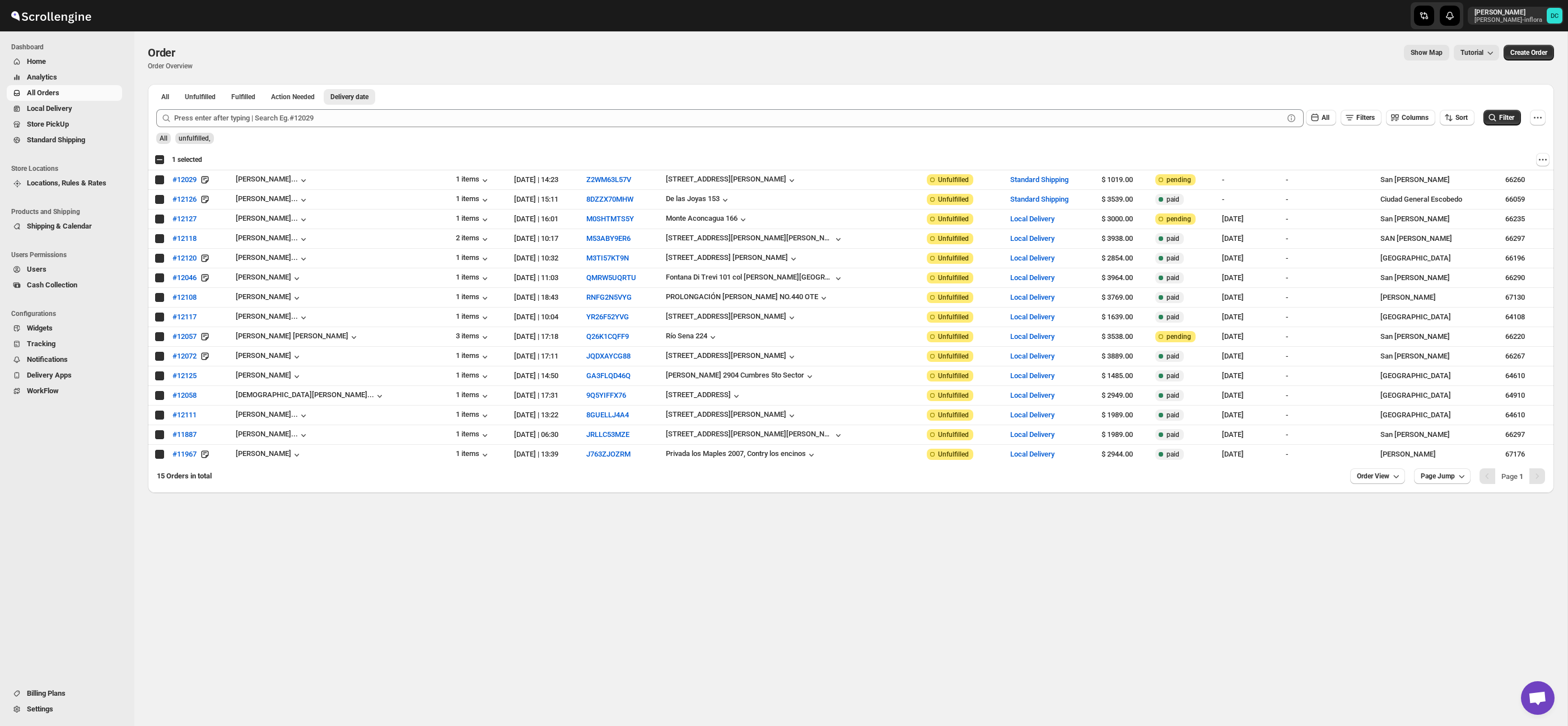
checkbox input "true"
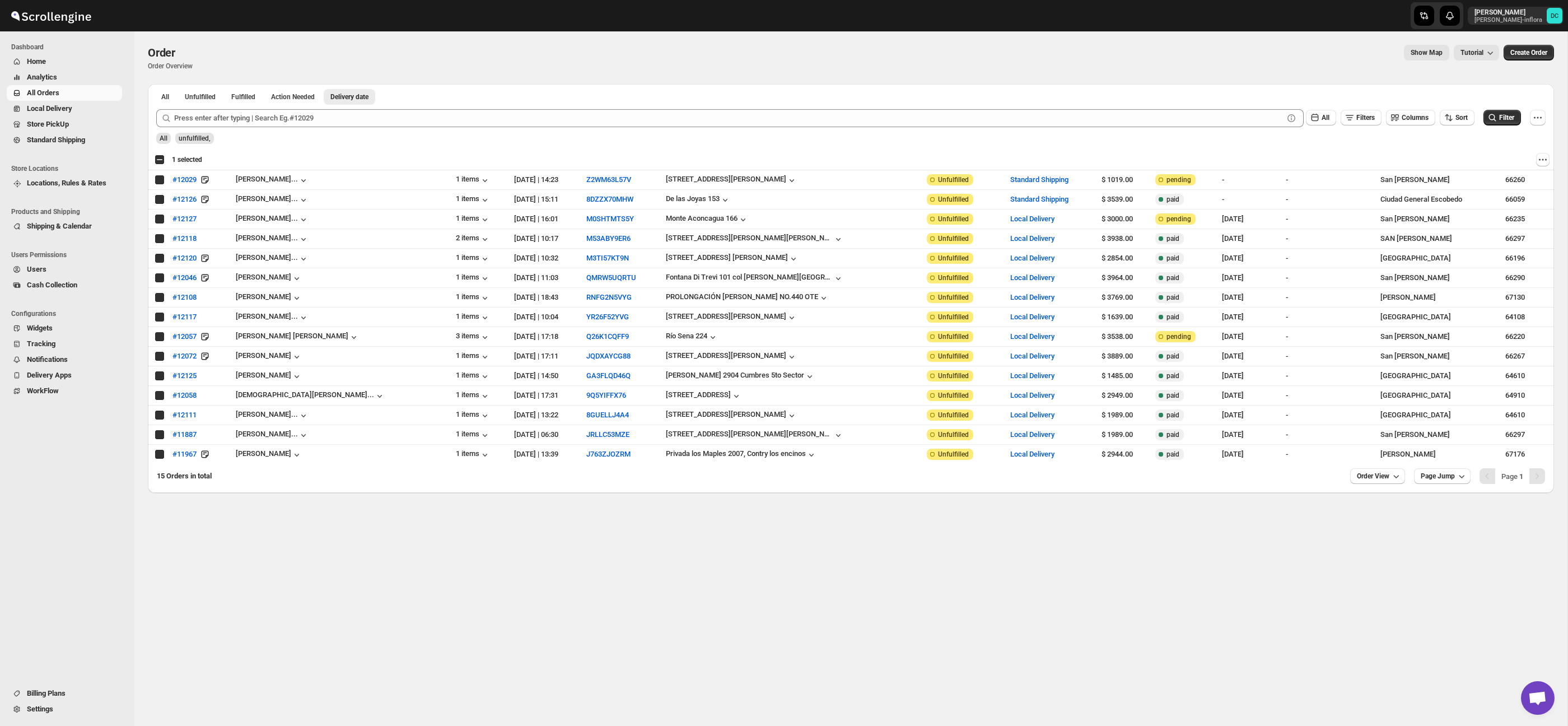
checkbox input "true"
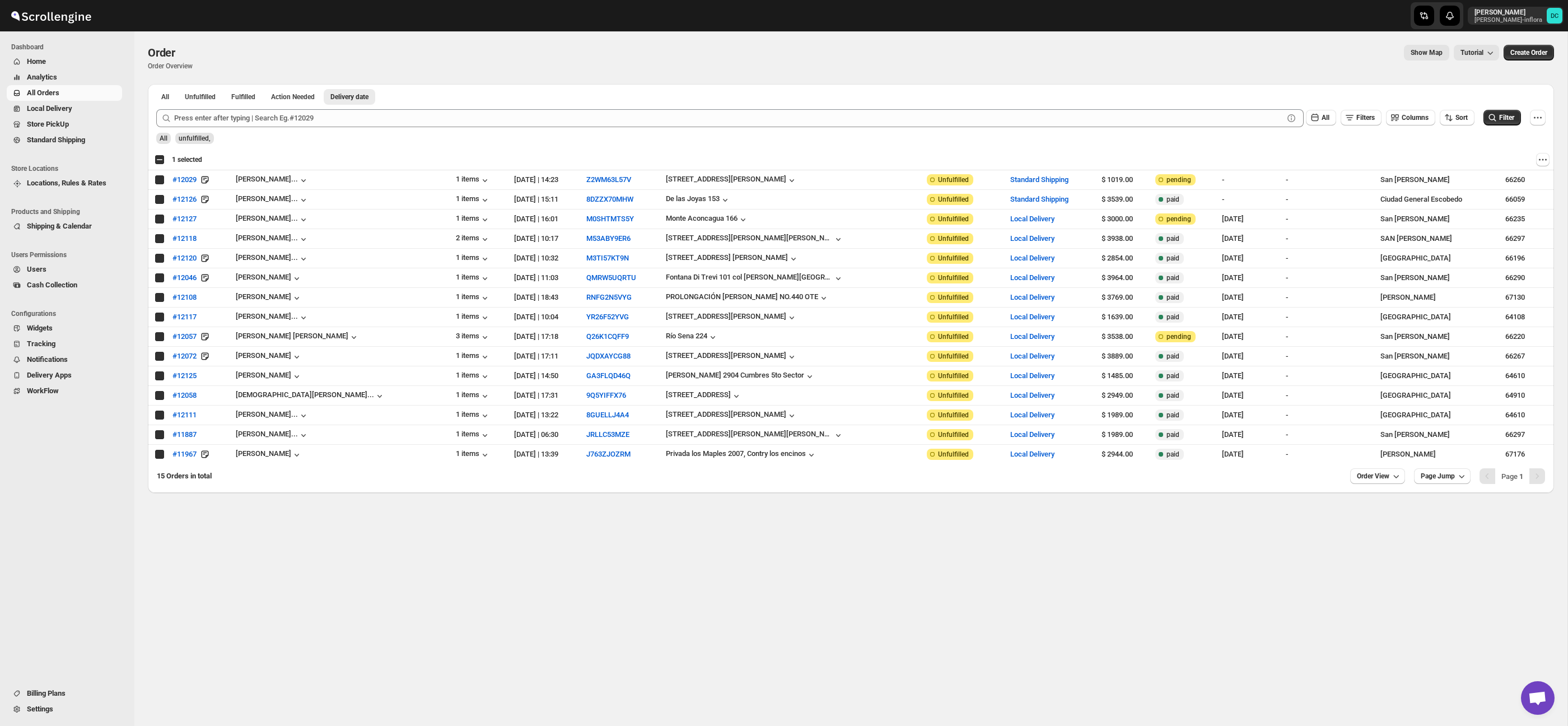
checkbox input "true"
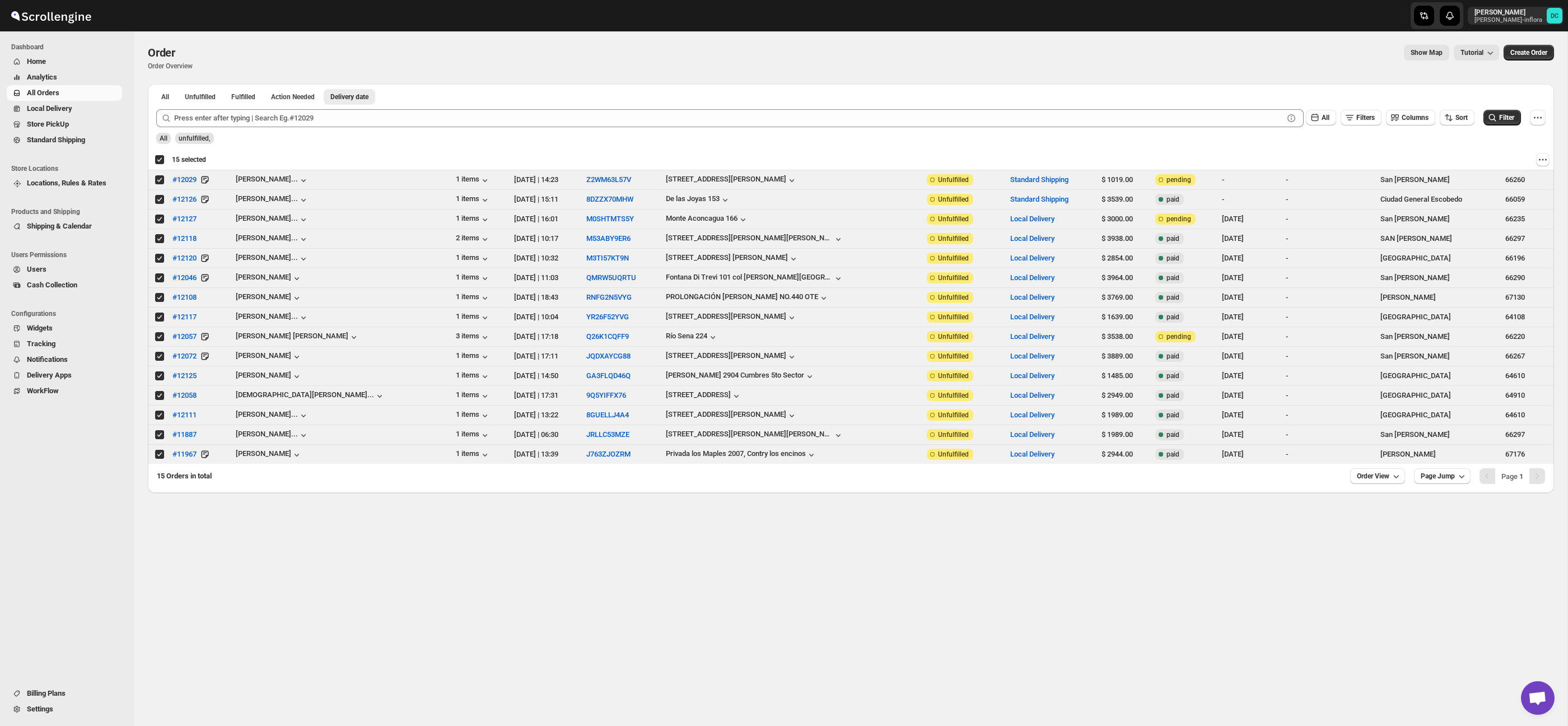
click at [163, 162] on div "Deselect all 15 orders 15 selected" at bounding box center [181, 159] width 52 height 10
checkbox input "false"
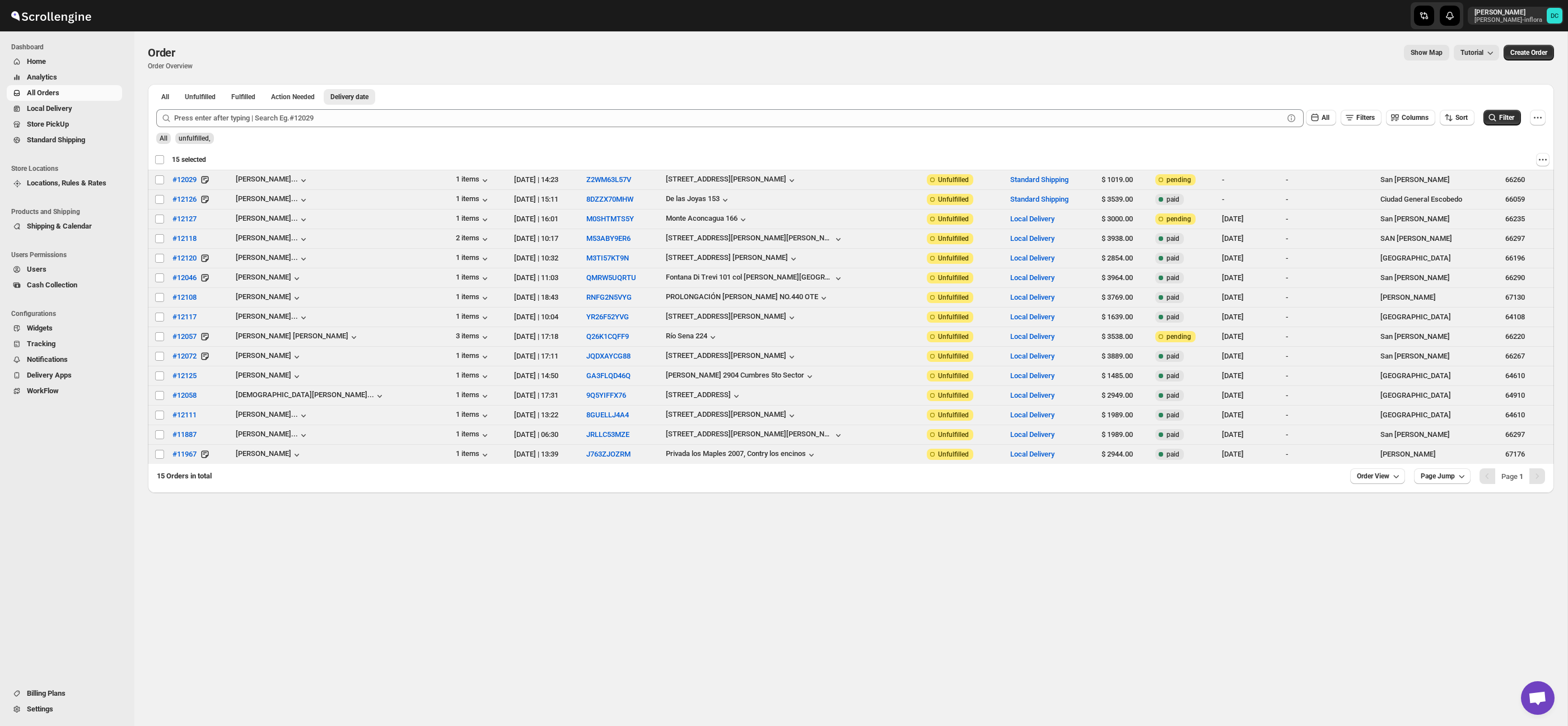
checkbox input "false"
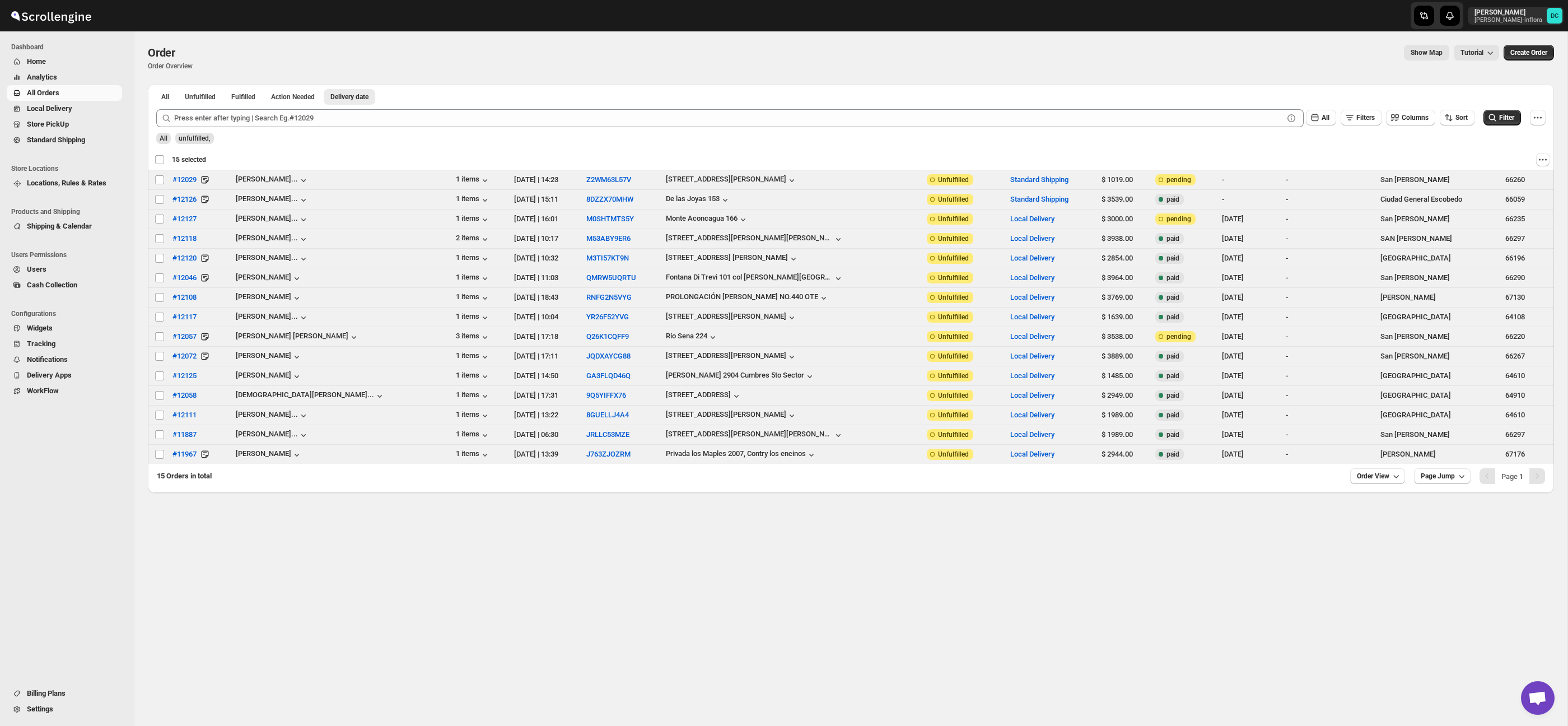
checkbox input "false"
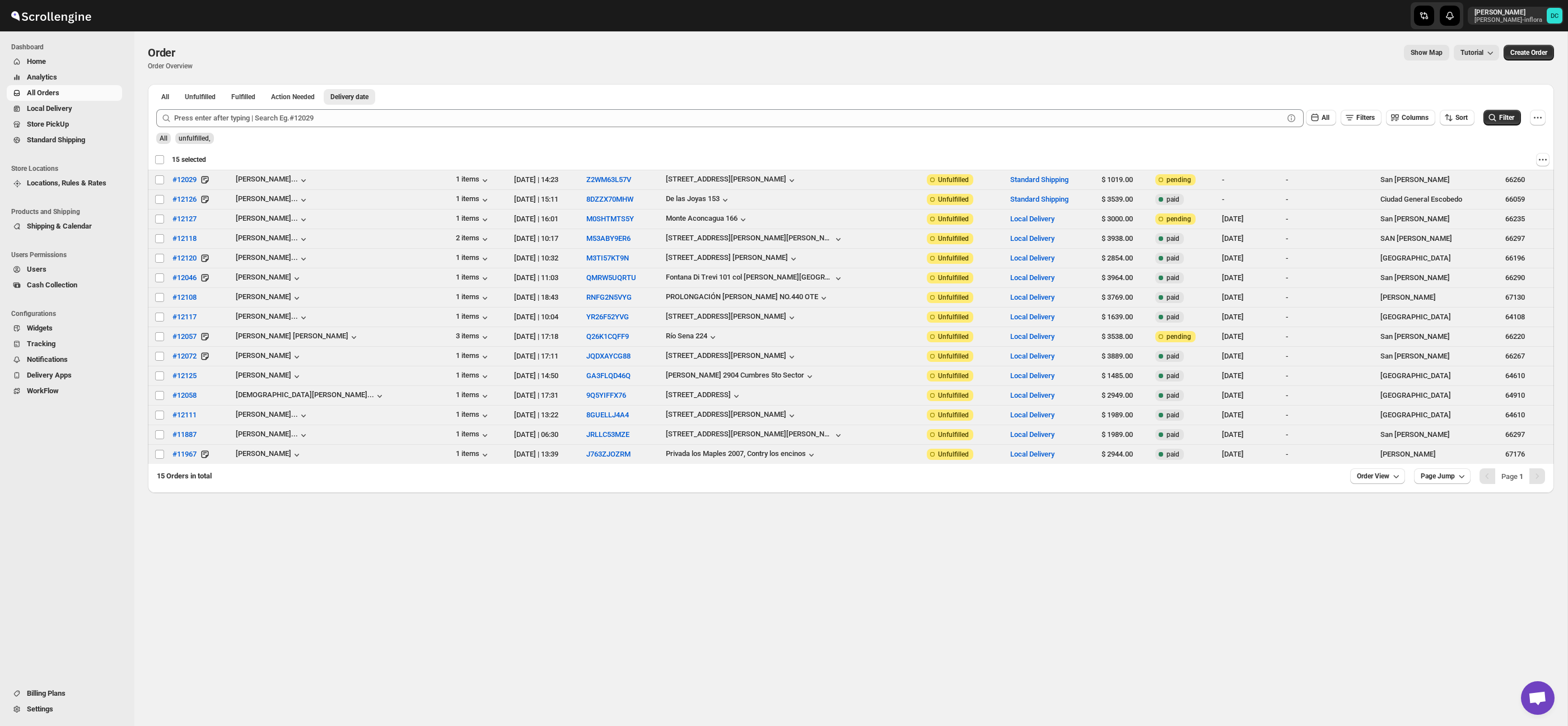
checkbox input "false"
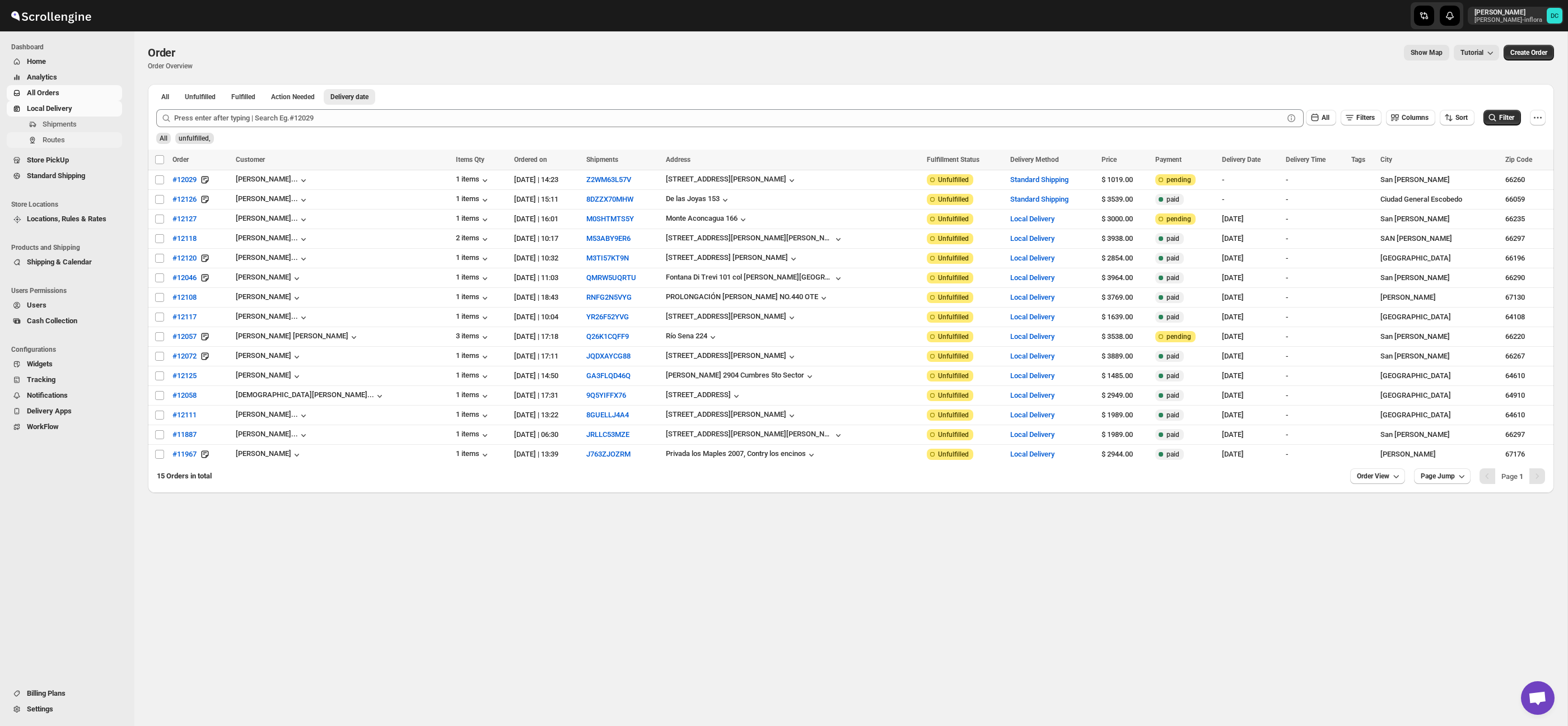
click at [80, 136] on span "Routes" at bounding box center [81, 140] width 77 height 11
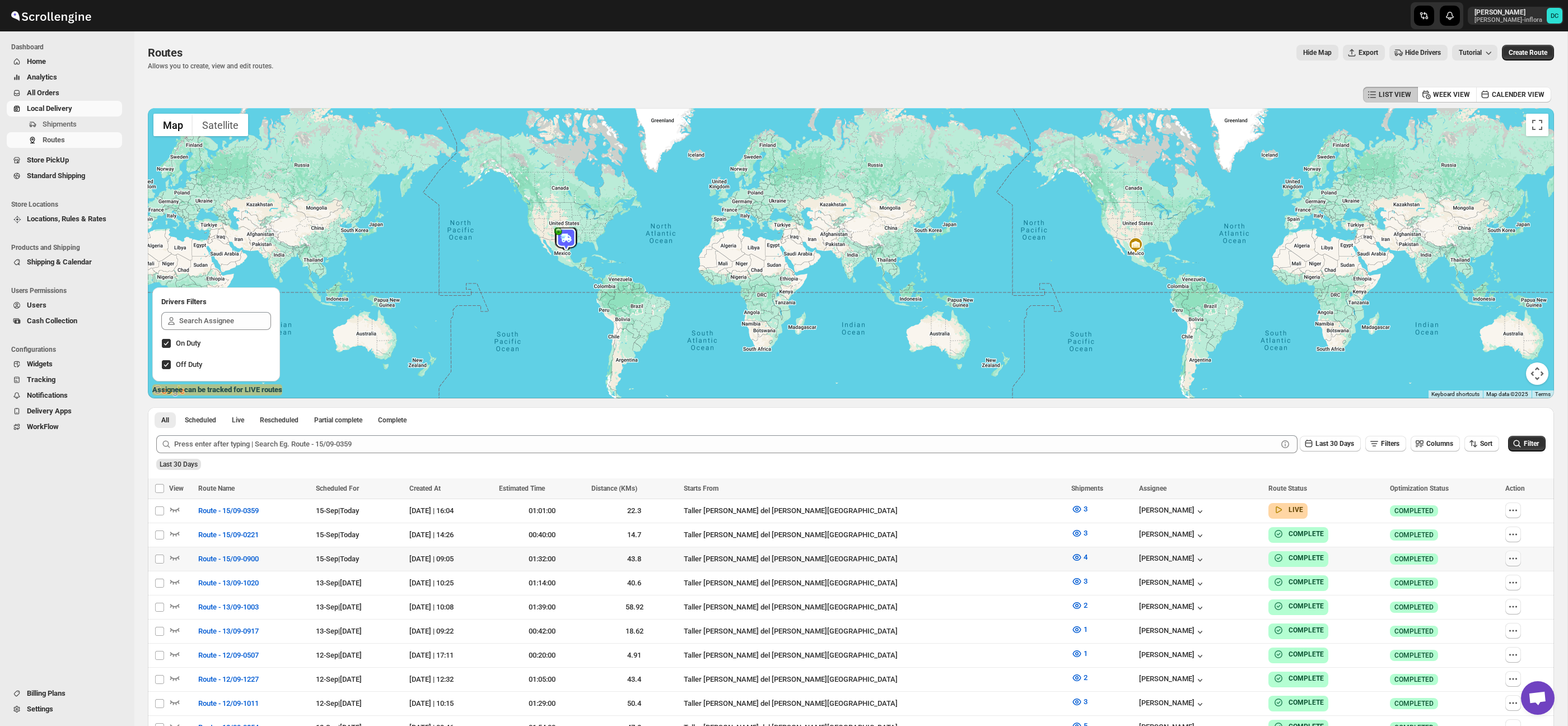
click at [1512, 558] on icon "button" at bounding box center [1513, 558] width 2 height 2
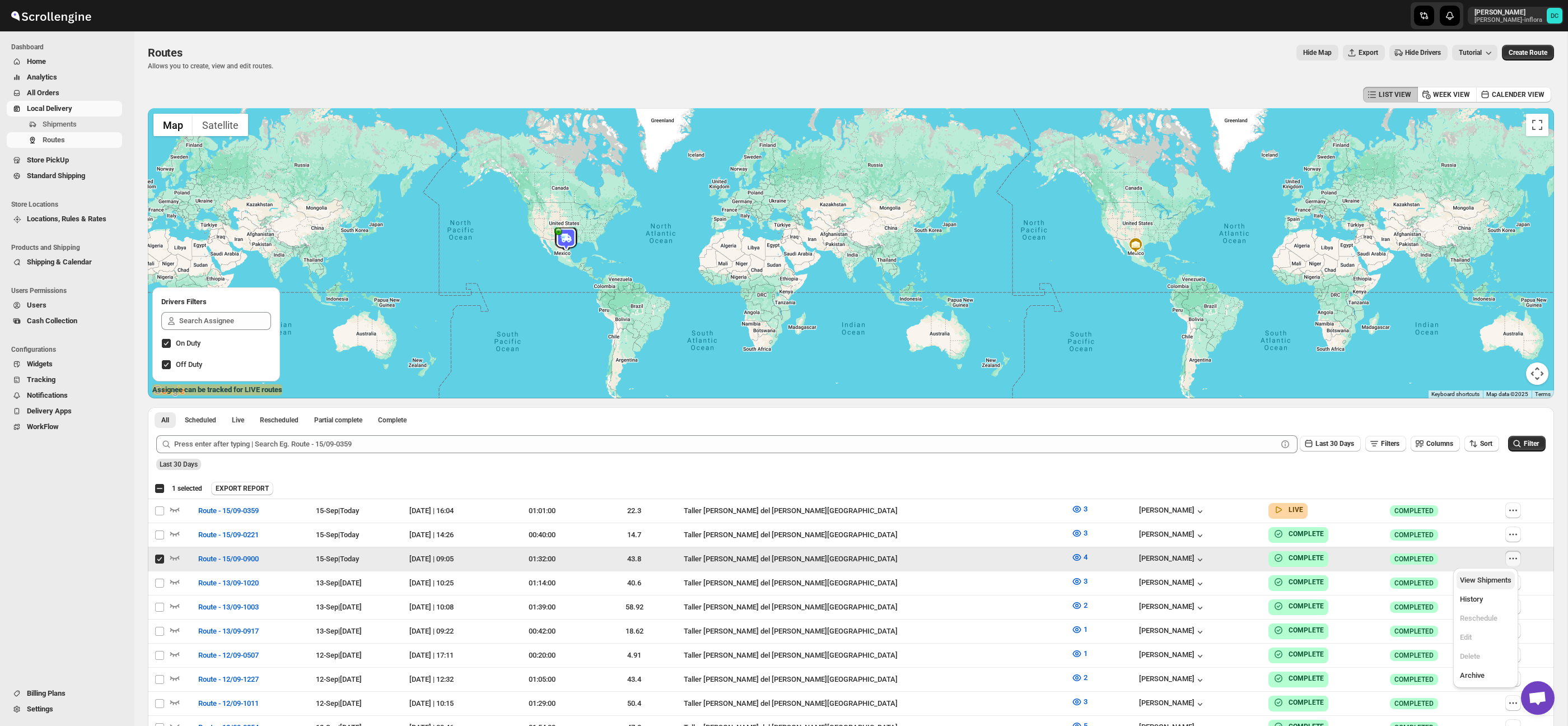
click at [1488, 583] on span "View Shipments" at bounding box center [1486, 580] width 52 height 8
checkbox input "false"
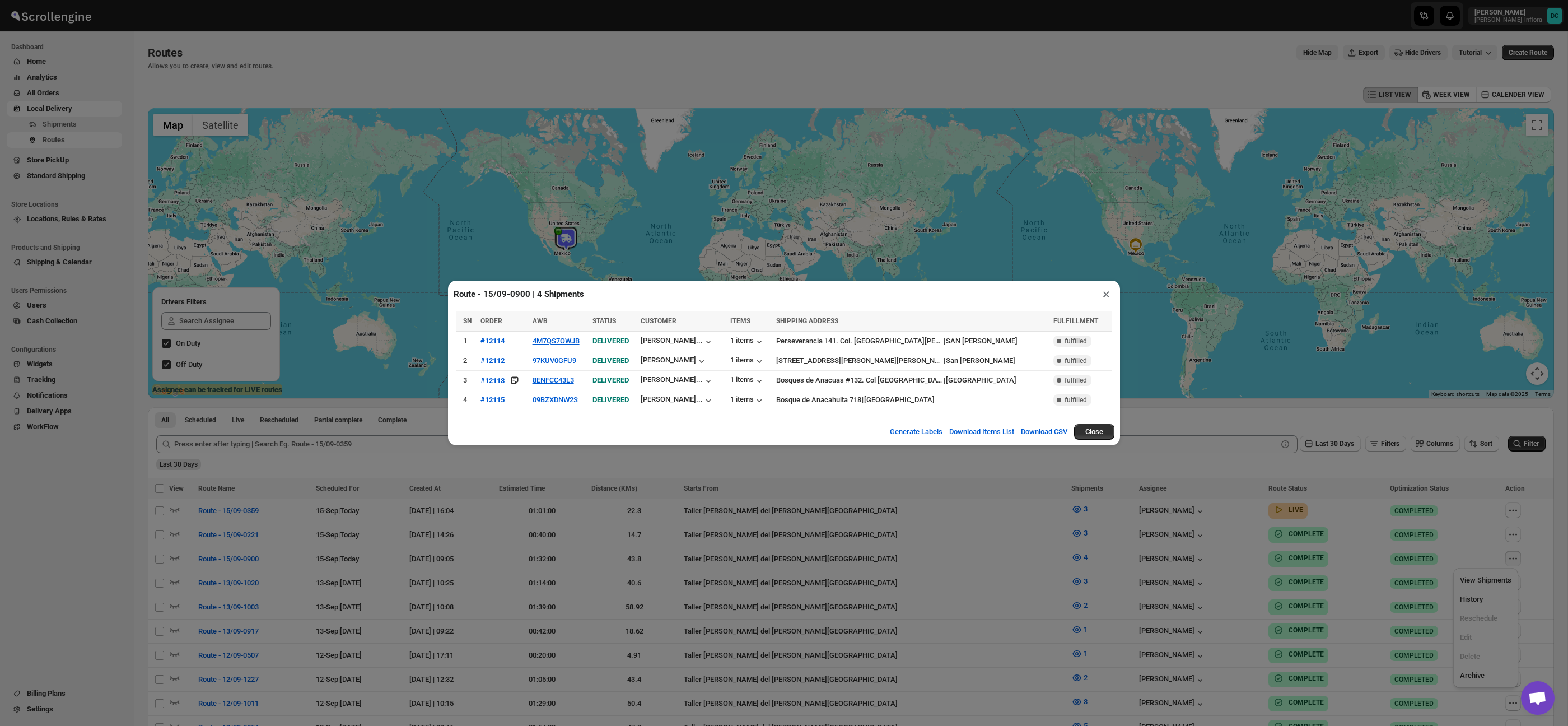
drag, startPoint x: 1104, startPoint y: 299, endPoint x: 1557, endPoint y: 519, distance: 503.6
click at [1104, 299] on button "×" at bounding box center [1106, 294] width 16 height 16
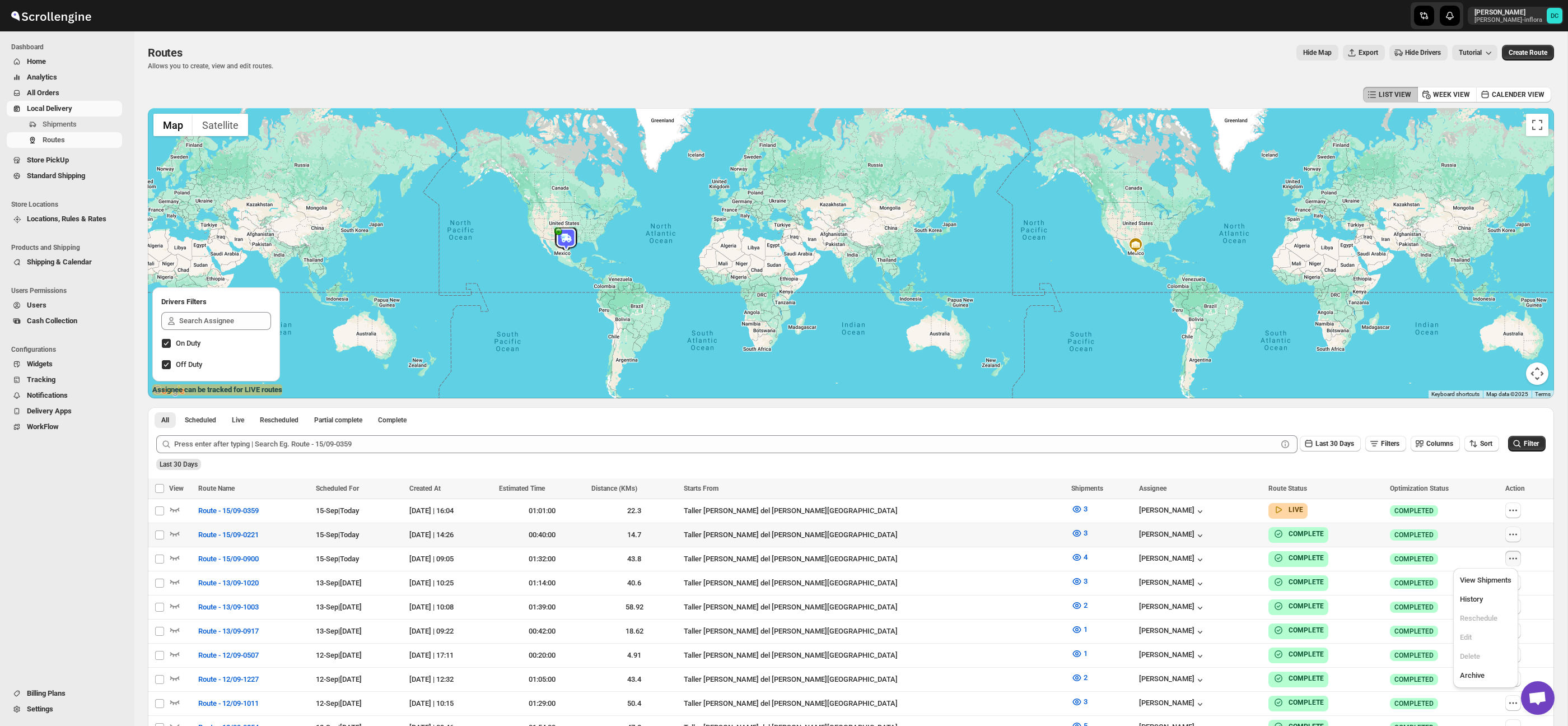
click at [1510, 536] on icon "button" at bounding box center [1513, 534] width 11 height 11
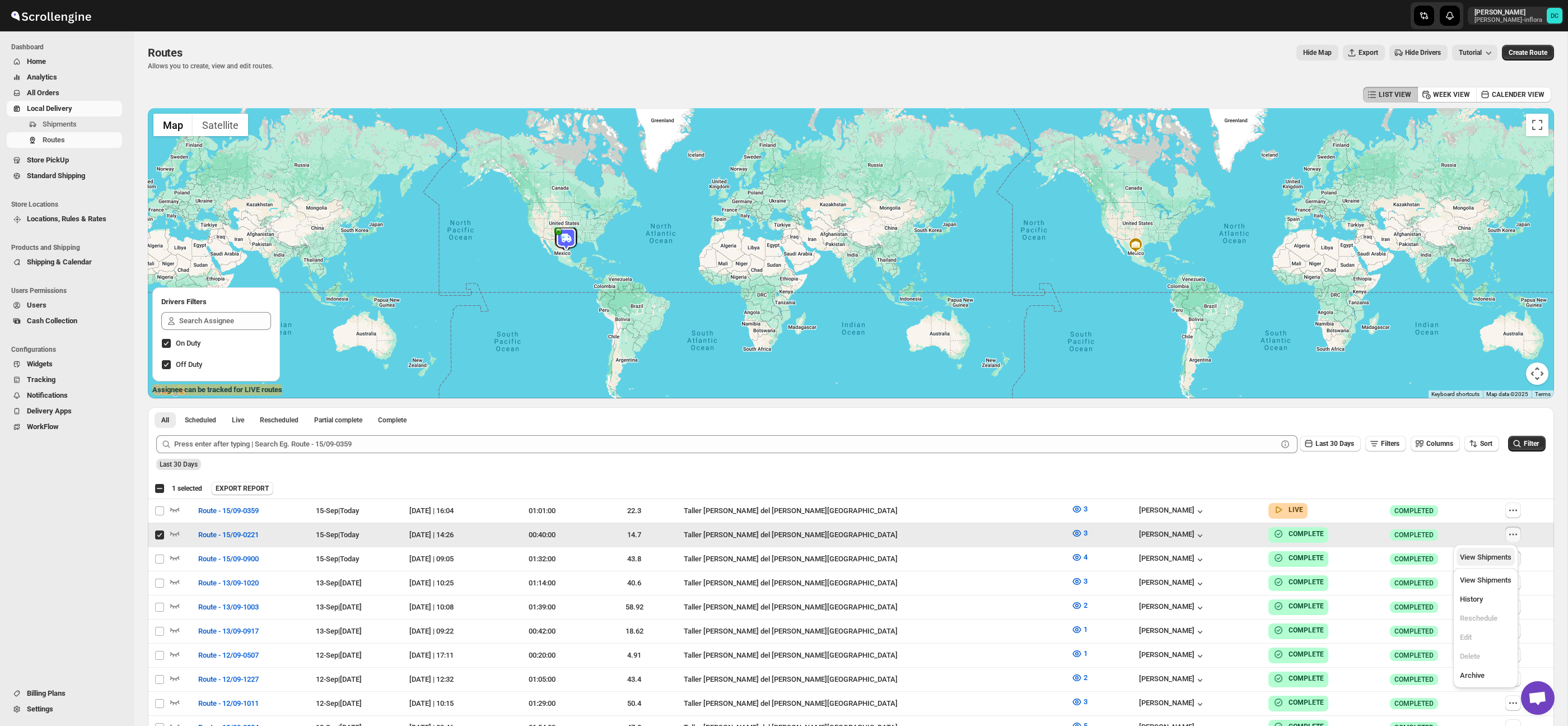
click at [1503, 560] on span "View Shipments" at bounding box center [1486, 557] width 52 height 8
checkbox input "false"
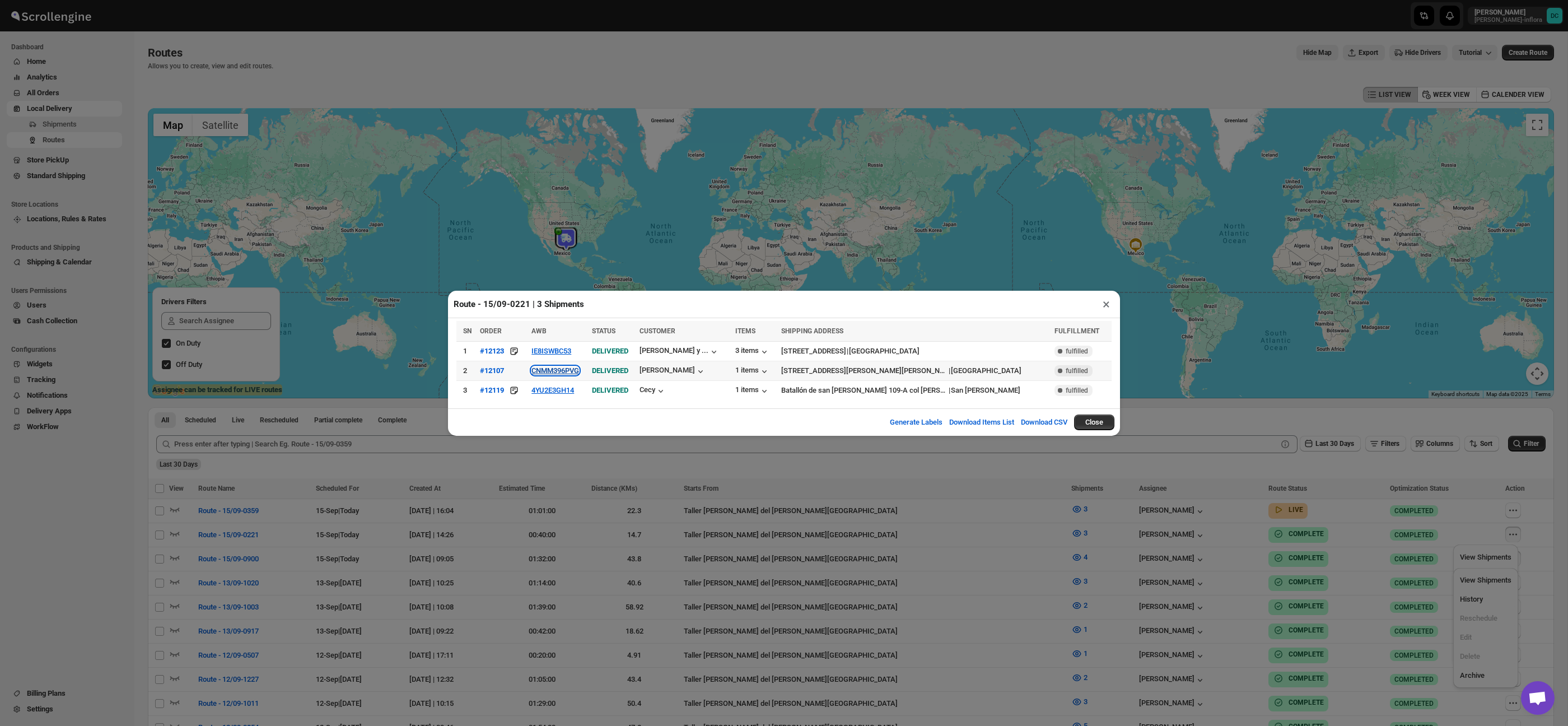
click at [579, 372] on button "CNMM396PVG" at bounding box center [555, 370] width 48 height 8
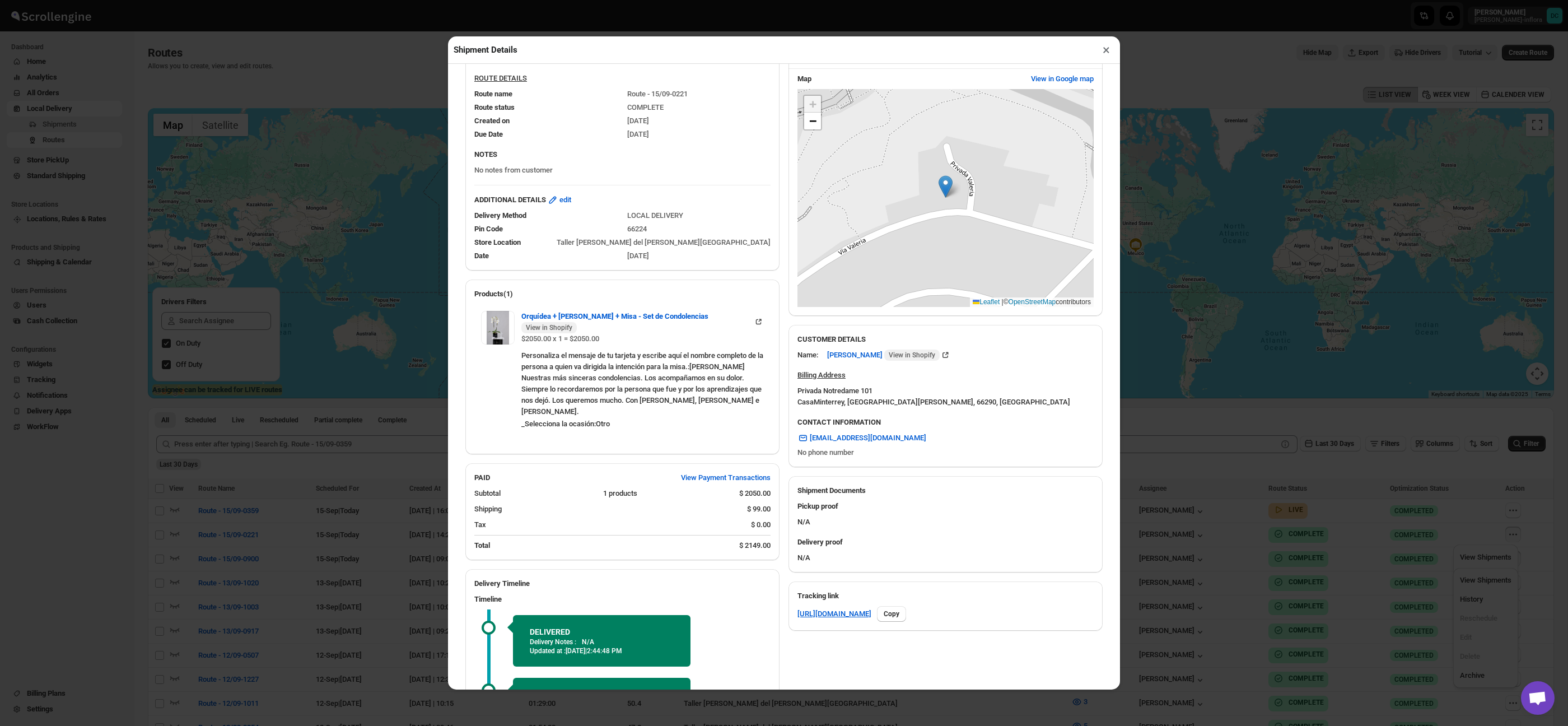
scroll to position [145, 0]
